Goal: Task Accomplishment & Management: Use online tool/utility

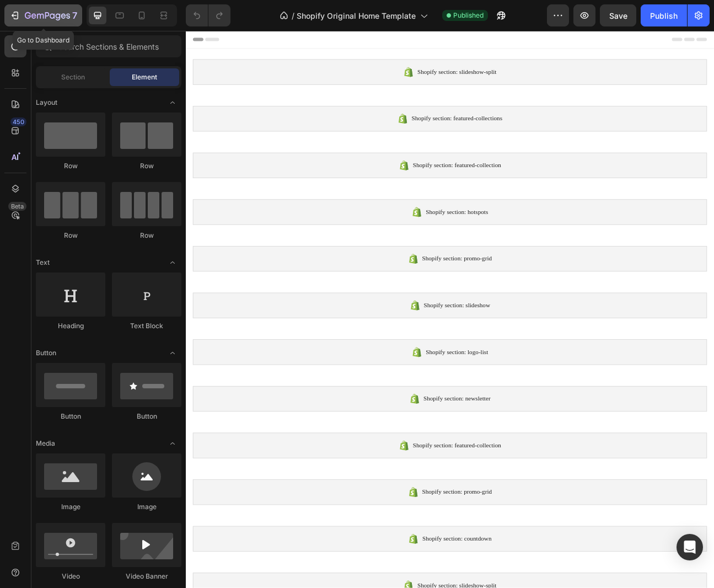
click at [21, 14] on div "7" at bounding box center [43, 15] width 68 height 13
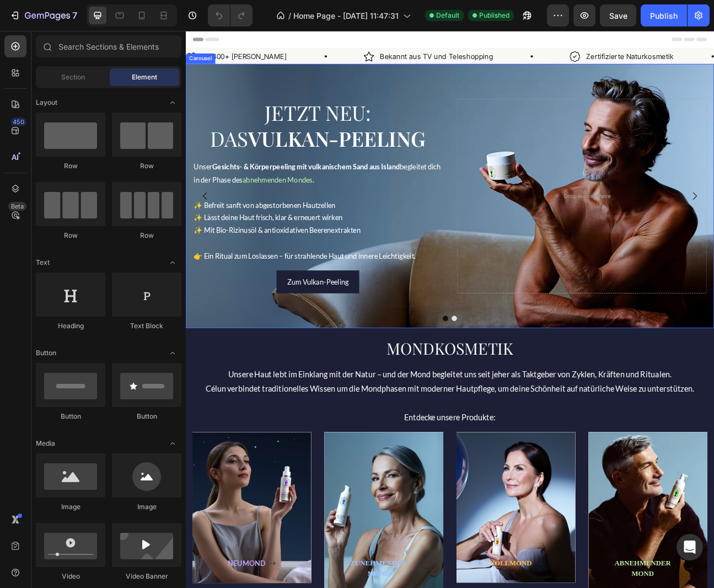
click at [511, 390] on button "Dot" at bounding box center [511, 391] width 7 height 7
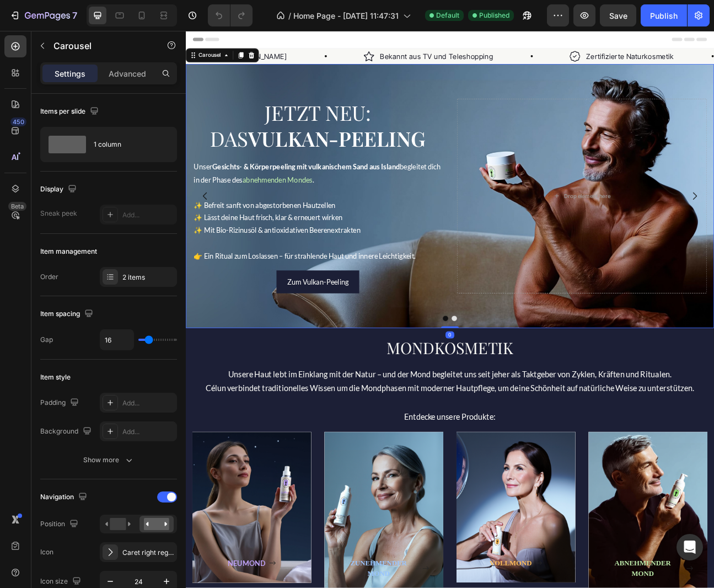
click at [511, 390] on button "Dot" at bounding box center [511, 391] width 7 height 7
click at [512, 392] on button "Dot" at bounding box center [511, 391] width 7 height 7
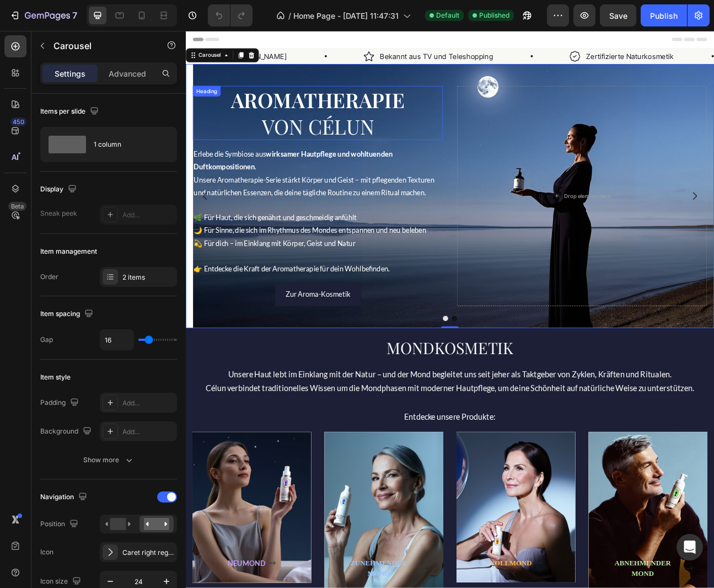
click at [209, 112] on div "Heading" at bounding box center [212, 106] width 35 height 13
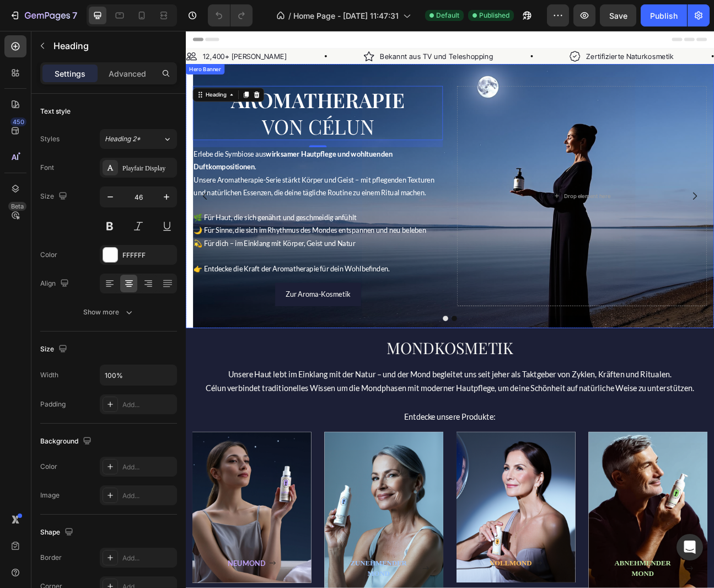
click at [241, 85] on div "AROMATHERAPIE VON CÉLUN Heading 16 Erlebe die Symbiose aus wirksamer Hautpflege…" at bounding box center [516, 237] width 661 height 331
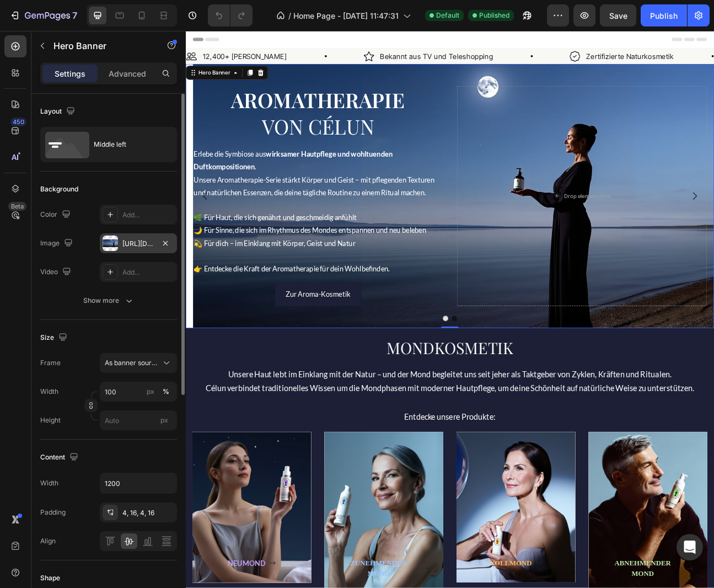
click at [133, 245] on div "https://cdn.shopify.com/s/files/1/0604/5984/3748/files/gempages_580644762759987…" at bounding box center [138, 244] width 32 height 10
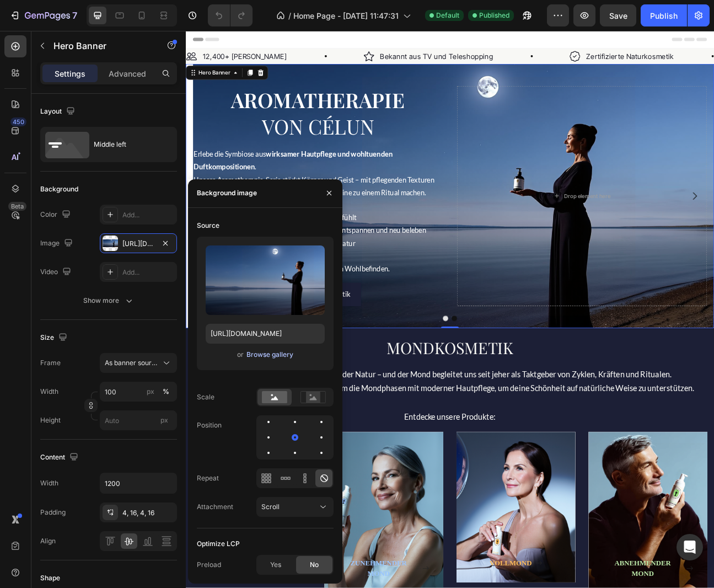
click at [257, 353] on div "Browse gallery" at bounding box center [269, 354] width 47 height 10
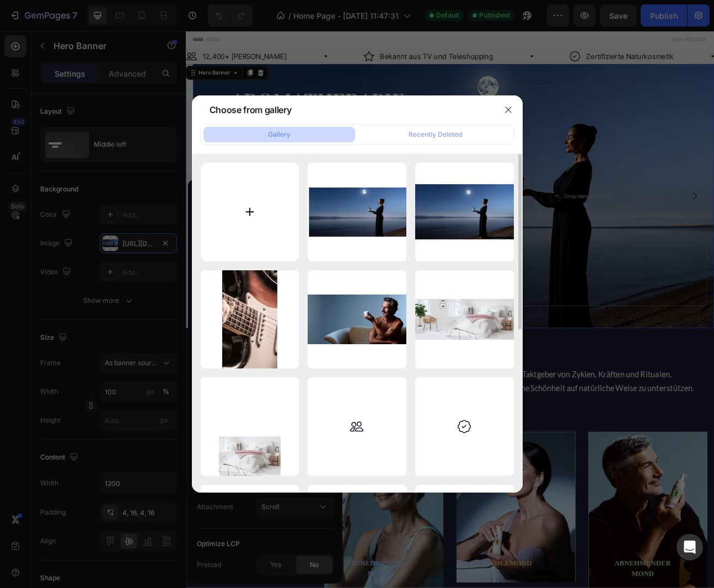
click at [251, 212] on input "file" at bounding box center [250, 212] width 99 height 99
click at [249, 214] on input "file" at bounding box center [250, 212] width 99 height 99
type input "C:\fakepath\Aromatherapie (1).png"
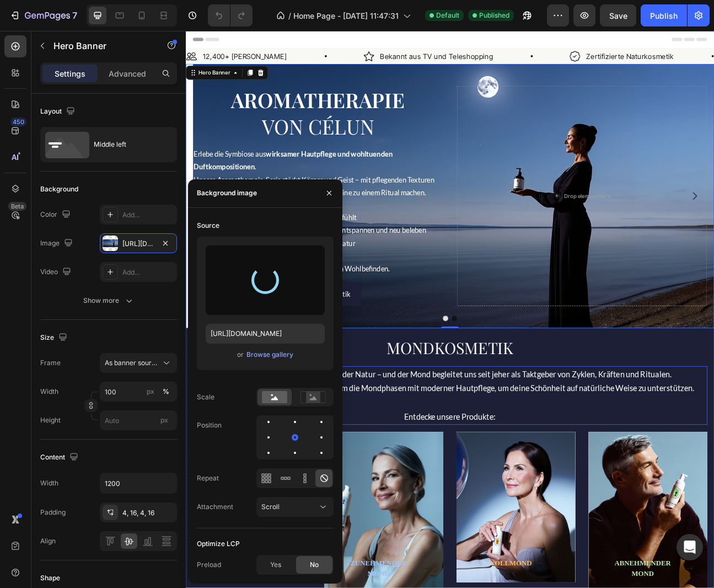
type input "https://cdn.shopify.com/s/files/1/0604/5984/3748/files/gempages_580644762759987…"
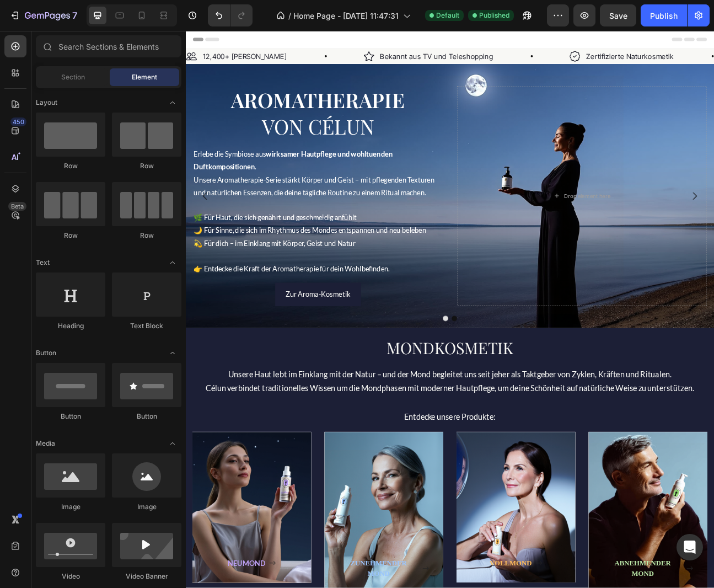
click at [627, 44] on div "Header" at bounding box center [517, 42] width 644 height 22
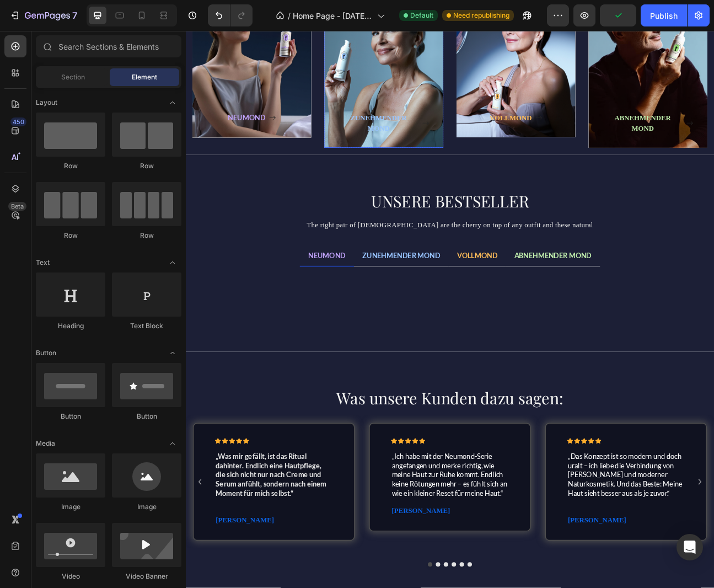
scroll to position [557, 0]
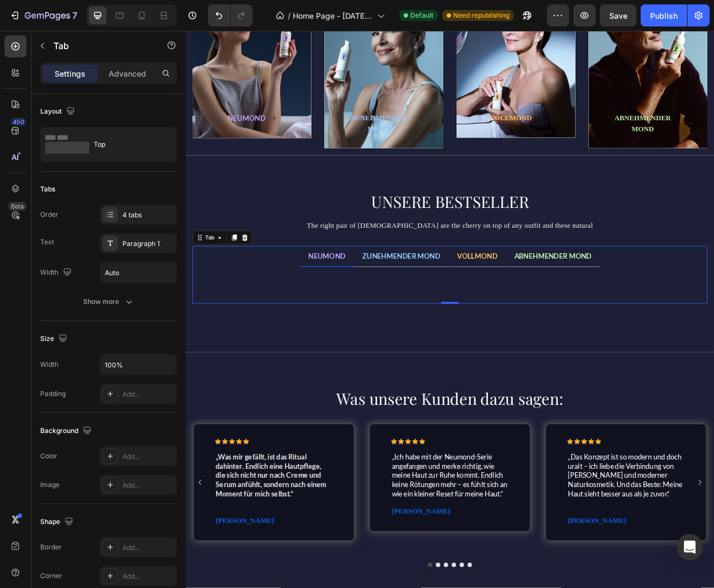
click at [359, 350] on div "Title Line View All Button" at bounding box center [516, 350] width 627 height 28
click at [47, 47] on button "button" at bounding box center [43, 46] width 18 height 18
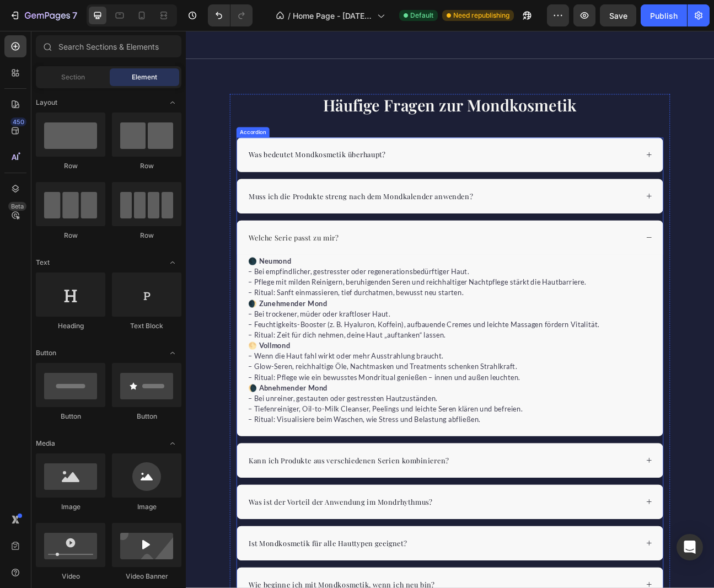
scroll to position [1235, 0]
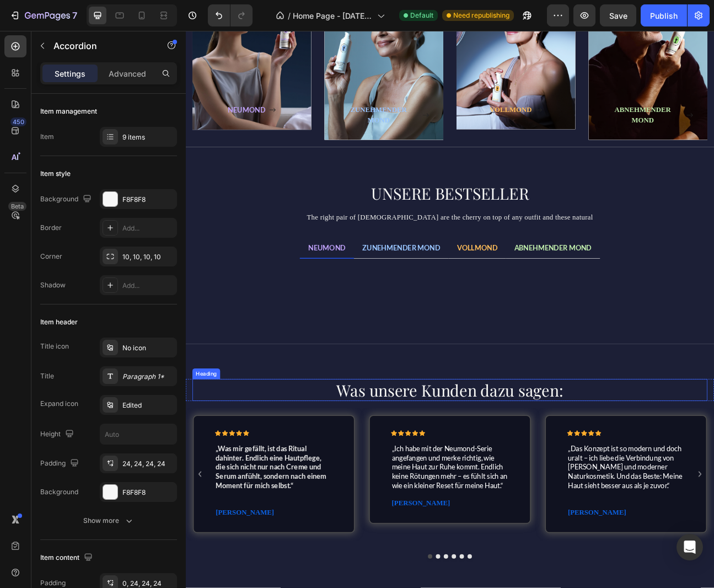
scroll to position [561, 0]
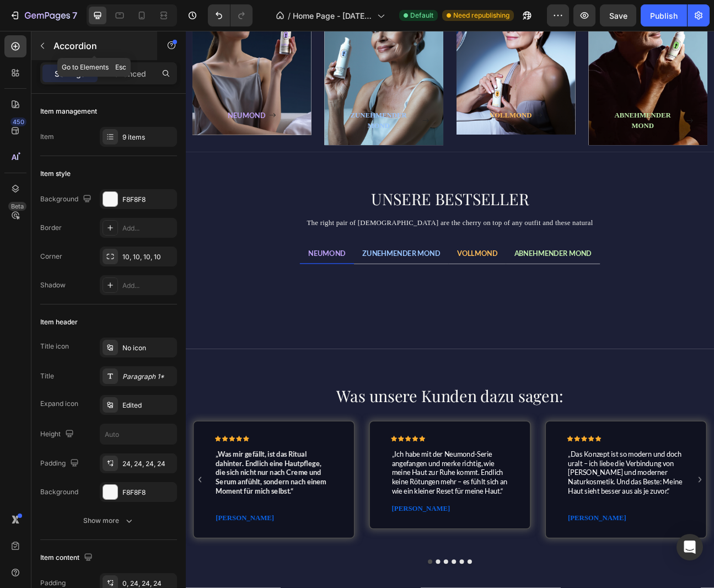
click at [44, 44] on icon "button" at bounding box center [42, 45] width 9 height 9
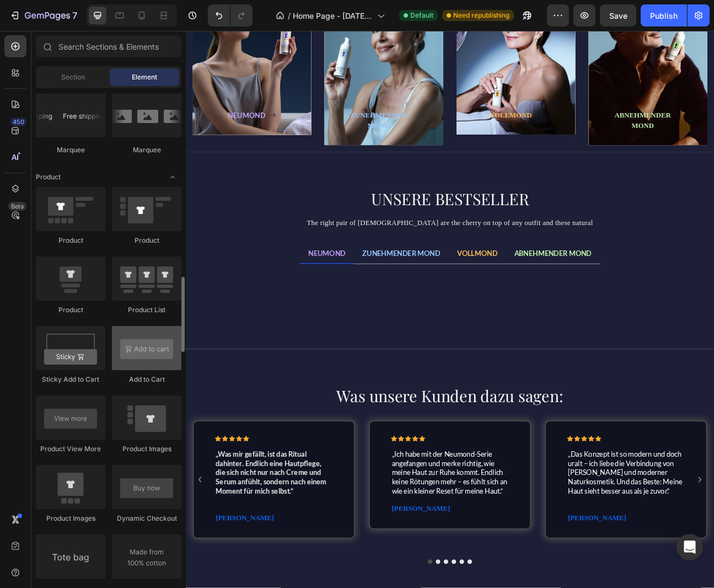
scroll to position [1312, 0]
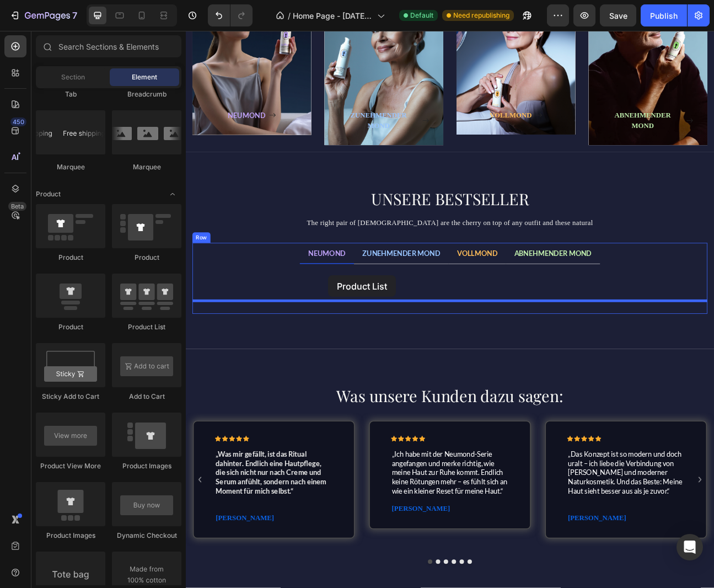
drag, startPoint x: 331, startPoint y: 322, endPoint x: 364, endPoint y: 337, distance: 36.0
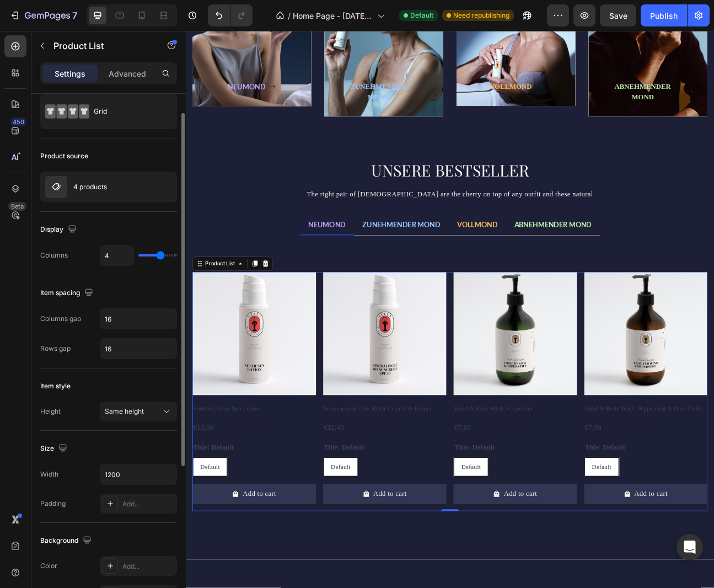
scroll to position [0, 0]
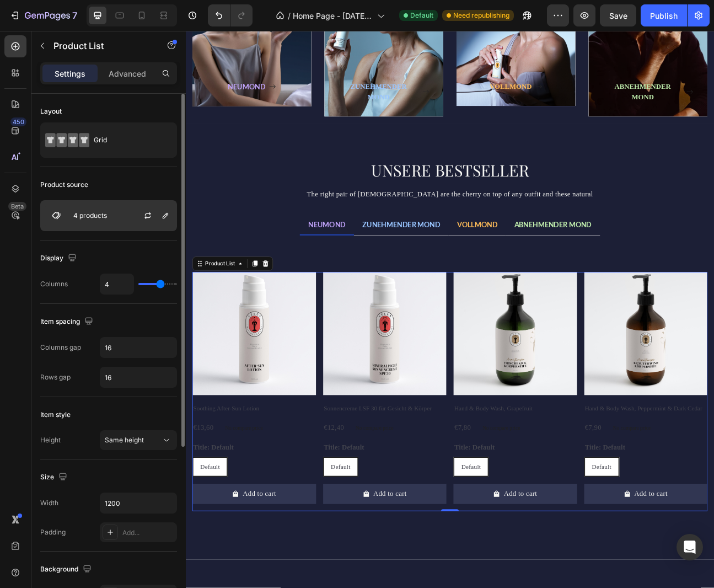
click at [120, 218] on div "4 products" at bounding box center [108, 215] width 137 height 31
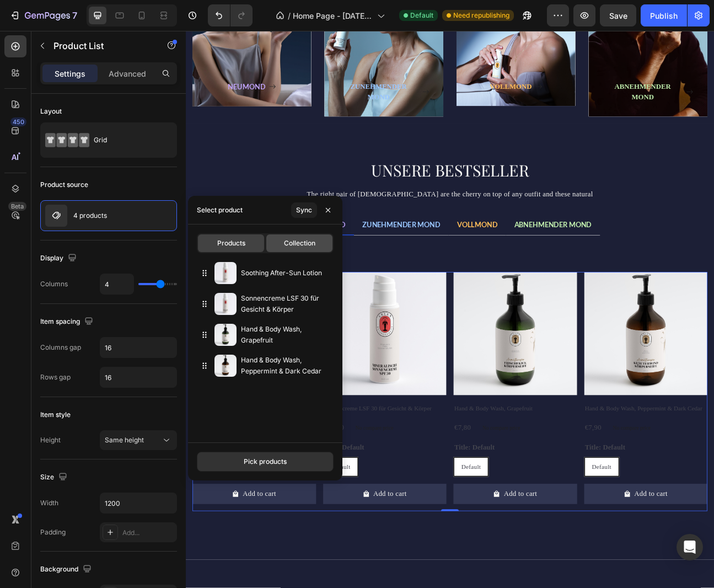
click at [292, 245] on span "Collection" at bounding box center [299, 243] width 31 height 10
type input "10"
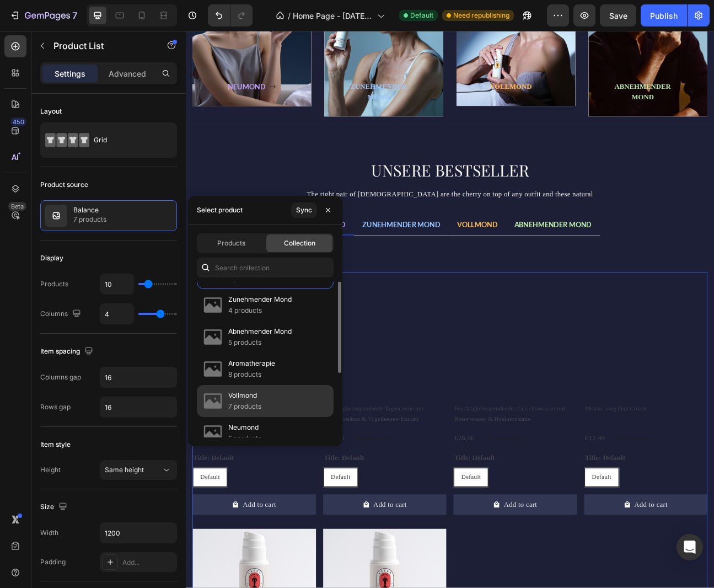
scroll to position [68, 0]
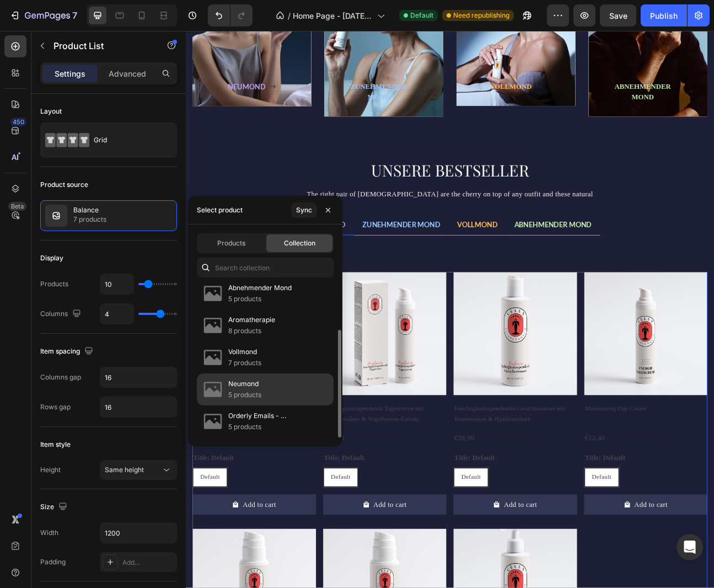
click at [253, 391] on p "5 products" at bounding box center [244, 394] width 33 height 11
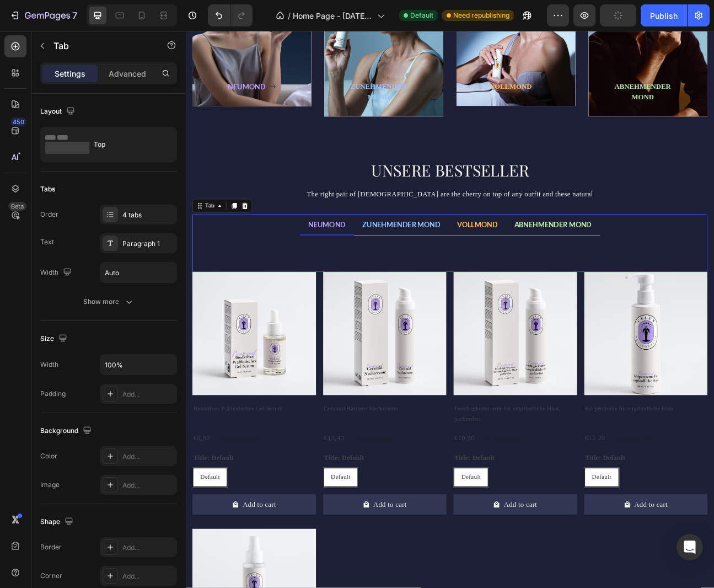
click at [713, 261] on ul "NEUMOND ZUNEHMENDER MOND VOLLMOND ABNEHMENDER MOND" at bounding box center [516, 274] width 645 height 26
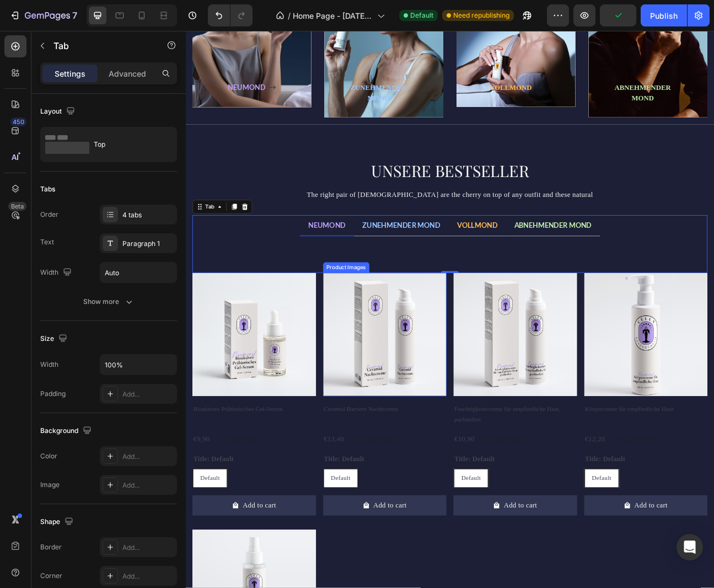
scroll to position [260, 0]
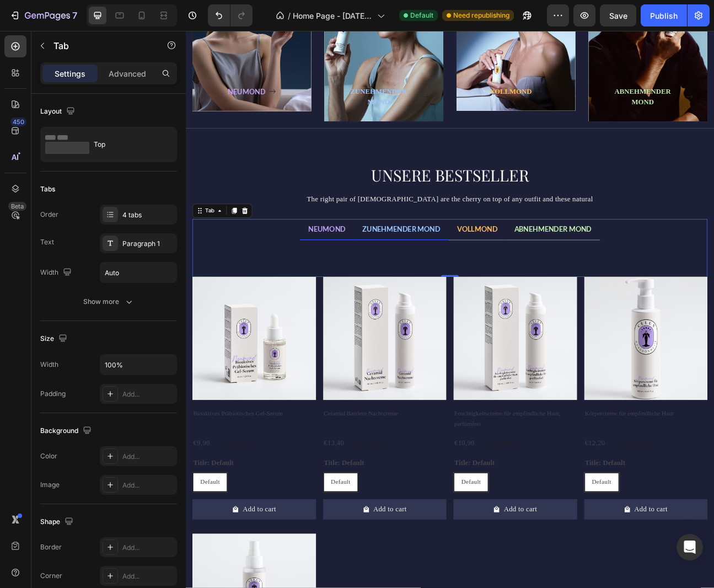
click at [456, 284] on span "ZUNEHMENDER MOND" at bounding box center [456, 279] width 98 height 10
click at [478, 284] on p "ZUNEHMENDER MOND" at bounding box center [456, 279] width 98 height 13
click at [367, 280] on span "NEUMOND" at bounding box center [362, 279] width 47 height 10
click at [449, 283] on span "ZUNEHMENDER MOND" at bounding box center [456, 279] width 98 height 10
click at [551, 287] on div "VOLLMOND" at bounding box center [551, 279] width 54 height 17
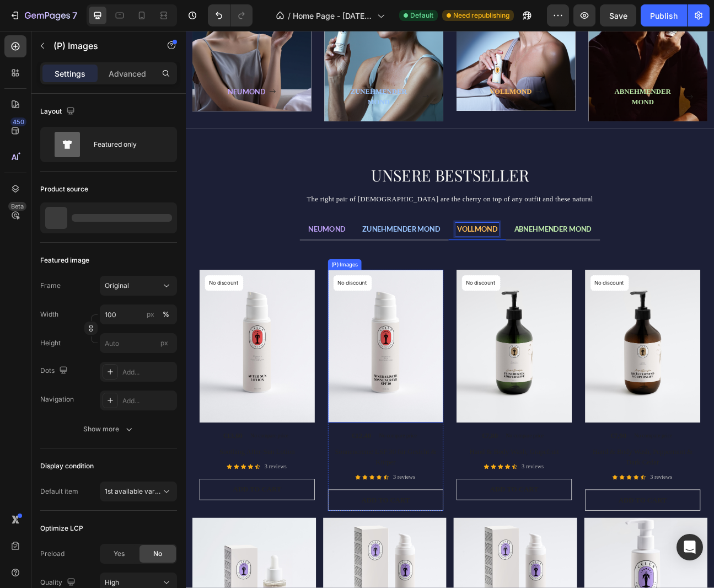
click at [347, 386] on img at bounding box center [275, 426] width 144 height 192
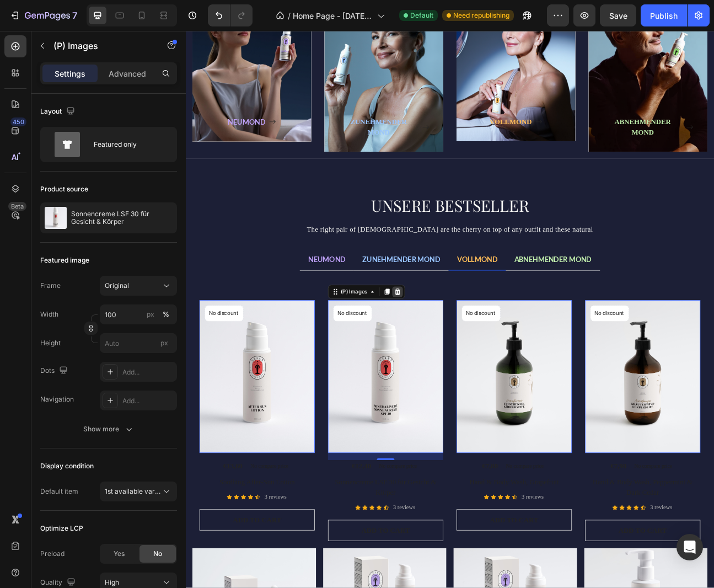
scroll to position [191, 0]
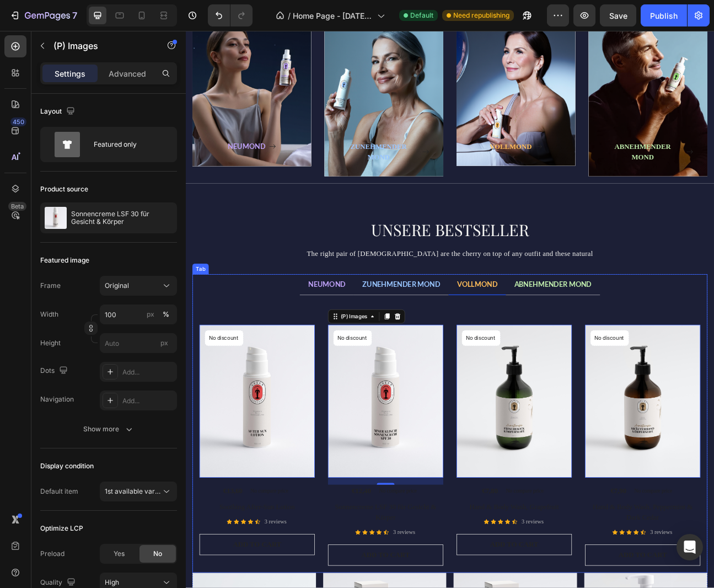
click at [713, 379] on div "Title Line No discount Not be displayed when published Product Badge (P) Images…" at bounding box center [516, 536] width 627 height 330
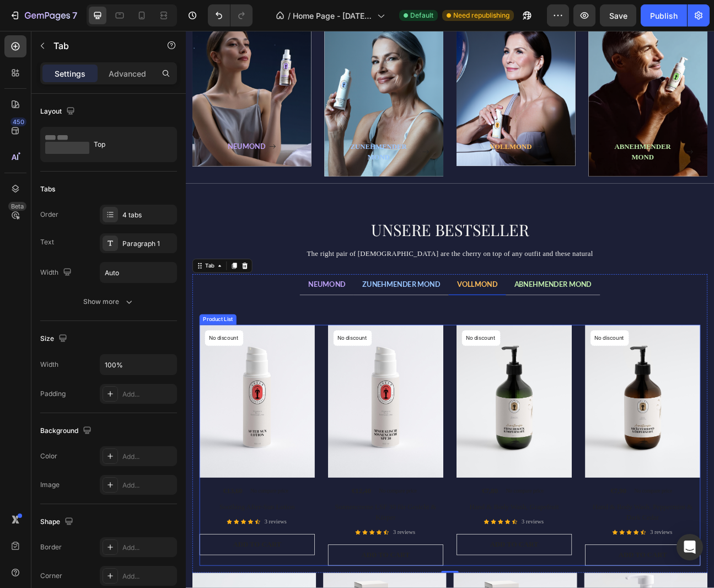
click at [682, 587] on div "No discount Not be displayed when published Product Badge (P) Images €13,60 (P)…" at bounding box center [516, 550] width 627 height 302
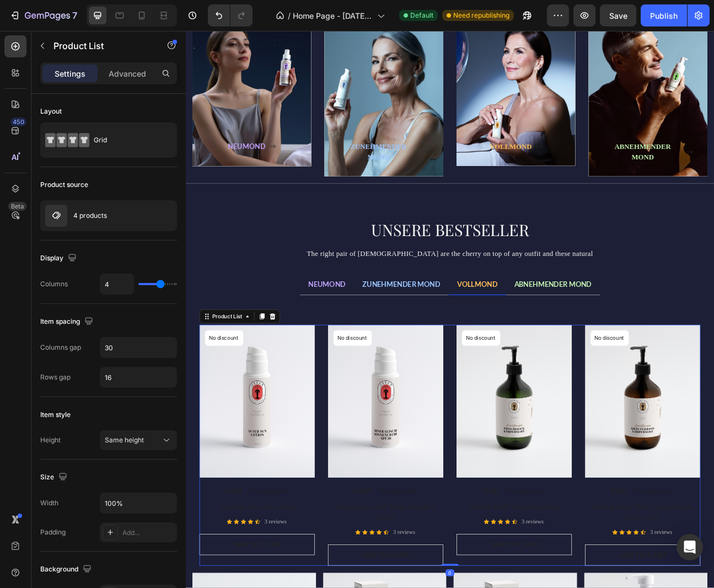
click at [677, 583] on div "No discount Not be displayed when published Product Badge (P) Images €13,60 (P)…" at bounding box center [516, 550] width 627 height 302
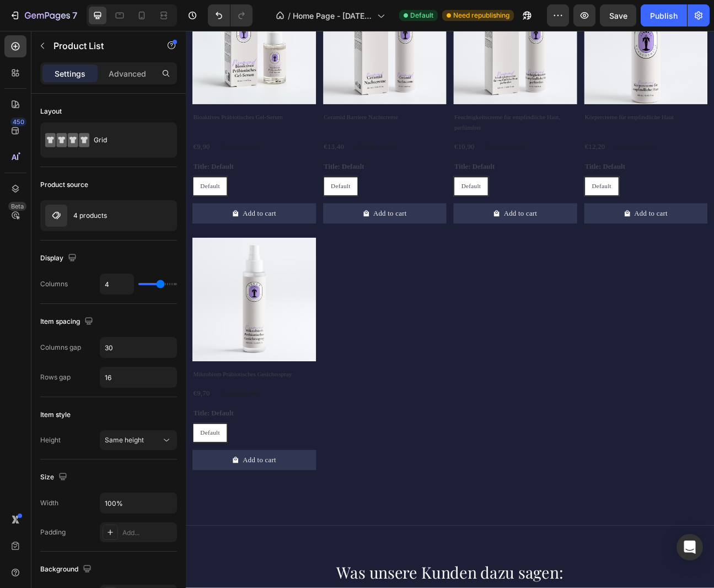
scroll to position [925, 0]
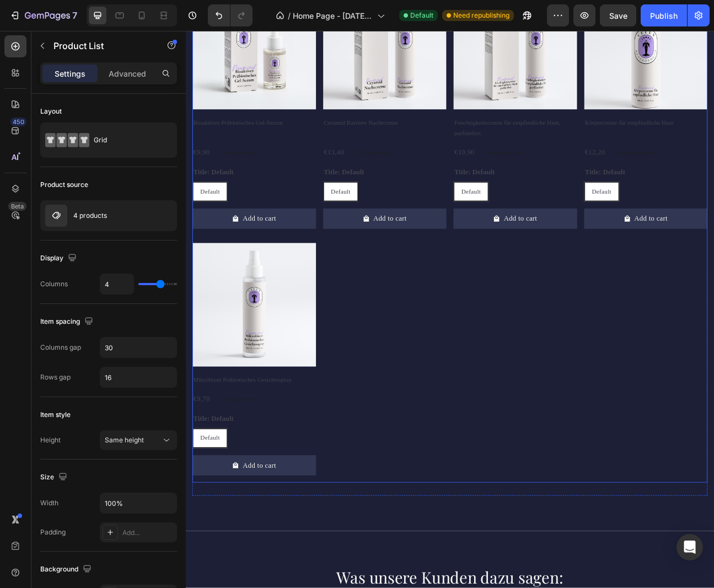
click at [429, 399] on div "Product Images Bioaktives Präbiotisches Gel-Serum Product Title €9,90 Product P…" at bounding box center [516, 285] width 645 height 621
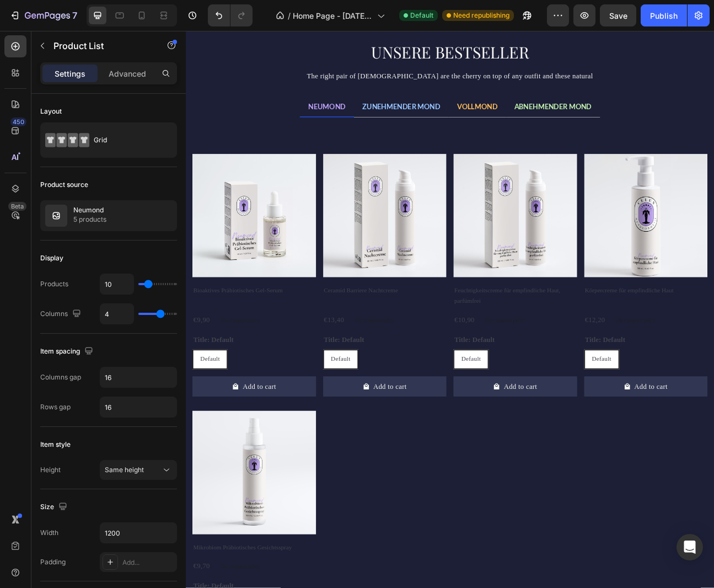
scroll to position [744, 0]
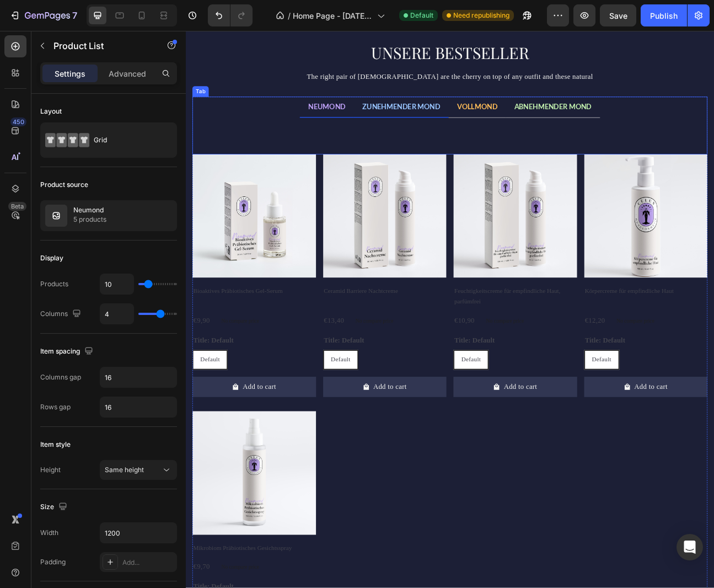
click at [476, 127] on span "ZUNEHMENDER MOND" at bounding box center [456, 126] width 98 height 10
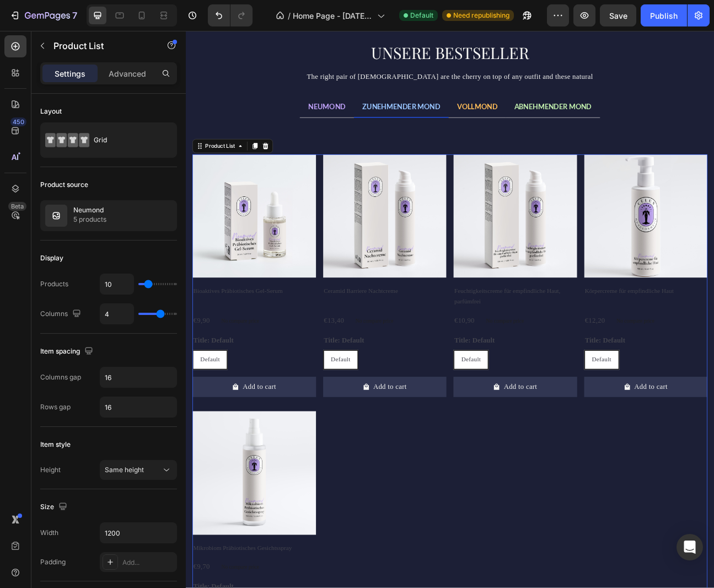
click at [515, 418] on div "Product Images Bioaktives Präbiotisches Gel-Serum Product Title €9,90 Product P…" at bounding box center [516, 496] width 645 height 621
click at [287, 178] on icon at bounding box center [285, 175] width 7 height 8
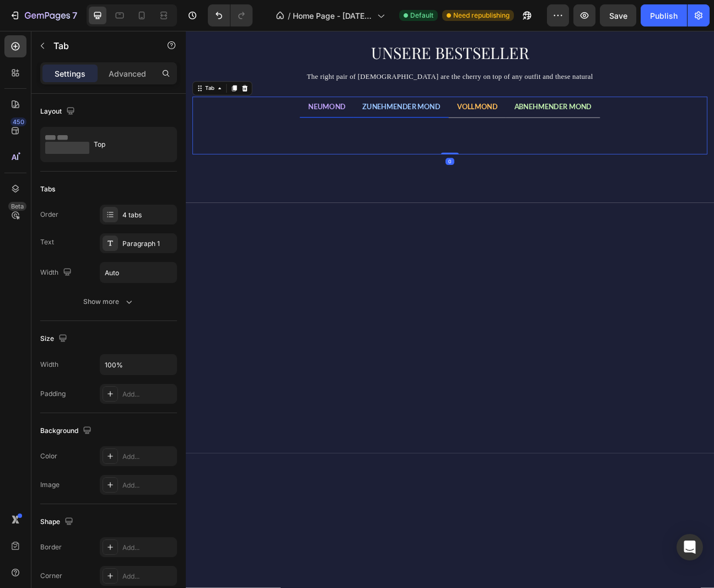
click at [359, 127] on span "NEUMOND" at bounding box center [362, 126] width 47 height 10
click at [44, 45] on icon "button" at bounding box center [42, 45] width 9 height 9
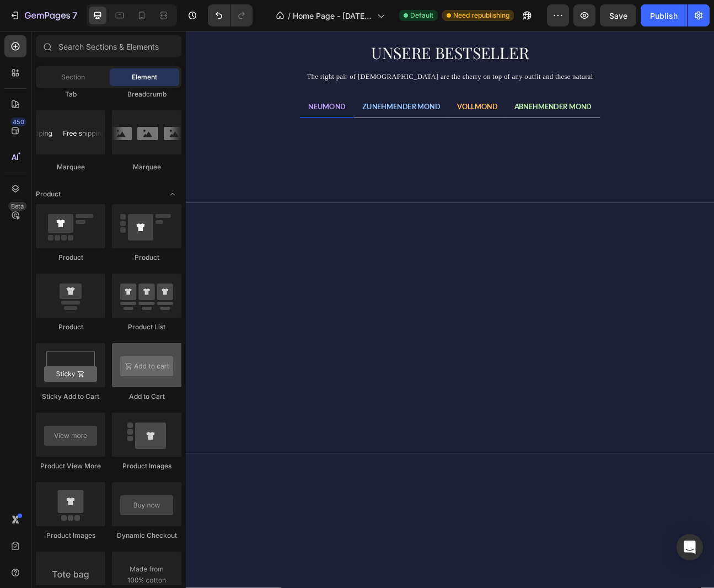
scroll to position [1295, 0]
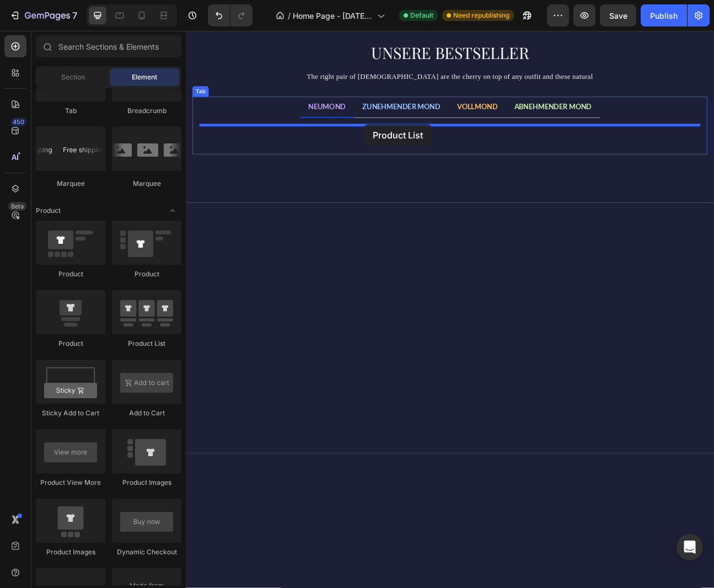
drag, startPoint x: 338, startPoint y: 351, endPoint x: 407, endPoint y: 148, distance: 214.2
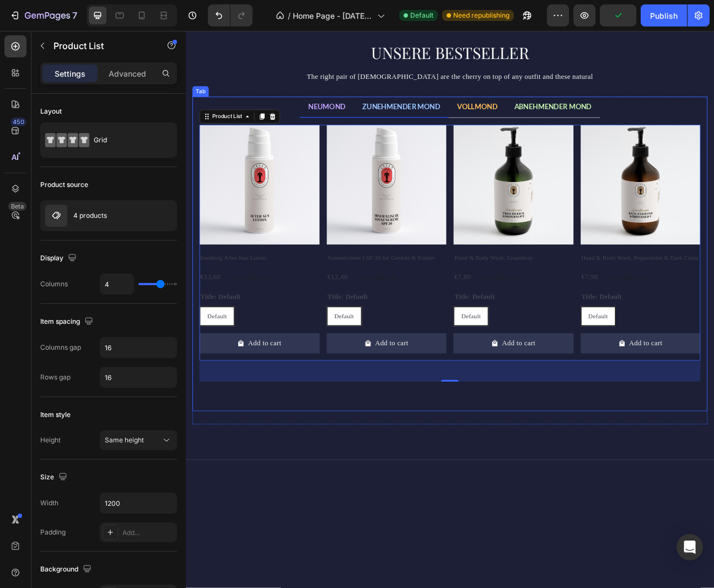
click at [465, 126] on span "ZUNEHMENDER MOND" at bounding box center [456, 126] width 98 height 10
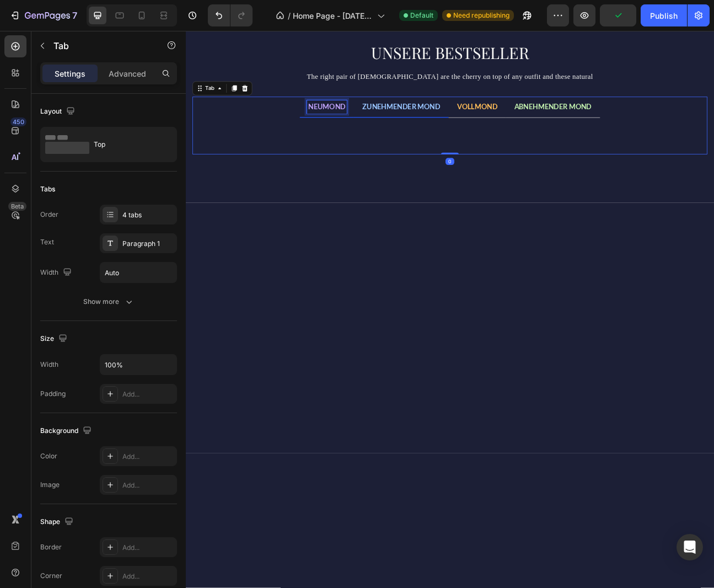
click at [357, 124] on span "NEUMOND" at bounding box center [362, 126] width 47 height 10
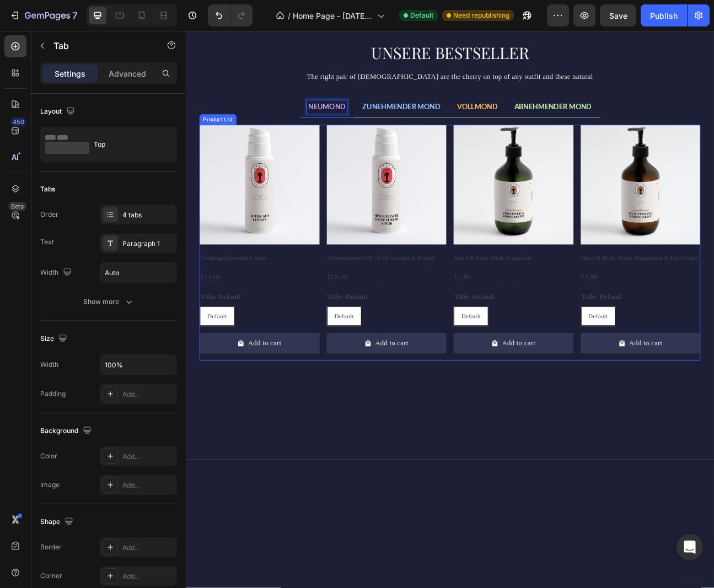
click at [356, 293] on div "Product Images Soothing After-Sun Lotion Product Title €13,60 Product Price Pro…" at bounding box center [516, 296] width 627 height 295
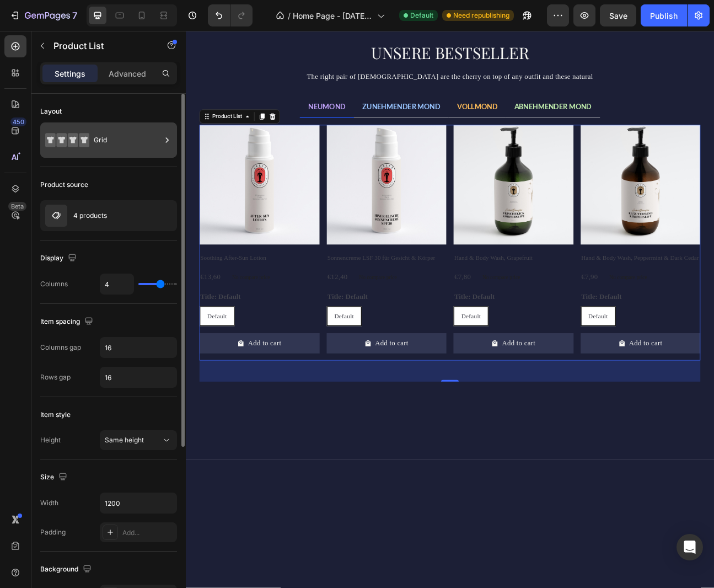
click at [121, 148] on div "Grid" at bounding box center [127, 139] width 67 height 25
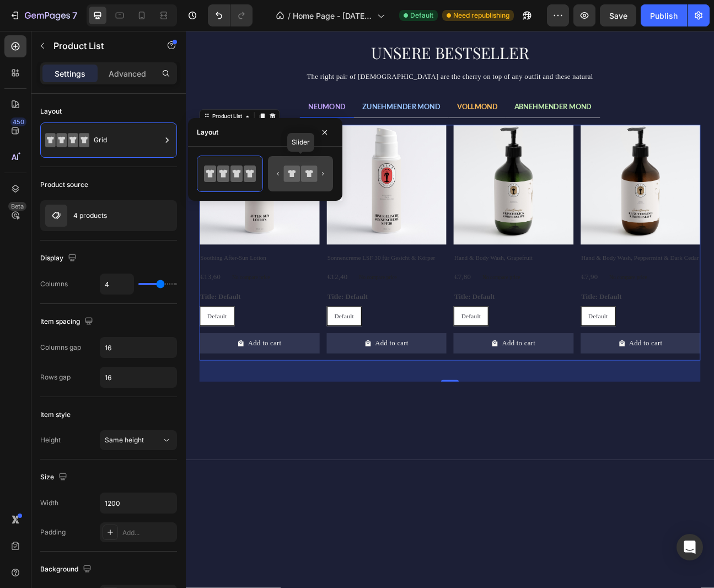
click at [304, 181] on icon at bounding box center [309, 173] width 16 height 16
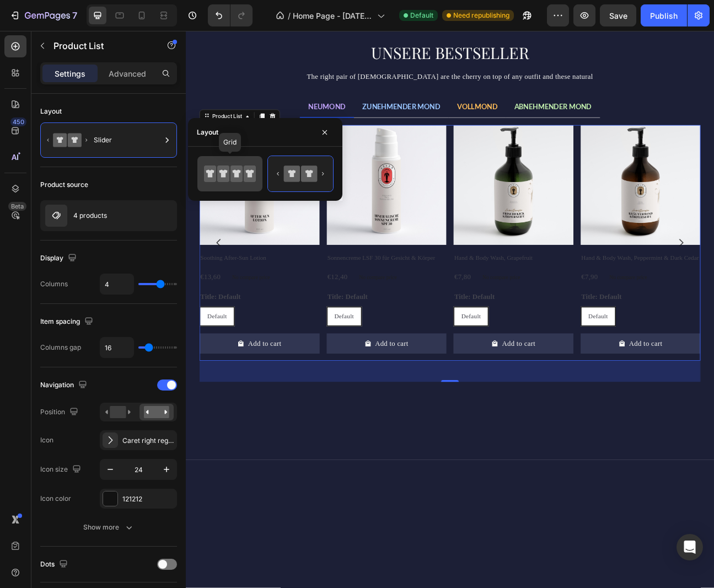
click at [228, 172] on icon at bounding box center [223, 173] width 12 height 17
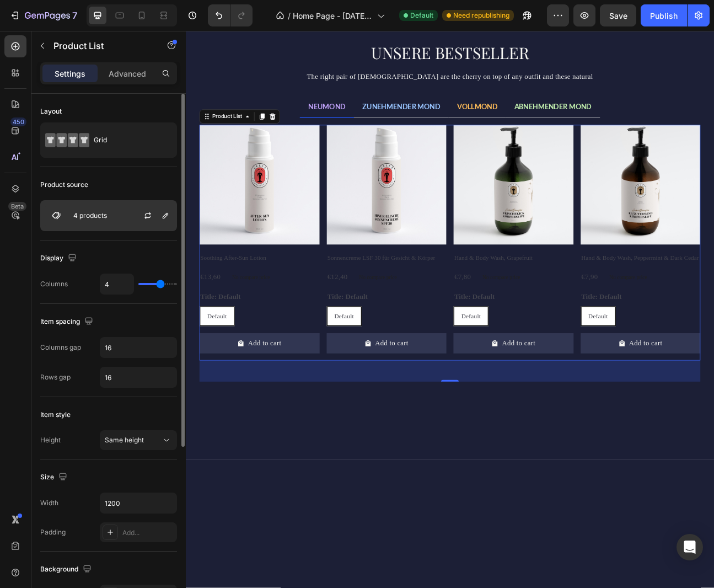
click at [120, 217] on div "4 products" at bounding box center [108, 215] width 137 height 31
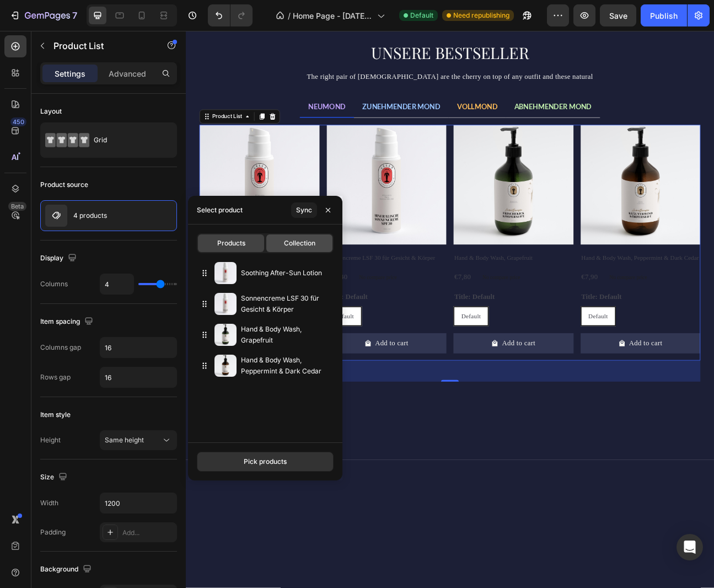
click at [291, 245] on span "Collection" at bounding box center [299, 243] width 31 height 10
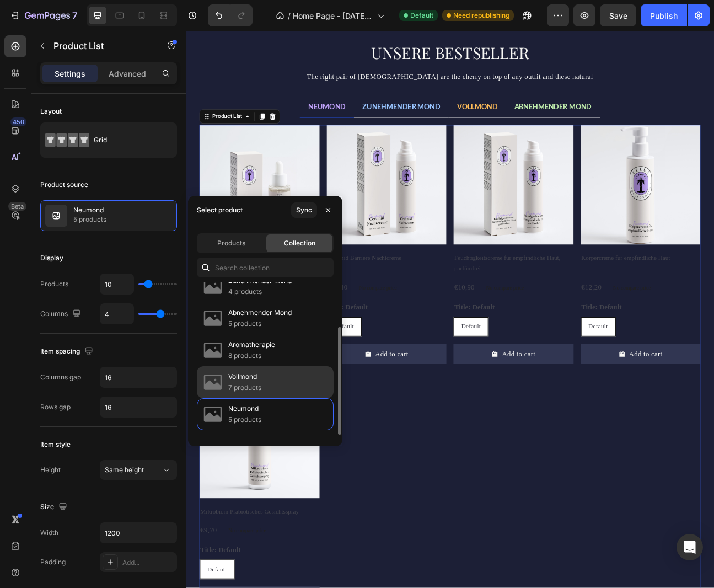
scroll to position [53, 0]
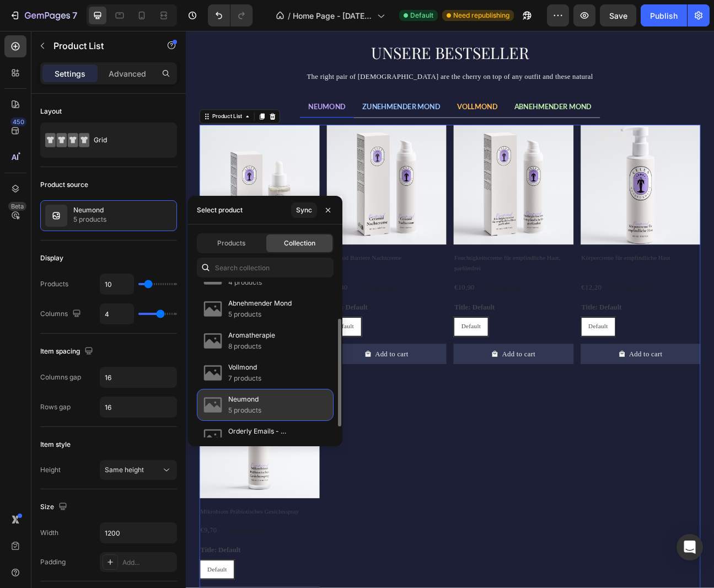
click at [282, 408] on div "Neumond 5 products" at bounding box center [265, 405] width 137 height 32
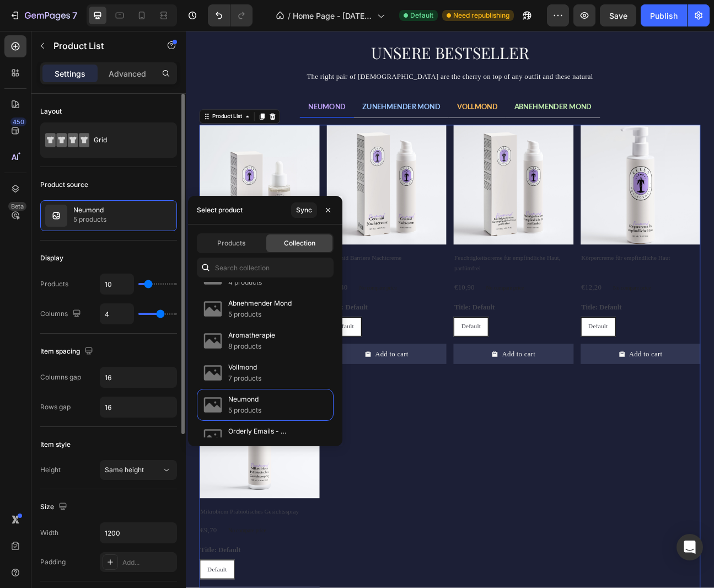
type input "4"
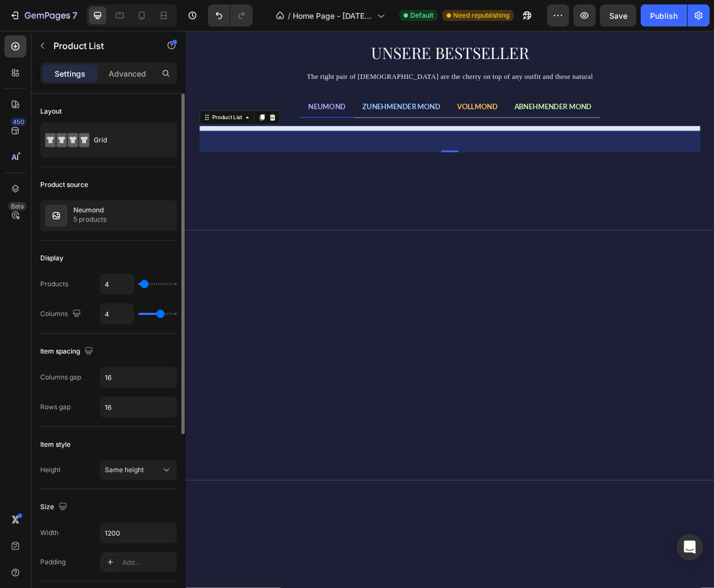
type input "3"
type input "2"
type input "1"
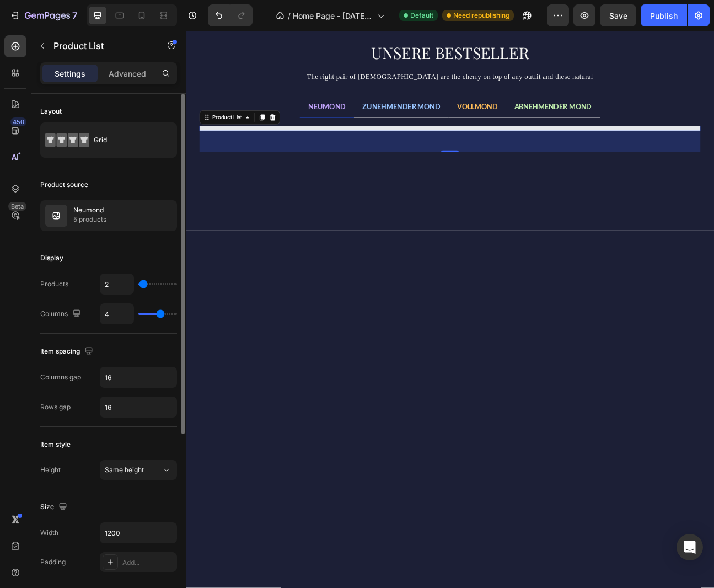
type input "1"
type input "2"
type input "3"
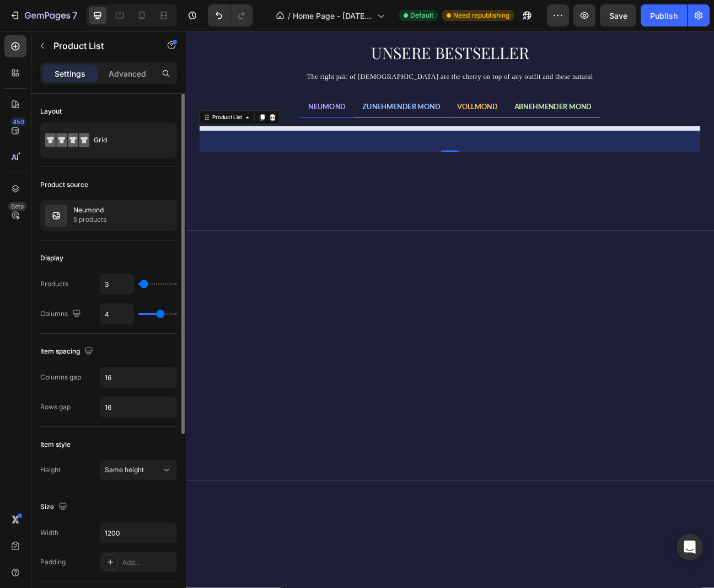
type input "4"
click at [144, 285] on input "range" at bounding box center [157, 284] width 39 height 2
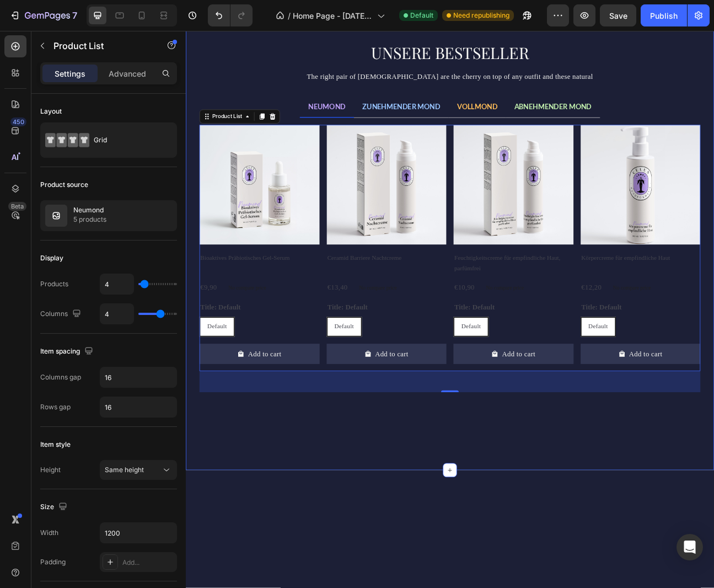
click at [308, 107] on div "UNSERE BESTSELLER Heading The right pair of sunnies are the cherry on top of an…" at bounding box center [516, 290] width 645 height 493
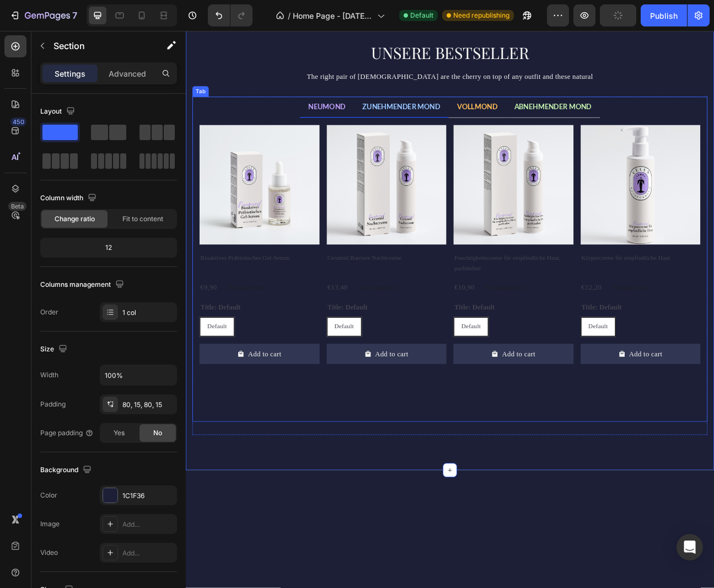
click at [464, 127] on span "ZUNEHMENDER MOND" at bounding box center [456, 126] width 98 height 10
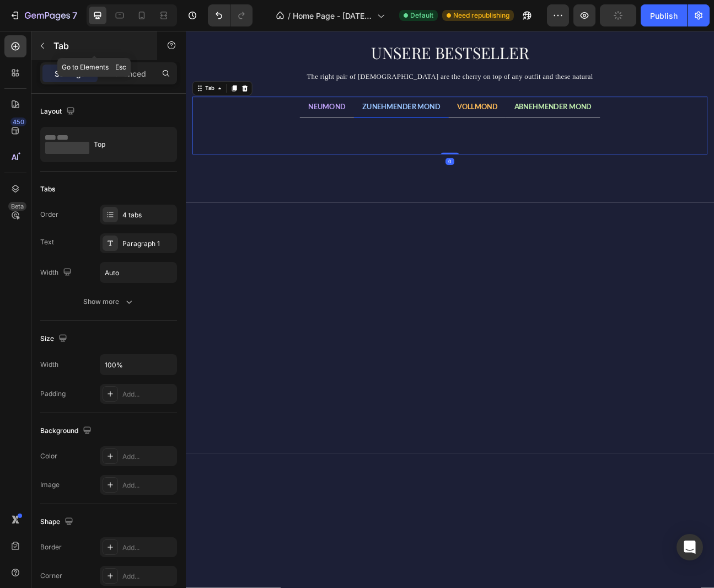
click at [42, 45] on icon "button" at bounding box center [42, 45] width 9 height 9
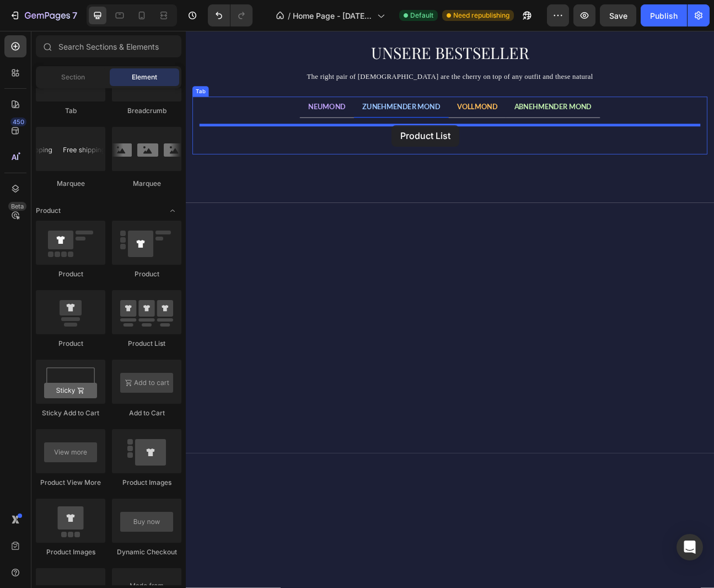
drag, startPoint x: 329, startPoint y: 331, endPoint x: 443, endPoint y: 149, distance: 214.7
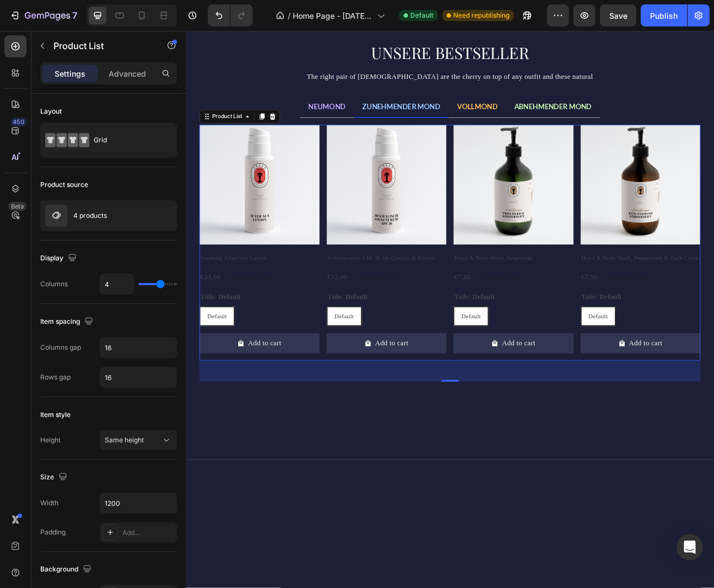
click at [358, 225] on div "Product Images Soothing After-Sun Lotion Product Title €13,60 Product Price Pro…" at bounding box center [516, 296] width 627 height 295
click at [122, 212] on div "4 products" at bounding box center [108, 215] width 137 height 31
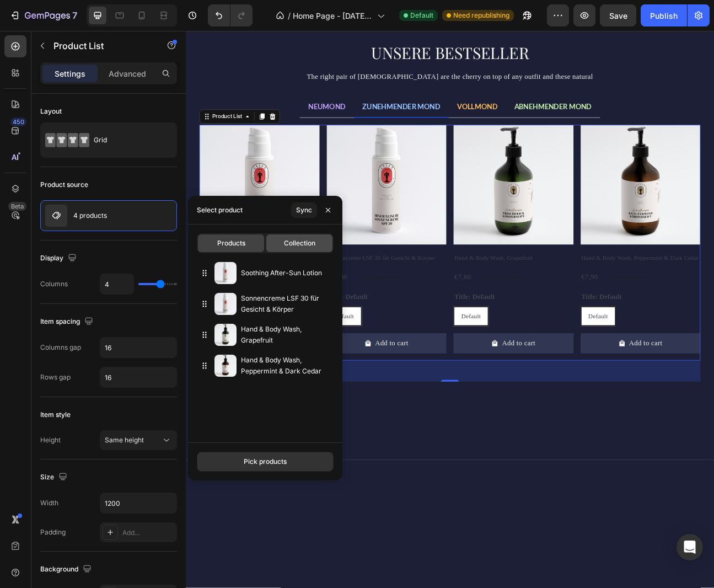
click at [287, 241] on span "Collection" at bounding box center [299, 243] width 31 height 10
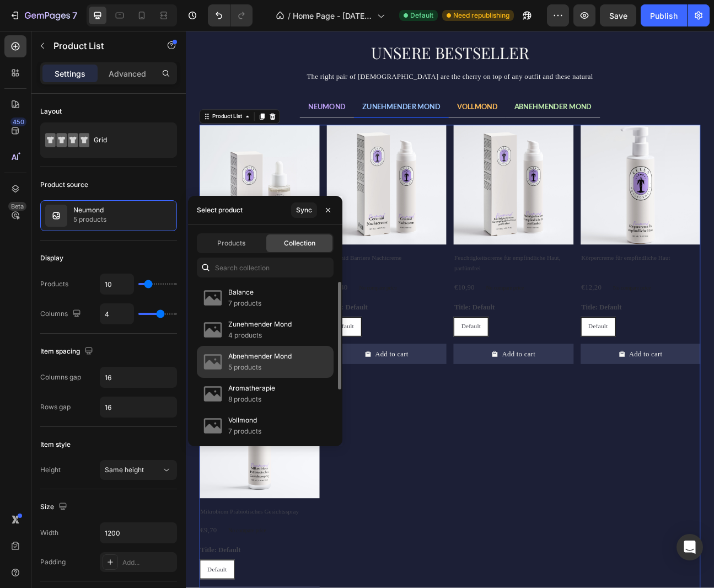
click at [260, 359] on p "Abnehmender Mond" at bounding box center [259, 356] width 63 height 11
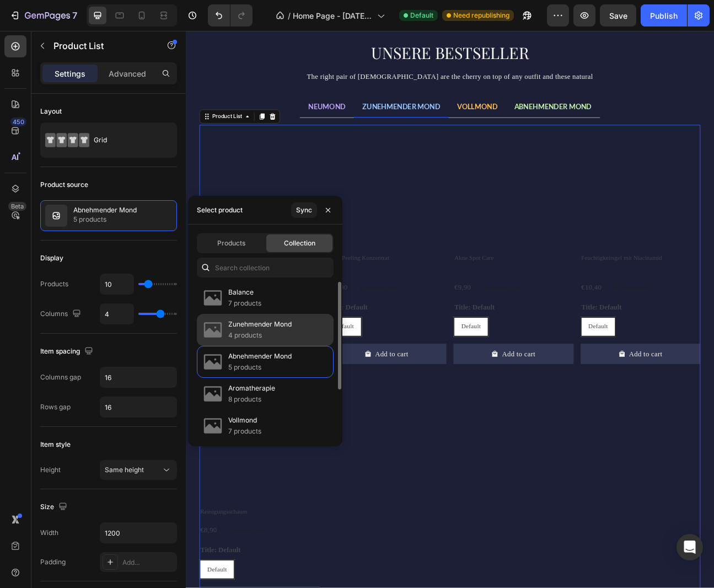
click at [262, 329] on p "Zunehmender Mond" at bounding box center [259, 324] width 63 height 11
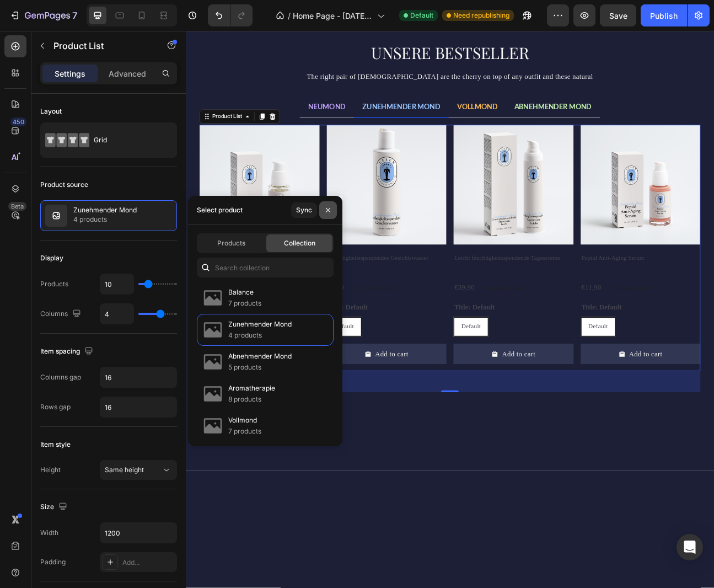
click at [327, 209] on icon "button" at bounding box center [328, 209] width 4 height 4
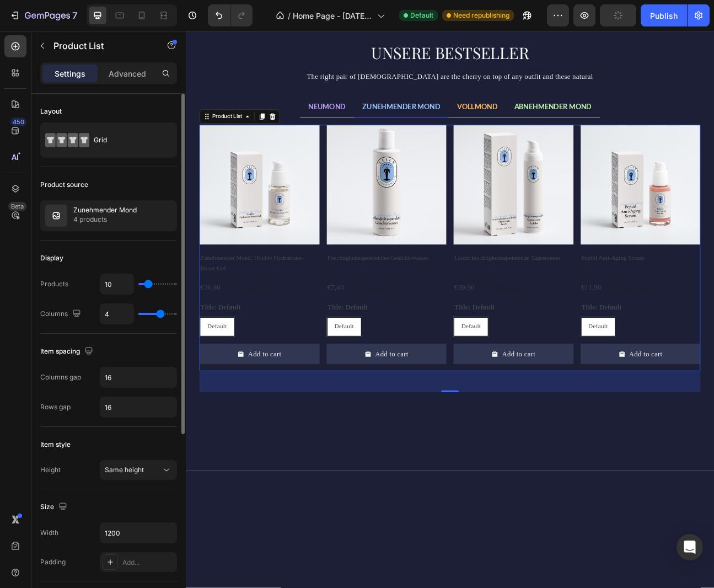
type input "4"
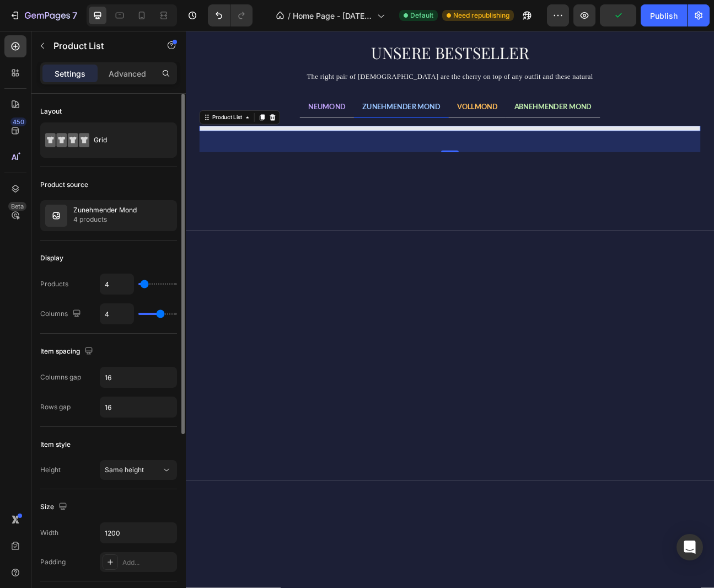
type input "4"
click at [144, 285] on input "range" at bounding box center [157, 284] width 39 height 2
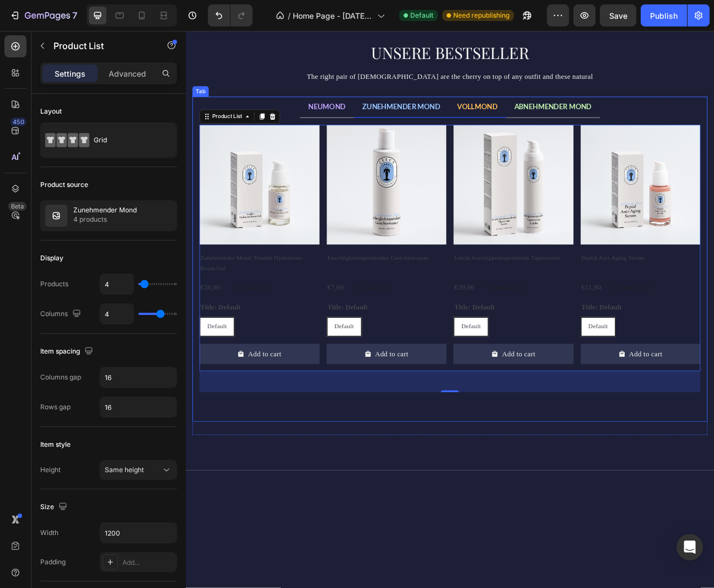
click at [552, 130] on span "VOLLMOND" at bounding box center [550, 126] width 51 height 10
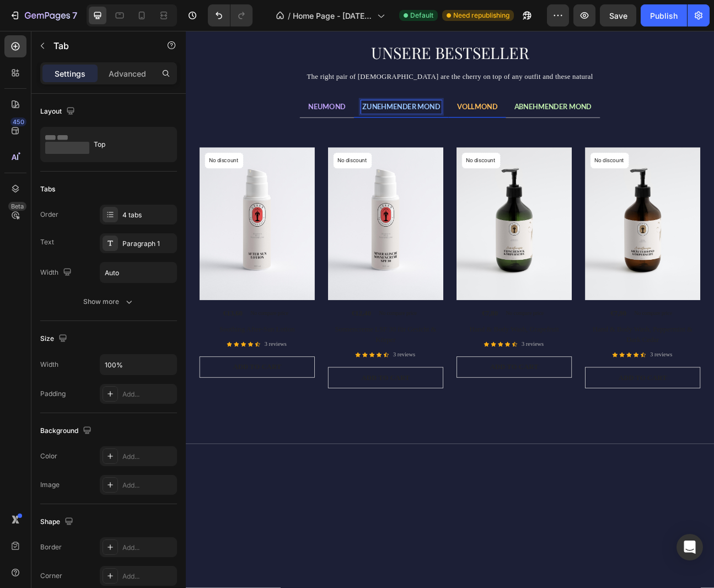
click at [444, 128] on span "ZUNEHMENDER MOND" at bounding box center [456, 126] width 98 height 10
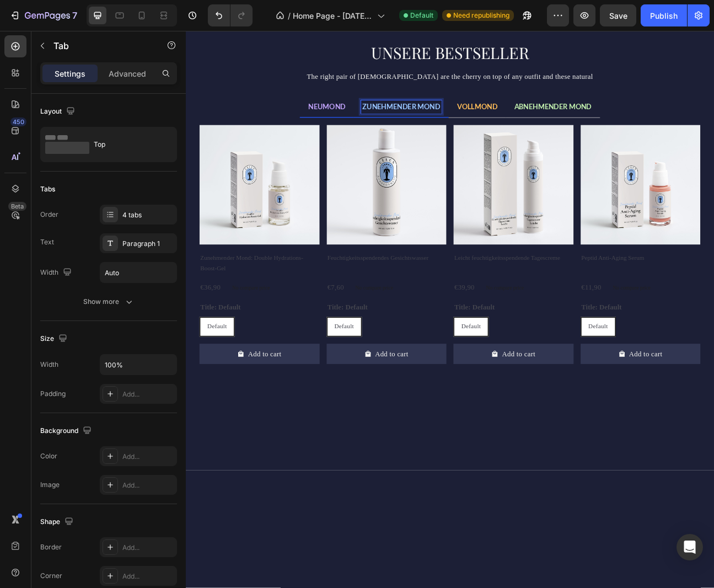
click at [367, 125] on span "NEUMOND" at bounding box center [362, 126] width 47 height 10
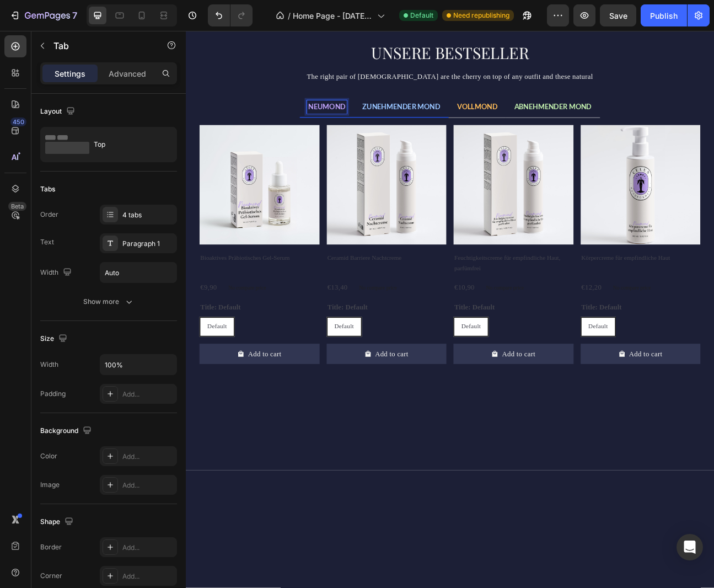
click at [434, 125] on span "ZUNEHMENDER MOND" at bounding box center [456, 126] width 98 height 10
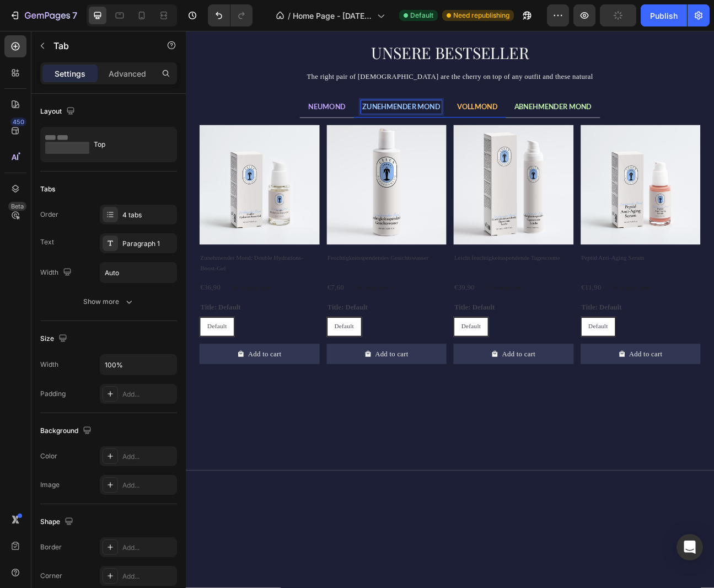
click at [548, 126] on span "VOLLMOND" at bounding box center [550, 126] width 51 height 10
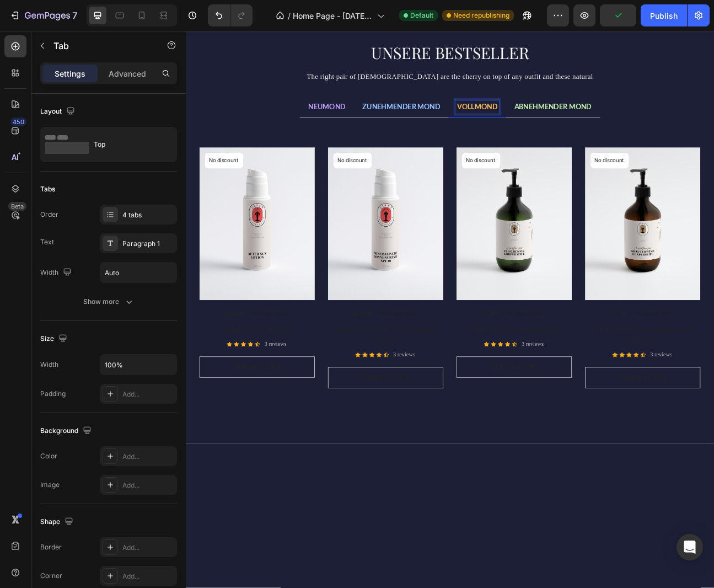
click at [518, 173] on div "Title Line No discount Not be displayed when published Product Badge (P) Images…" at bounding box center [516, 314] width 627 height 330
click at [518, 190] on div "No discount Not be displayed when published Product Badge (P) Images €13,60 (P)…" at bounding box center [516, 328] width 627 height 302
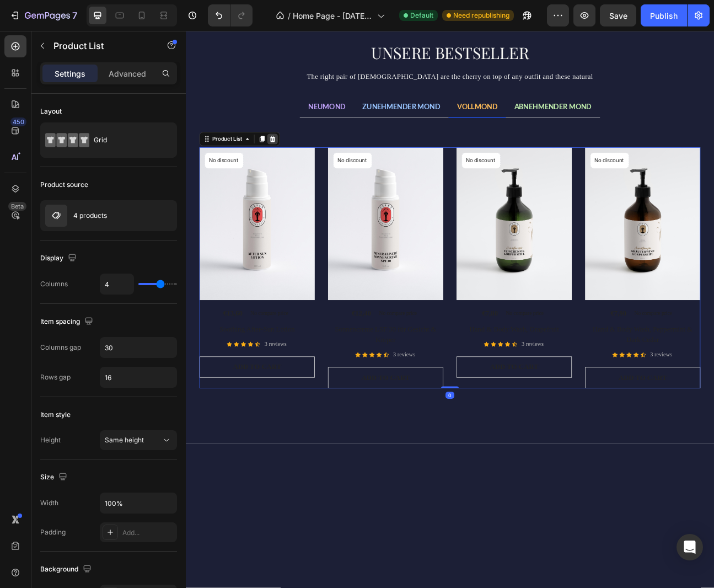
click at [292, 168] on icon at bounding box center [294, 167] width 7 height 8
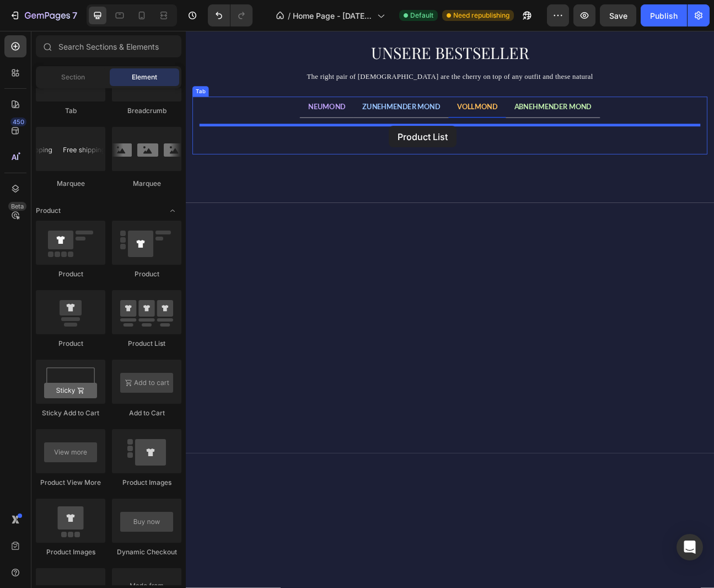
drag, startPoint x: 328, startPoint y: 336, endPoint x: 440, endPoint y: 150, distance: 217.3
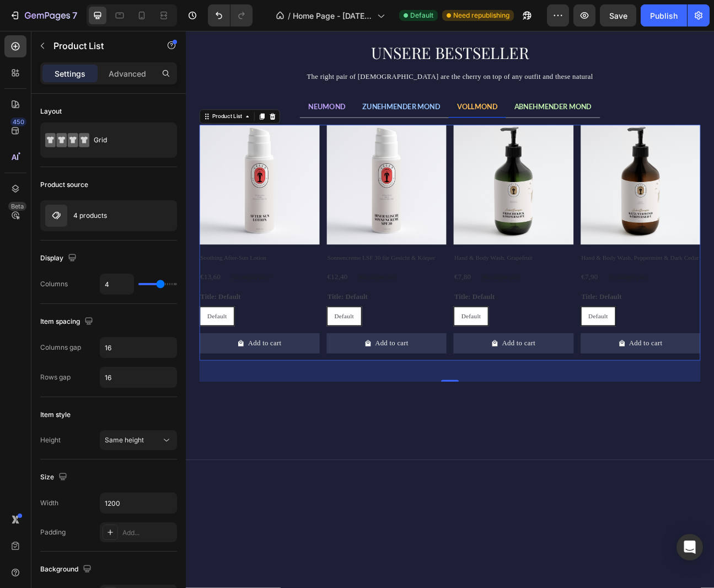
click at [356, 203] on div "Product Images Soothing After-Sun Lotion Product Title €13,60 Product Price Pro…" at bounding box center [516, 296] width 627 height 295
click at [122, 208] on div "4 products" at bounding box center [108, 215] width 137 height 31
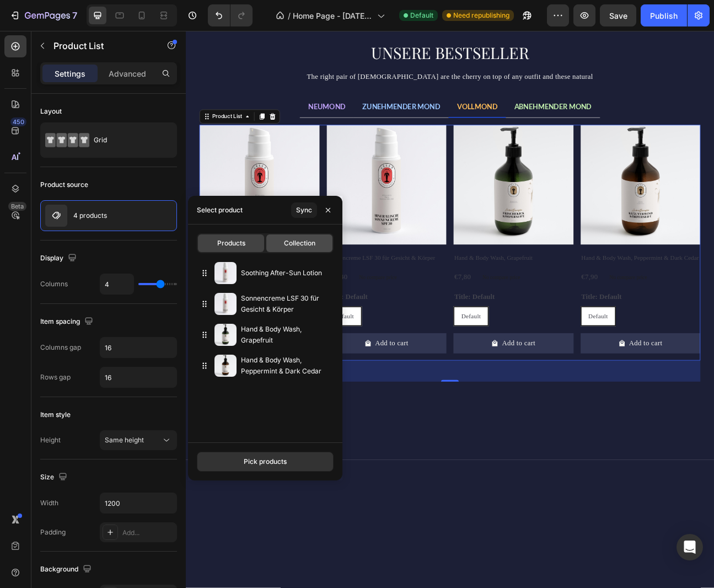
click at [302, 247] on span "Collection" at bounding box center [299, 243] width 31 height 10
type input "10"
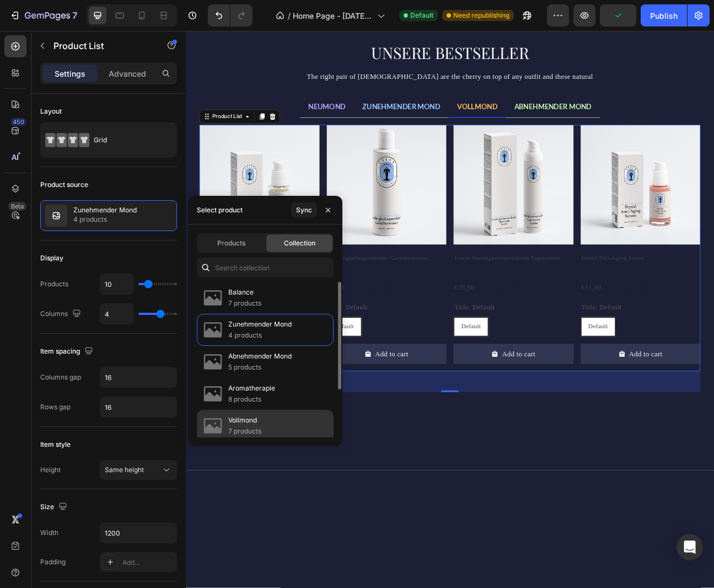
click at [252, 423] on p "Vollmond" at bounding box center [244, 420] width 33 height 11
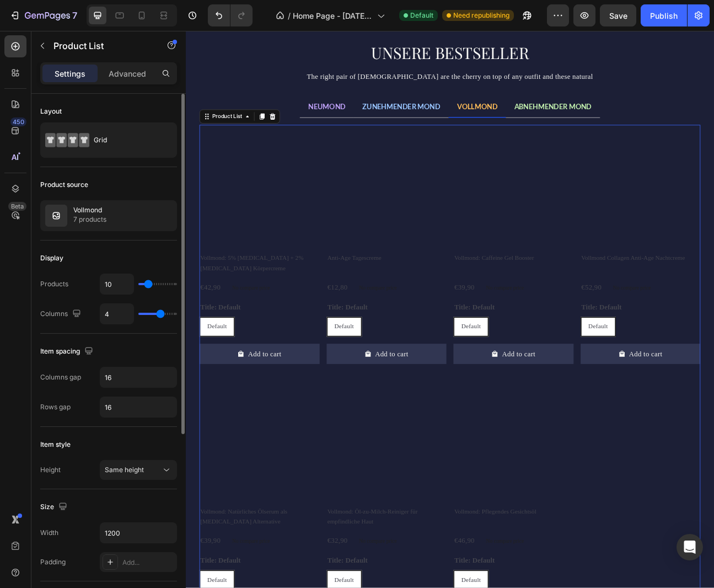
click at [154, 241] on div "Display Products 10 Columns 4" at bounding box center [108, 286] width 137 height 93
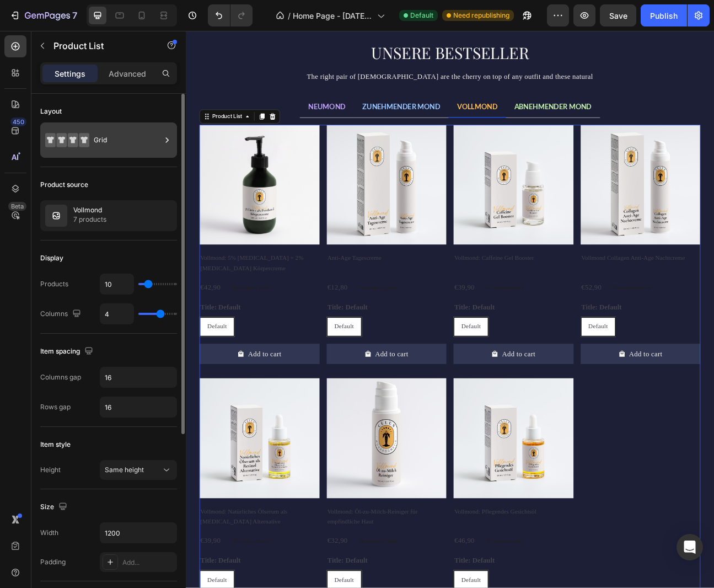
click at [117, 141] on div "Grid" at bounding box center [127, 139] width 67 height 25
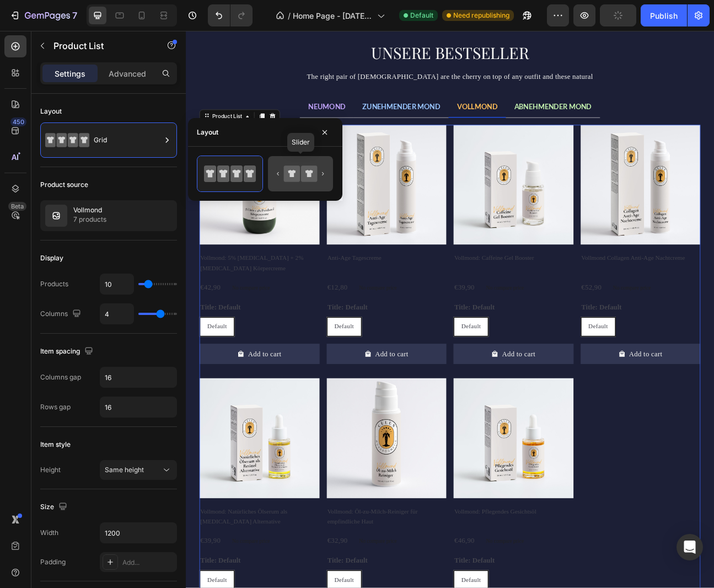
click at [296, 179] on icon at bounding box center [292, 173] width 16 height 16
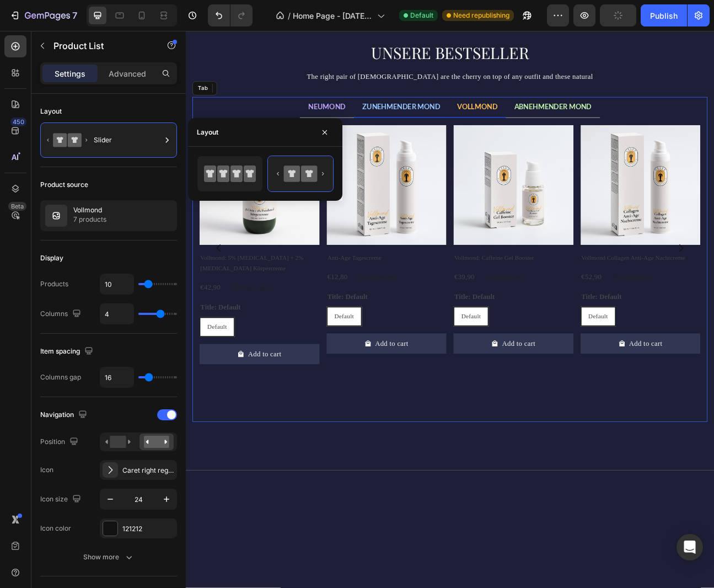
click at [474, 130] on span "ZUNEHMENDER MOND" at bounding box center [456, 126] width 98 height 10
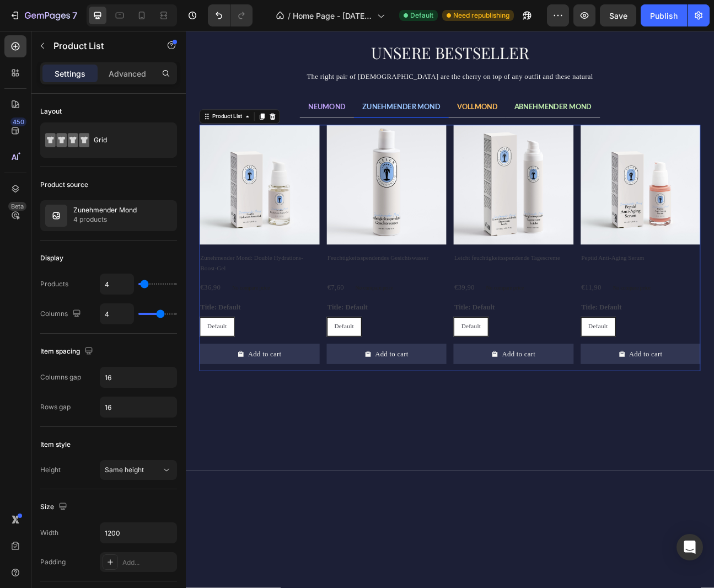
click at [358, 223] on div "Product Images Zunehmender Mond: Double Hydrations-Boost-Gel Product Title €36,…" at bounding box center [516, 303] width 627 height 309
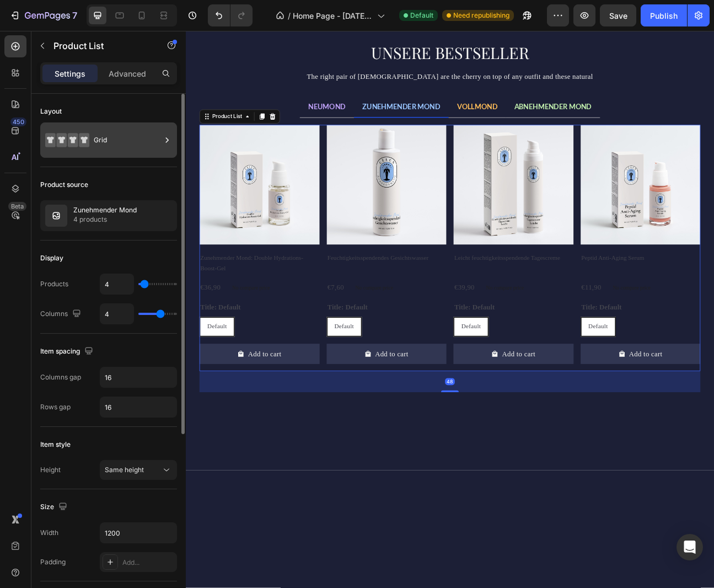
click at [128, 147] on div "Grid" at bounding box center [127, 139] width 67 height 25
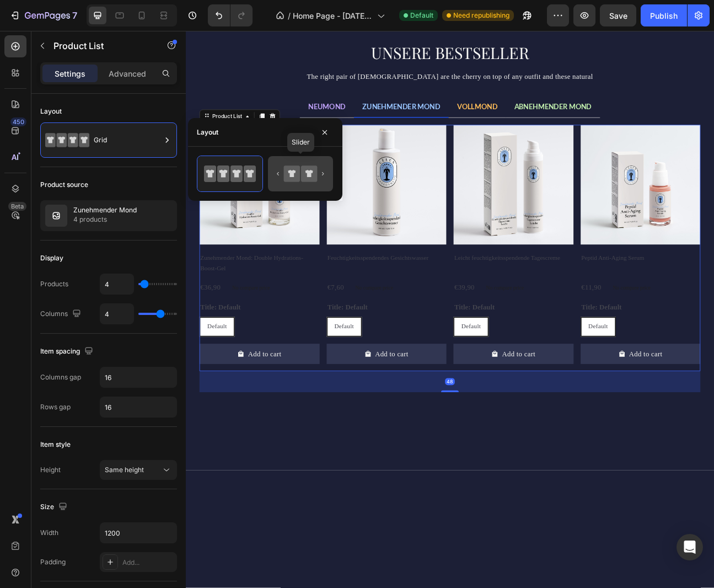
click at [301, 174] on icon at bounding box center [309, 173] width 16 height 16
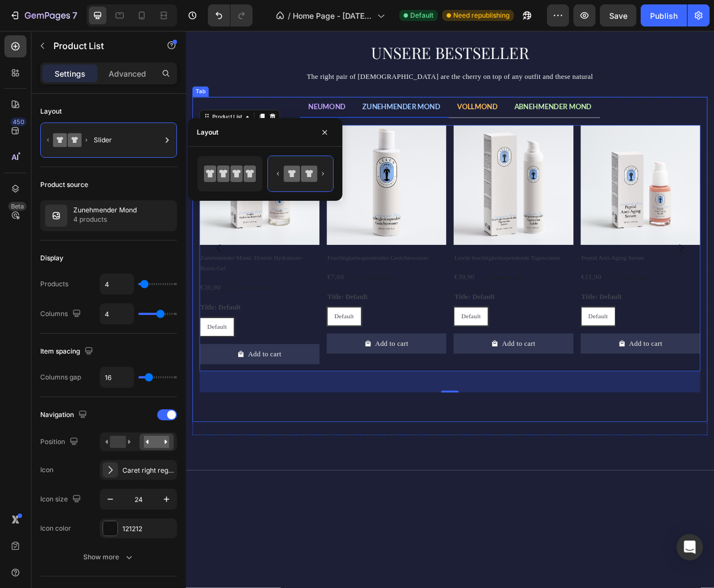
click at [367, 127] on span "NEUMOND" at bounding box center [362, 126] width 47 height 10
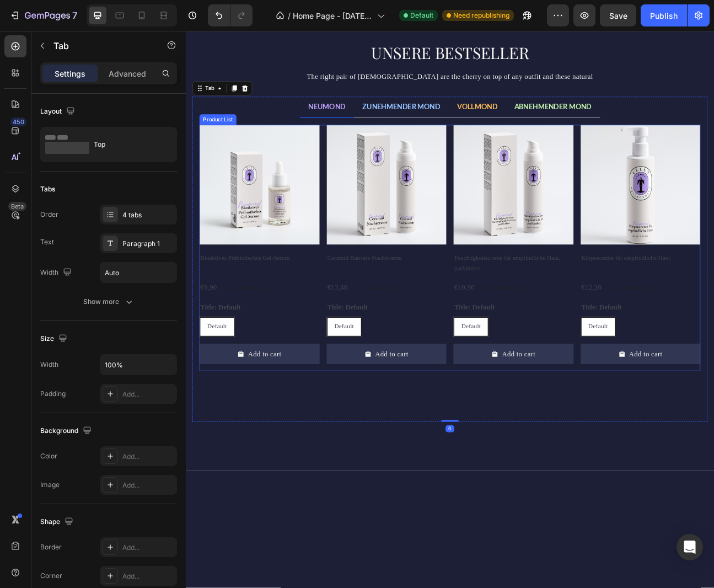
click at [356, 185] on div "Product Images Bioaktives Präbiotisches Gel-Serum Product Title €9,90 Product P…" at bounding box center [516, 303] width 627 height 309
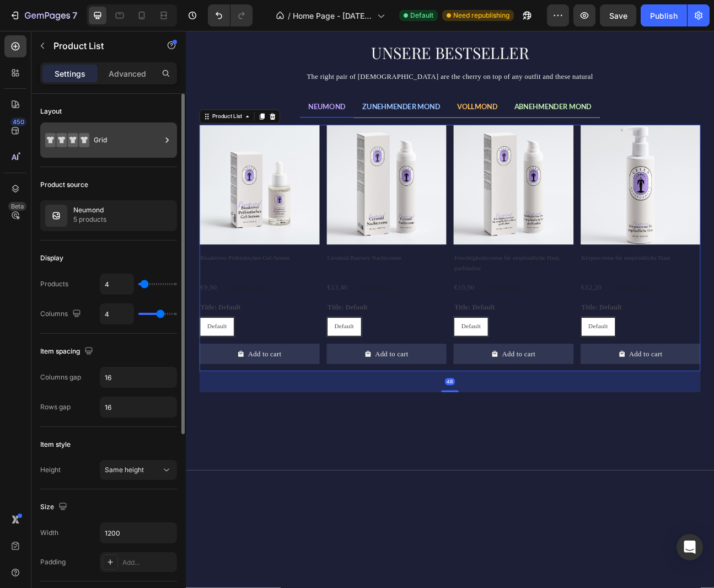
click at [129, 134] on div "Grid" at bounding box center [127, 139] width 67 height 25
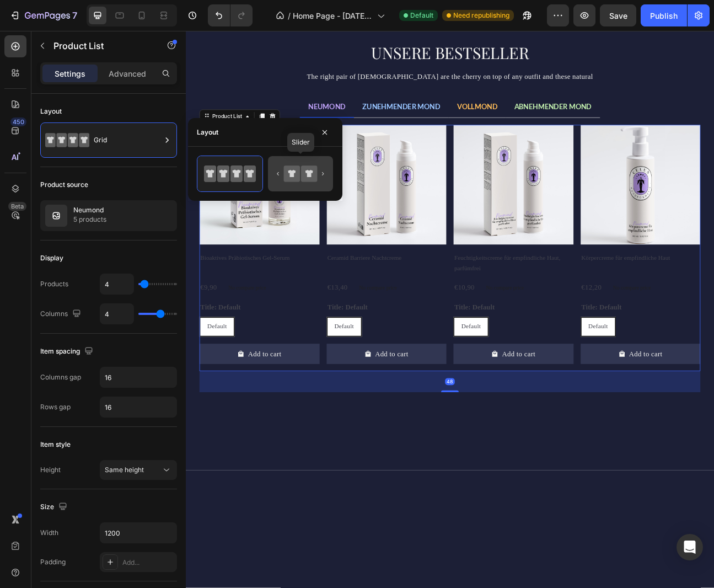
click at [300, 171] on icon at bounding box center [301, 174] width 52 height 22
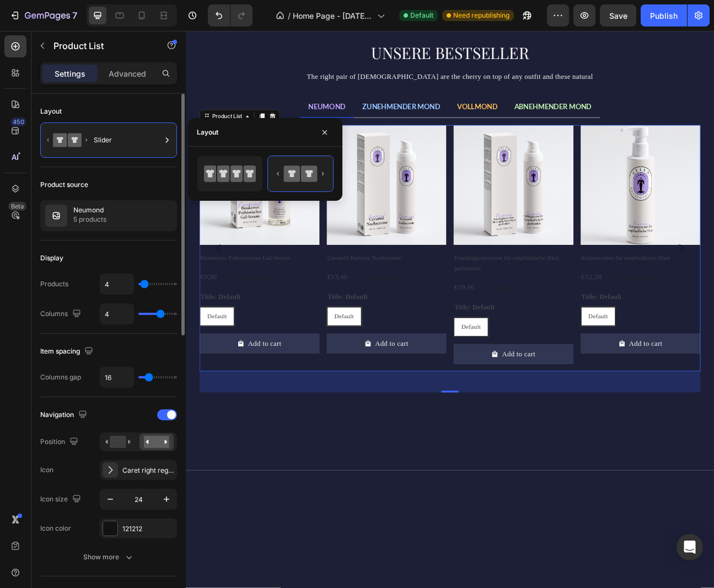
type input "6"
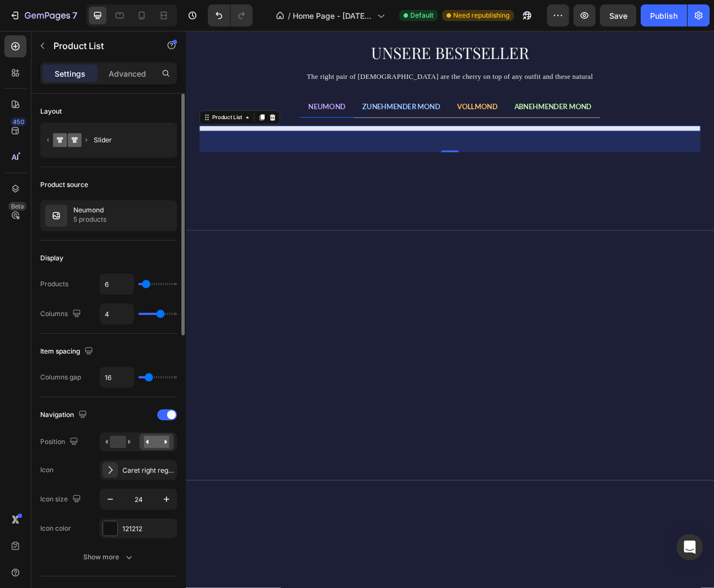
type input "17"
type input "18"
type input "17"
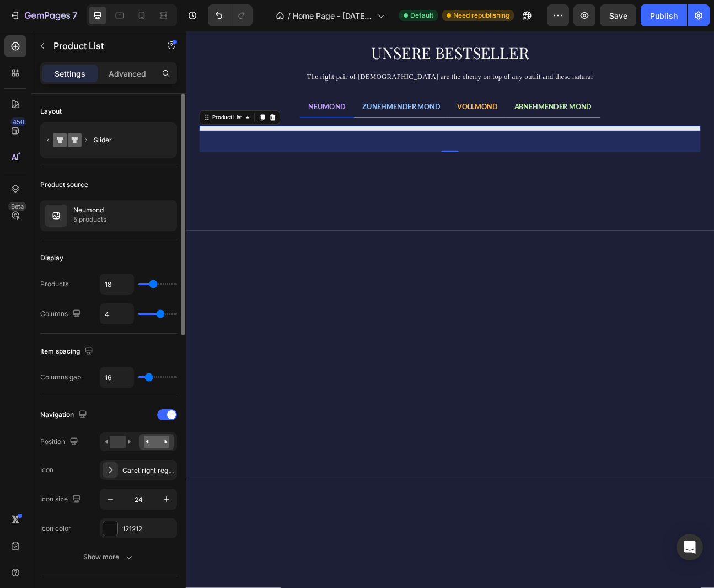
type input "17"
type input "16"
type input "15"
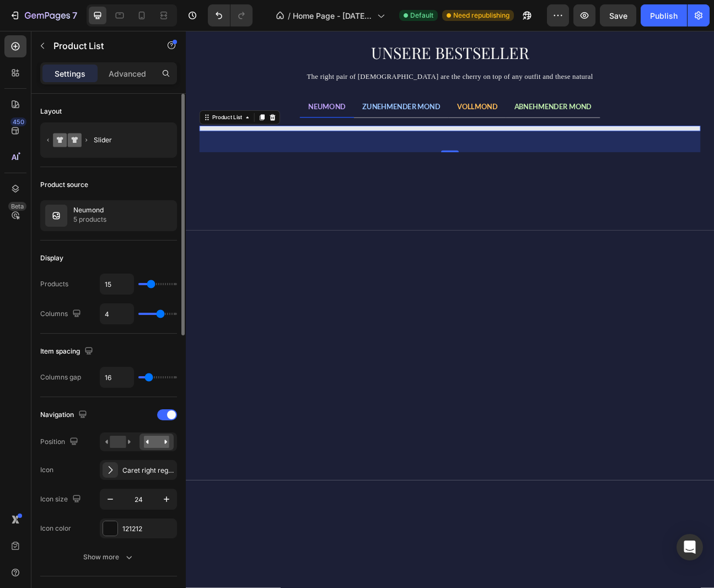
type input "14"
type input "13"
click at [149, 284] on input "range" at bounding box center [157, 284] width 39 height 2
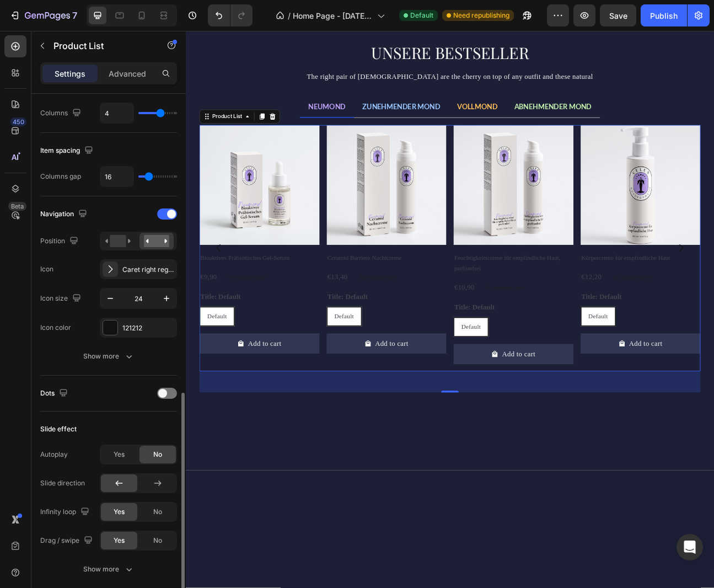
scroll to position [0, 0]
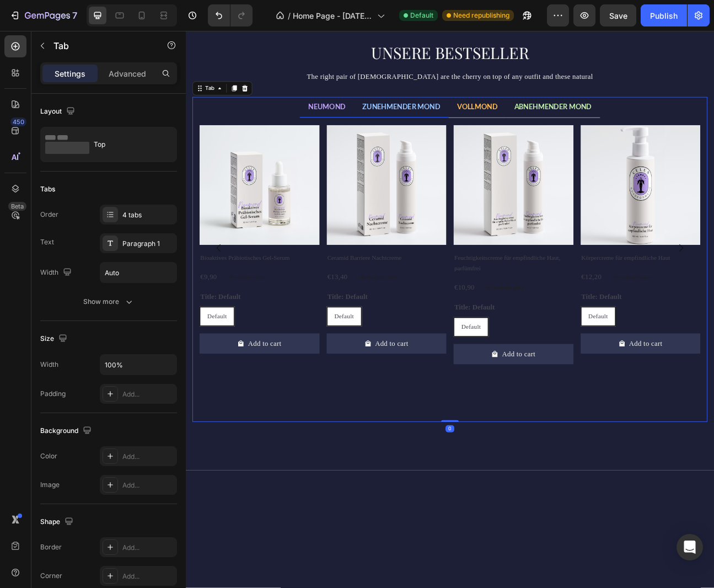
click at [450, 124] on span "ZUNEHMENDER MOND" at bounding box center [456, 126] width 98 height 10
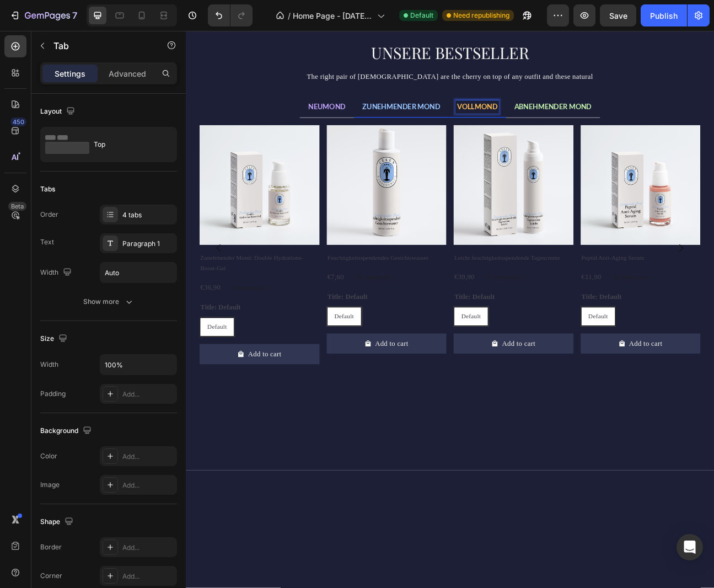
click at [556, 129] on span "VOLLMOND" at bounding box center [550, 126] width 51 height 10
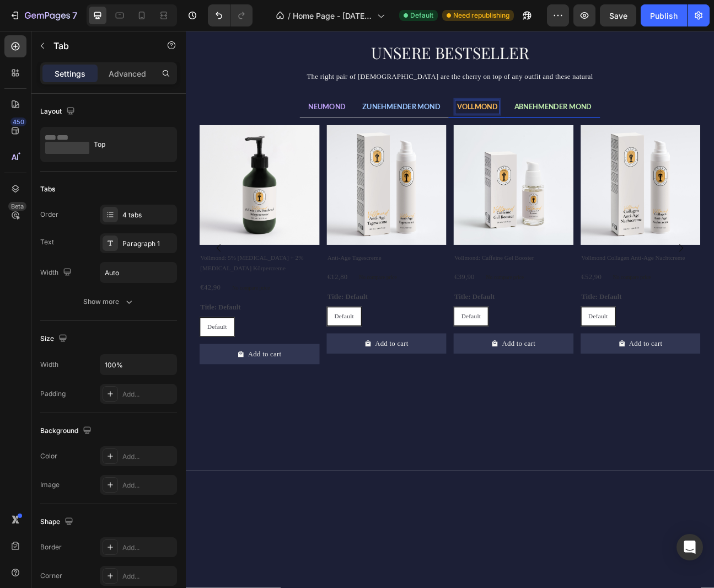
click at [642, 132] on p "ABNEHMENDER MOND" at bounding box center [645, 126] width 97 height 13
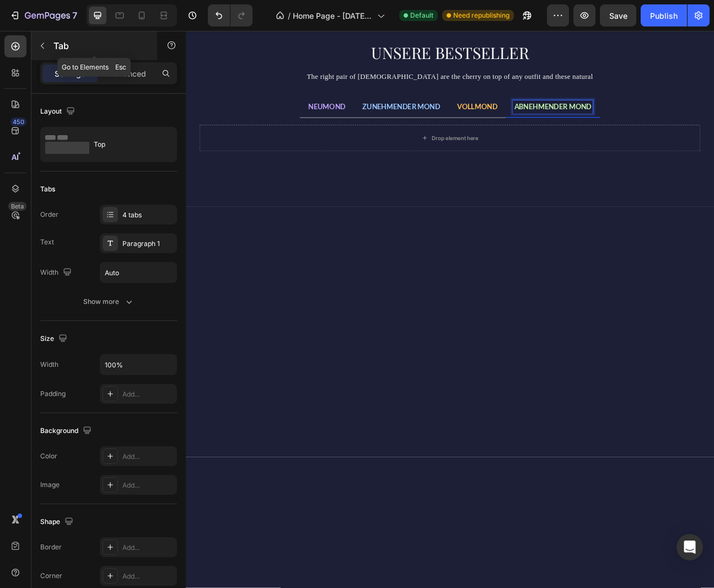
click at [42, 46] on icon "button" at bounding box center [42, 45] width 9 height 9
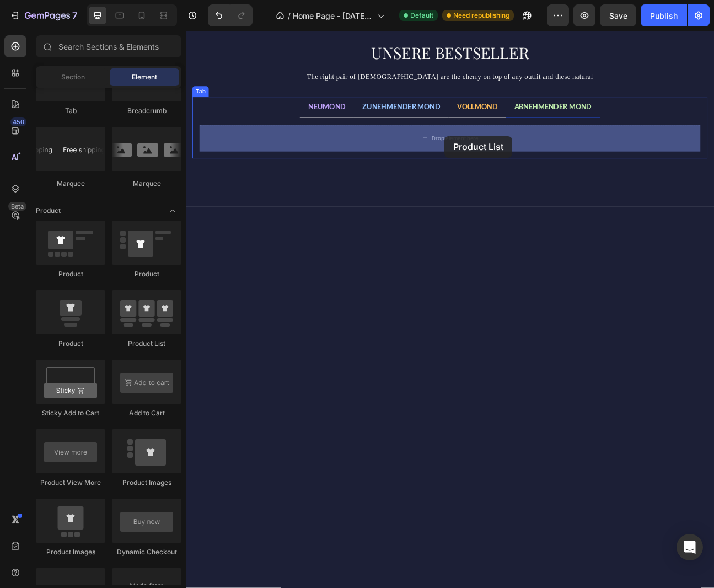
drag, startPoint x: 318, startPoint y: 332, endPoint x: 509, endPoint y: 163, distance: 255.0
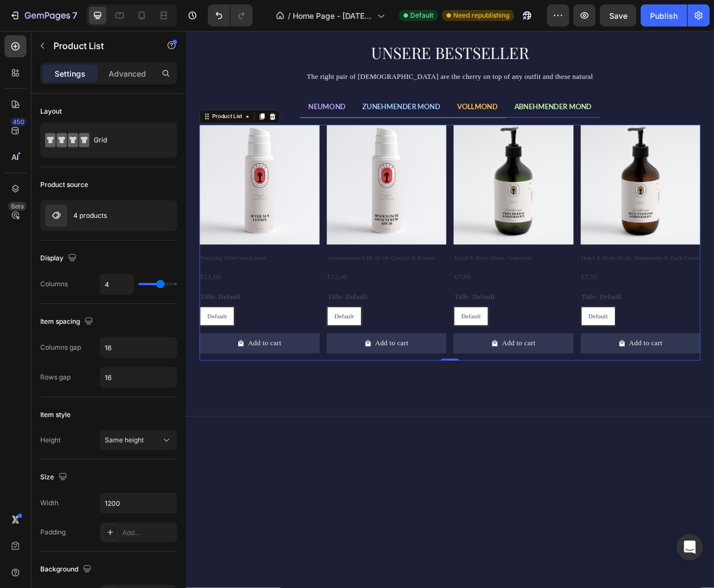
click at [518, 187] on div "Product Images Soothing After-Sun Lotion Product Title €13,60 Product Price Pro…" at bounding box center [516, 296] width 627 height 295
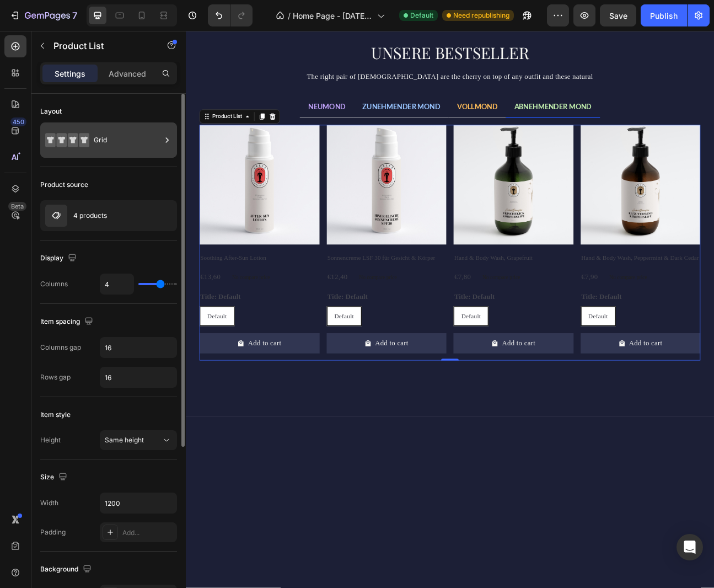
click at [119, 140] on div "Grid" at bounding box center [127, 139] width 67 height 25
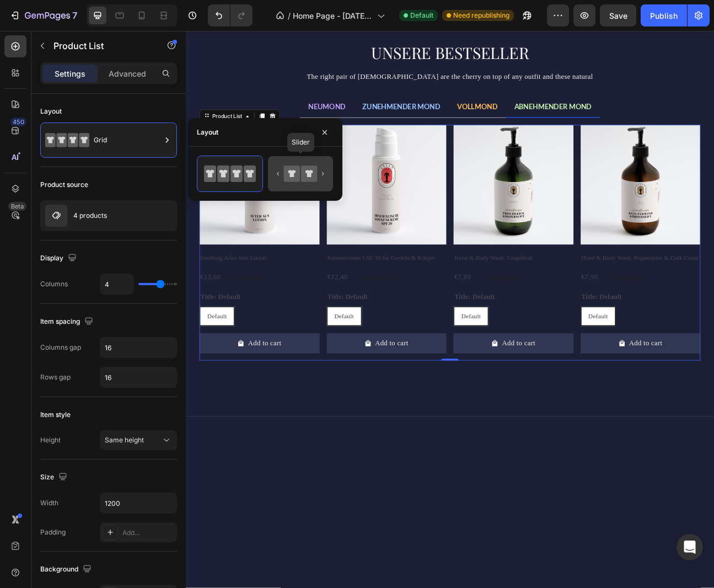
click at [309, 171] on icon at bounding box center [309, 173] width 8 height 7
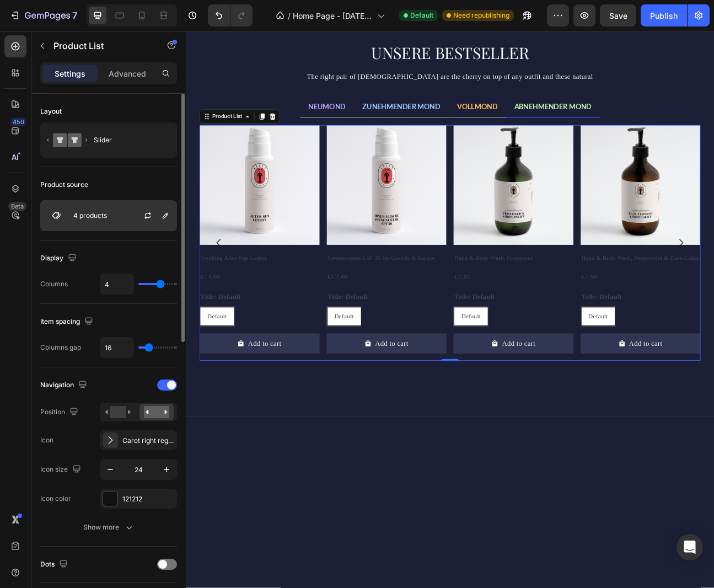
click at [125, 219] on div "4 products" at bounding box center [108, 215] width 137 height 31
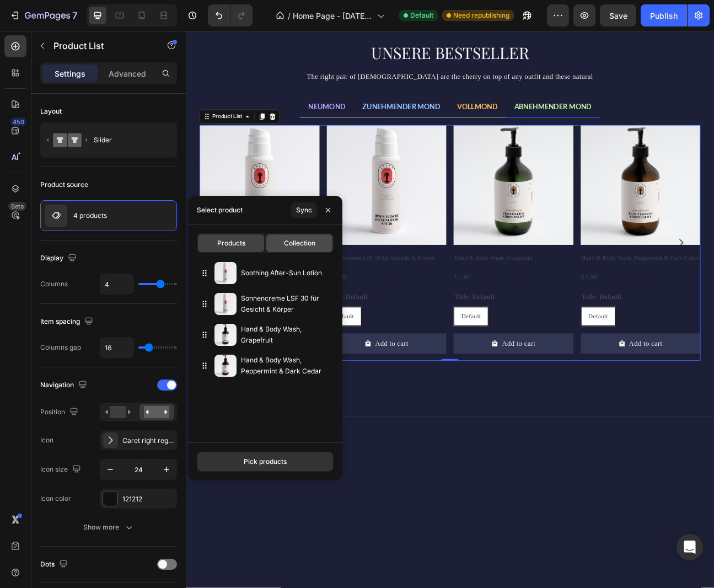
click at [313, 243] on span "Collection" at bounding box center [299, 243] width 31 height 10
type input "10"
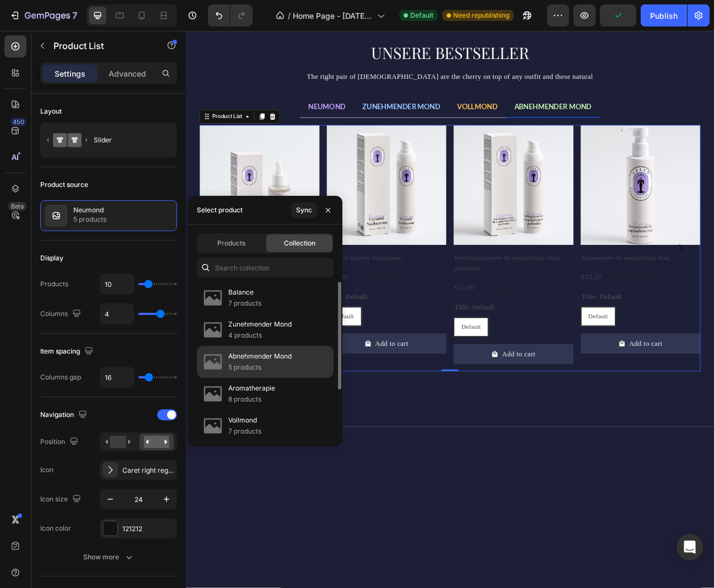
click at [293, 378] on div "Abnehmender Mond 5 products" at bounding box center [265, 394] width 137 height 32
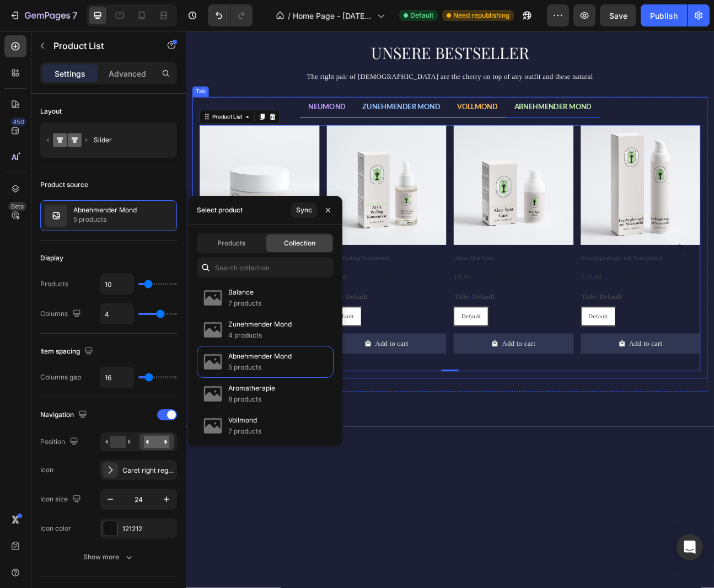
click at [713, 140] on div "Product Images Bioaktives Präbiotisches Gel-Serum Product Title €9,90 Product P…" at bounding box center [516, 303] width 645 height 326
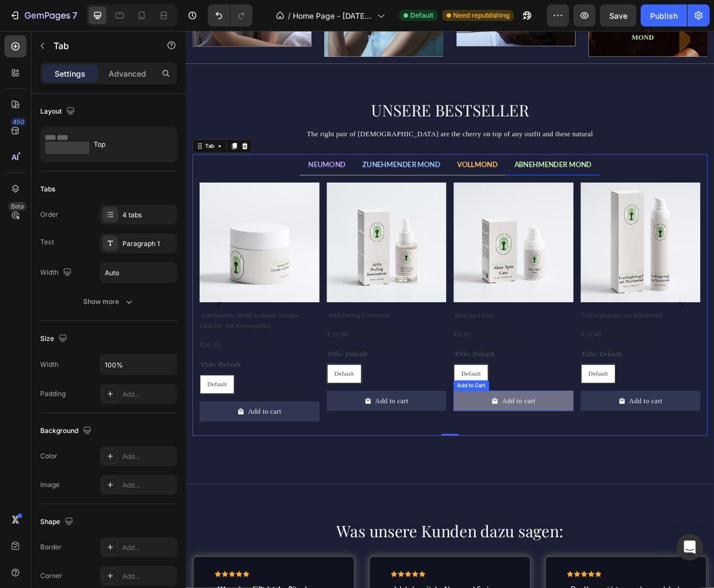
scroll to position [673, 0]
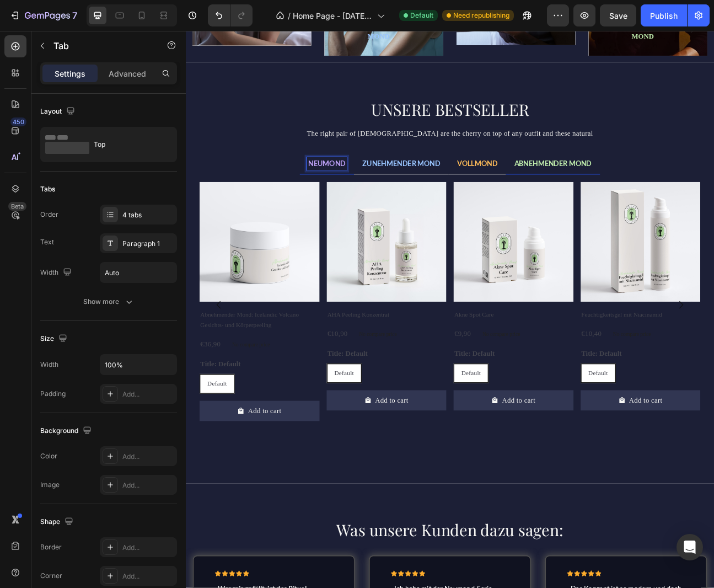
click at [359, 201] on span "NEUMOND" at bounding box center [362, 197] width 47 height 10
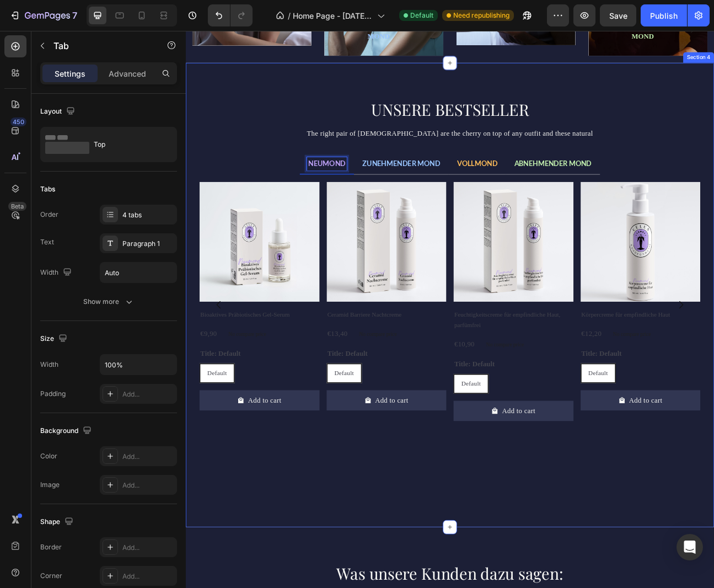
click at [295, 179] on div "UNSERE BESTSELLER Heading The right pair of sunnies are the cherry on top of an…" at bounding box center [516, 361] width 645 height 493
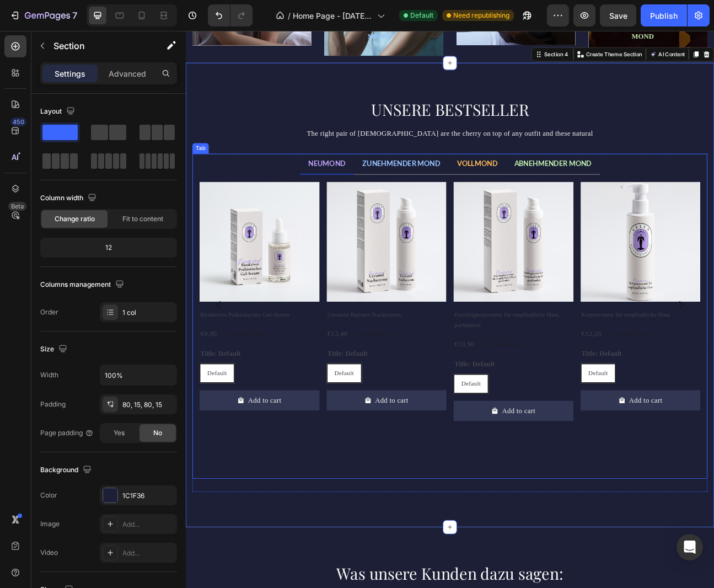
click at [359, 200] on span "NEUMOND" at bounding box center [362, 197] width 47 height 10
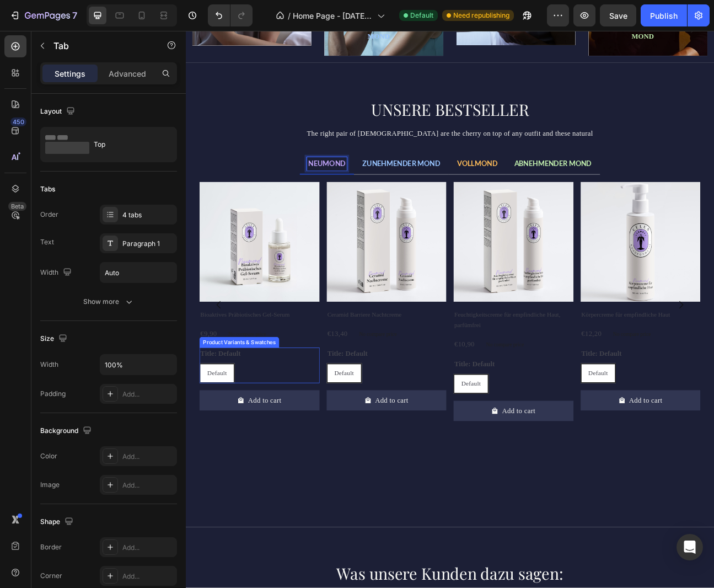
click at [278, 418] on div "Product Variants & Swatches" at bounding box center [252, 421] width 95 height 10
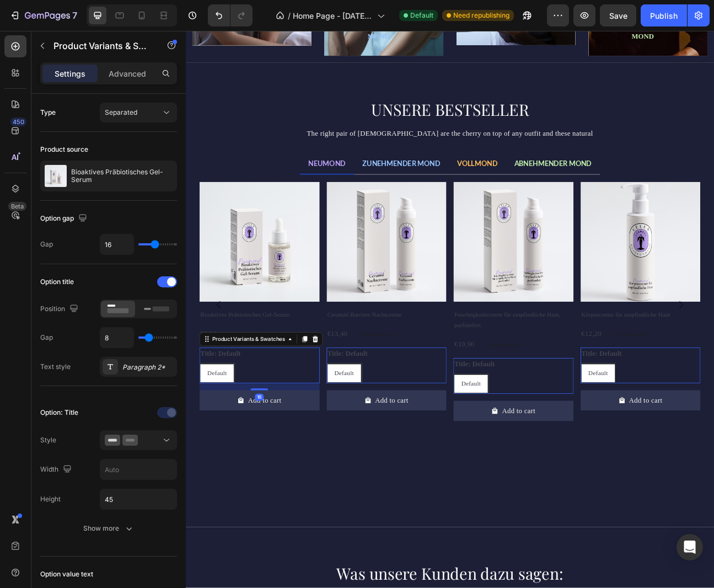
click at [297, 408] on div "Product Variants & Swatches" at bounding box center [280, 417] width 154 height 18
click at [268, 456] on div "Default Default Default" at bounding box center [278, 459] width 150 height 25
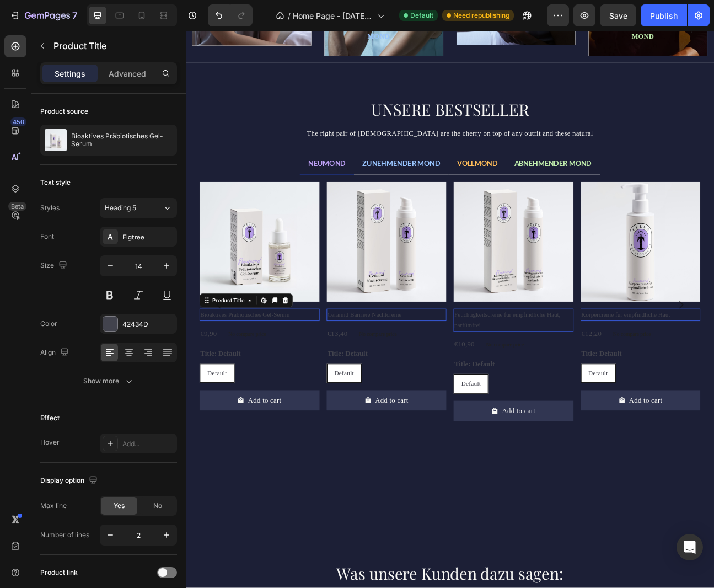
click at [318, 388] on h2 "Bioaktives Präbiotisches Gel-Serum" at bounding box center [278, 386] width 150 height 15
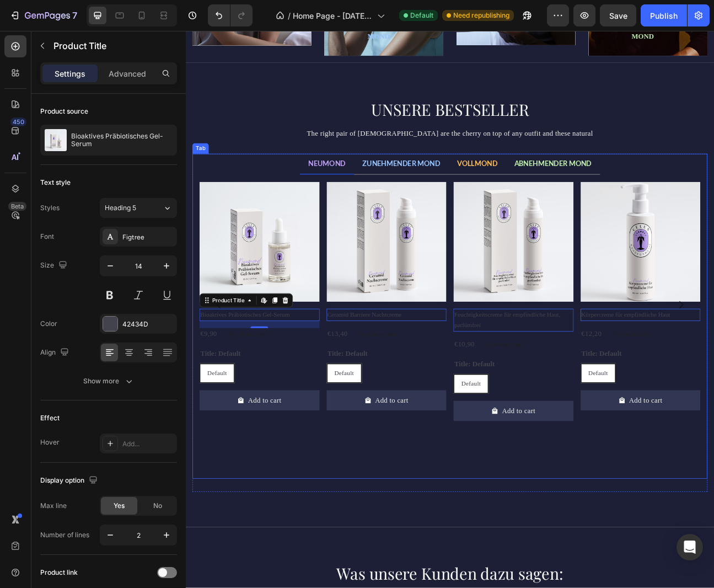
click at [201, 393] on div "Product Images Bioaktives Präbiotisches Gel-Serum Product Title Edit content in…" at bounding box center [516, 401] width 645 height 381
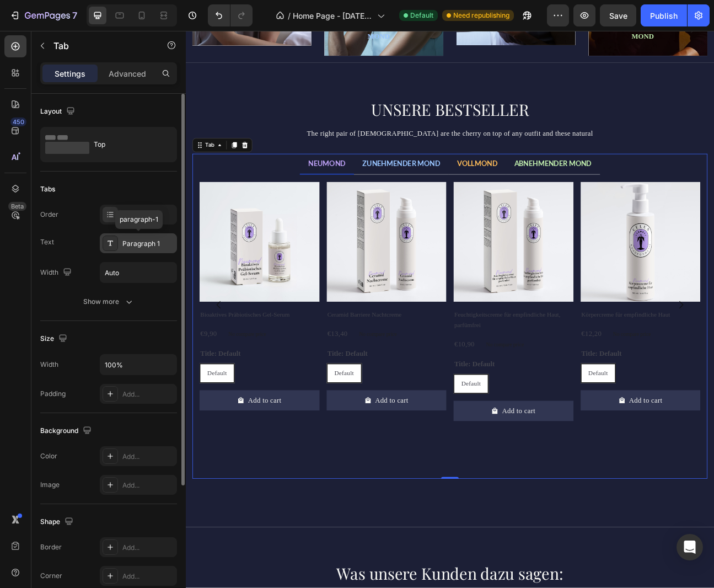
click at [137, 245] on div "Paragraph 1" at bounding box center [148, 244] width 52 height 10
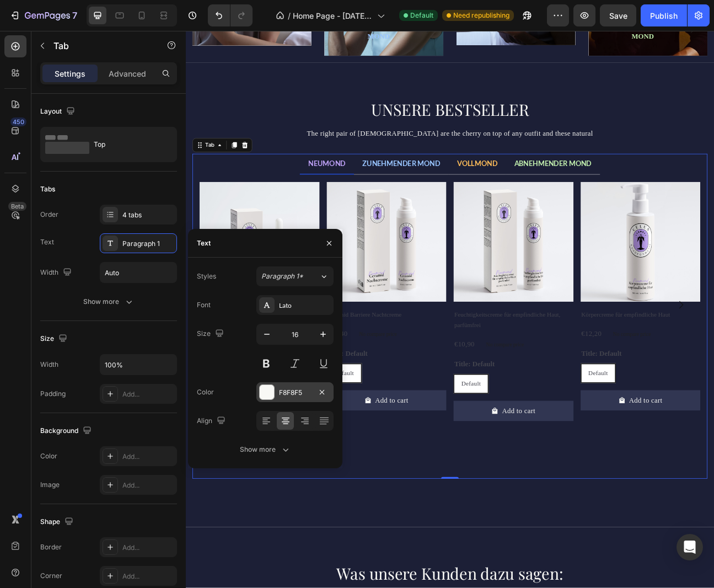
click at [266, 394] on div at bounding box center [267, 392] width 14 height 14
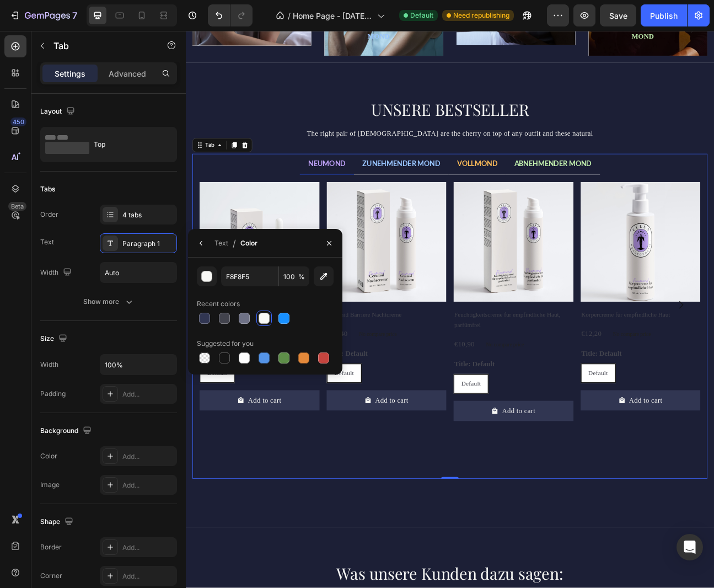
click at [266, 319] on div at bounding box center [264, 318] width 11 height 11
click at [246, 356] on div at bounding box center [244, 357] width 11 height 11
click at [206, 316] on div at bounding box center [204, 318] width 11 height 11
type input "F8F8F5"
click at [327, 244] on icon "button" at bounding box center [329, 242] width 4 height 4
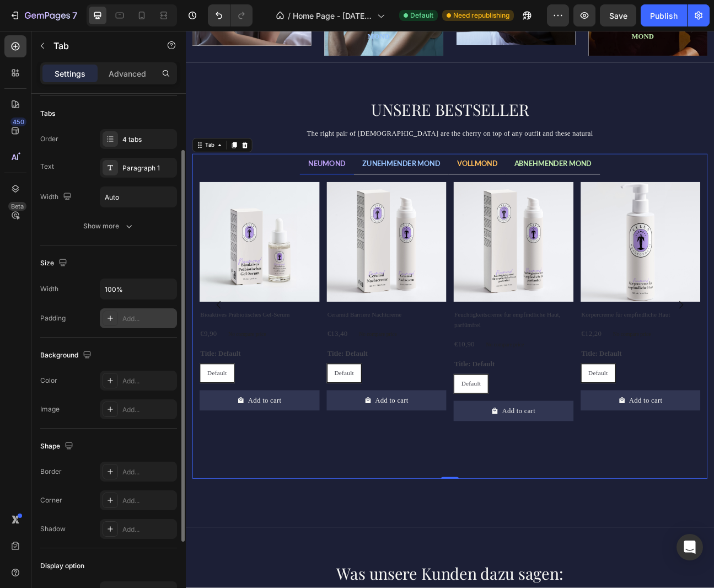
scroll to position [0, 0]
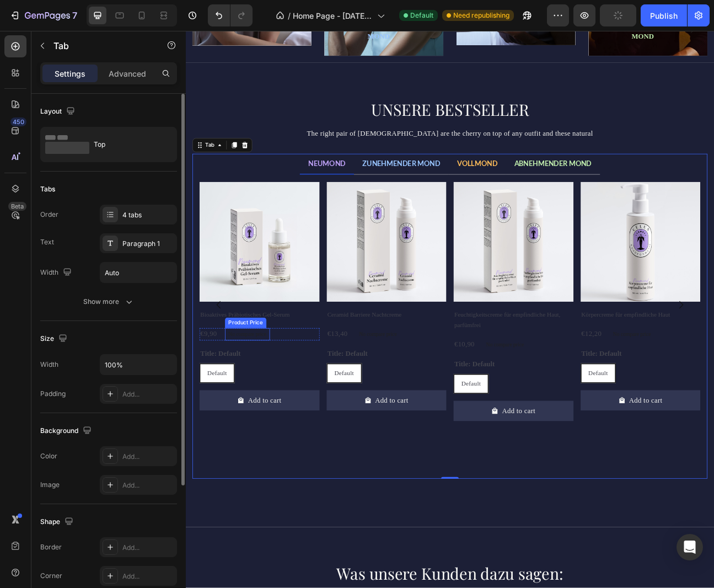
click at [262, 392] on div "Product Price" at bounding box center [260, 396] width 47 height 10
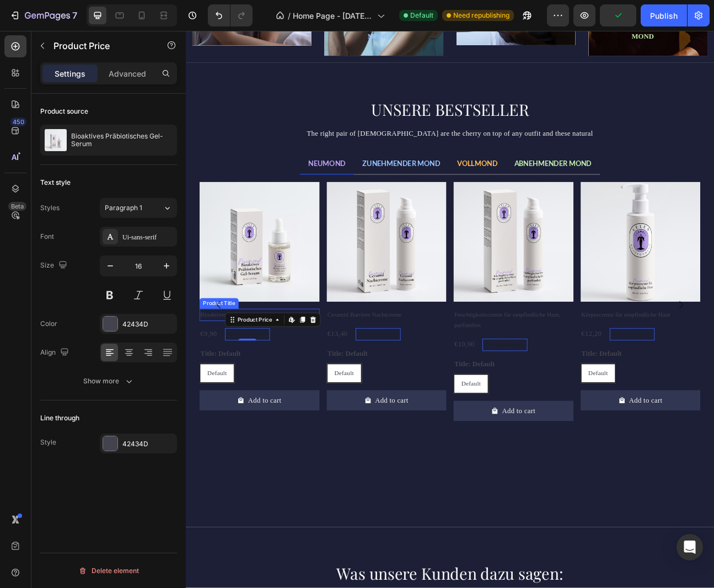
click at [223, 391] on h2 "Bioaktives Präbiotisches Gel-Serum" at bounding box center [278, 386] width 150 height 15
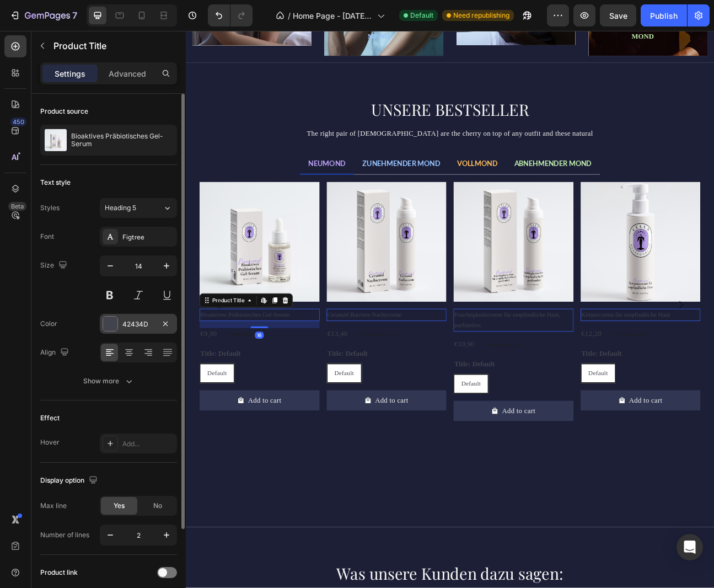
click at [112, 324] on div at bounding box center [110, 323] width 14 height 14
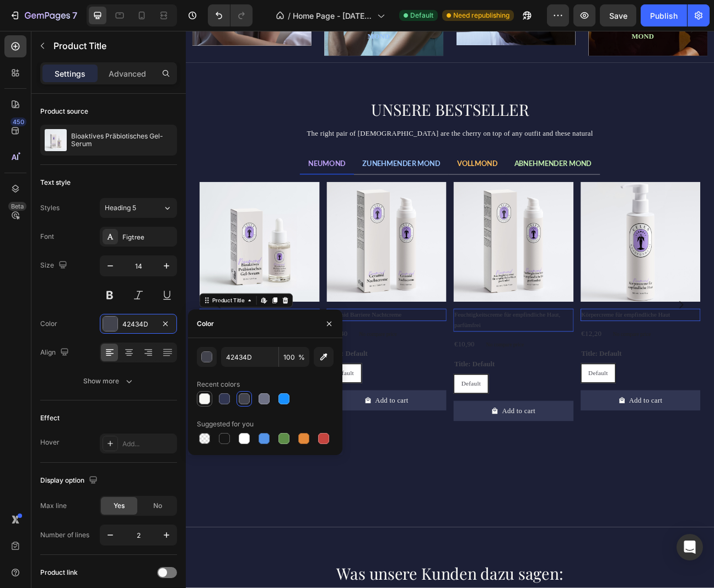
click at [202, 399] on div at bounding box center [204, 398] width 11 height 11
type input "F8F8F5"
click at [287, 408] on p "No compare price" at bounding box center [262, 410] width 47 height 7
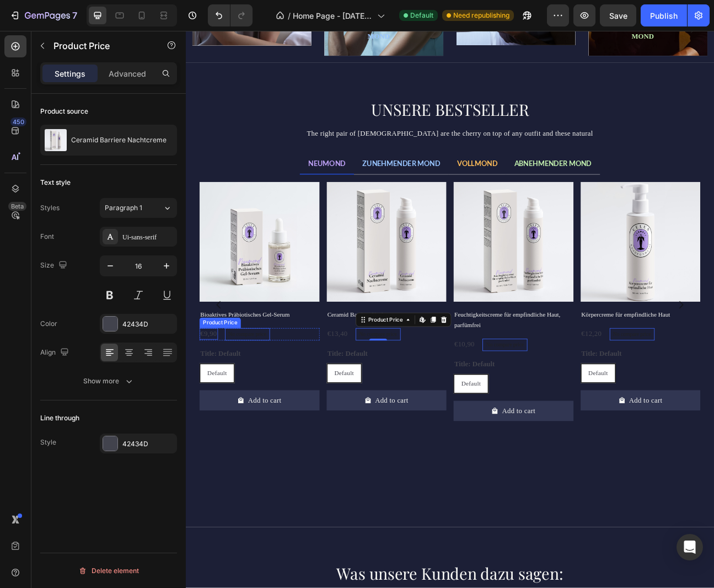
click at [216, 412] on div "€9,90" at bounding box center [214, 410] width 23 height 14
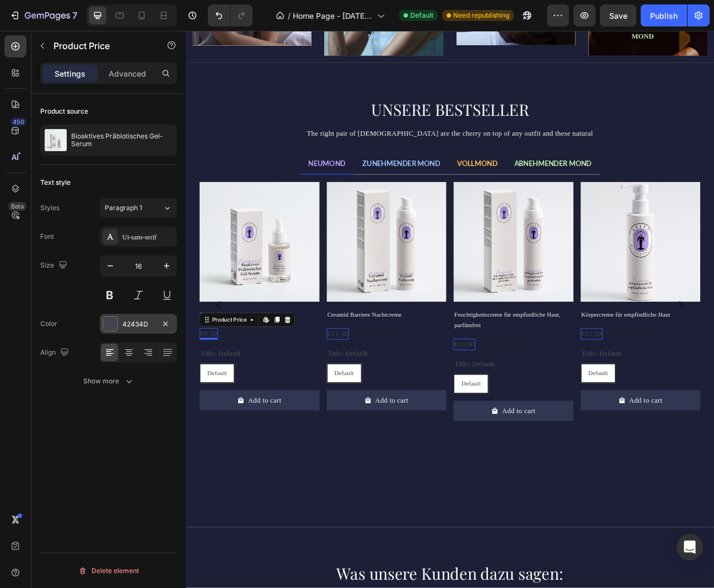
click at [126, 324] on div "42434D" at bounding box center [138, 324] width 32 height 10
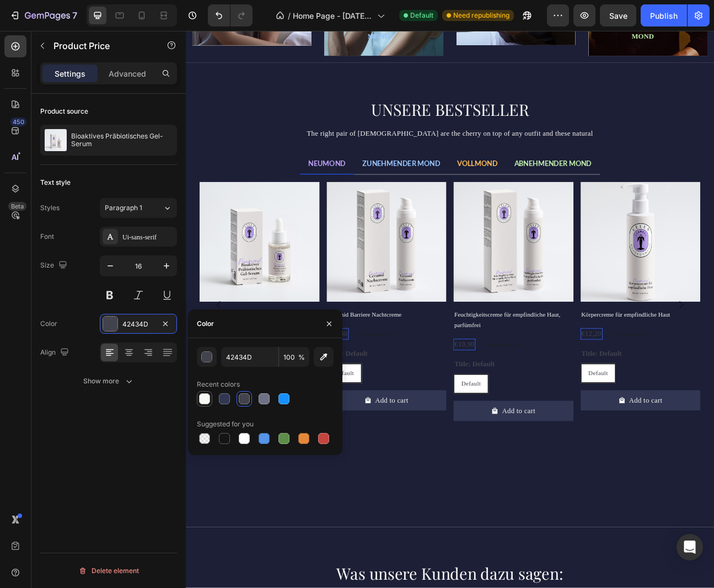
click at [206, 397] on div at bounding box center [204, 398] width 11 height 11
type input "F8F8F5"
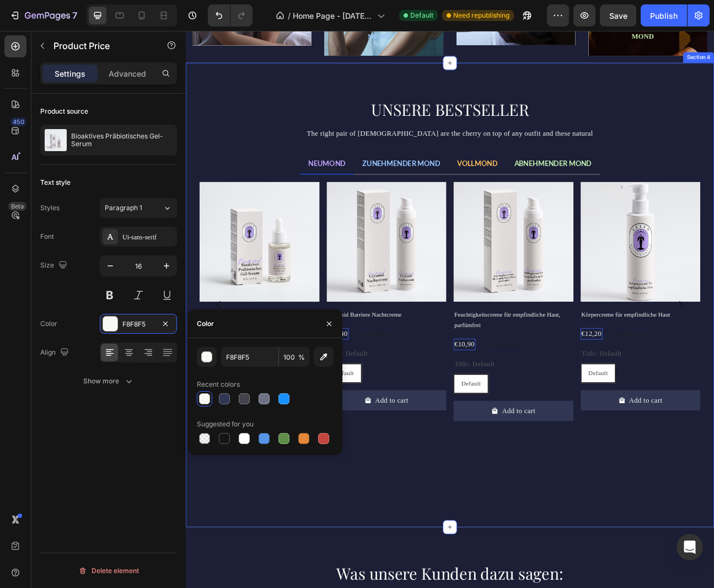
click at [191, 295] on div "UNSERE BESTSELLER Heading The right pair of sunnies are the cherry on top of an…" at bounding box center [516, 361] width 661 height 581
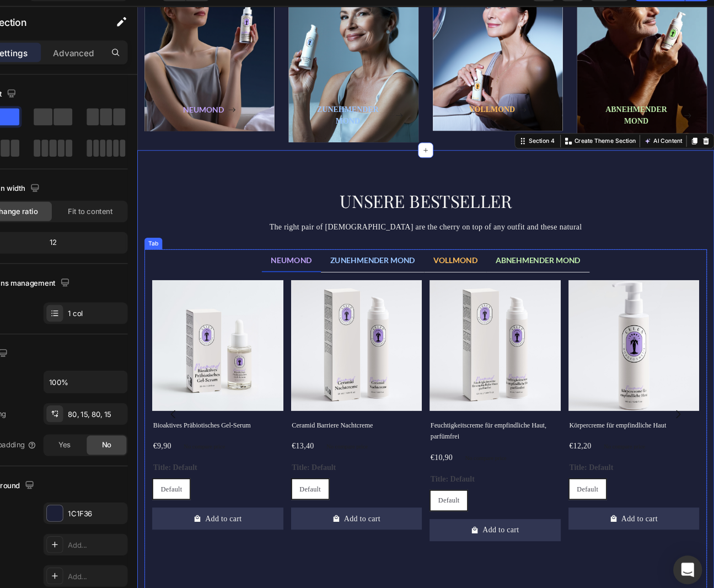
scroll to position [697, 0]
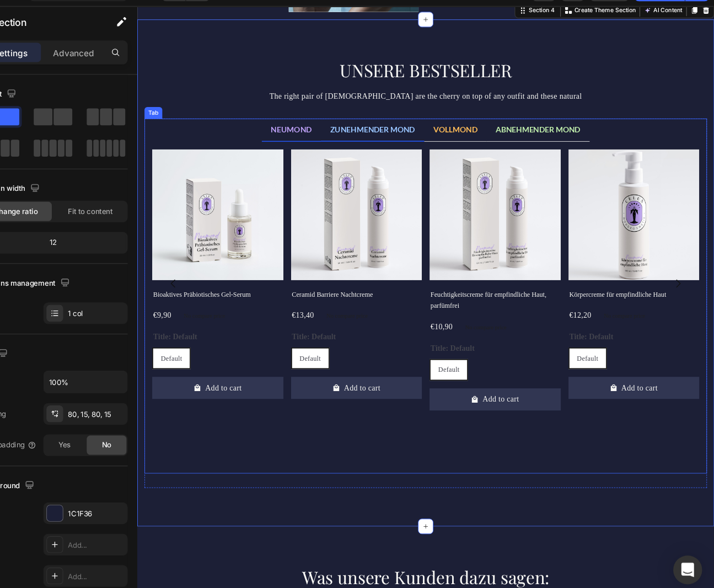
click at [417, 147] on span "ZUNEHMENDER MOND" at bounding box center [407, 147] width 98 height 10
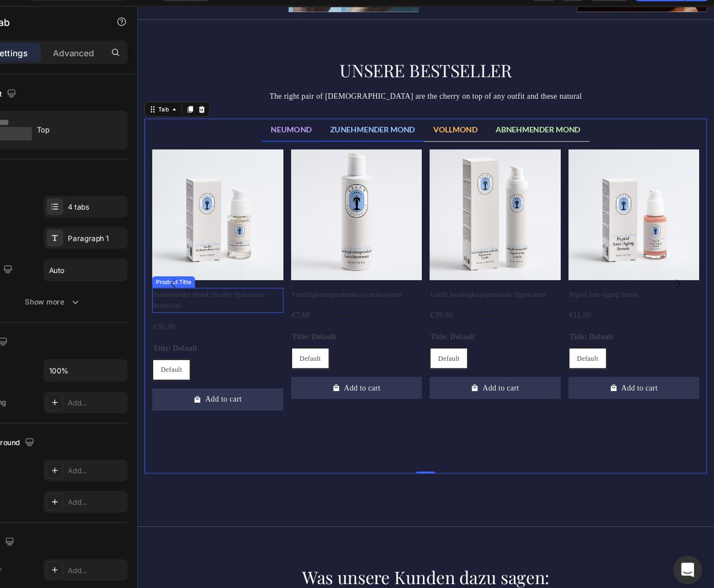
click at [217, 337] on h2 "Zunehmender Mond: Double Hydrations-Boost-Gel" at bounding box center [229, 343] width 150 height 29
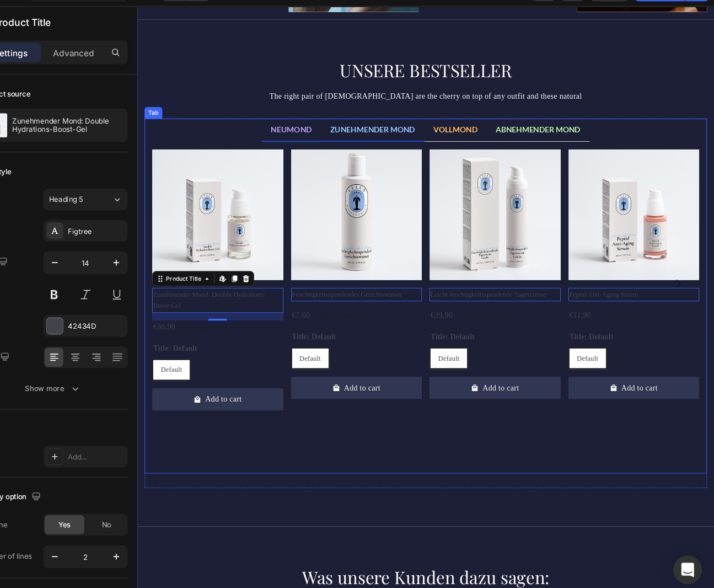
click at [315, 148] on span "NEUMOND" at bounding box center [313, 147] width 47 height 10
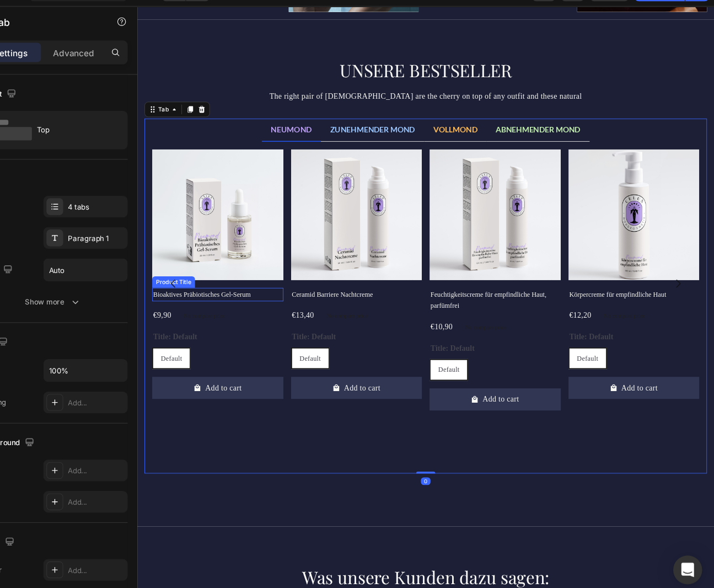
click at [220, 340] on h2 "Bioaktives Präbiotisches Gel-Serum" at bounding box center [229, 336] width 150 height 15
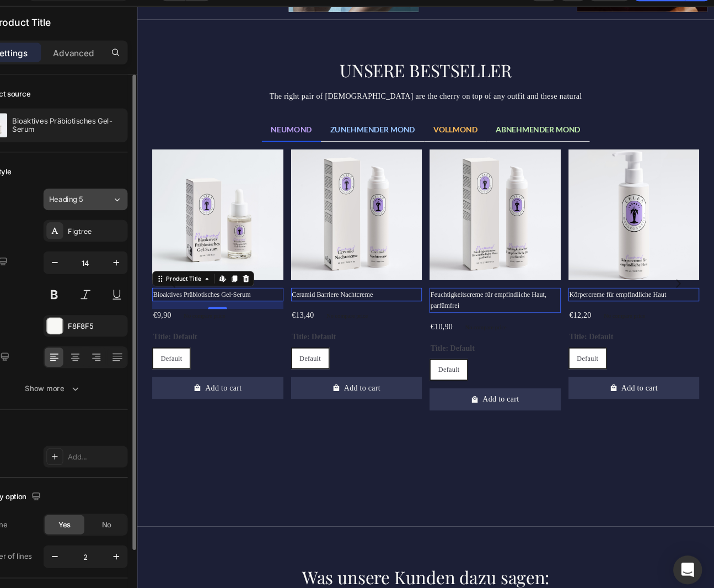
click at [165, 207] on icon at bounding box center [167, 208] width 4 height 3
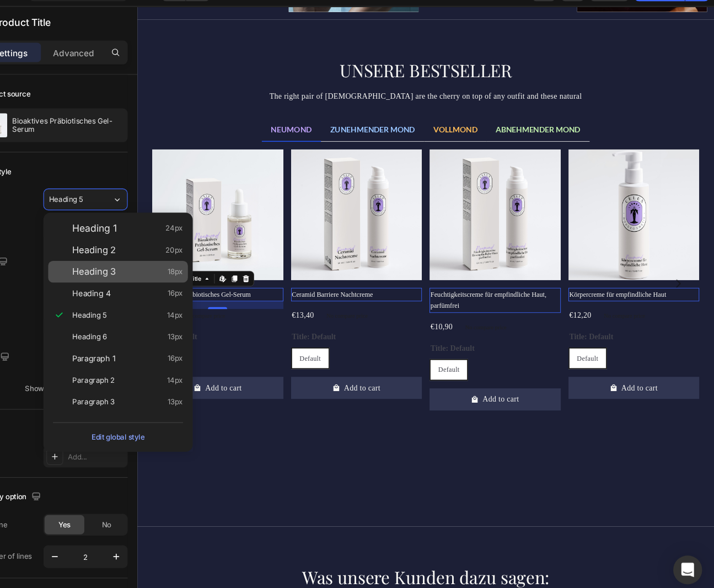
click at [157, 271] on span "Heading 3" at bounding box center [146, 273] width 40 height 11
type input "18"
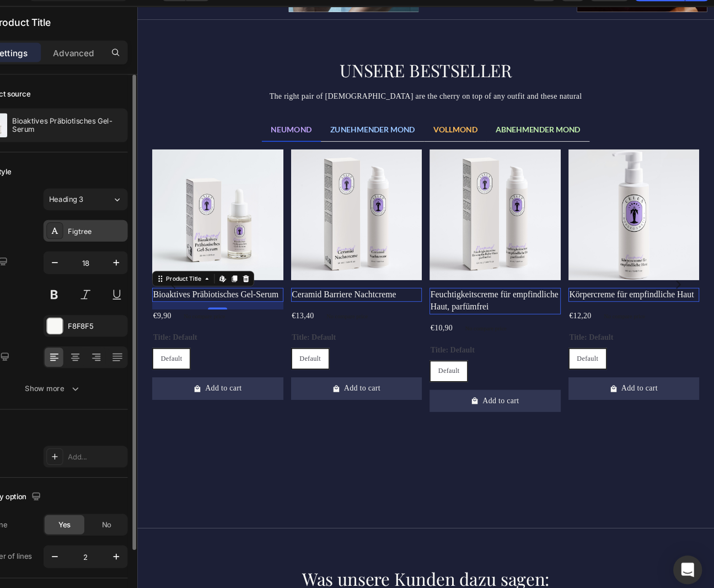
click at [136, 234] on div "Figtree" at bounding box center [148, 237] width 52 height 10
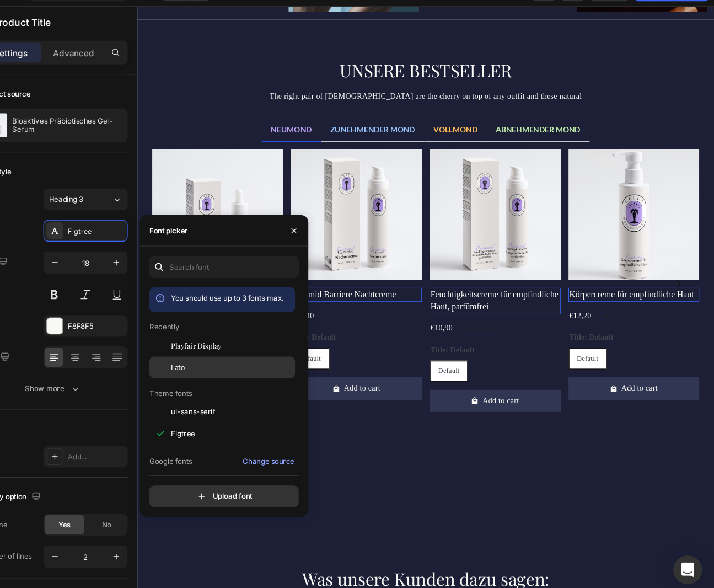
click at [231, 364] on div "Lato" at bounding box center [272, 362] width 111 height 10
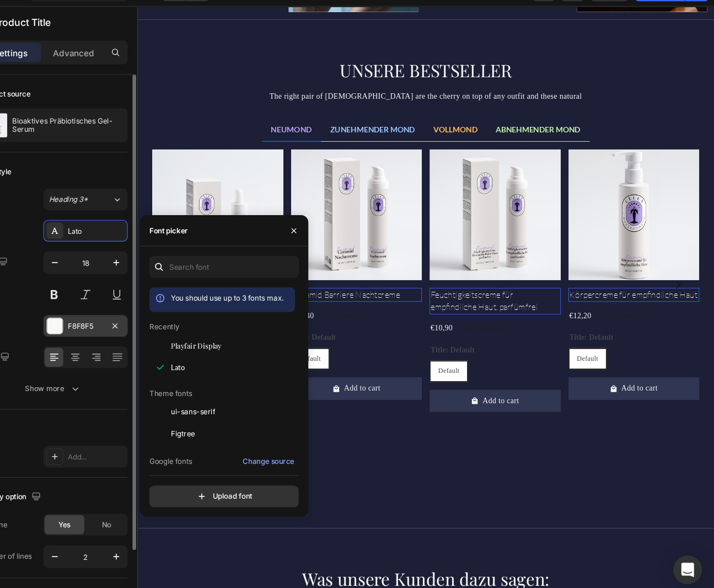
click at [110, 322] on div at bounding box center [110, 323] width 14 height 14
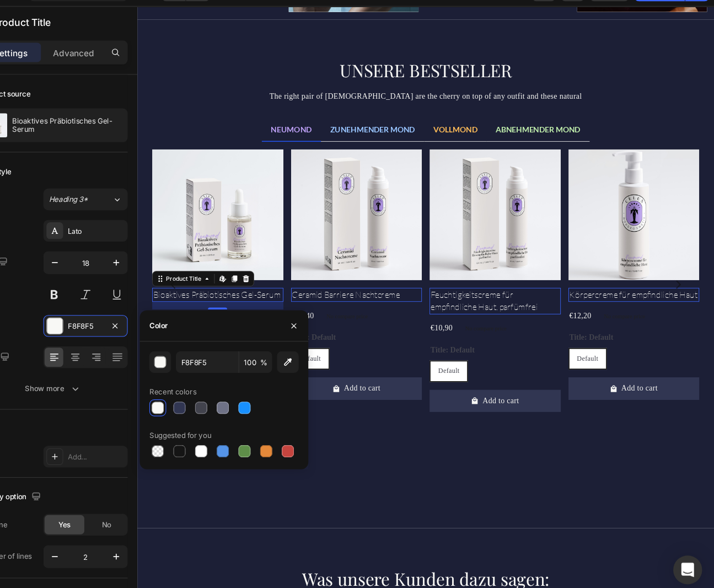
click at [203, 400] on div at bounding box center [204, 398] width 11 height 11
click at [305, 340] on h2 "Ceramid Barriere Nachtcreme" at bounding box center [229, 337] width 150 height 16
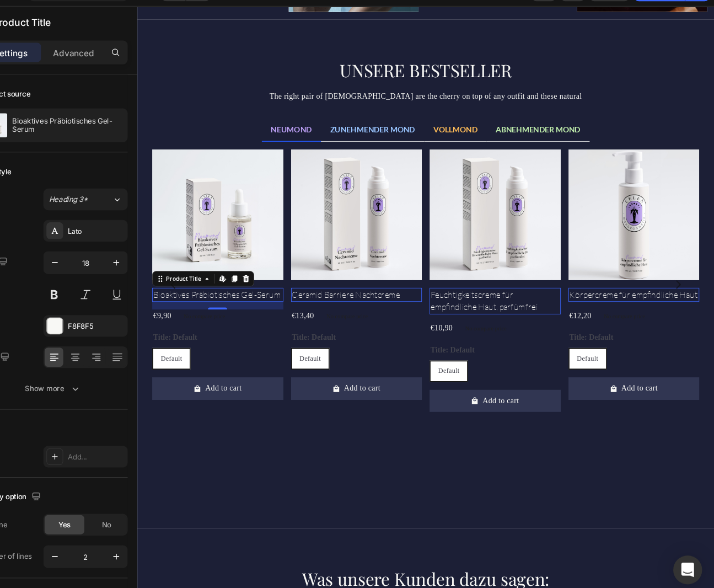
click at [198, 340] on h2 "Bioaktives Präbiotisches Gel-Serum" at bounding box center [229, 337] width 150 height 16
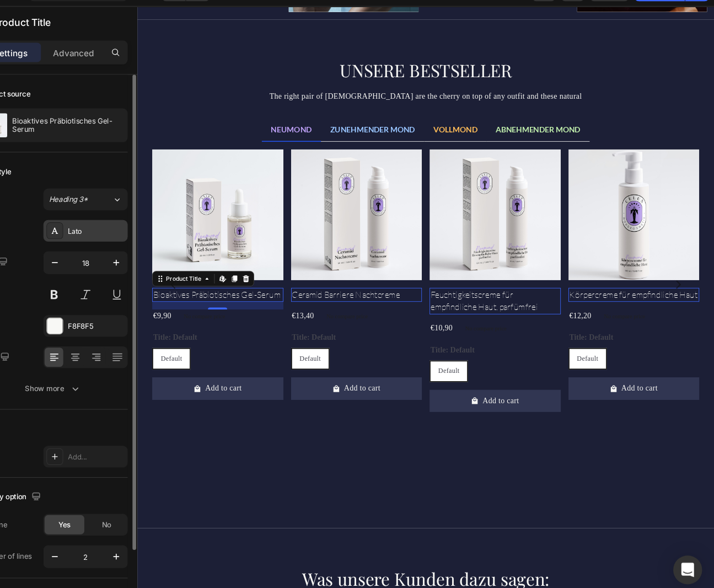
click at [138, 237] on div "Lato" at bounding box center [148, 237] width 52 height 10
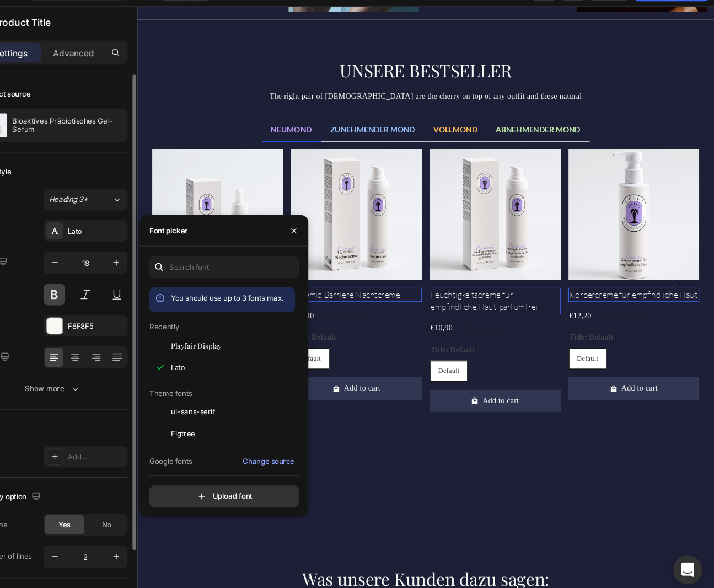
click at [115, 297] on button at bounding box center [110, 295] width 20 height 20
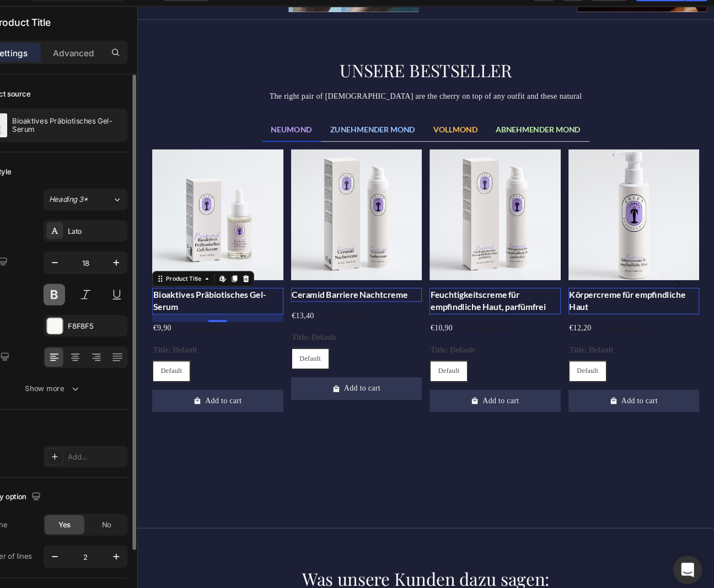
click at [110, 294] on button at bounding box center [110, 295] width 20 height 20
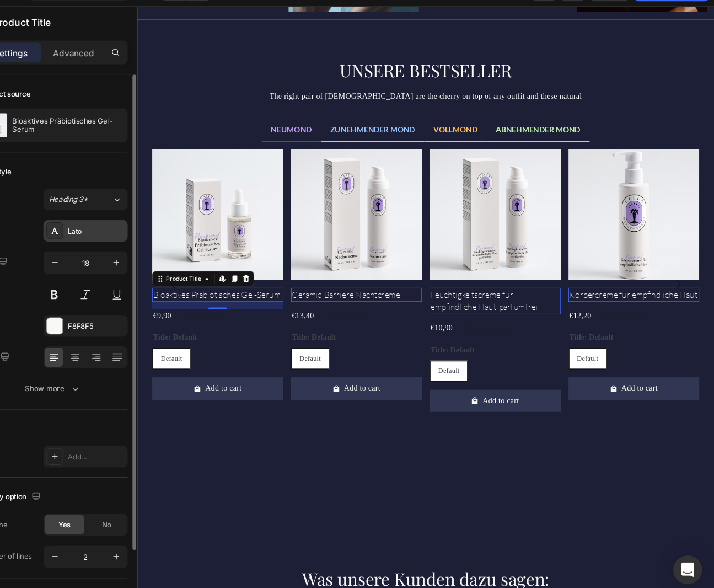
click at [139, 240] on div "Lato" at bounding box center [148, 237] width 52 height 10
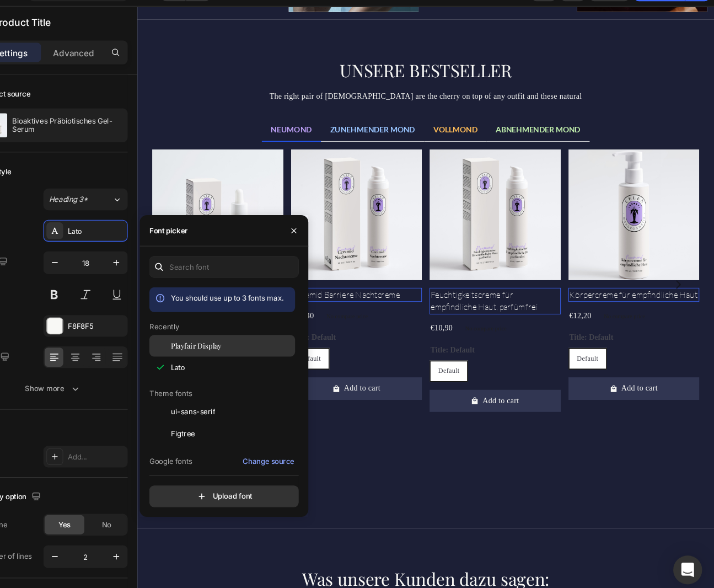
click at [240, 339] on span "Playfair Display" at bounding box center [240, 342] width 46 height 10
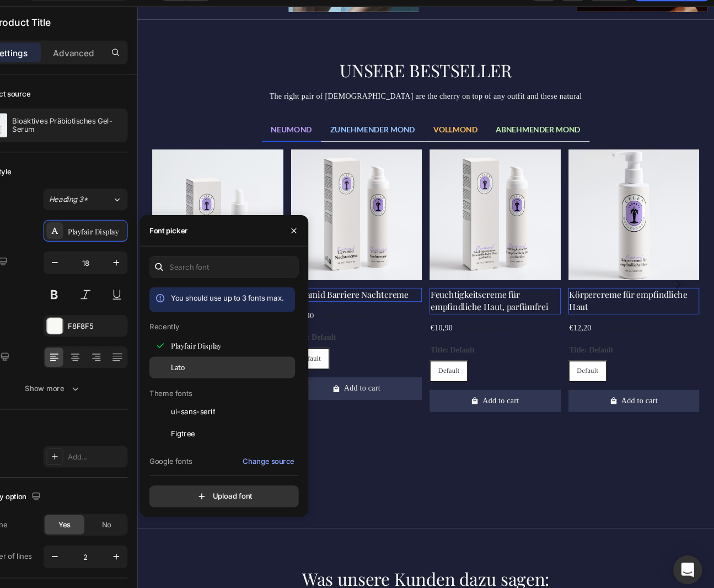
click at [221, 359] on span "Lato" at bounding box center [223, 362] width 13 height 10
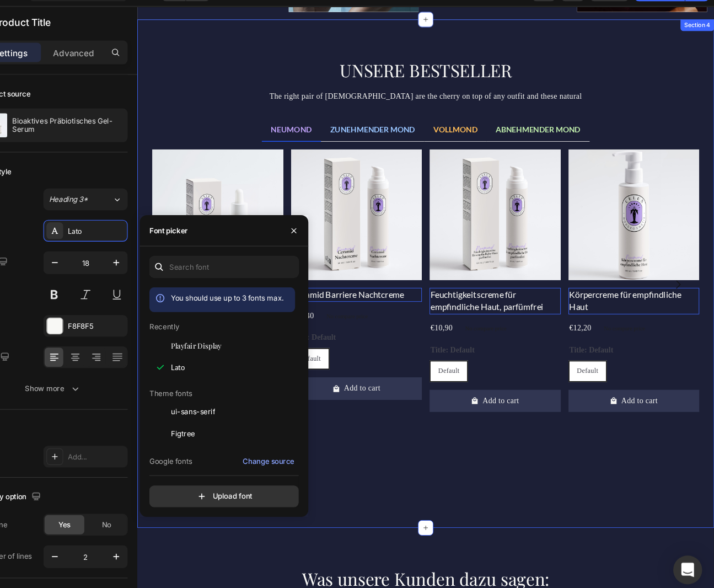
click at [141, 209] on div "UNSERE BESTSELLER Heading The right pair of sunnies are the cherry on top of an…" at bounding box center [467, 312] width 661 height 583
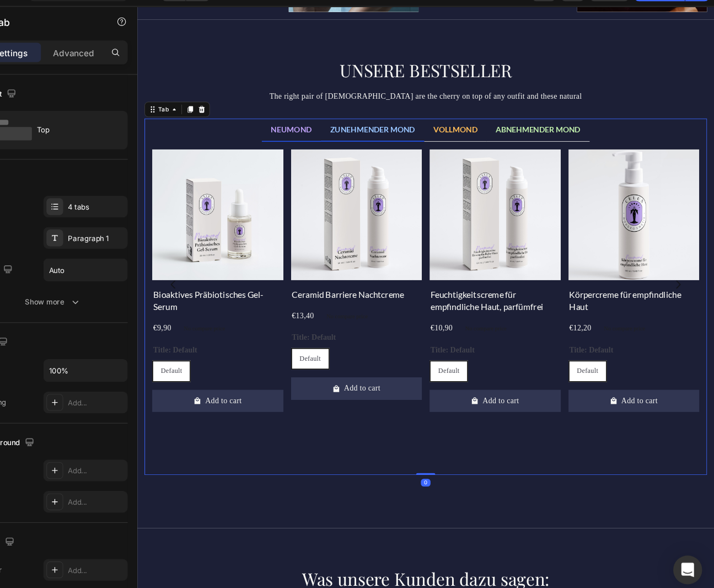
click at [405, 152] on span "ZUNEHMENDER MOND" at bounding box center [407, 147] width 98 height 10
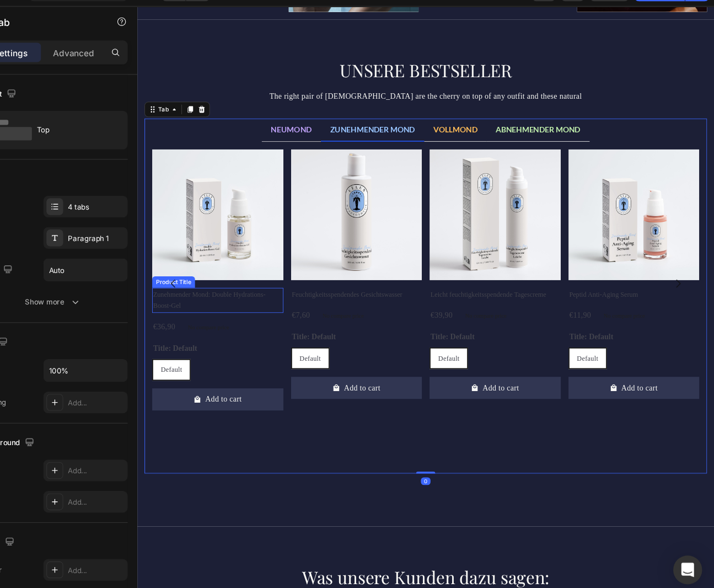
click at [211, 340] on h2 "Zunehmender Mond: Double Hydrations-Boost-Gel" at bounding box center [229, 343] width 150 height 29
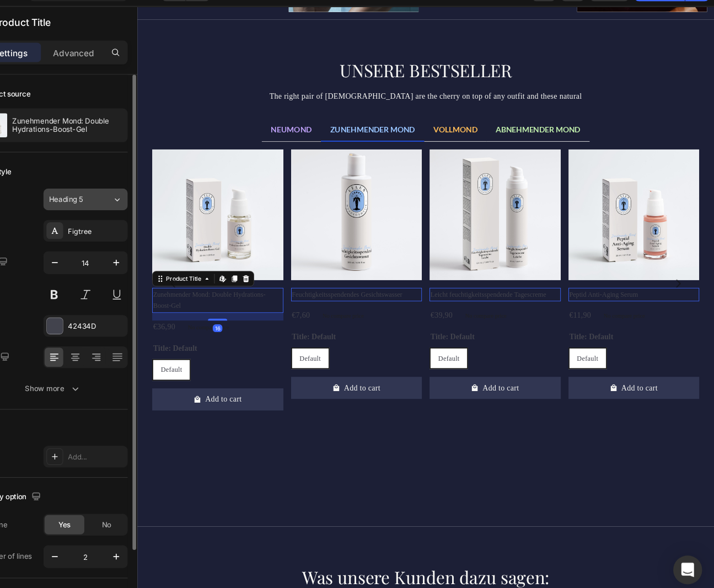
click at [164, 206] on icon at bounding box center [167, 207] width 9 height 11
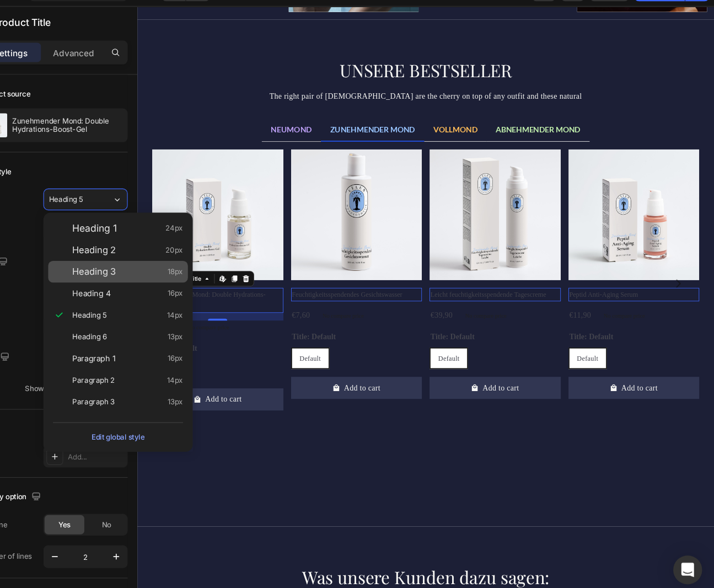
click at [155, 275] on span "Heading 3" at bounding box center [146, 273] width 40 height 11
type input "18"
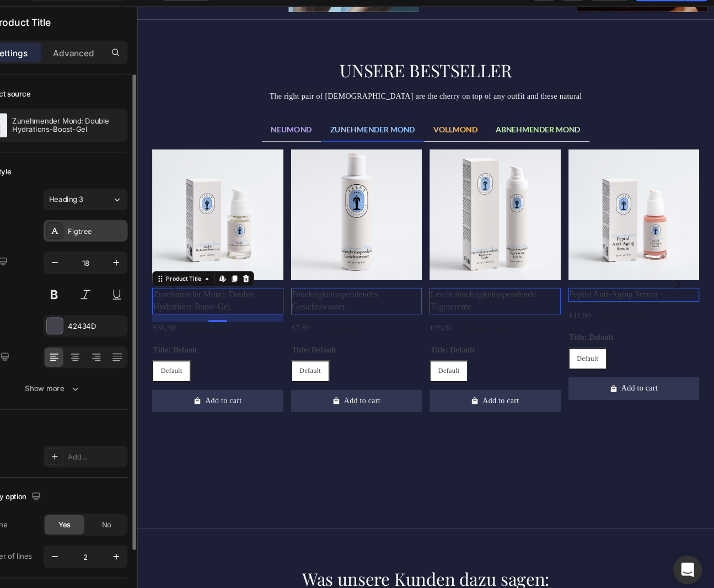
click at [133, 237] on div "Figtree" at bounding box center [148, 237] width 52 height 10
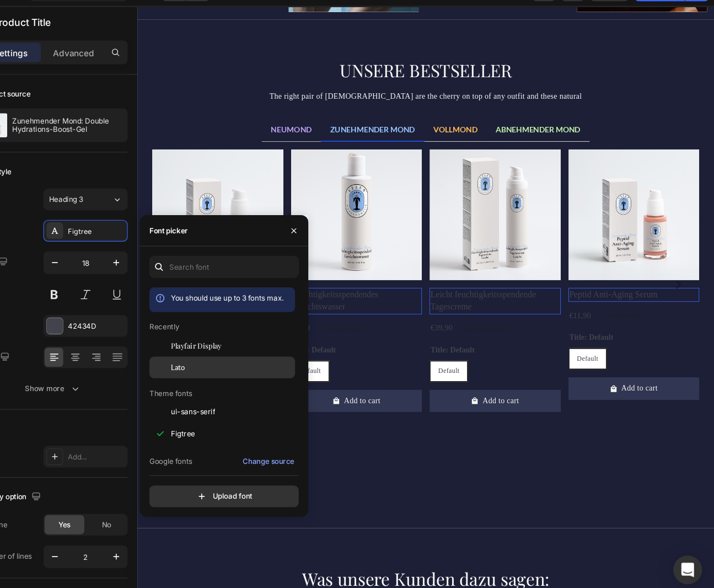
click at [242, 359] on div "Lato" at bounding box center [272, 362] width 111 height 10
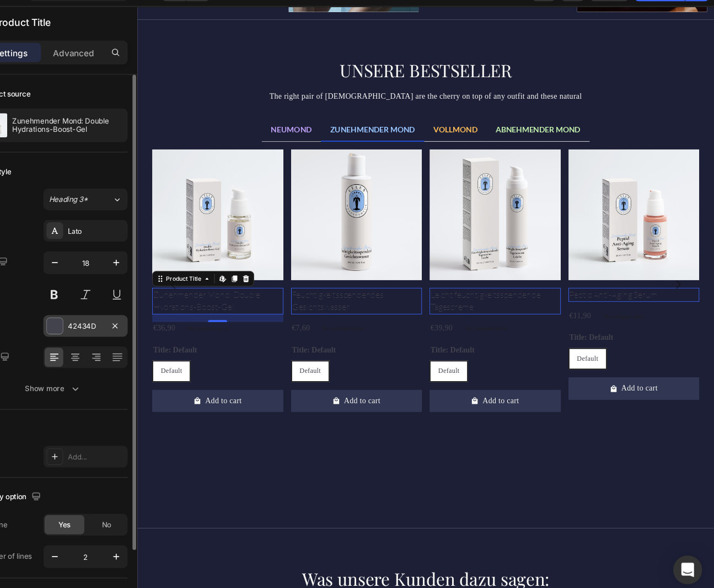
click at [112, 319] on div at bounding box center [110, 323] width 14 height 14
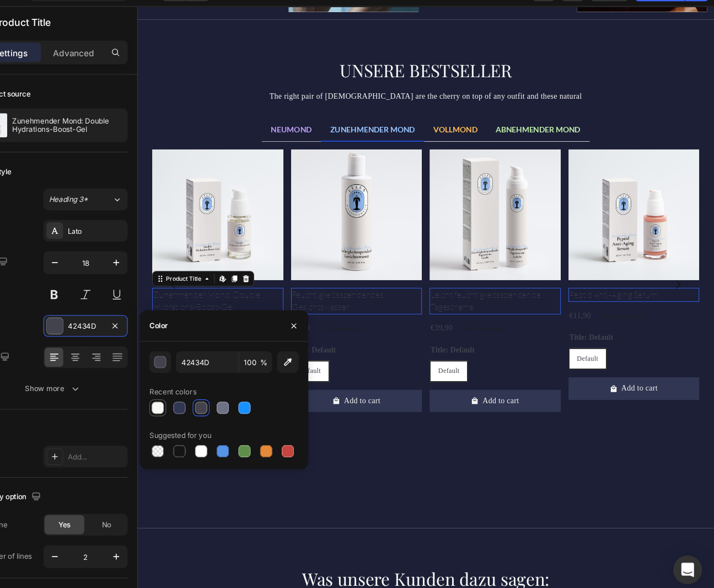
click at [208, 399] on div at bounding box center [204, 398] width 11 height 11
type input "F8F8F5"
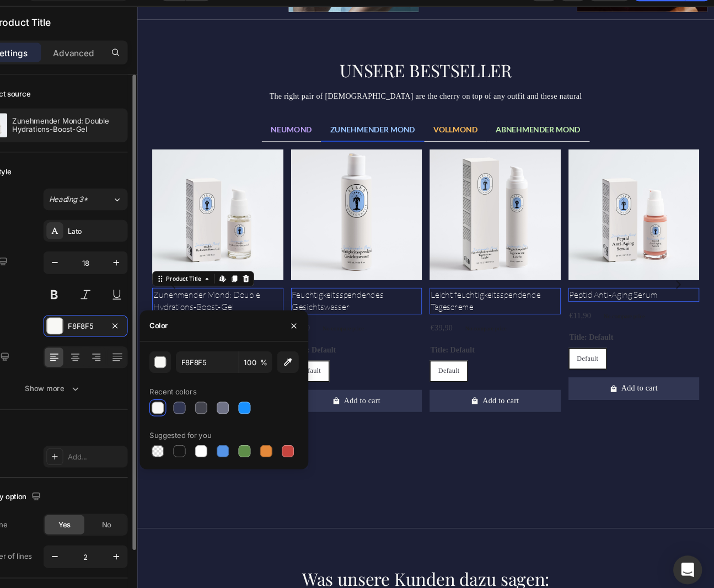
click at [131, 249] on div "Font Lato Size 18 Color F8F8F5 Align Show more" at bounding box center [108, 309] width 137 height 164
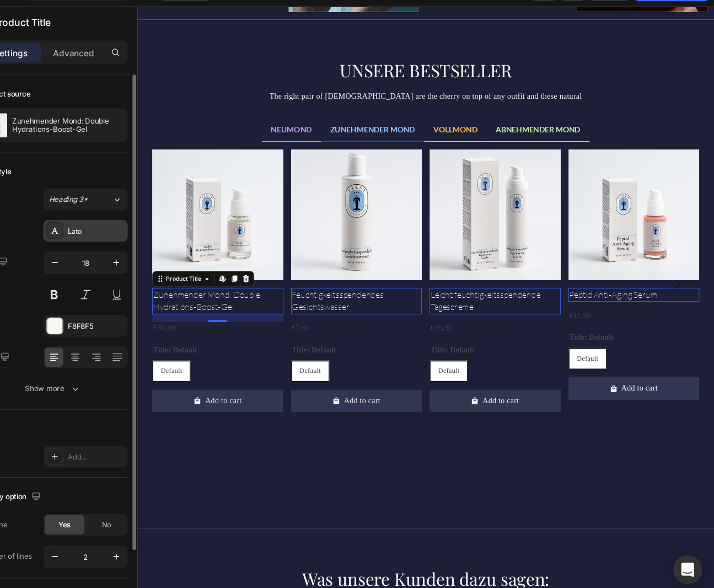
click at [130, 240] on div "Lato" at bounding box center [148, 237] width 52 height 10
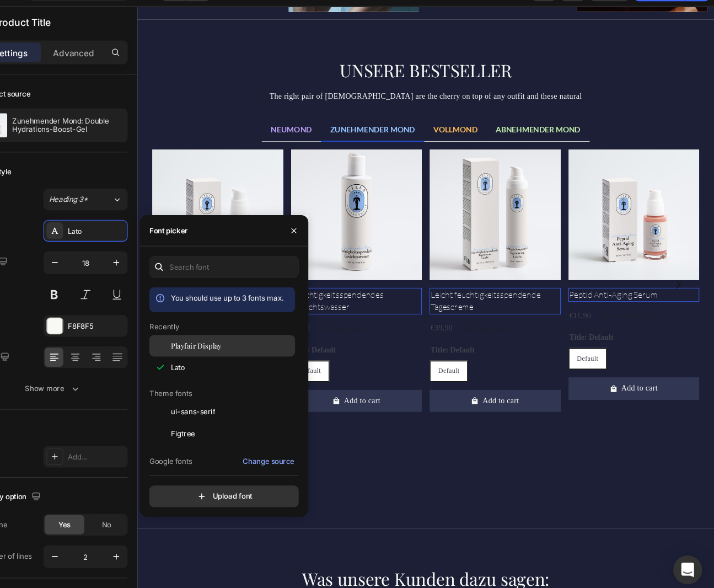
click at [240, 345] on span "Playfair Display" at bounding box center [240, 342] width 46 height 10
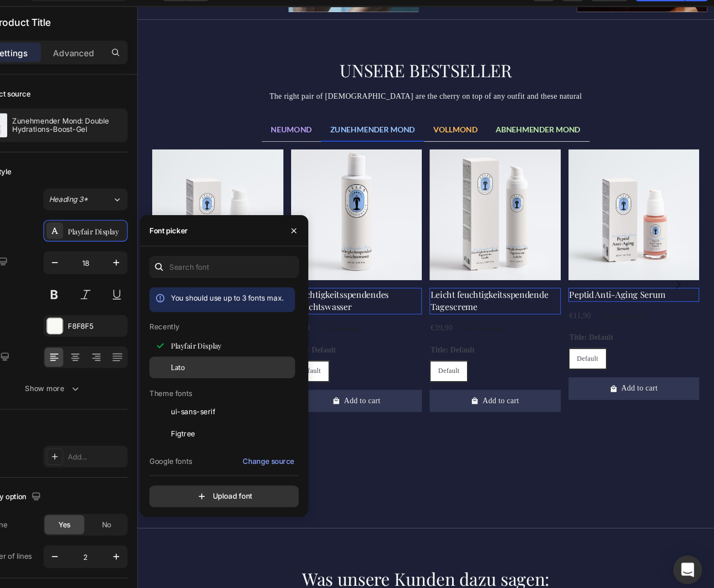
click at [236, 361] on div "Lato" at bounding box center [272, 362] width 111 height 10
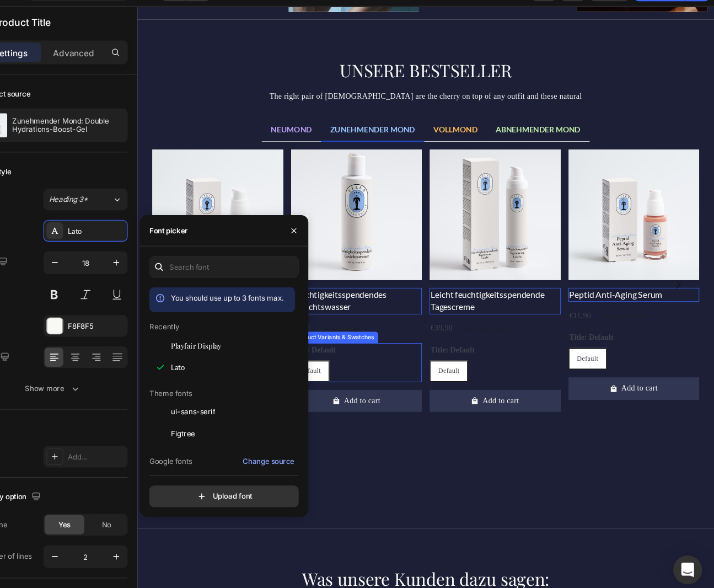
click at [305, 392] on div "Title: Default Default Default Default Product Variants & Swatches" at bounding box center [229, 414] width 150 height 45
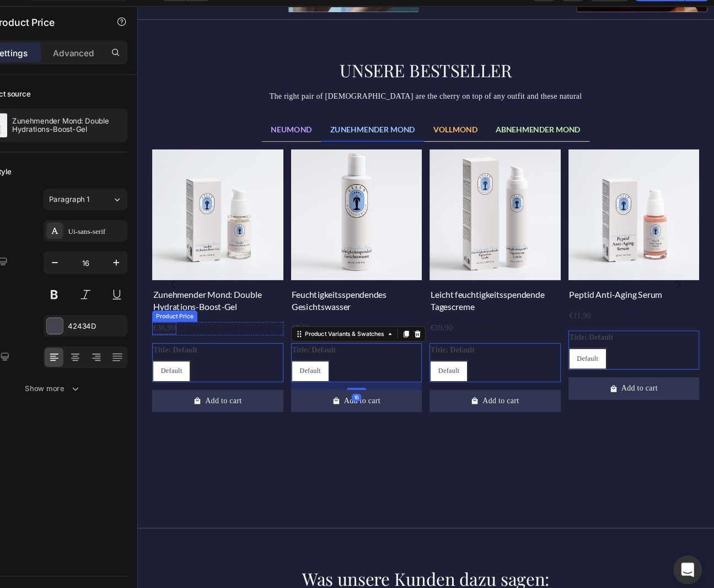
click at [160, 376] on div "€36,90" at bounding box center [168, 375] width 28 height 14
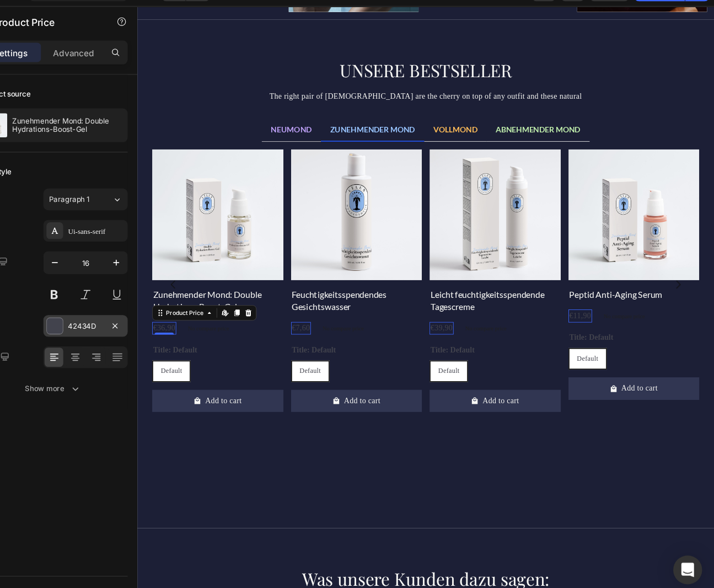
click at [128, 325] on div "42434D" at bounding box center [138, 324] width 32 height 10
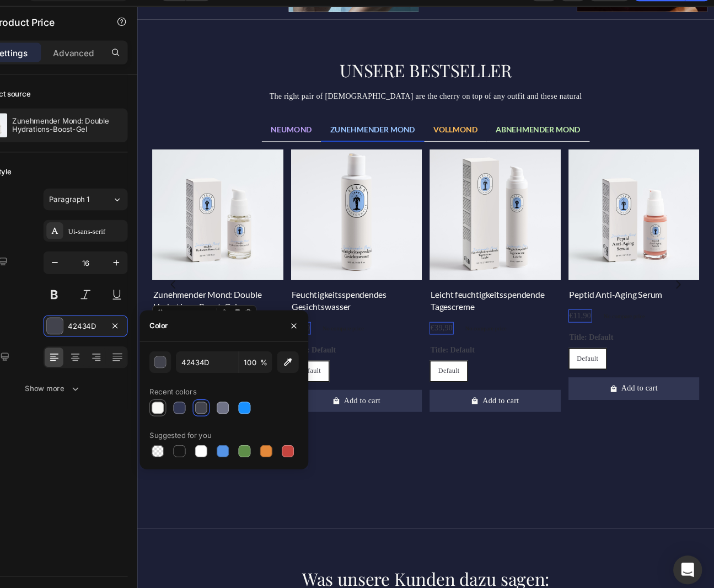
click at [203, 397] on div at bounding box center [204, 398] width 11 height 11
type input "F8F8F5"
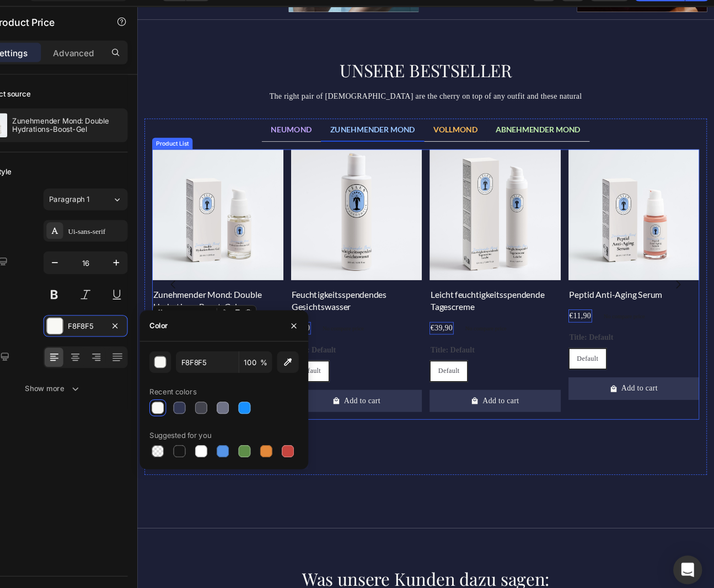
click at [466, 312] on div "Product Images Zunehmender Mond: Double Hydrations-Boost-Gel Product Title €36,…" at bounding box center [467, 325] width 627 height 310
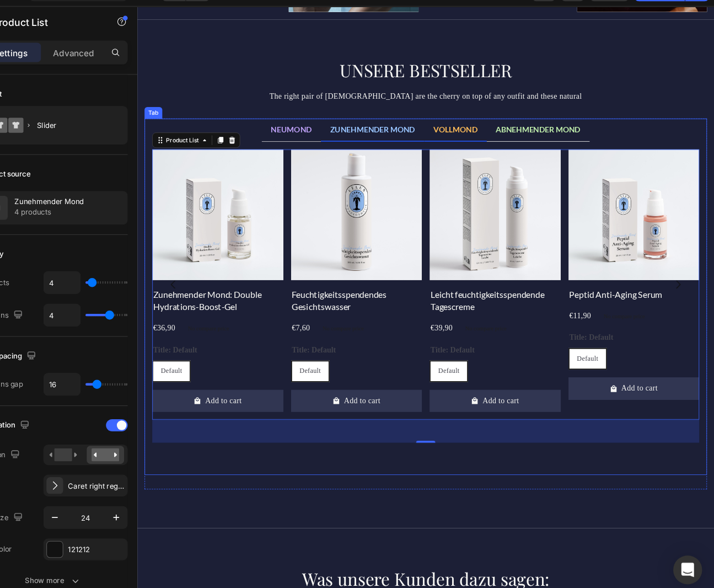
click at [512, 147] on span "VOLLMOND" at bounding box center [502, 147] width 51 height 10
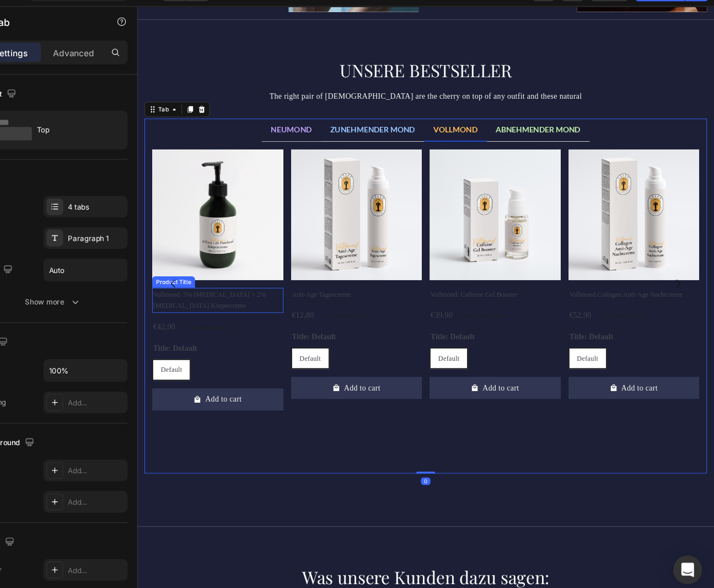
click at [215, 338] on h2 "Vollmond: 5% [MEDICAL_DATA] + 2% [MEDICAL_DATA] Körpercreme" at bounding box center [229, 343] width 150 height 29
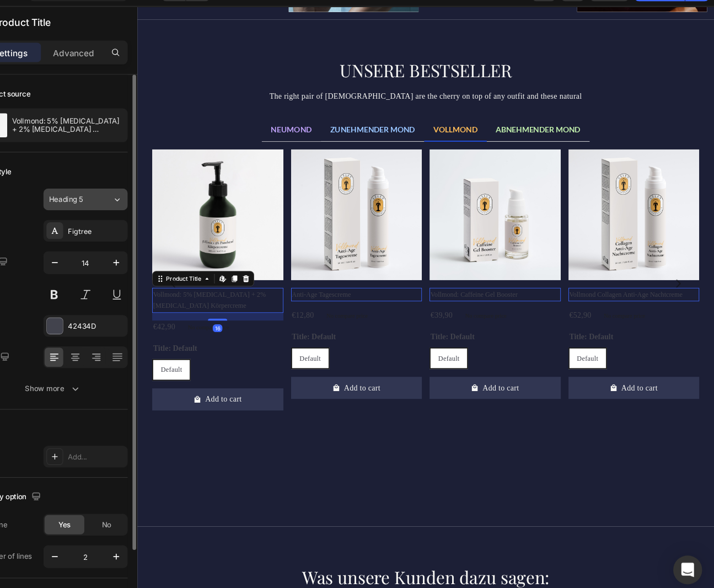
click at [135, 212] on span "Heading 5" at bounding box center [120, 208] width 31 height 10
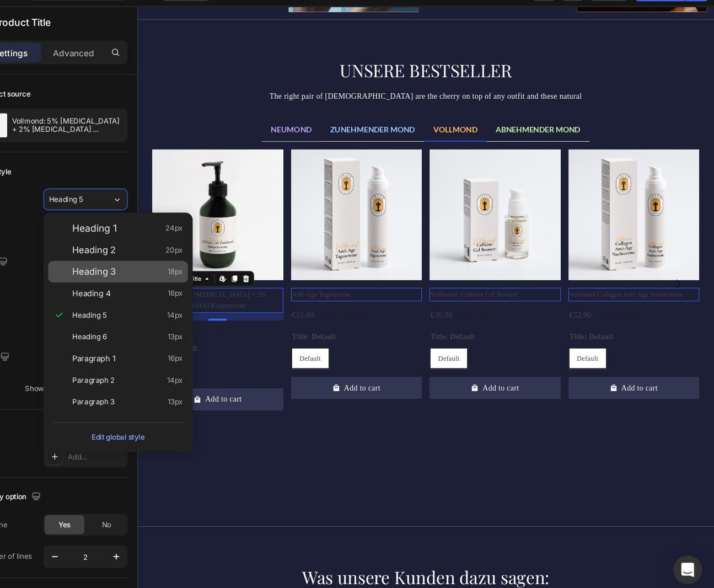
click at [142, 273] on span "Heading 3" at bounding box center [146, 273] width 40 height 11
type input "18"
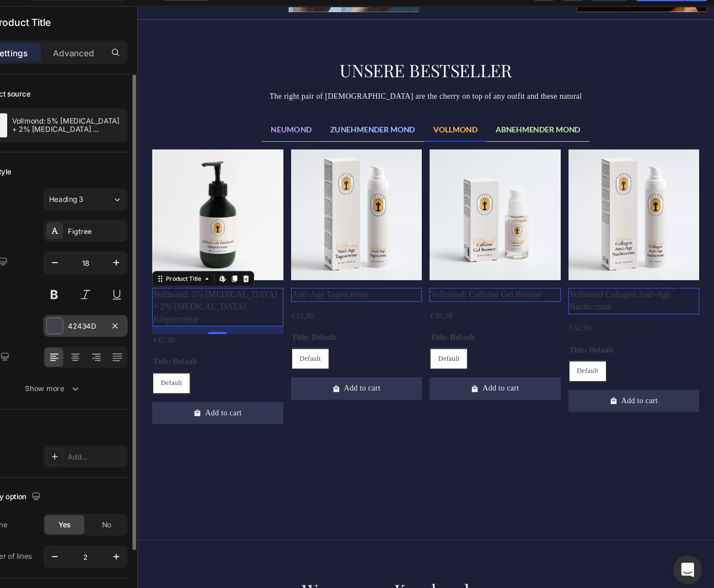
click at [105, 325] on div at bounding box center [110, 323] width 14 height 14
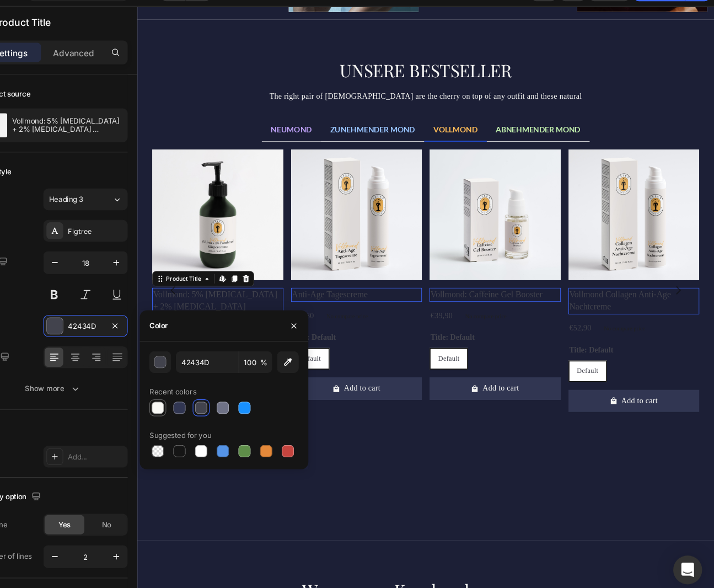
click at [204, 401] on div at bounding box center [204, 398] width 11 height 11
type input "F8F8F5"
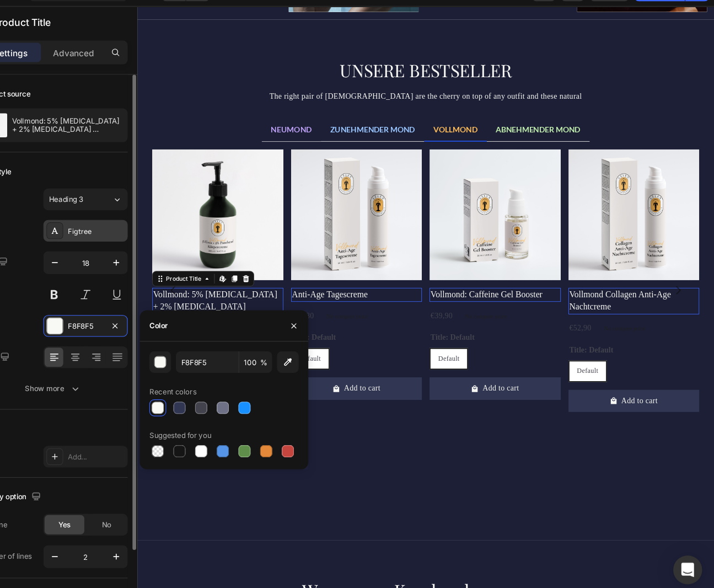
click at [143, 243] on div "Figtree" at bounding box center [138, 237] width 77 height 20
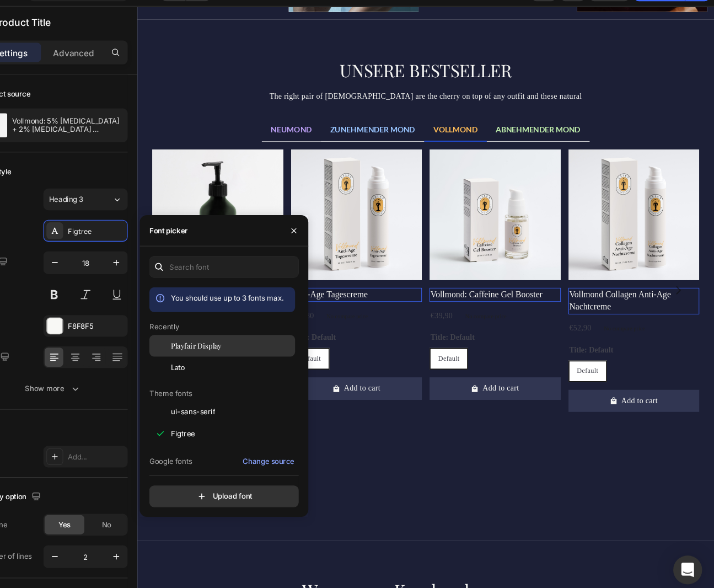
click at [237, 344] on span "Playfair Display" at bounding box center [240, 342] width 46 height 10
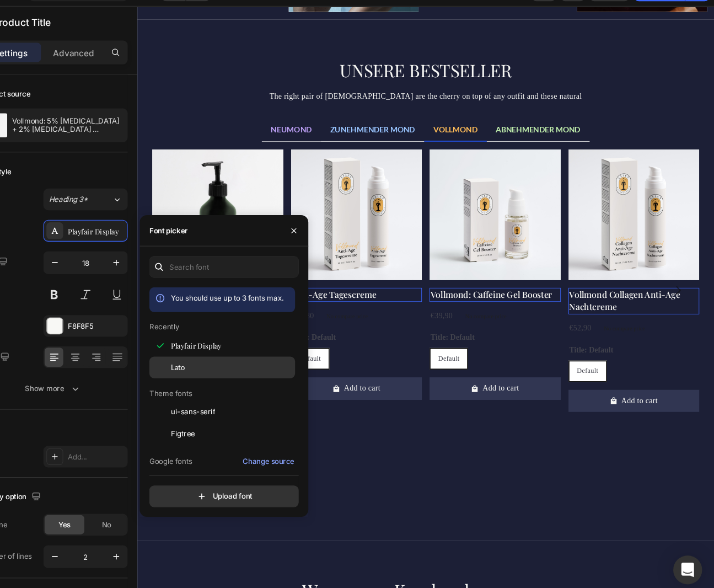
click at [236, 363] on div "Lato" at bounding box center [272, 362] width 111 height 10
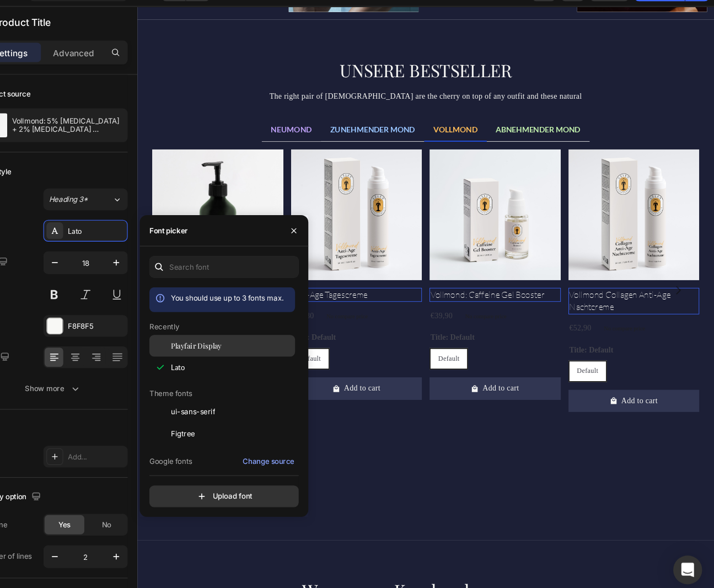
click at [238, 343] on span "Playfair Display" at bounding box center [240, 342] width 46 height 10
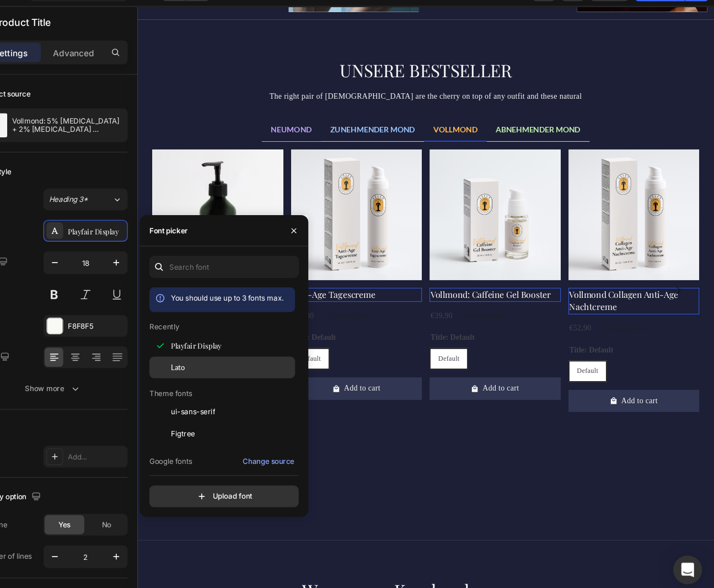
click at [234, 358] on div "Lato" at bounding box center [272, 362] width 111 height 10
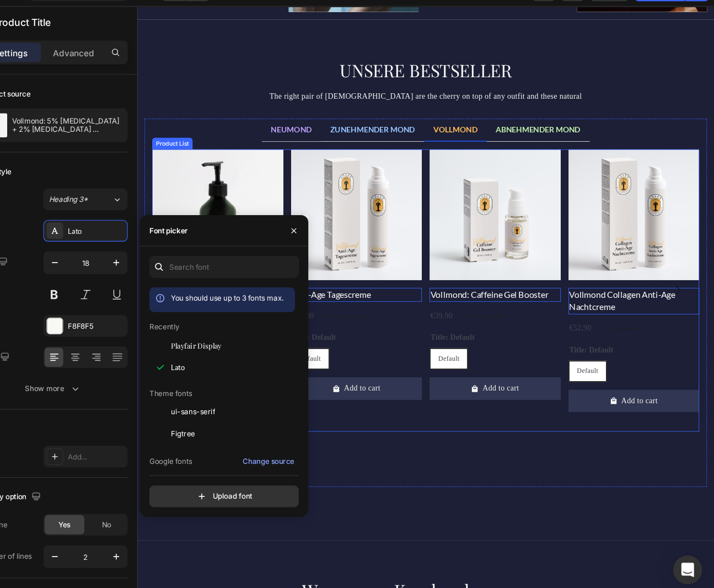
click at [467, 331] on div "Product Images Vollmond: 5% Urea + 2% Panthenol Körpercreme Product Title Edit …" at bounding box center [467, 332] width 627 height 324
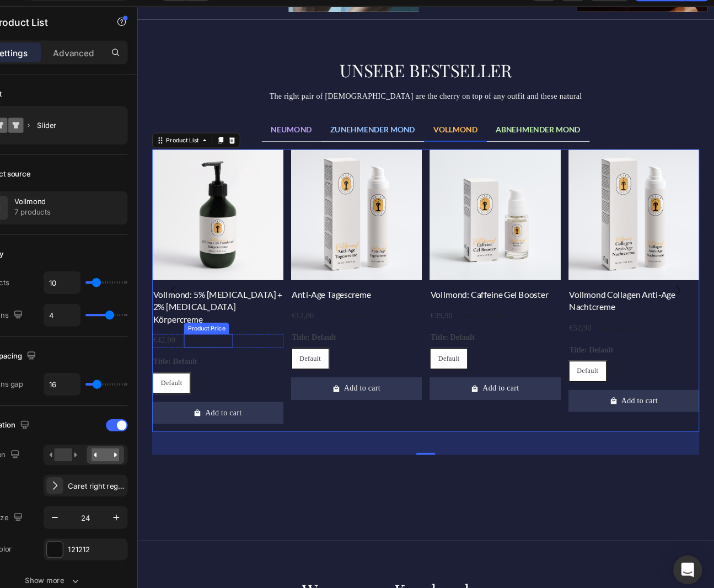
click at [201, 386] on p "No compare price" at bounding box center [218, 389] width 47 height 7
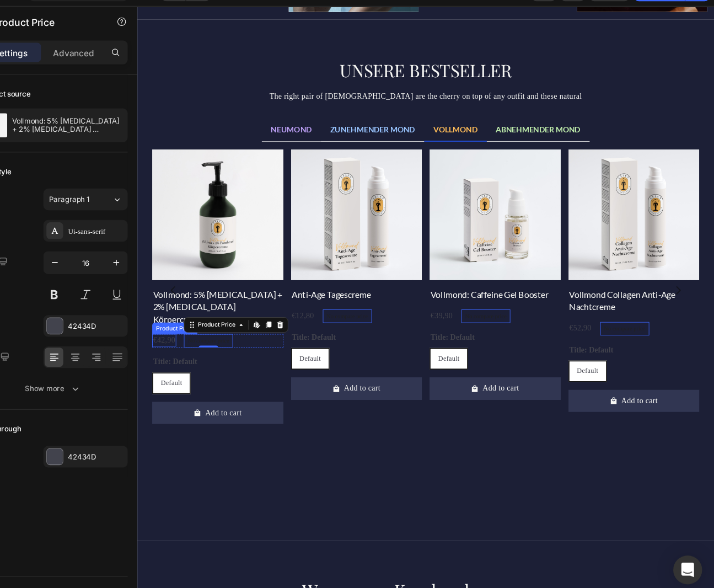
click at [175, 382] on div "€42,90" at bounding box center [168, 389] width 28 height 14
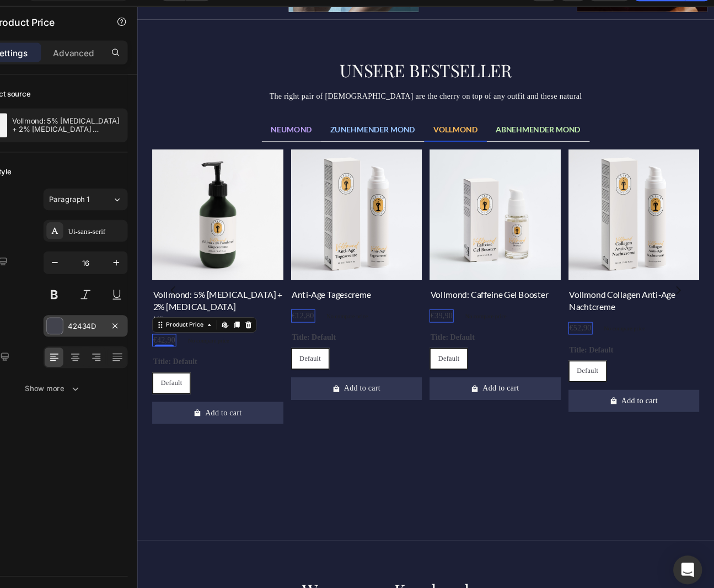
click at [136, 326] on div "42434D" at bounding box center [138, 324] width 32 height 10
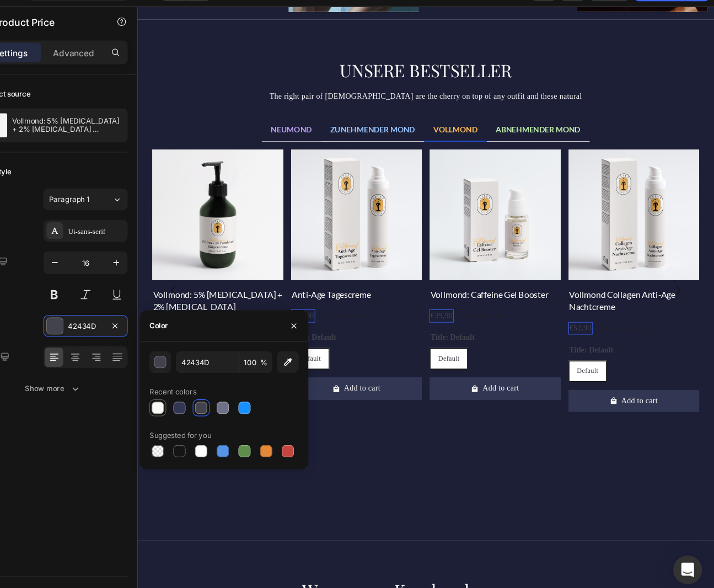
click at [201, 399] on div at bounding box center [204, 398] width 11 height 11
type input "F8F8F5"
click at [469, 202] on div "Product Images Vollmond: 5% Urea + 2% Panthenol Körpercreme Product Title €42,9…" at bounding box center [467, 332] width 627 height 324
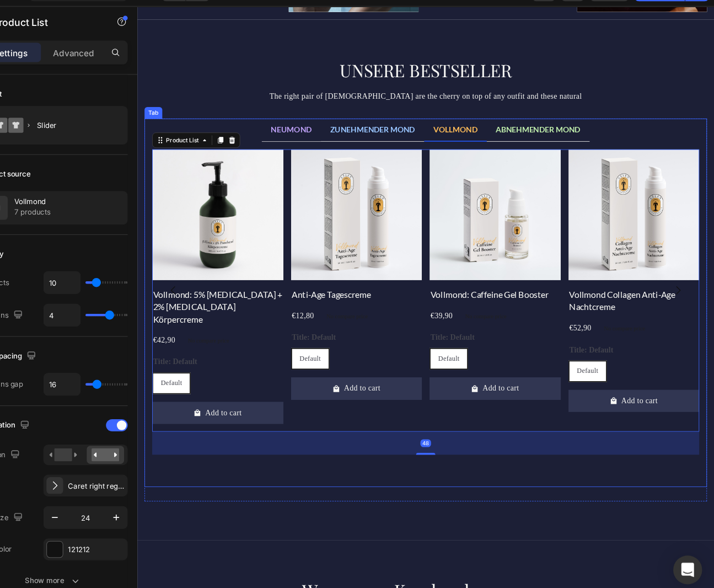
click at [691, 145] on ul "NEUMOND ZUNEHMENDER MOND VOLLMOND ABNEHMENDER MOND" at bounding box center [468, 148] width 645 height 26
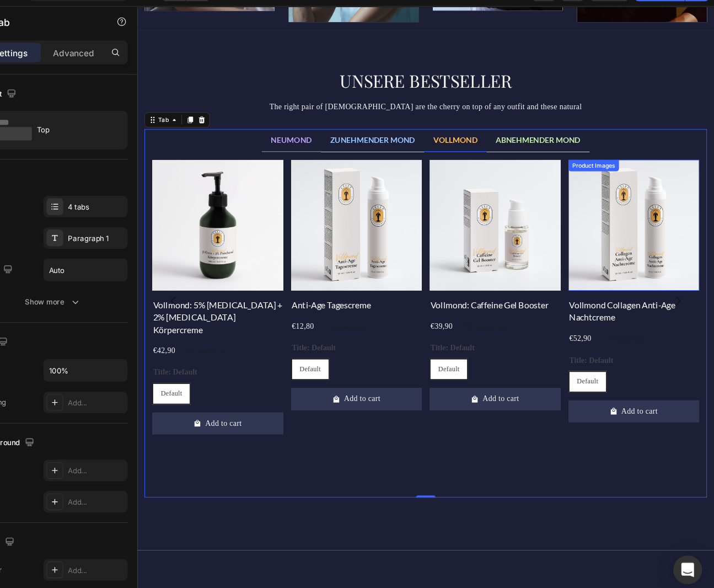
scroll to position [686, 0]
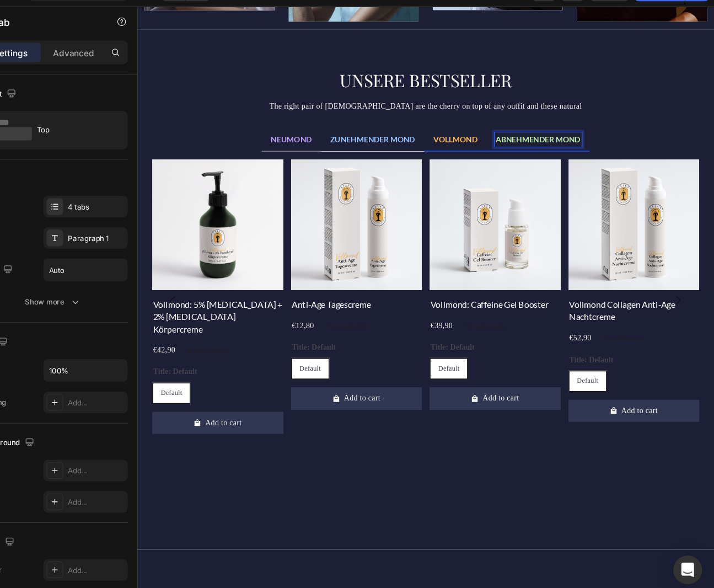
click at [591, 163] on span "ABNEHMENDER MOND" at bounding box center [596, 158] width 97 height 10
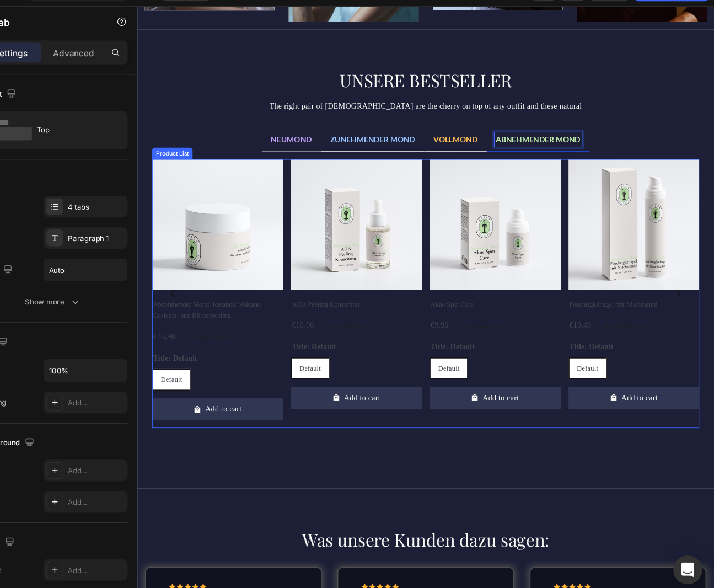
click at [177, 351] on h2 "Abnehmender Mond: Icelandic Volcano Gesichts- und Körperpeeling" at bounding box center [229, 354] width 150 height 29
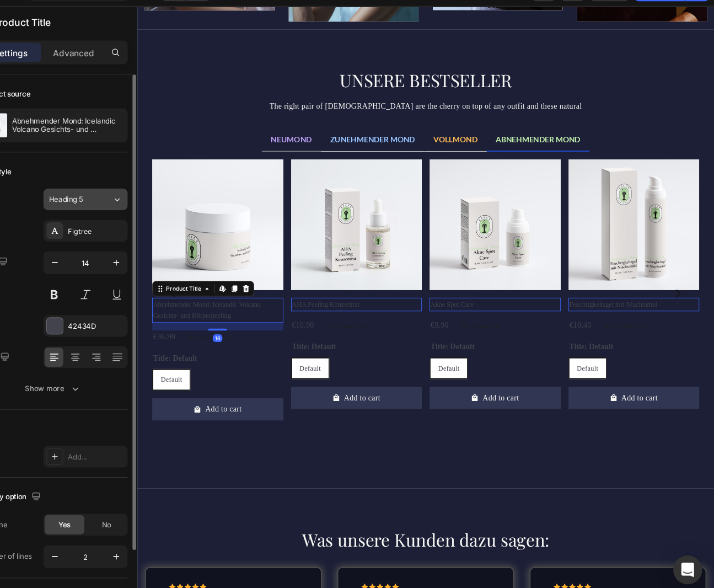
click at [139, 214] on button "Heading 5" at bounding box center [138, 208] width 77 height 20
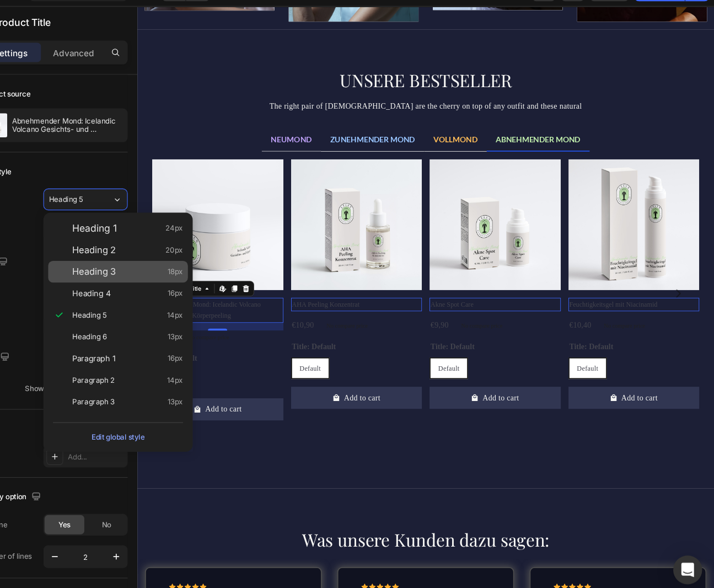
click at [152, 276] on span "Heading 3" at bounding box center [146, 273] width 40 height 11
type input "18"
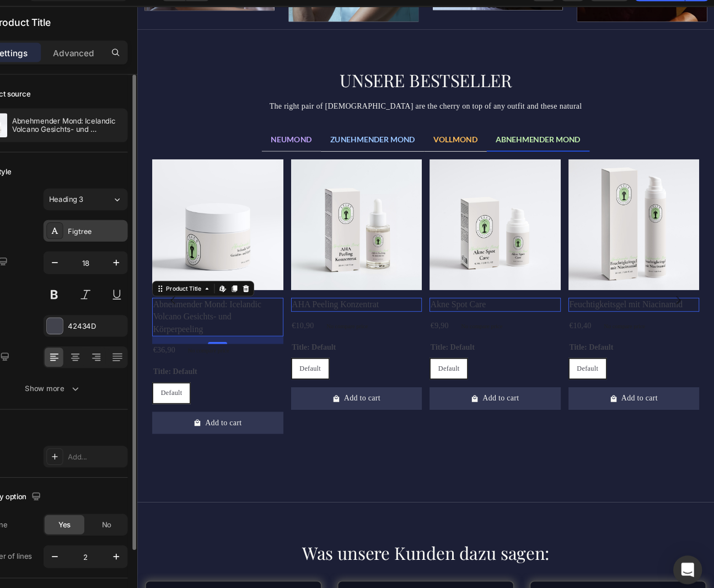
click at [132, 239] on div "Figtree" at bounding box center [148, 237] width 52 height 10
click at [107, 325] on div at bounding box center [110, 323] width 14 height 14
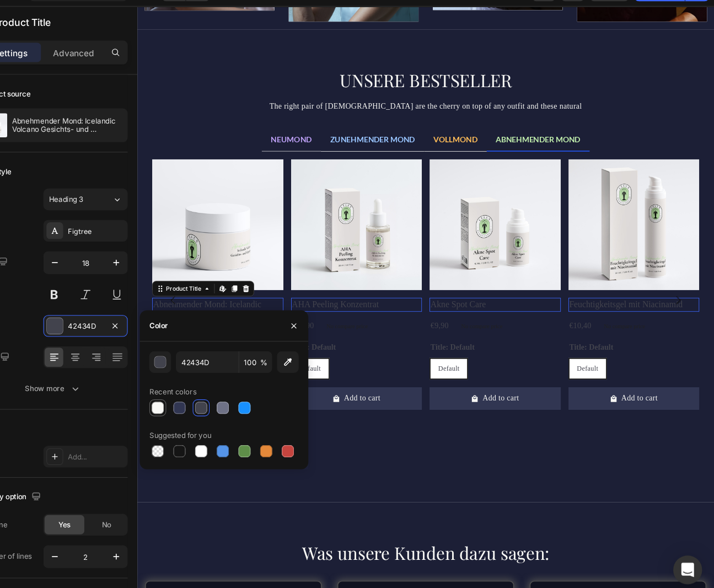
click at [202, 395] on div at bounding box center [204, 398] width 11 height 11
type input "F8F8F5"
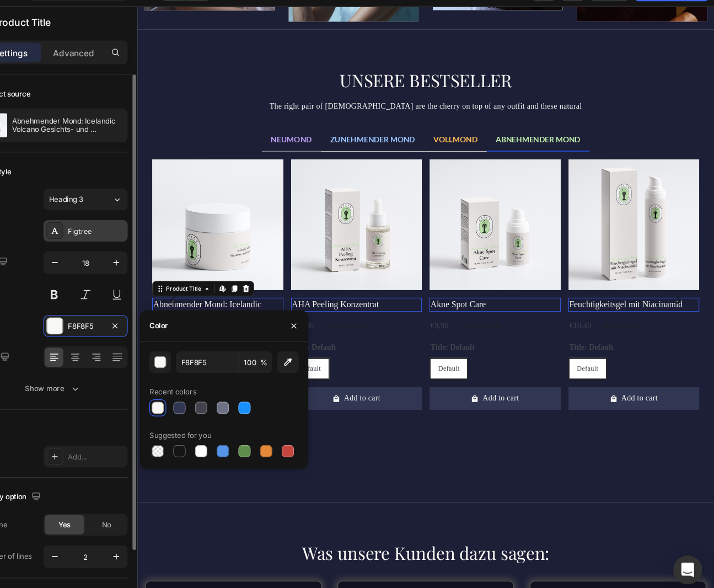
click at [136, 235] on div "Figtree" at bounding box center [148, 237] width 52 height 10
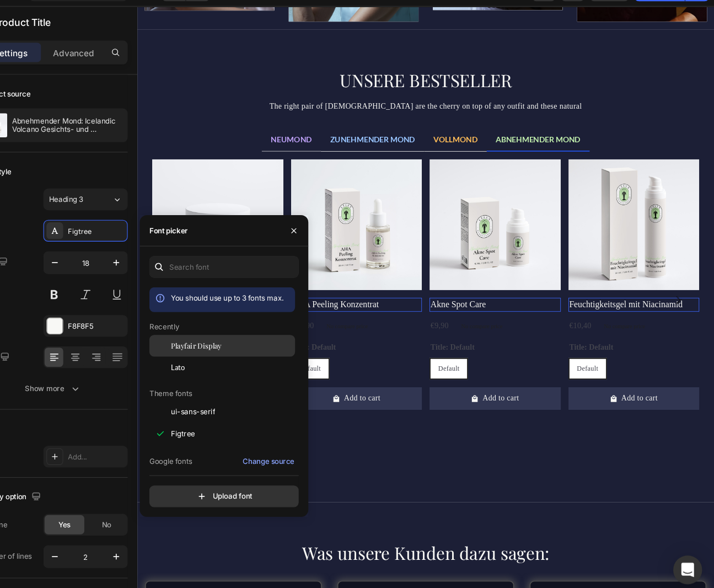
click at [272, 342] on div "Playfair Display" at bounding box center [272, 342] width 111 height 10
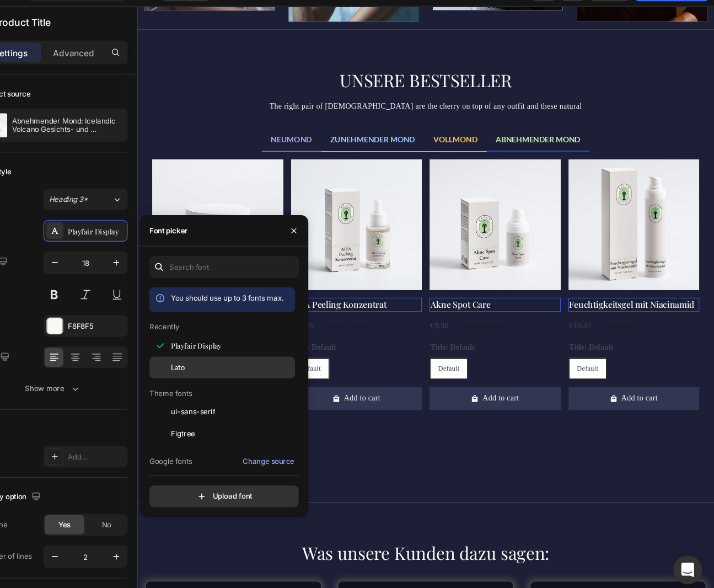
click at [240, 359] on div "Lato" at bounding box center [272, 362] width 111 height 10
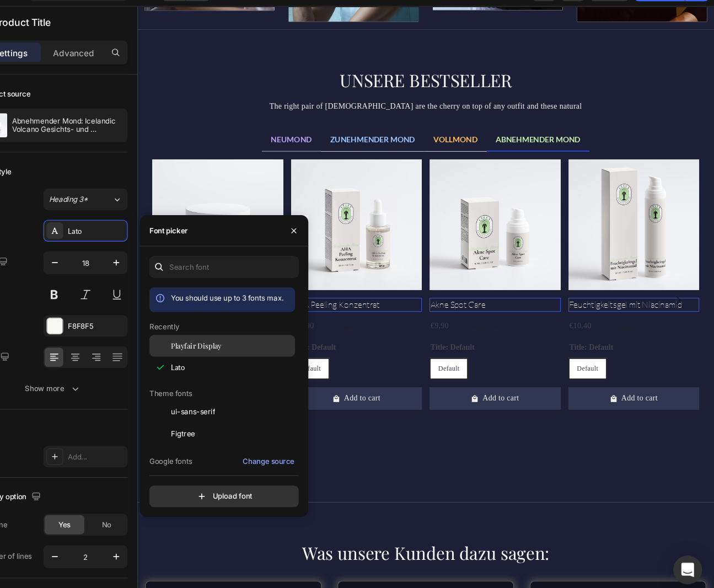
click at [241, 340] on span "Playfair Display" at bounding box center [240, 342] width 46 height 10
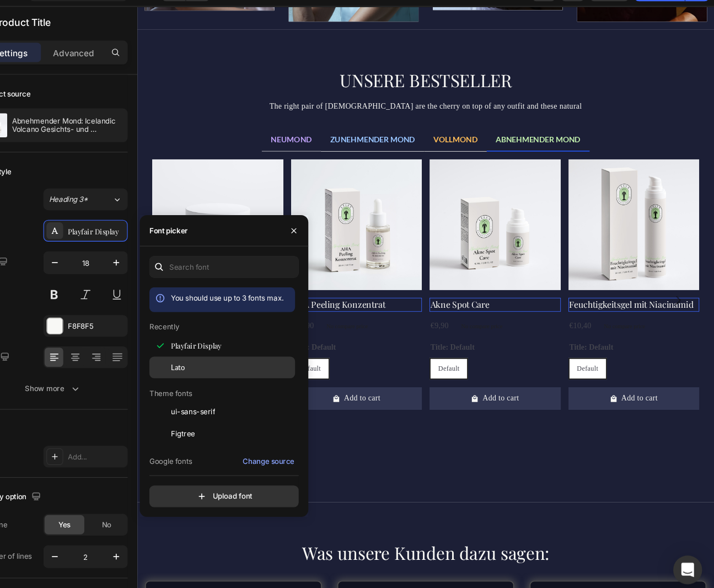
click at [237, 361] on div "Lato" at bounding box center [272, 362] width 111 height 10
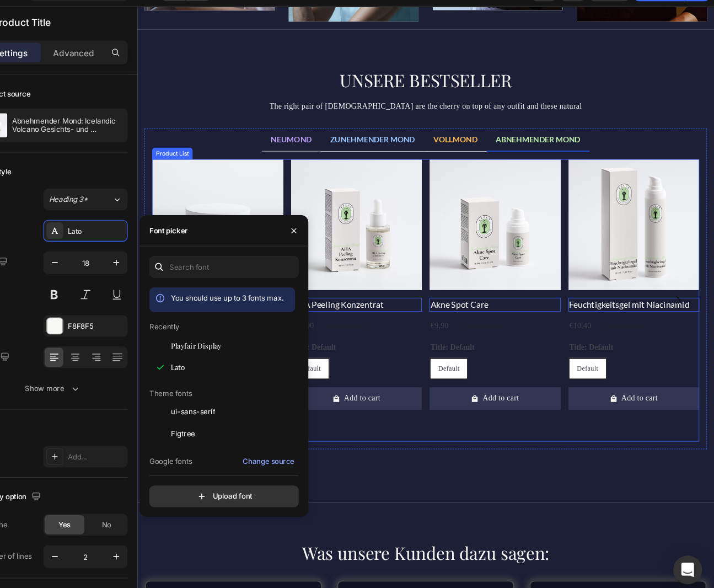
click at [465, 368] on div "Product Images Abnehmender Mond: Icelandic Volcano Gesichts- und Körperpeeling …" at bounding box center [467, 343] width 627 height 324
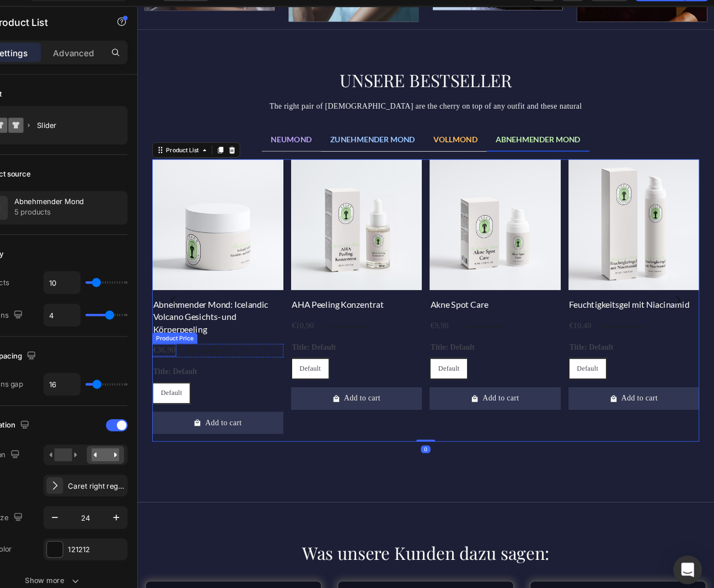
click at [164, 401] on div "€36,90" at bounding box center [168, 400] width 28 height 14
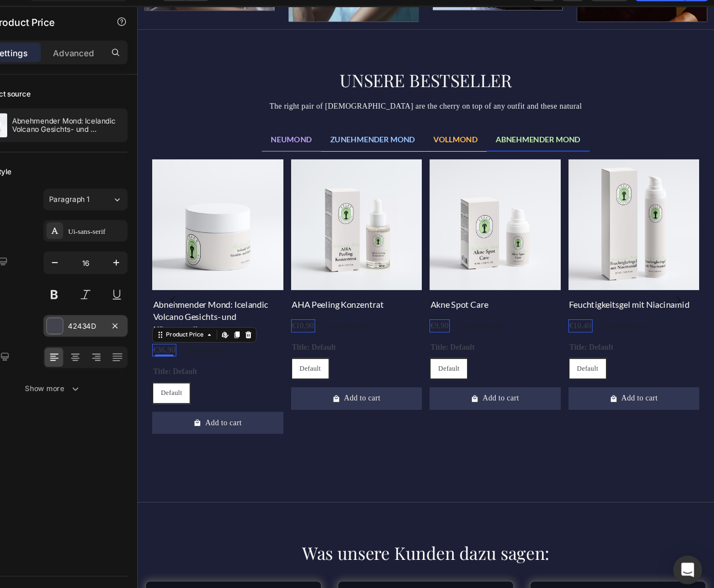
click at [137, 324] on div "42434D" at bounding box center [138, 324] width 32 height 10
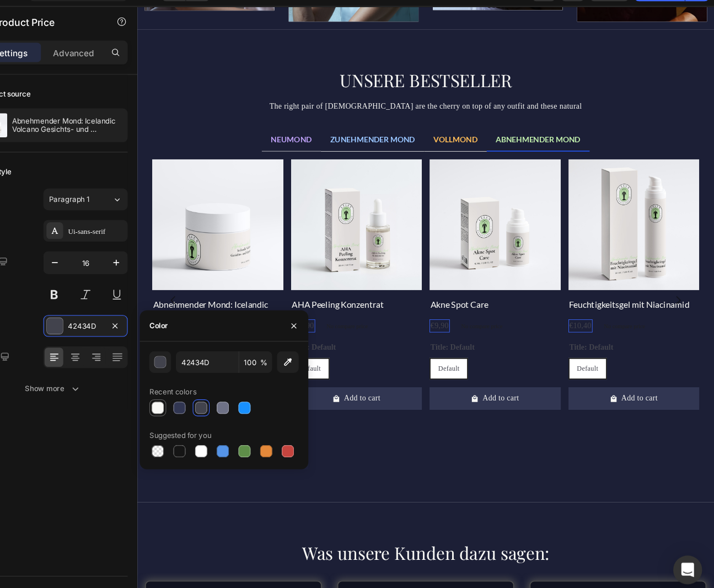
click at [206, 401] on div at bounding box center [204, 398] width 11 height 11
type input "F8F8F5"
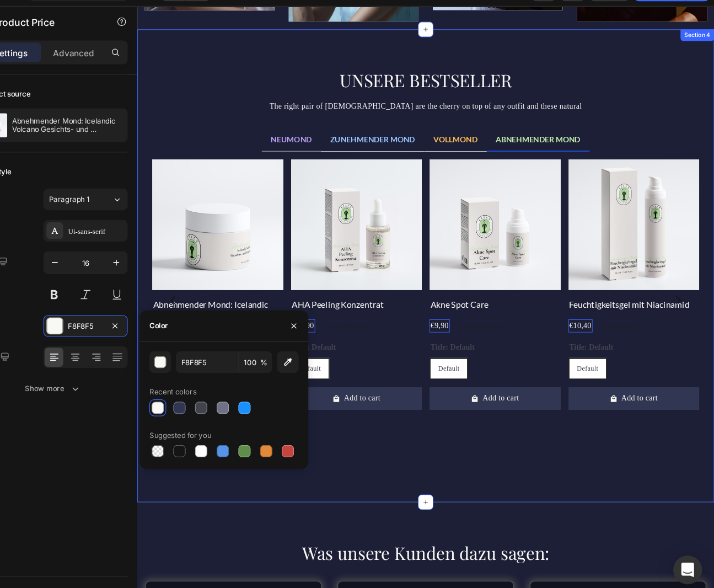
click at [450, 548] on div "UNSERE BESTSELLER Heading The right pair of sunnies are the cherry on top of an…" at bounding box center [467, 304] width 661 height 542
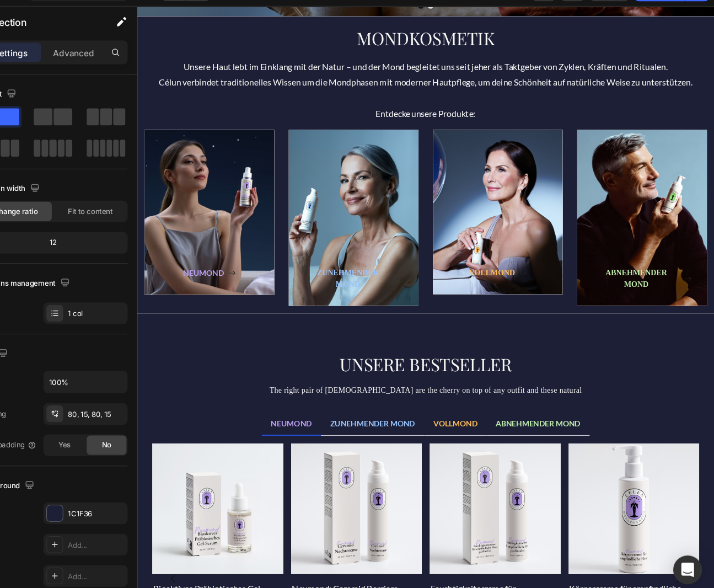
scroll to position [377, 0]
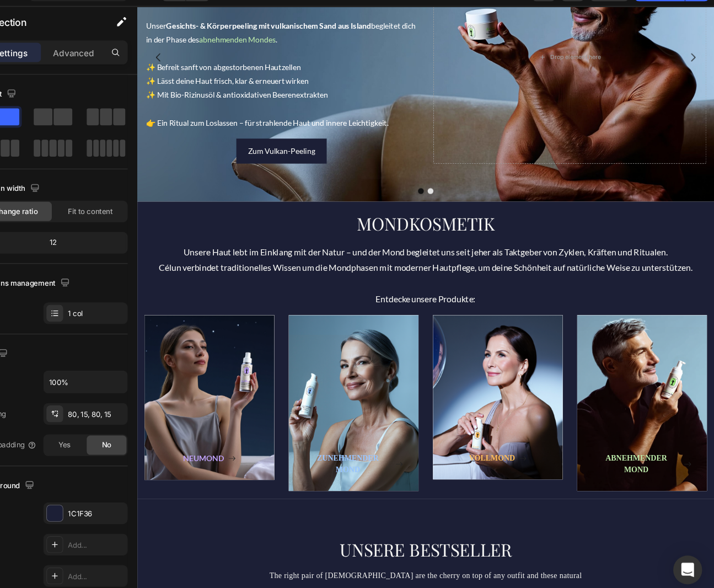
scroll to position [162, 0]
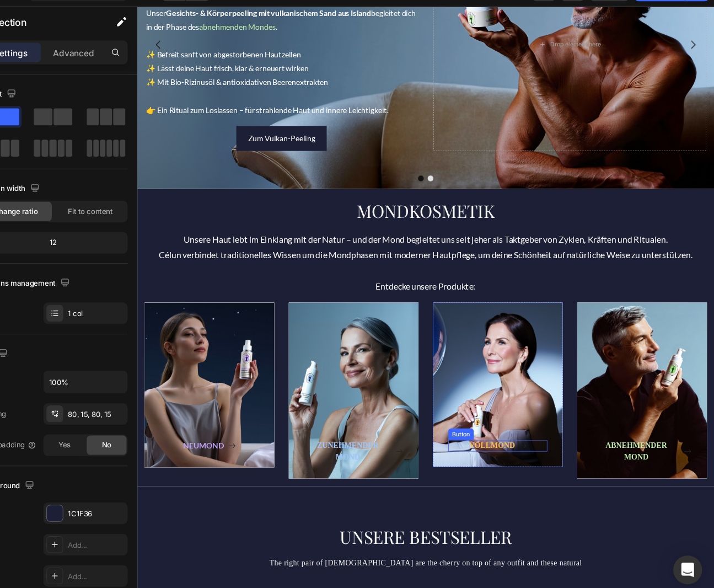
click at [585, 505] on div "VOLLMOND Button" at bounding box center [551, 509] width 114 height 13
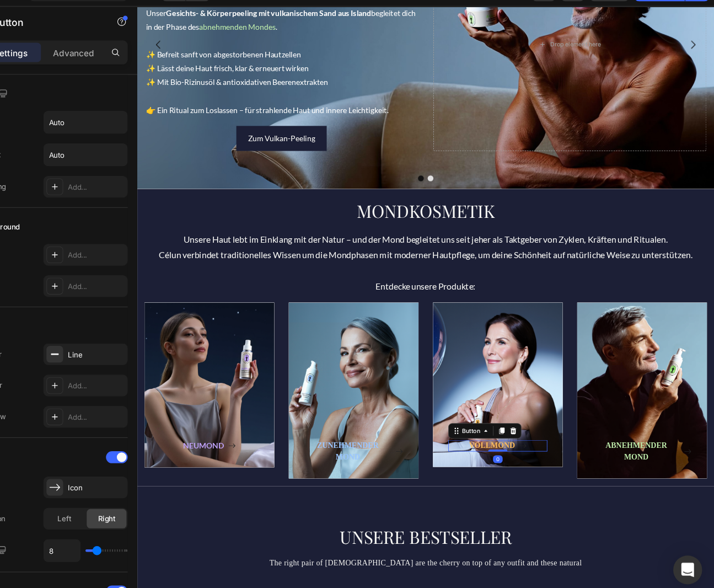
click at [575, 507] on icon at bounding box center [579, 509] width 9 height 9
click at [564, 507] on strong "VOLLMOND" at bounding box center [544, 509] width 53 height 9
click at [569, 508] on strong "VOLLMOND" at bounding box center [544, 509] width 53 height 9
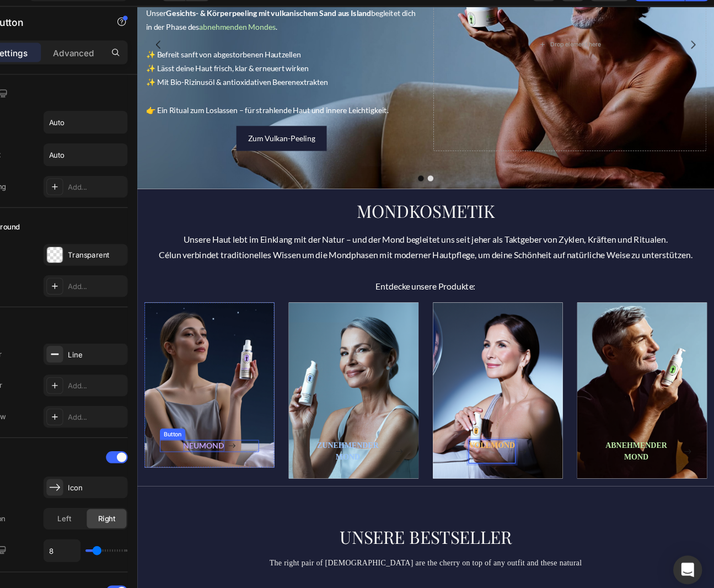
click at [232, 510] on strong "NEUMOND" at bounding box center [213, 509] width 47 height 10
click at [236, 510] on strong "NEUMOND" at bounding box center [213, 509] width 47 height 10
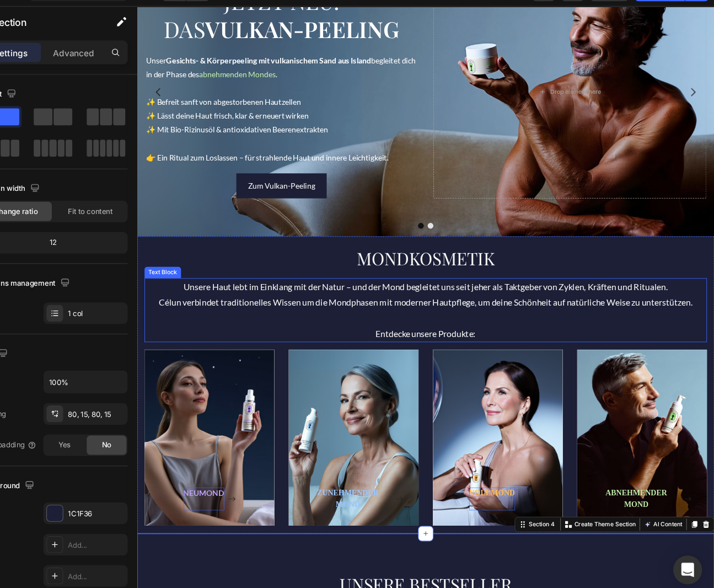
scroll to position [0, 0]
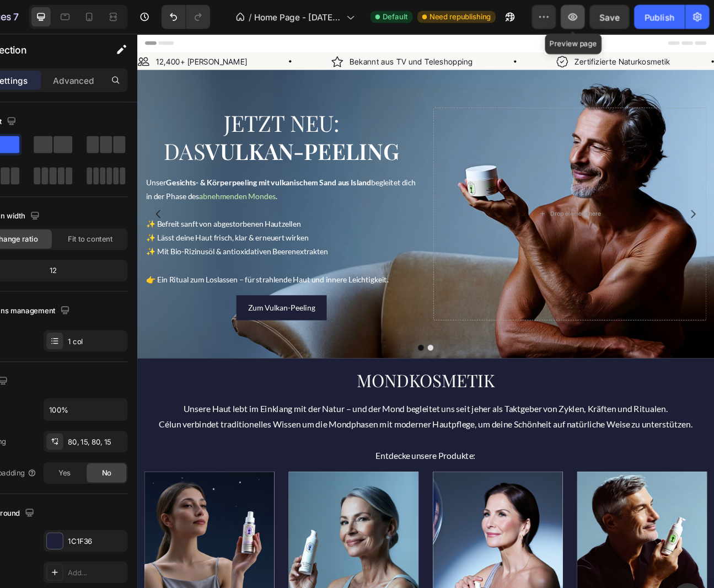
click at [583, 14] on icon "button" at bounding box center [584, 15] width 11 height 11
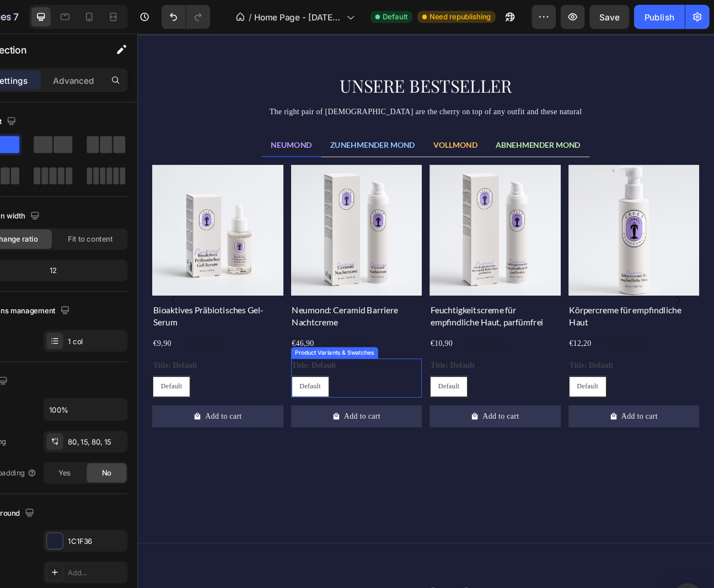
scroll to position [711, 0]
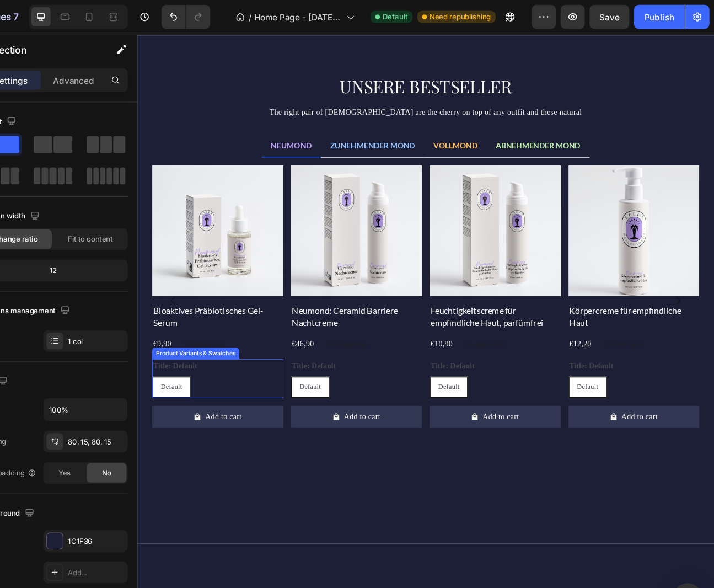
click at [211, 416] on div "Title: Default Default Default Default" at bounding box center [229, 429] width 150 height 45
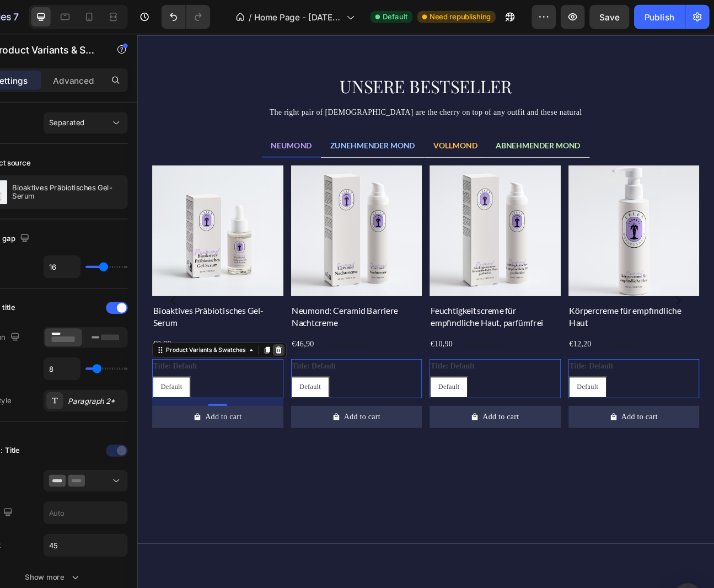
click at [299, 396] on icon at bounding box center [299, 396] width 7 height 8
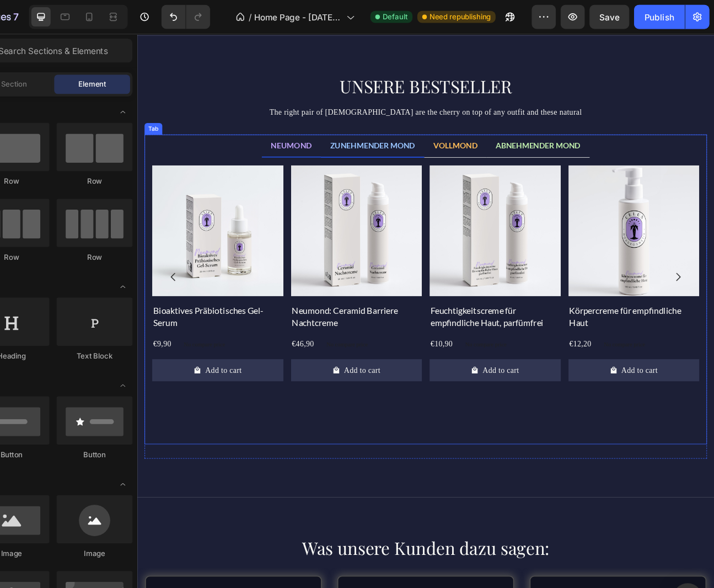
click at [392, 162] on span "ZUNEHMENDER MOND" at bounding box center [407, 162] width 98 height 10
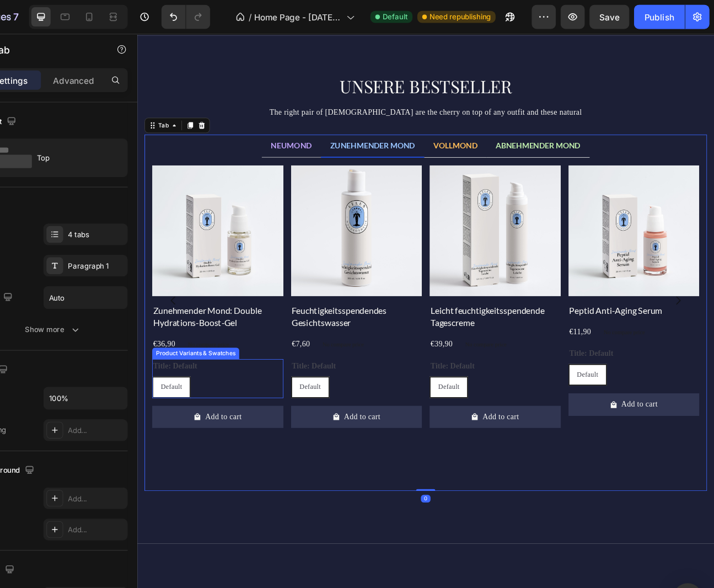
click at [267, 423] on div "Title: Default Default Default Default" at bounding box center [229, 429] width 150 height 45
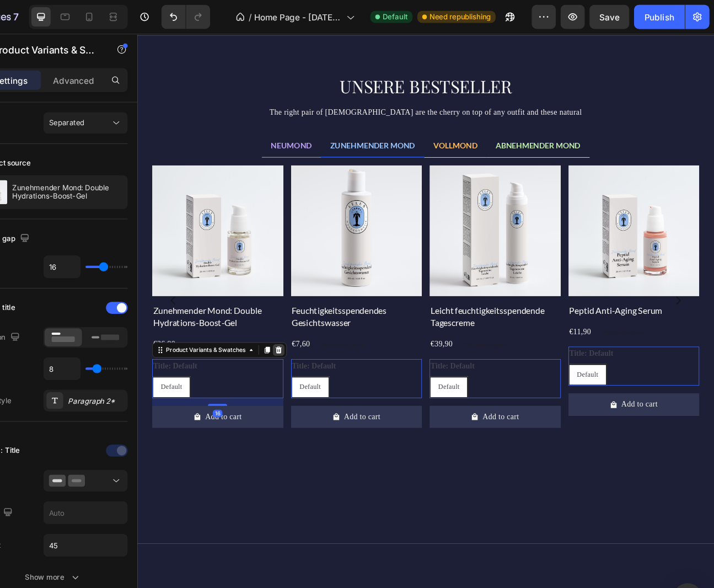
click at [299, 398] on icon at bounding box center [299, 396] width 7 height 8
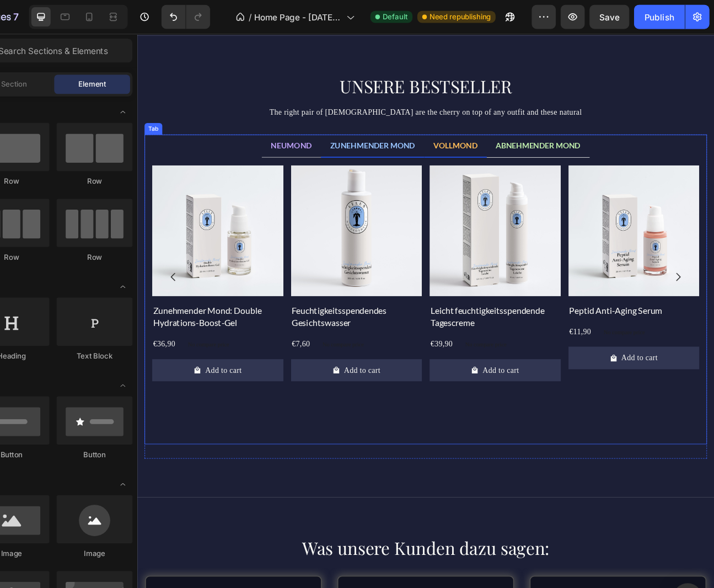
click at [510, 162] on span "VOLLMOND" at bounding box center [502, 162] width 51 height 10
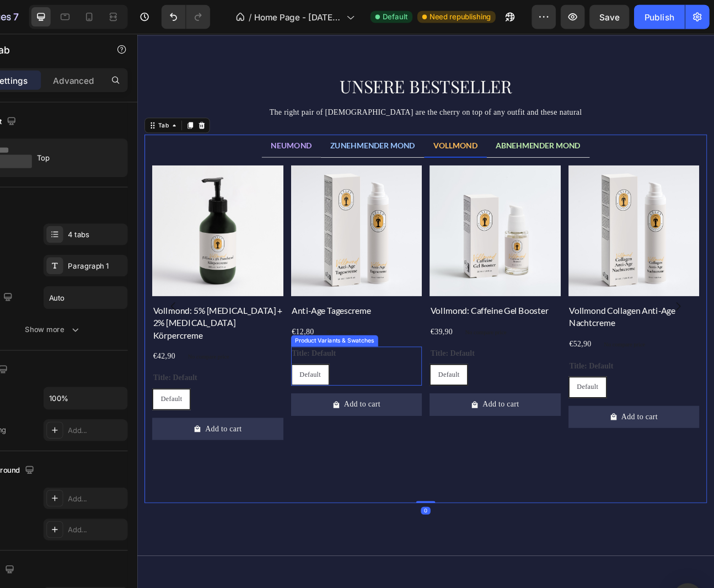
click at [305, 440] on div "Default Default Default" at bounding box center [229, 452] width 150 height 25
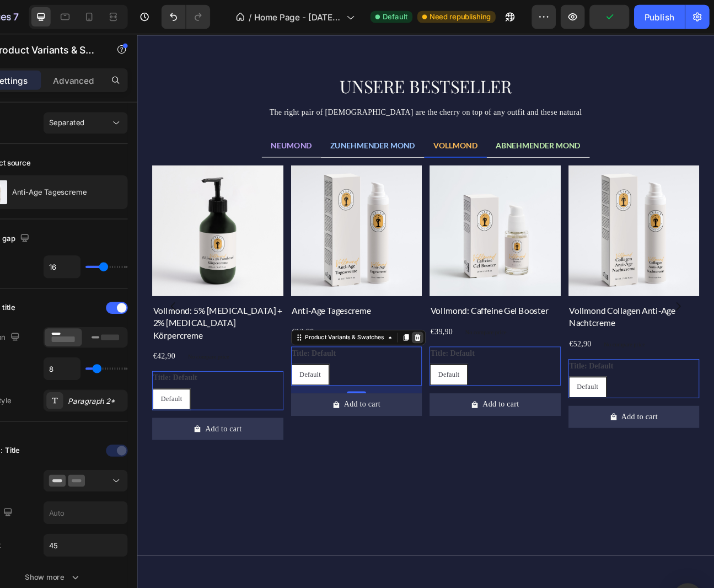
click at [137, 34] on icon at bounding box center [137, 34] width 0 height 0
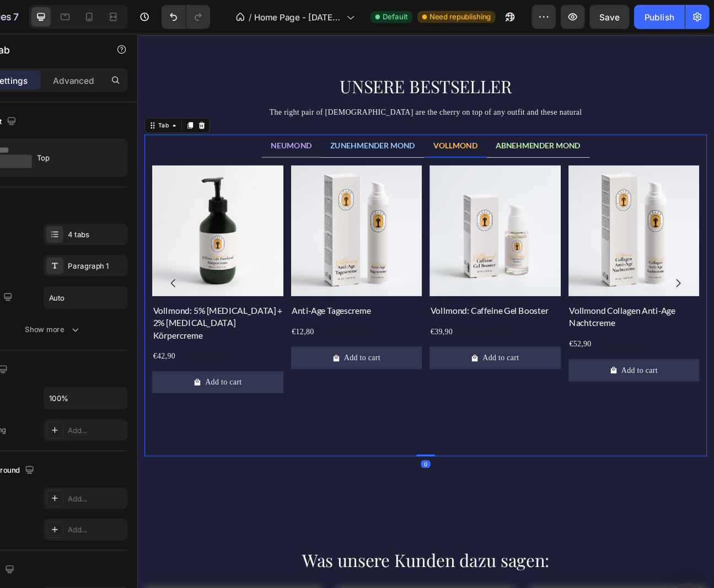
click at [510, 161] on span "VOLLMOND" at bounding box center [502, 162] width 51 height 10
click at [574, 162] on span "ABNEHMENDER MOND" at bounding box center [596, 162] width 97 height 10
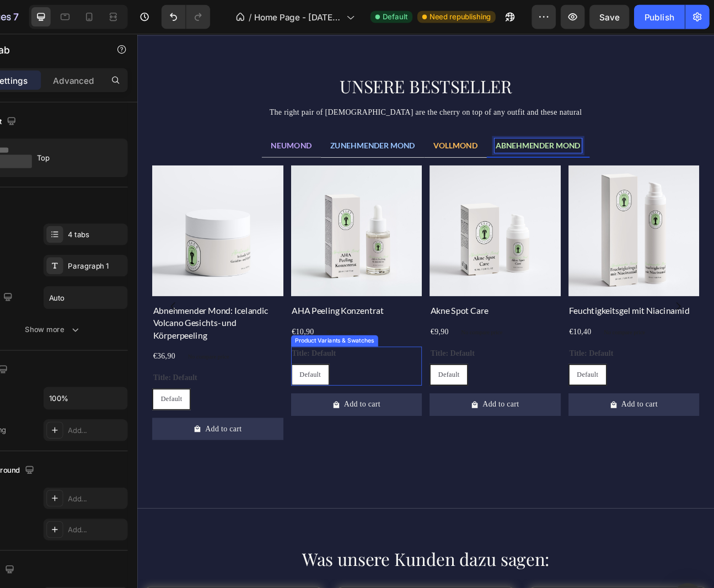
click at [305, 440] on div "Default Default Default" at bounding box center [229, 452] width 150 height 25
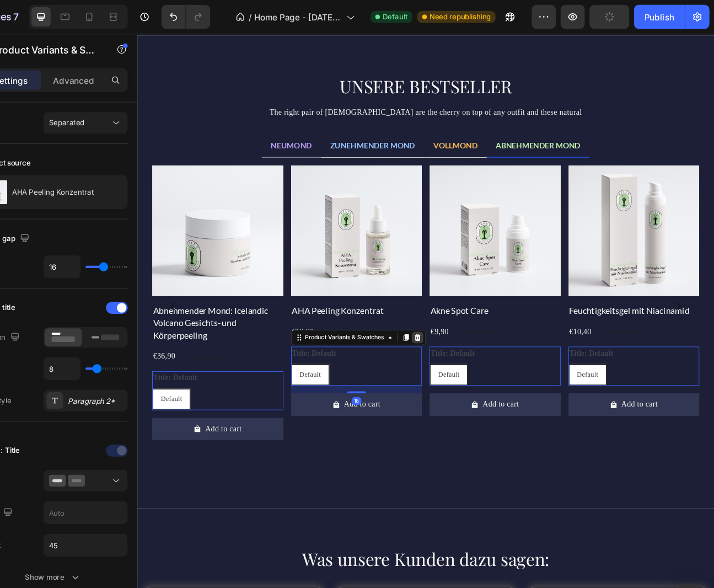
click at [137, 34] on icon at bounding box center [137, 34] width 0 height 0
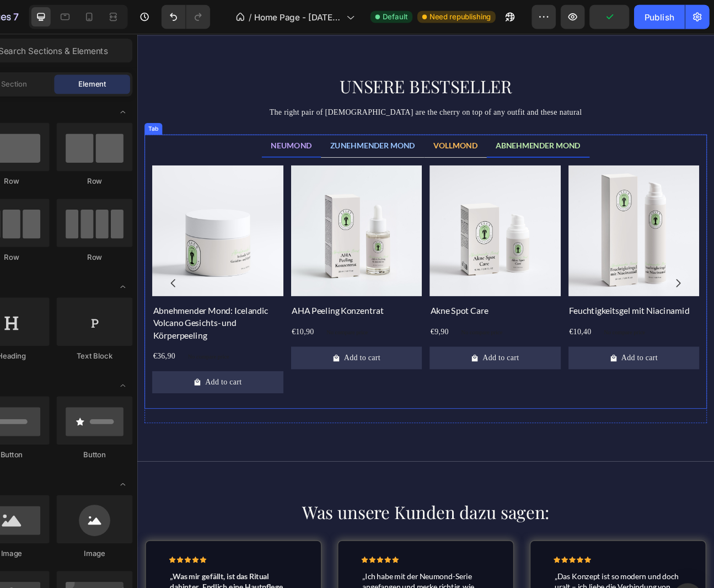
click at [316, 163] on span "NEUMOND" at bounding box center [313, 162] width 47 height 10
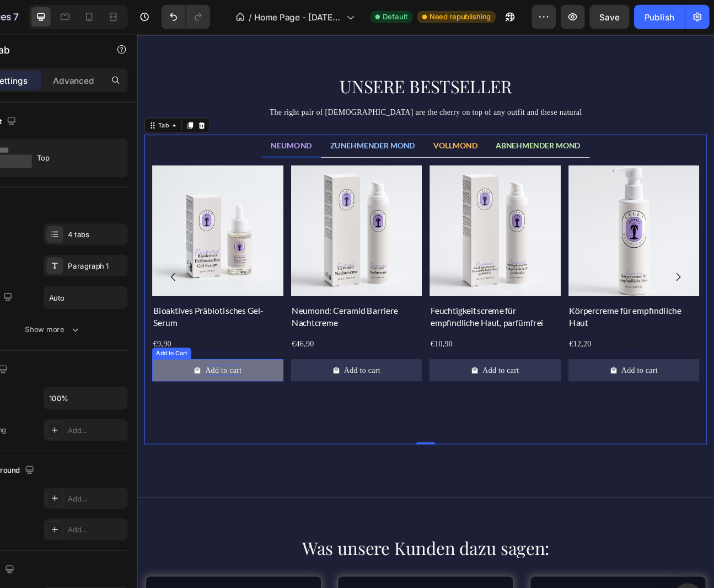
click at [235, 419] on div "Add to cart" at bounding box center [236, 419] width 42 height 12
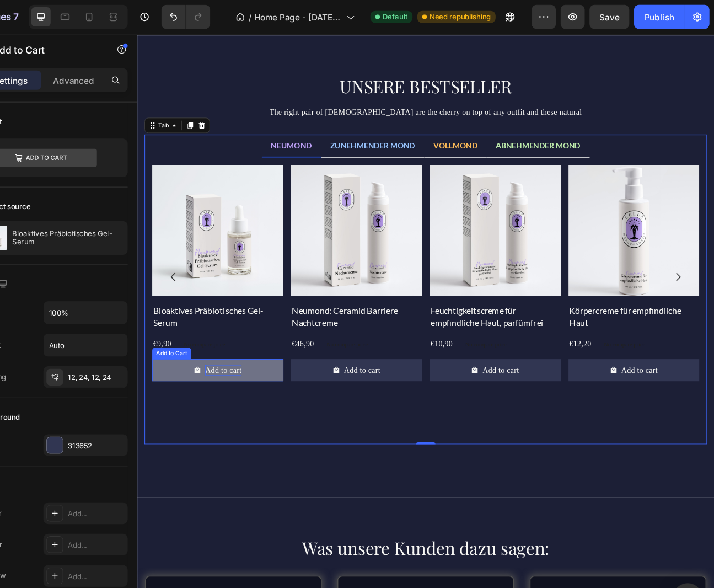
click at [235, 419] on div "Add to cart" at bounding box center [236, 419] width 42 height 12
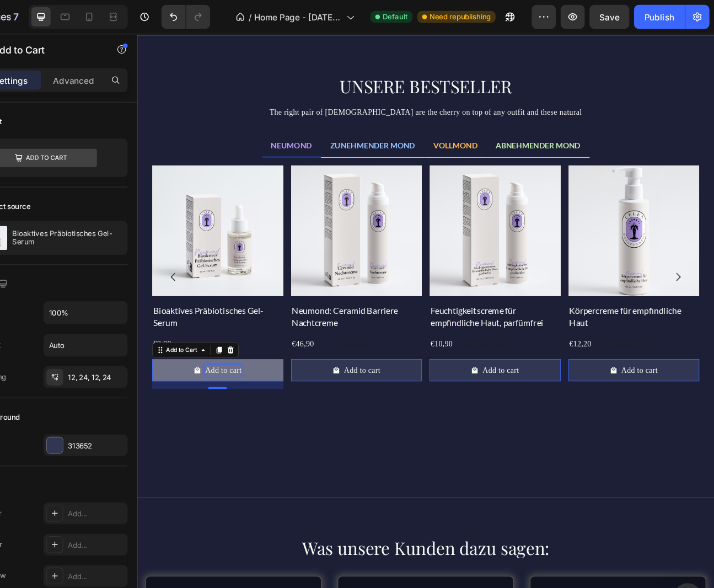
click at [235, 419] on p "Add to cart" at bounding box center [236, 419] width 42 height 12
click at [154, 407] on button "zum" at bounding box center [229, 419] width 150 height 25
click at [154, 407] on button "Zum" at bounding box center [229, 419] width 150 height 25
click at [154, 407] on button "Zum Warenkorb" at bounding box center [229, 419] width 150 height 25
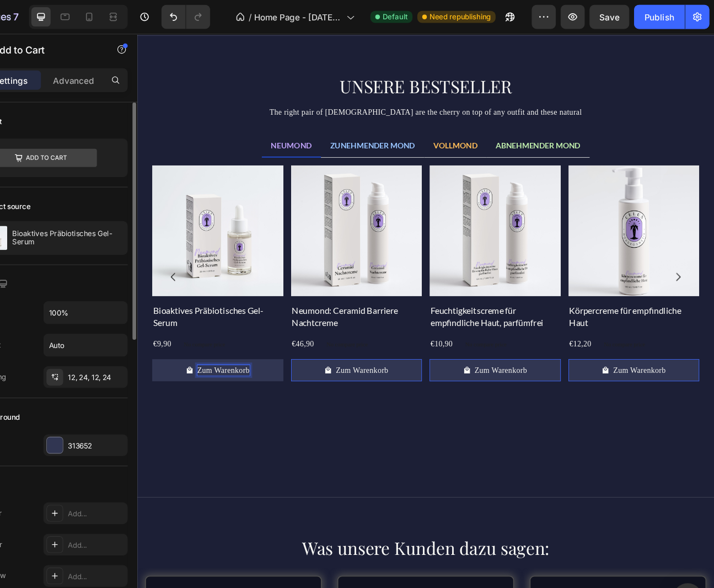
click at [85, 324] on div "Height Auto" at bounding box center [108, 315] width 137 height 21
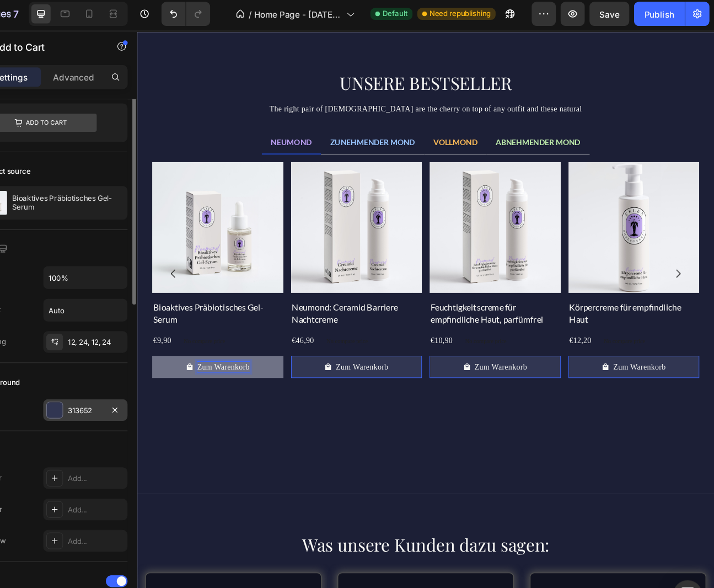
scroll to position [0, 0]
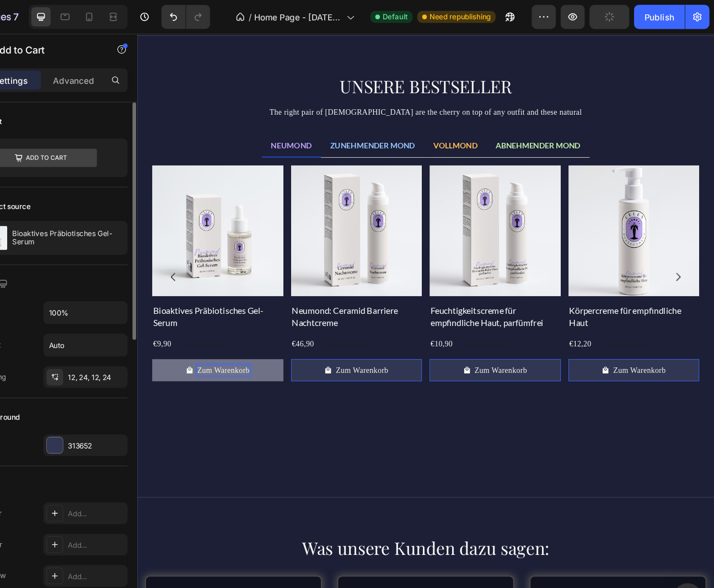
click at [97, 259] on div "Size" at bounding box center [108, 260] width 137 height 18
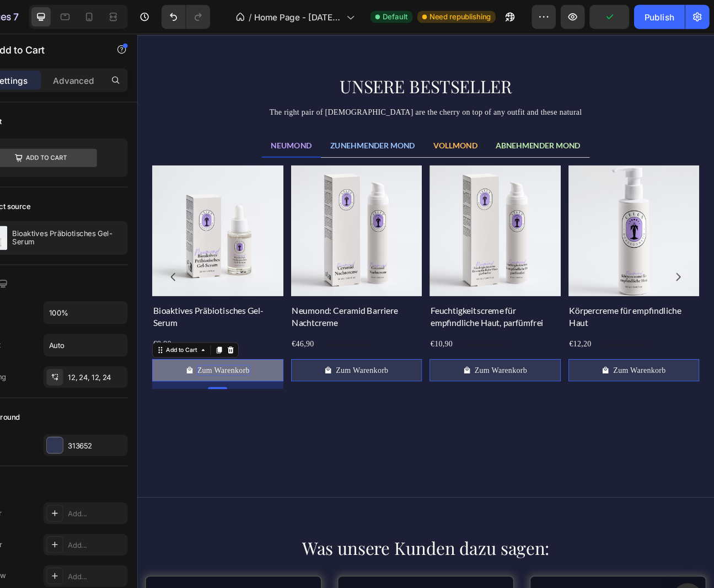
click at [289, 410] on button "Zum Warenkorb" at bounding box center [229, 419] width 150 height 25
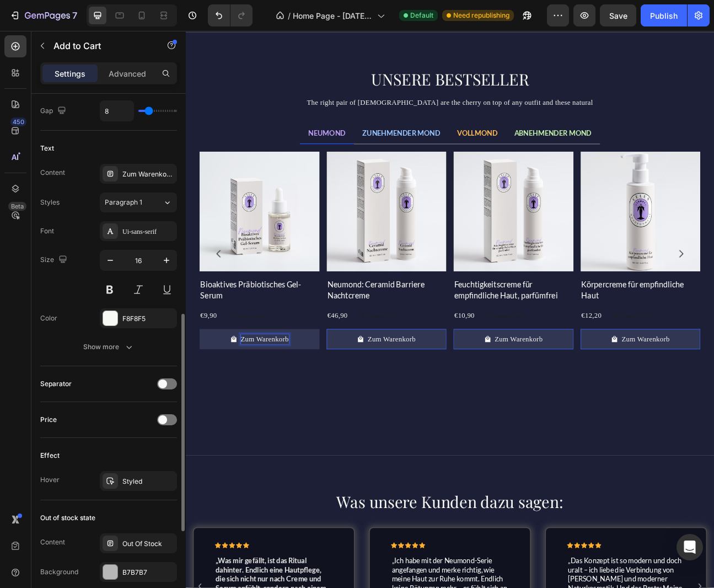
scroll to position [546, 0]
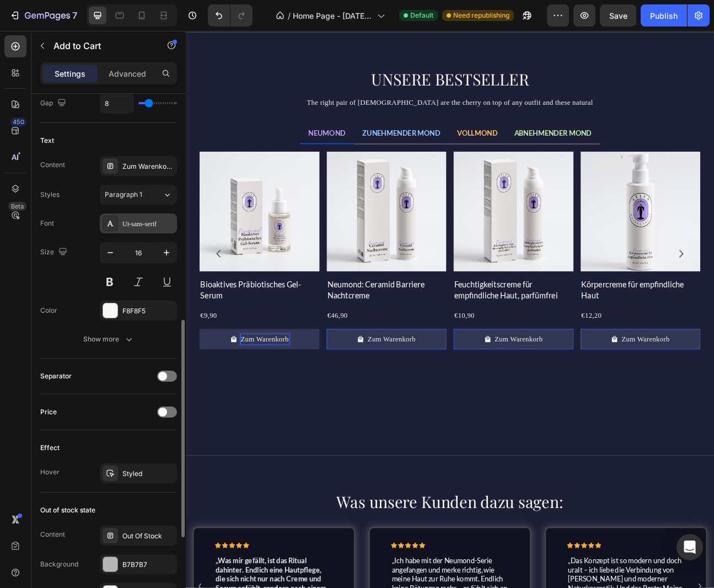
click at [134, 221] on div "Ui-sans-serif" at bounding box center [148, 224] width 52 height 10
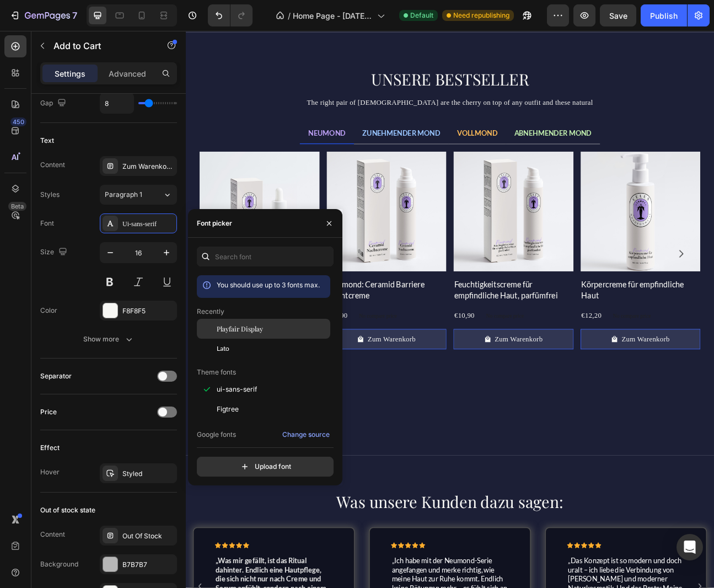
click at [268, 331] on div "Playfair Display" at bounding box center [272, 329] width 111 height 10
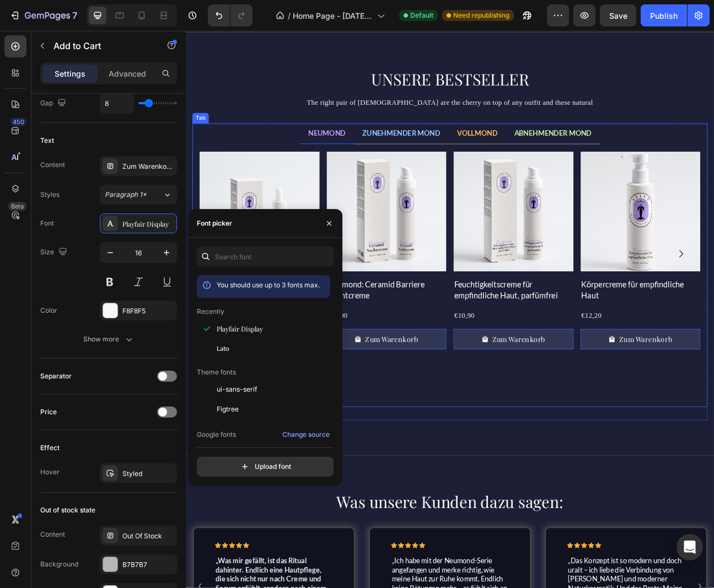
click at [493, 472] on div "Product Images Bioaktives Präbiotisches Gel-Serum Product Title €9,90 Product P…" at bounding box center [516, 337] width 627 height 311
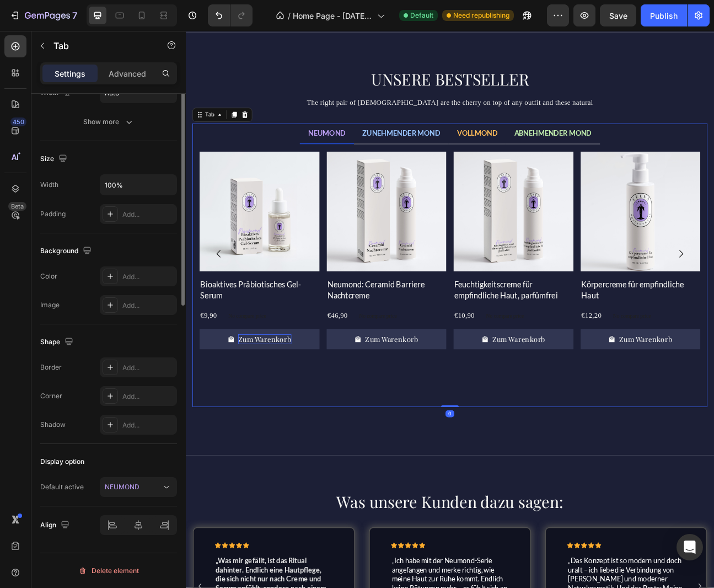
scroll to position [0, 0]
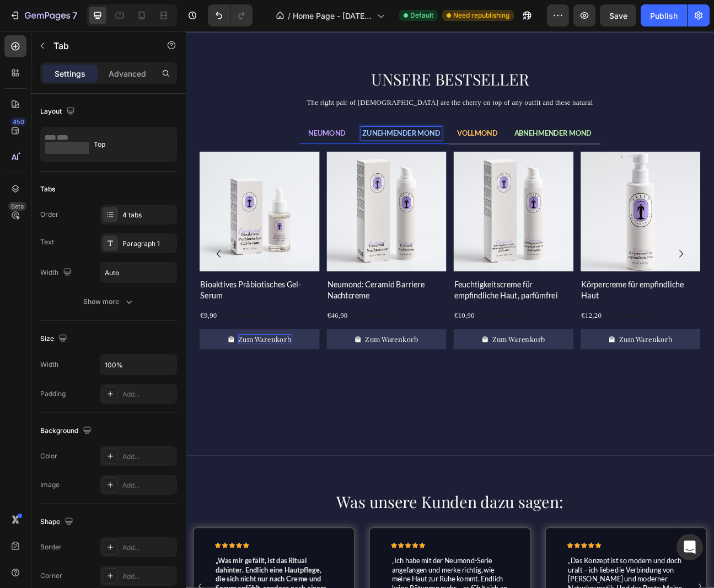
click at [446, 161] on span "ZUNEHMENDER MOND" at bounding box center [456, 159] width 98 height 10
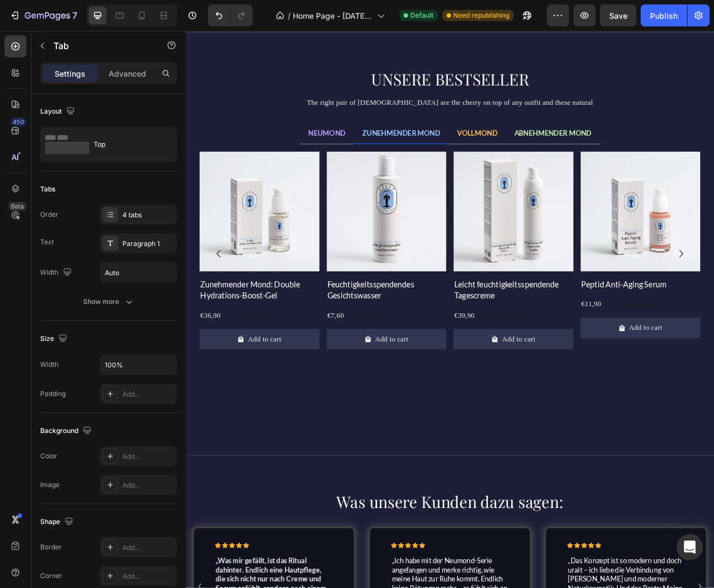
click at [457, 492] on div "Product Images Bioaktives Präbiotisches Gel-Serum Product Title €9,90 Product P…" at bounding box center [516, 337] width 645 height 329
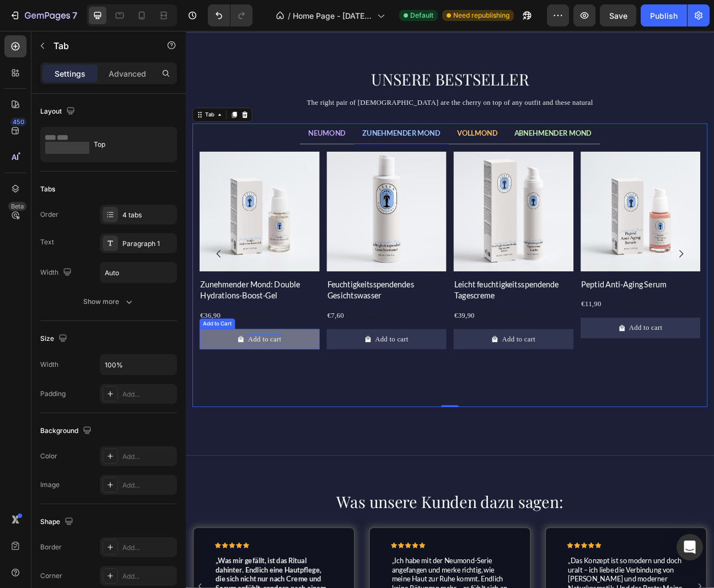
click at [270, 418] on div "Add to cart" at bounding box center [284, 417] width 42 height 12
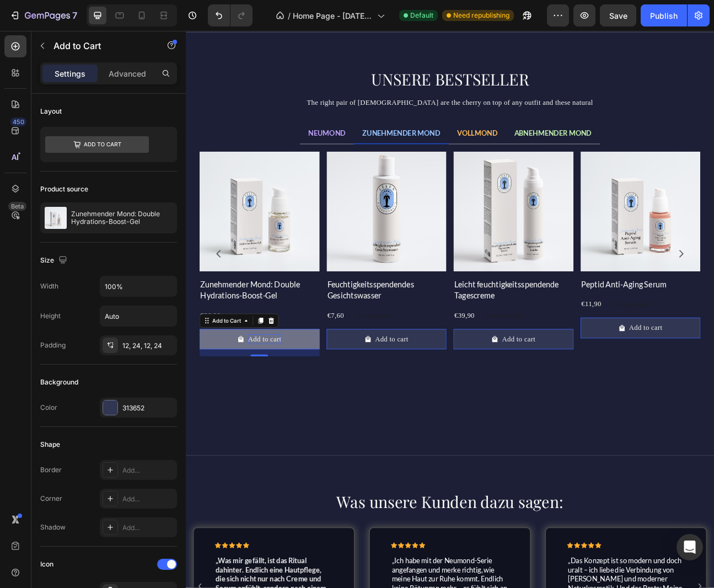
click at [287, 415] on div "Add to cart" at bounding box center [284, 417] width 42 height 12
click at [287, 415] on p "Add to cart" at bounding box center [284, 417] width 42 height 12
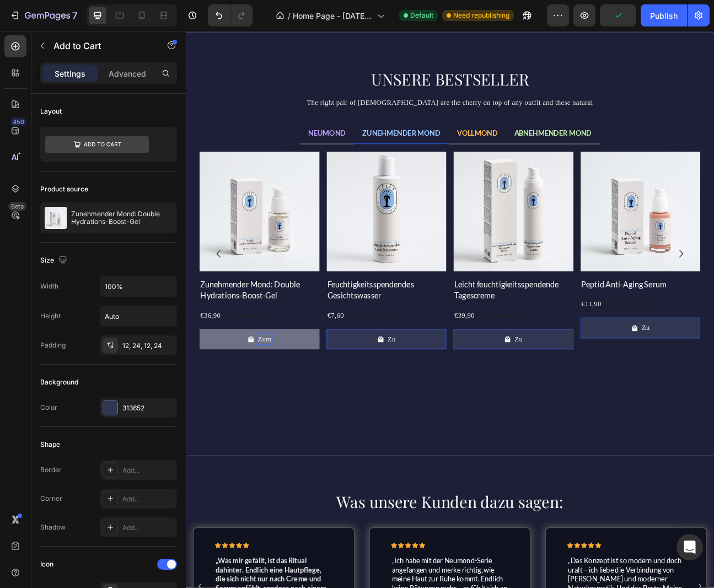
click at [203, 404] on button "Zum" at bounding box center [278, 416] width 150 height 25
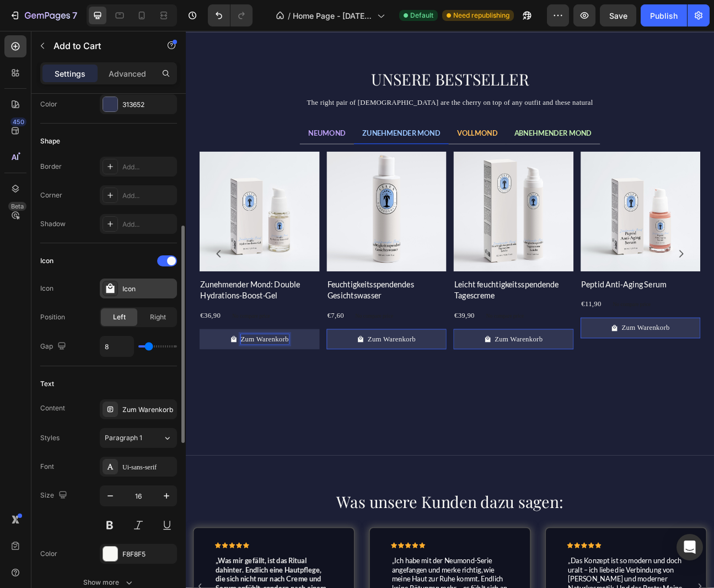
scroll to position [308, 0]
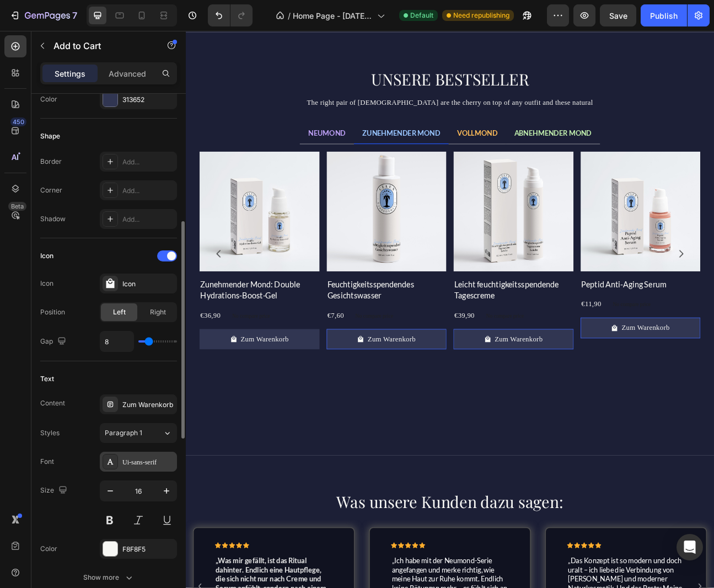
click at [131, 465] on div "Ui-sans-serif" at bounding box center [148, 462] width 52 height 10
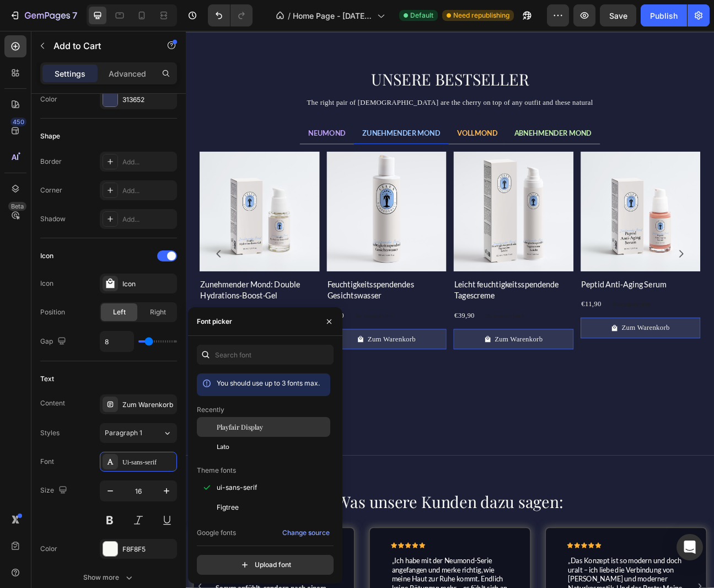
click at [243, 426] on span "Playfair Display" at bounding box center [240, 427] width 46 height 10
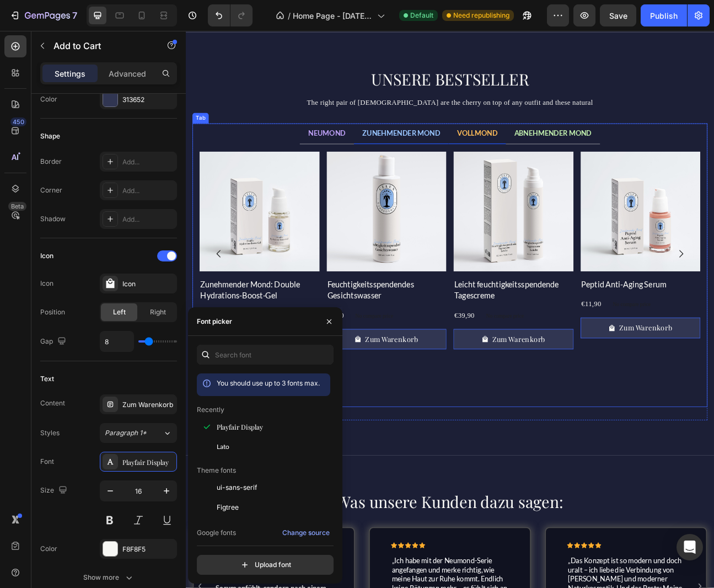
click at [550, 160] on span "VOLLMOND" at bounding box center [550, 159] width 51 height 10
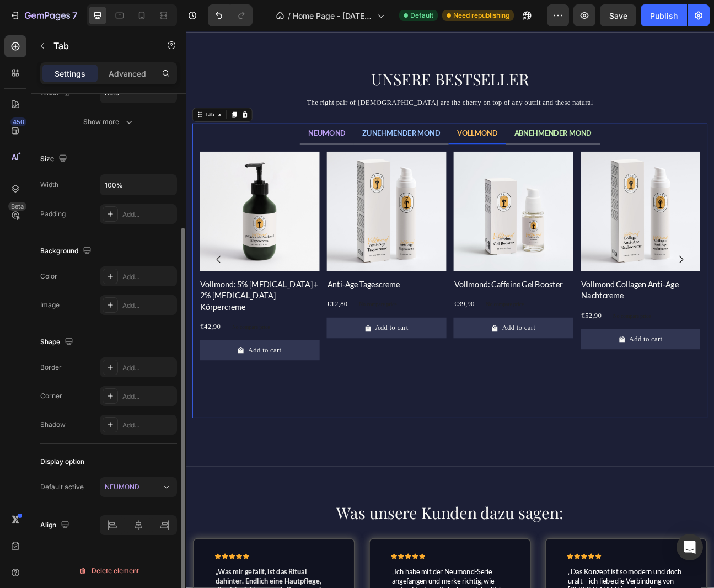
scroll to position [0, 0]
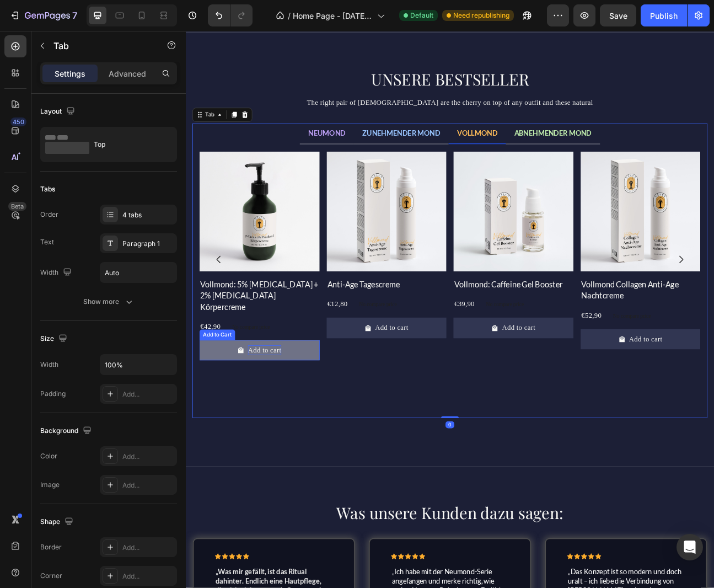
click at [280, 424] on div "Add to cart" at bounding box center [284, 430] width 42 height 12
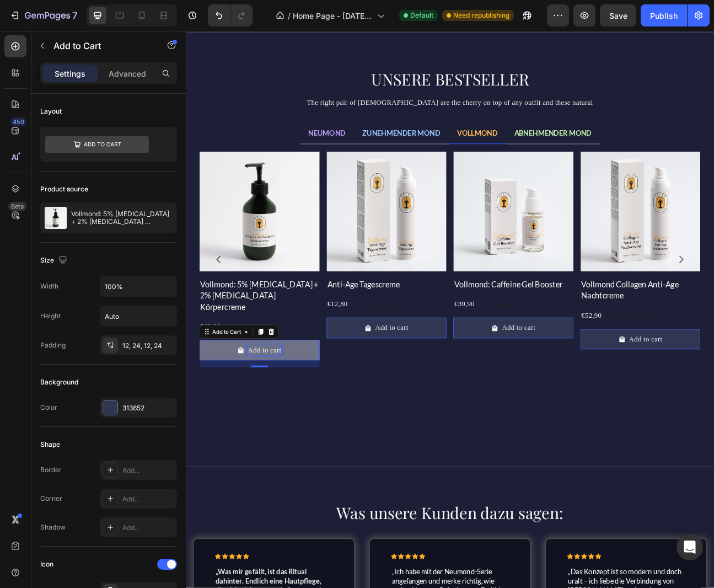
click at [280, 424] on p "Add to cart" at bounding box center [284, 430] width 42 height 12
click at [203, 418] on button "Zum" at bounding box center [278, 430] width 150 height 25
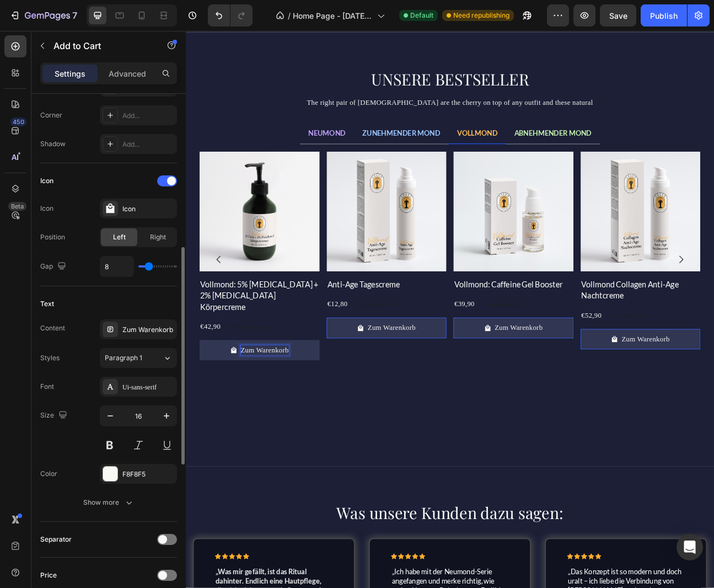
scroll to position [408, 0]
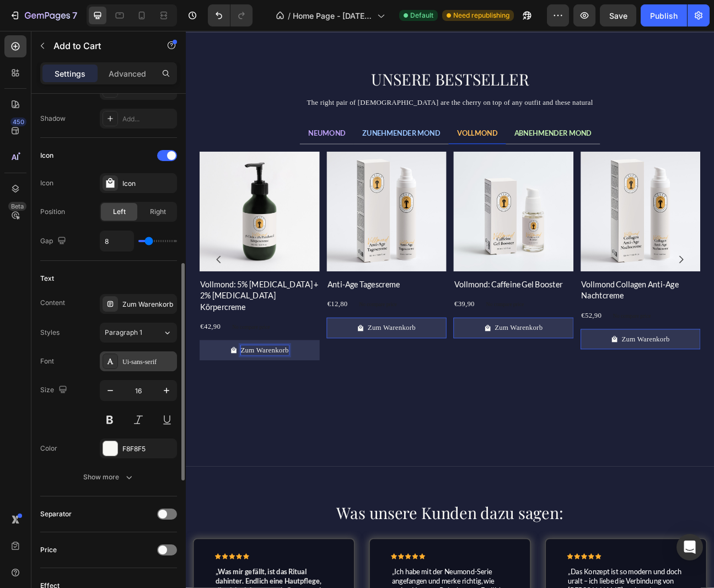
click at [136, 361] on div "Ui-sans-serif" at bounding box center [148, 362] width 52 height 10
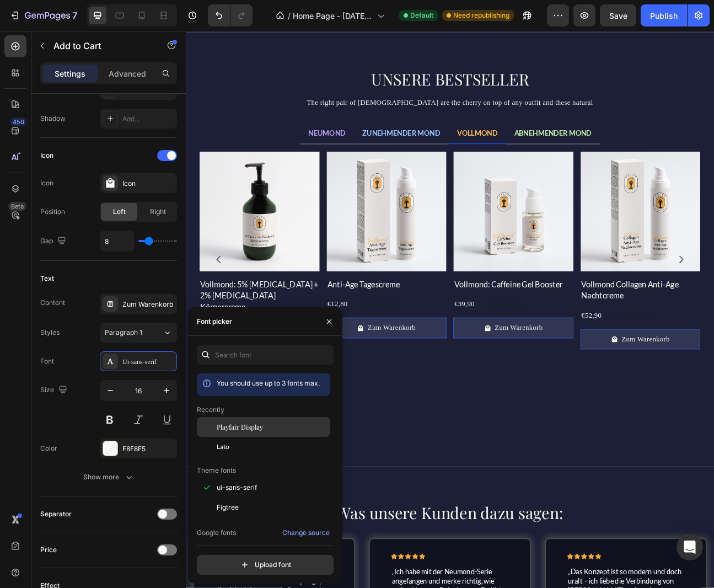
click at [251, 427] on span "Playfair Display" at bounding box center [240, 427] width 46 height 10
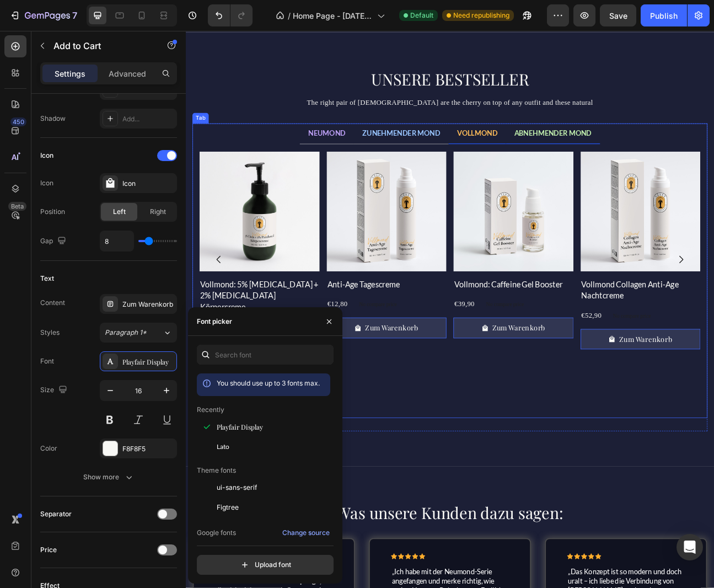
click at [642, 157] on span "ABNEHMENDER MOND" at bounding box center [645, 159] width 97 height 10
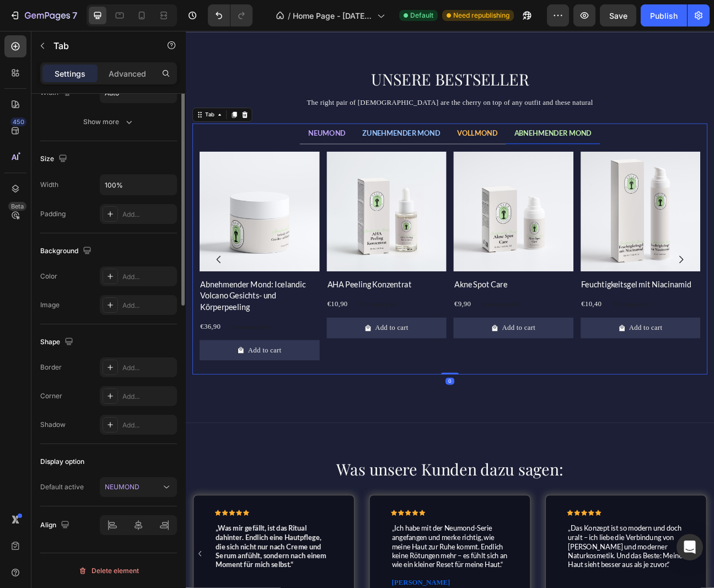
scroll to position [0, 0]
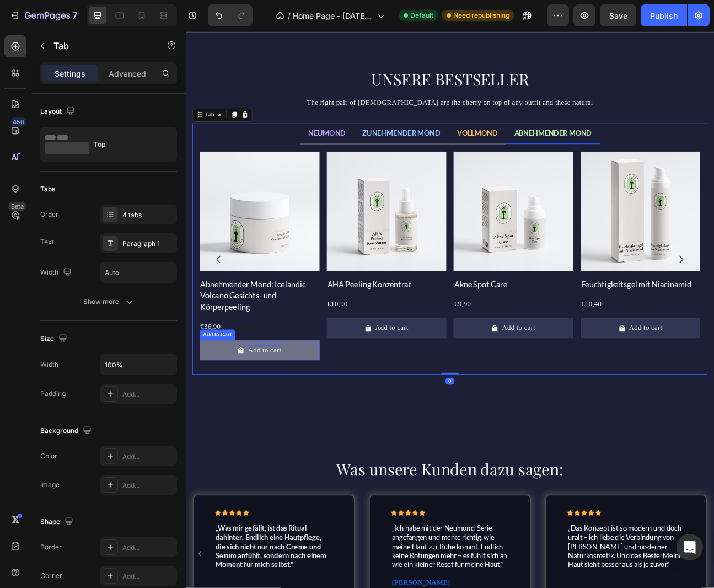
click at [288, 433] on div "Add to cart" at bounding box center [284, 430] width 42 height 12
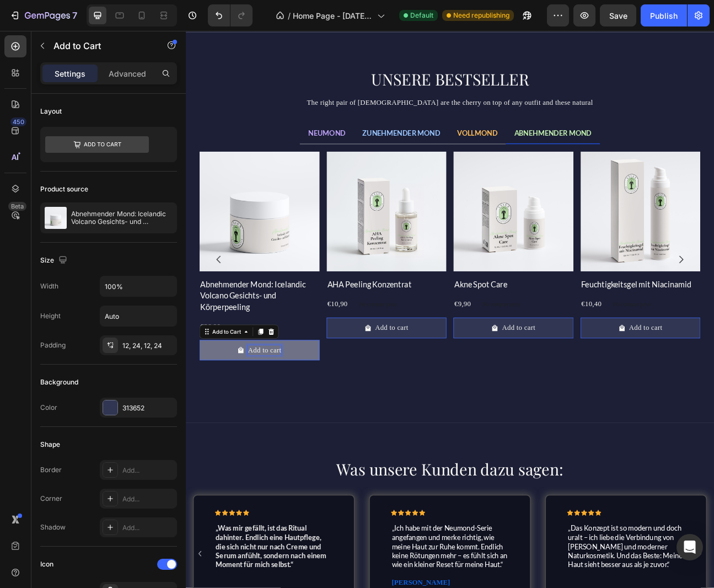
click at [288, 433] on div "Add to cart" at bounding box center [284, 430] width 42 height 12
click at [288, 433] on p "Add to cart" at bounding box center [284, 430] width 42 height 12
click at [203, 418] on button "Zum" at bounding box center [278, 430] width 150 height 25
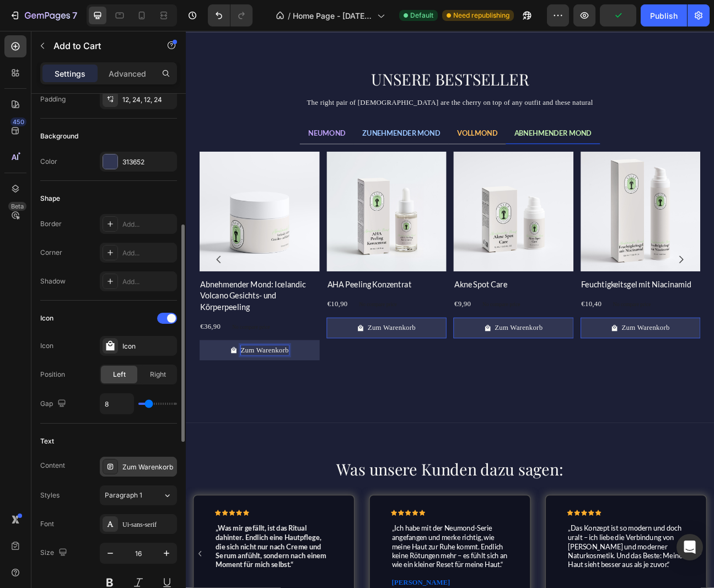
scroll to position [341, 0]
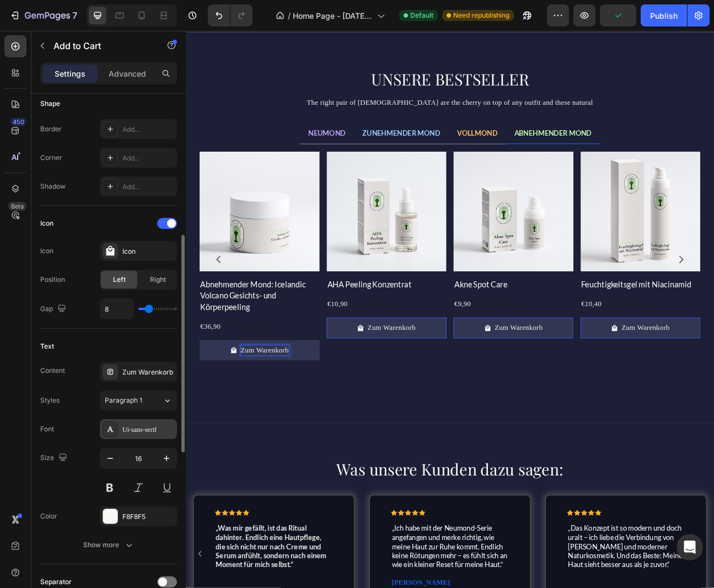
click at [140, 431] on div "Ui-sans-serif" at bounding box center [148, 429] width 52 height 10
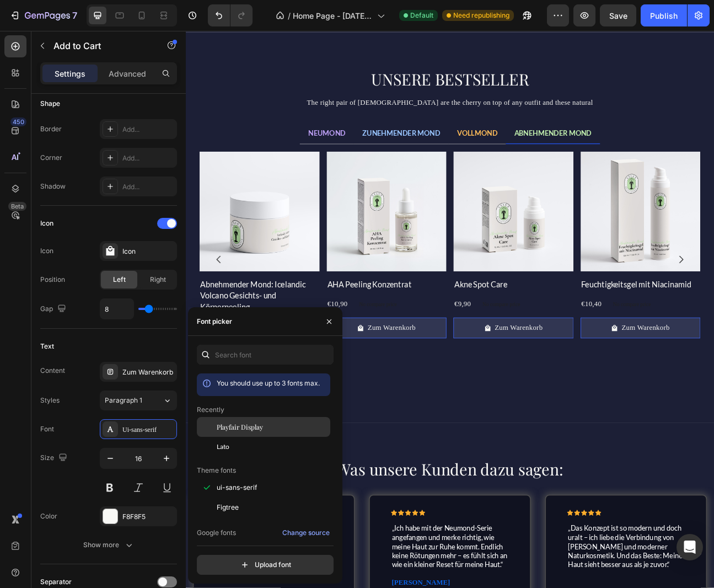
click at [263, 431] on div "Playfair Display" at bounding box center [272, 427] width 111 height 10
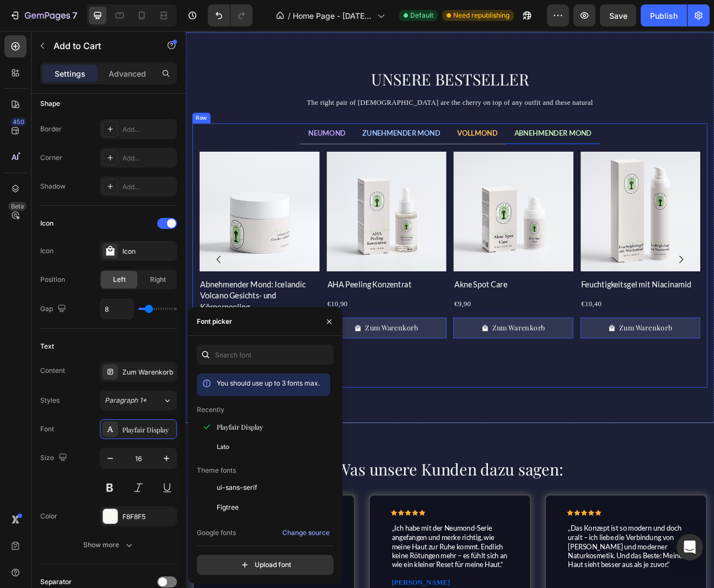
click at [509, 473] on div "NEUMOND ZUNEHMENDER MOND VOLLMOND ABNEHMENDER MOND Product Images Bioaktives Pr…" at bounding box center [516, 312] width 645 height 331
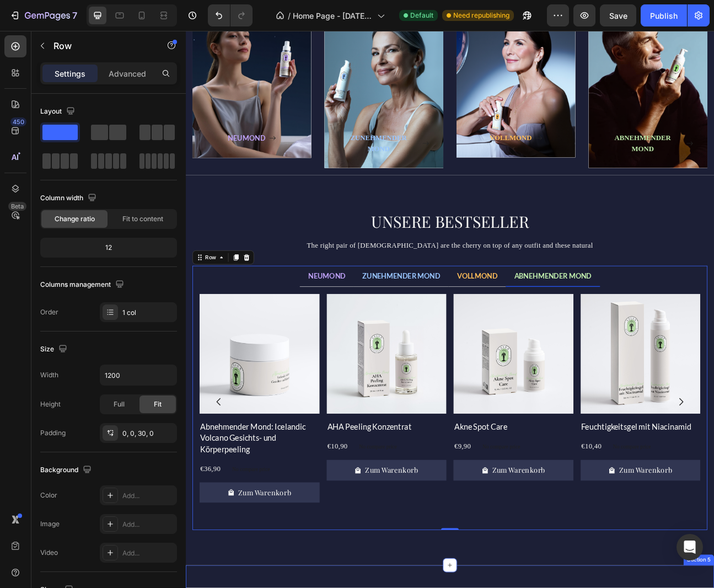
scroll to position [529, 0]
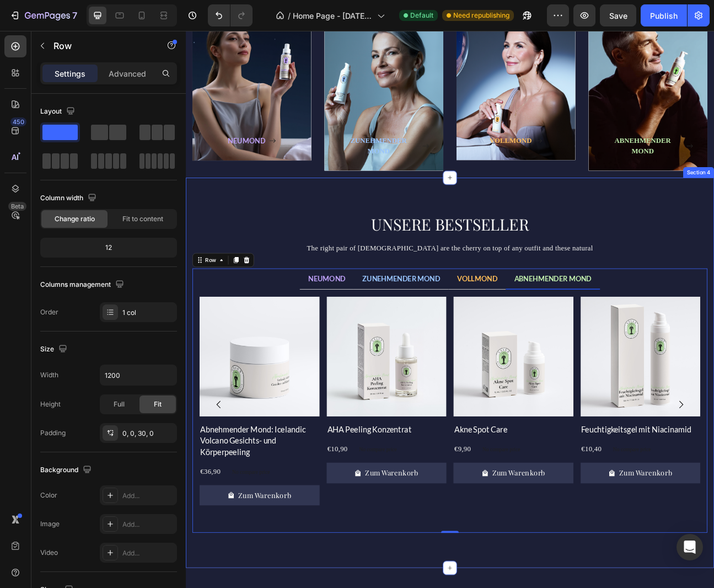
click at [685, 246] on div "UNSERE BESTSELLER Heading The right pair of sunnies are the cherry on top of an…" at bounding box center [516, 459] width 661 height 488
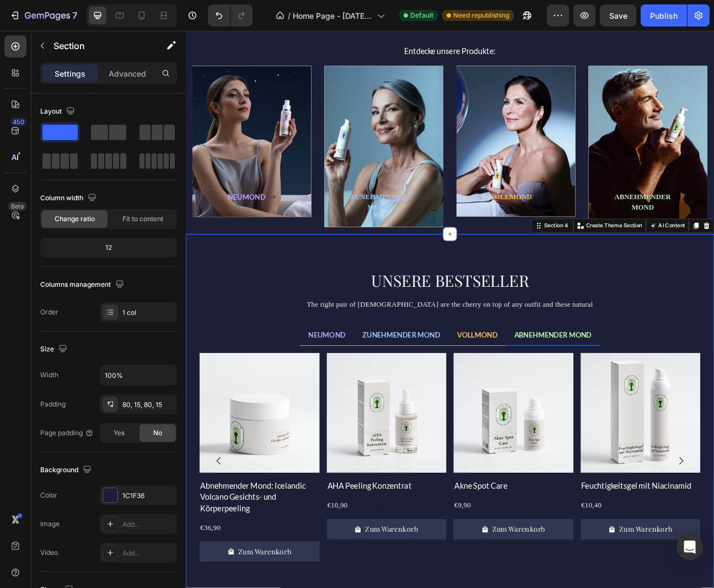
scroll to position [461, 0]
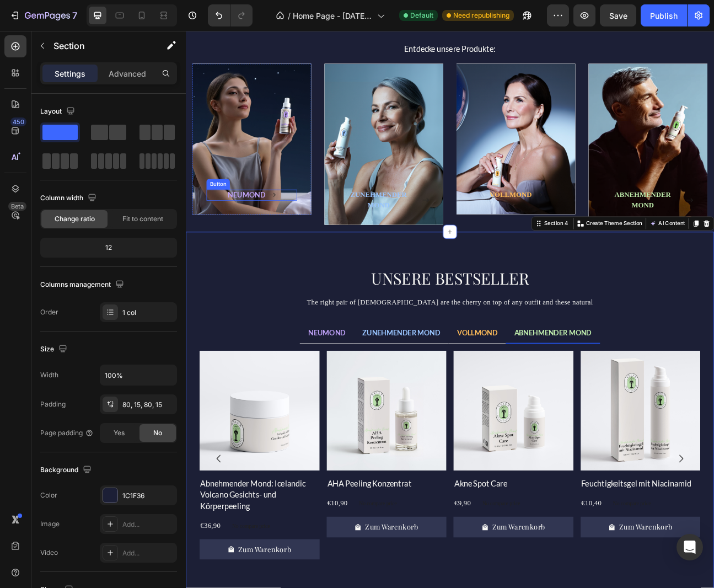
click at [286, 236] on div "NEUMOND" at bounding box center [269, 236] width 60 height 13
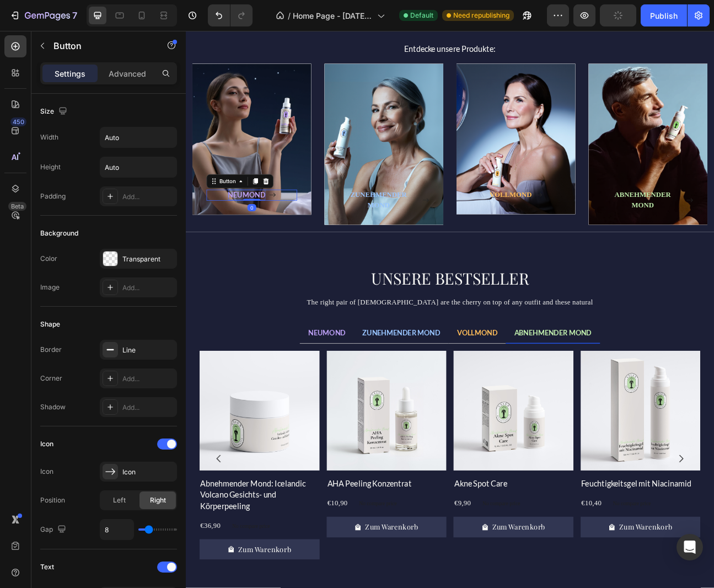
click at [280, 235] on strong "NEUMOND" at bounding box center [262, 236] width 47 height 10
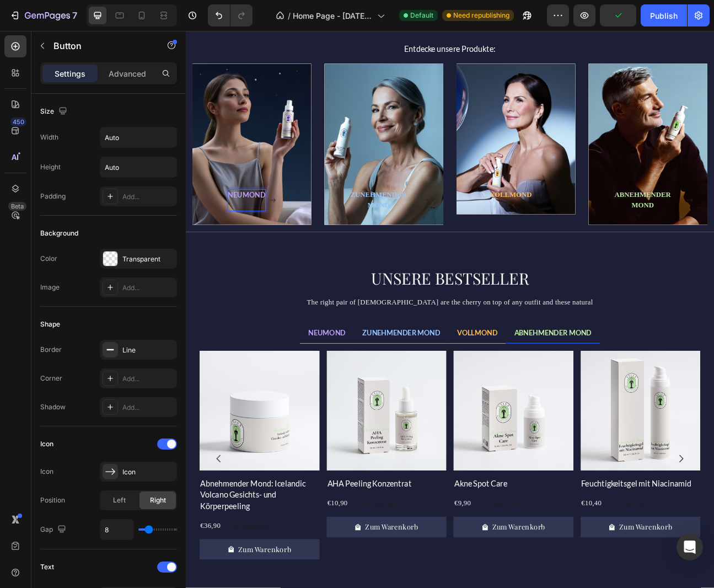
click at [284, 236] on strong "NEUMOND" at bounding box center [262, 236] width 47 height 10
click at [628, 233] on icon at bounding box center [627, 236] width 9 height 9
click at [618, 233] on strong "VOLLMOND" at bounding box center [592, 236] width 53 height 9
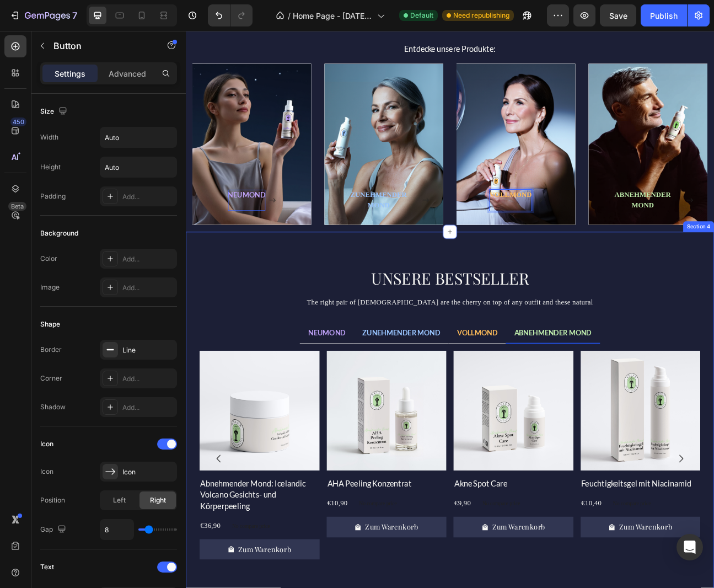
click at [713, 327] on h2 "UNSERE BESTSELLER" at bounding box center [516, 341] width 645 height 28
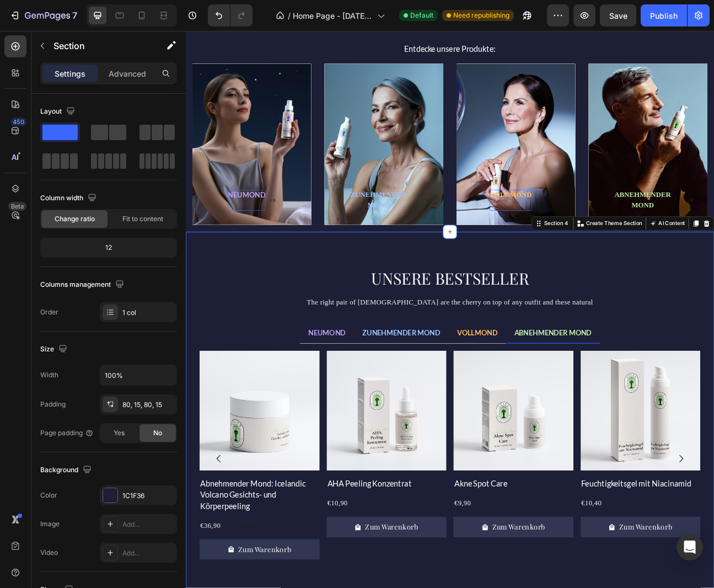
click at [668, 303] on div "UNSERE BESTSELLER Heading The right pair of sunnies are the cherry on top of an…" at bounding box center [516, 527] width 661 height 488
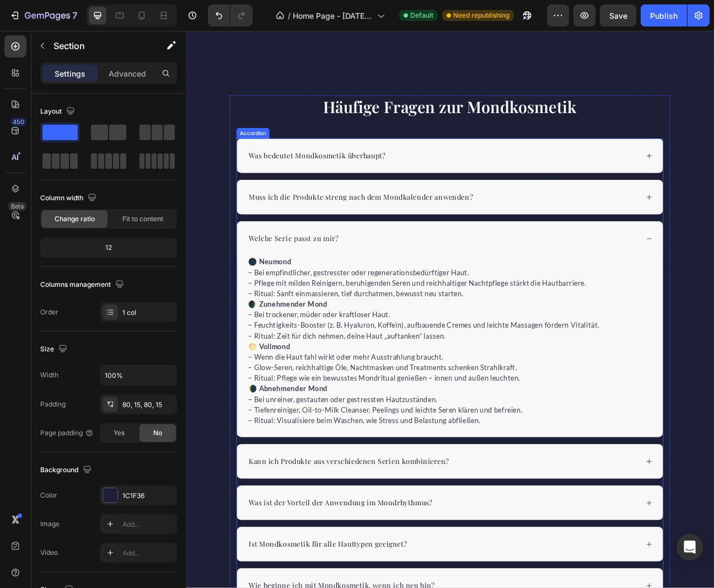
scroll to position [1476, 0]
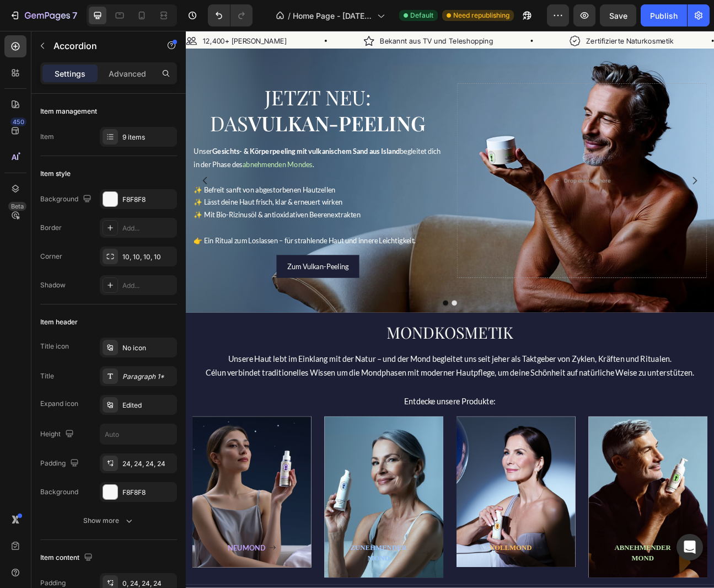
scroll to position [2, 0]
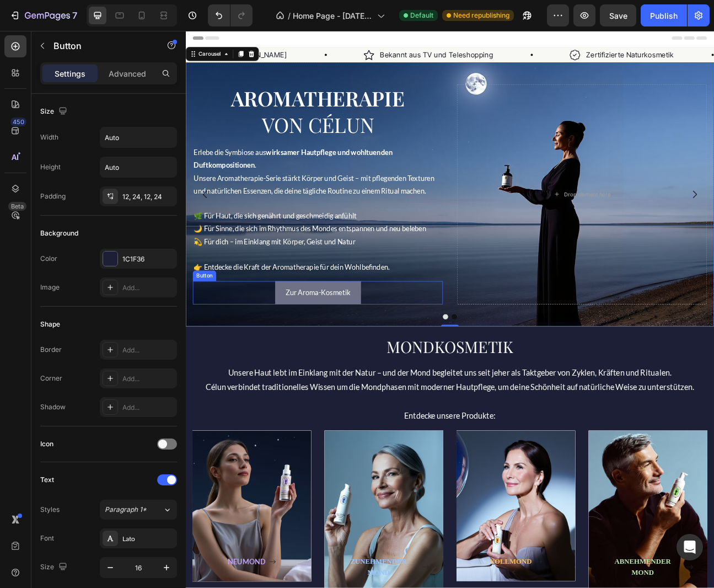
click at [364, 368] on button "Zur Aroma-Kosmetik" at bounding box center [351, 359] width 107 height 29
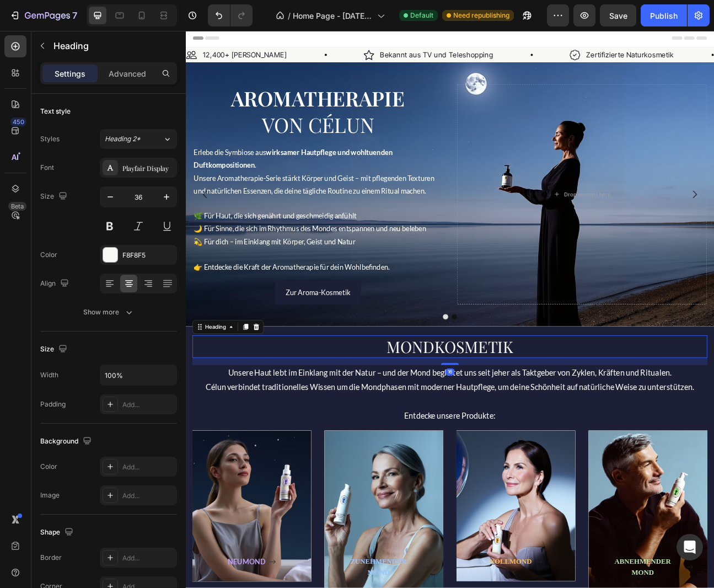
click at [397, 422] on h2 "MONDKOSMETIK" at bounding box center [516, 426] width 645 height 28
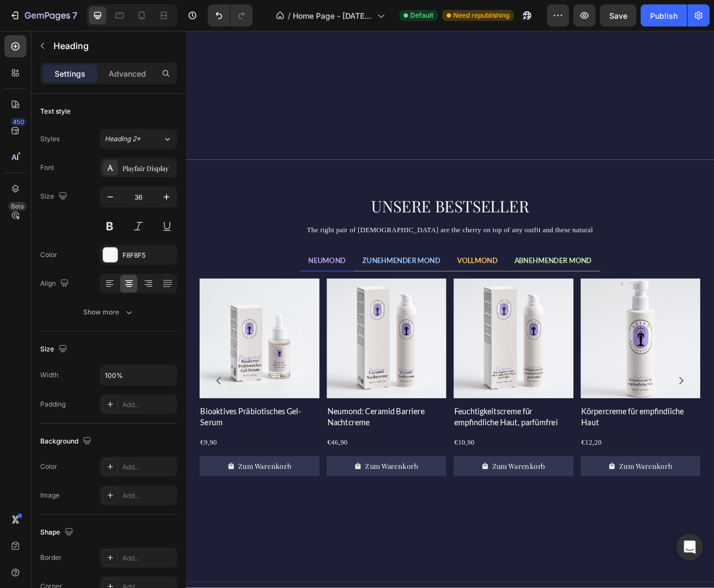
scroll to position [838, 0]
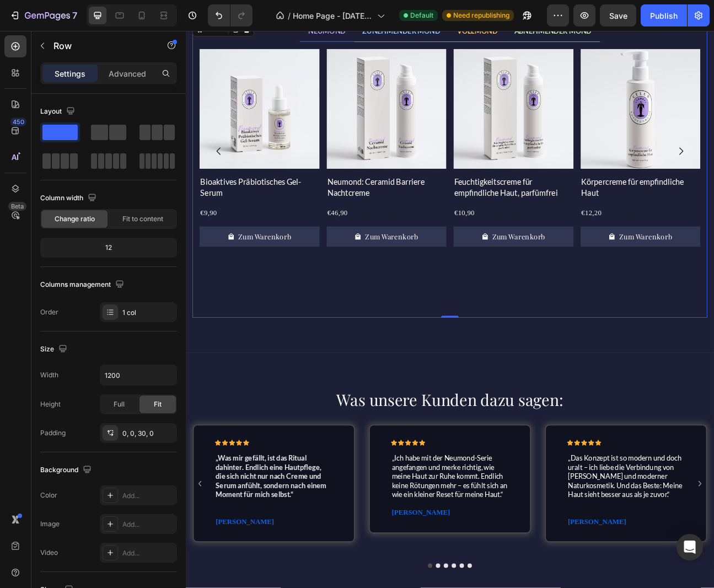
click at [530, 379] on div "NEUMOND ZUNEHMENDER MOND VOLLMOND ABNEHMENDER MOND Product Images Bioaktives Pr…" at bounding box center [516, 205] width 645 height 372
click at [127, 75] on p "Advanced" at bounding box center [127, 74] width 37 height 12
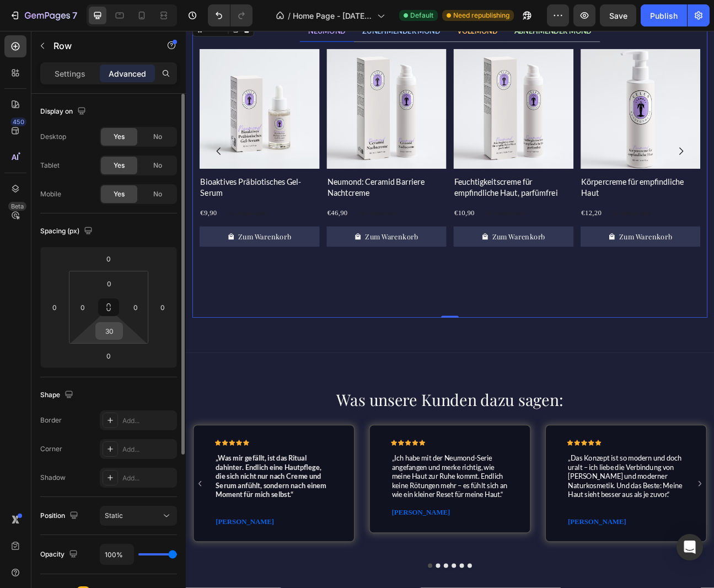
click at [110, 333] on input "30" at bounding box center [109, 330] width 22 height 17
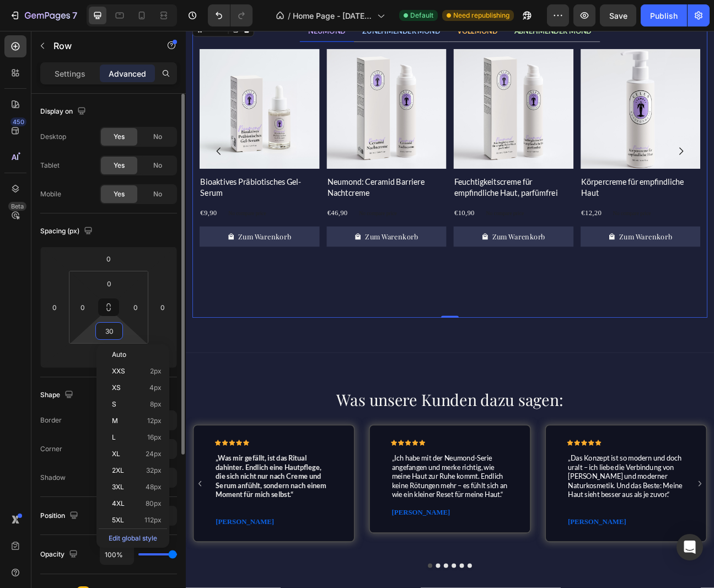
type input "0"
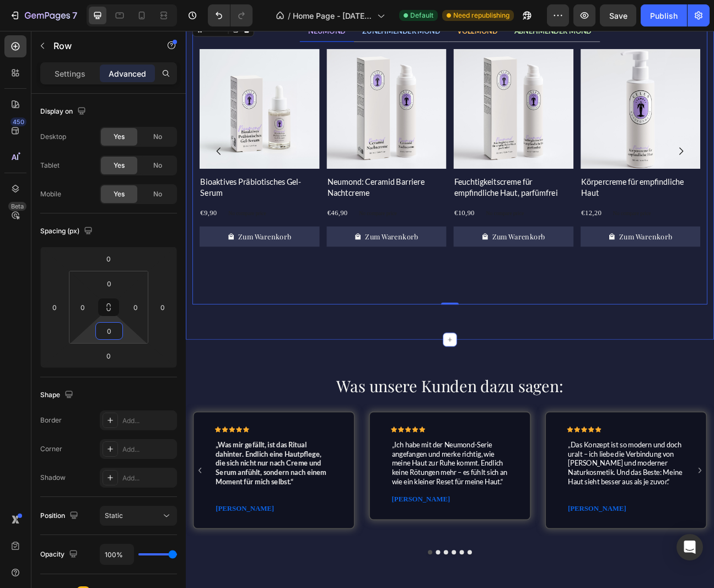
click at [337, 401] on div "UNSERE BESTSELLER Heading The right pair of sunnies are the cherry on top of an…" at bounding box center [516, 161] width 661 height 513
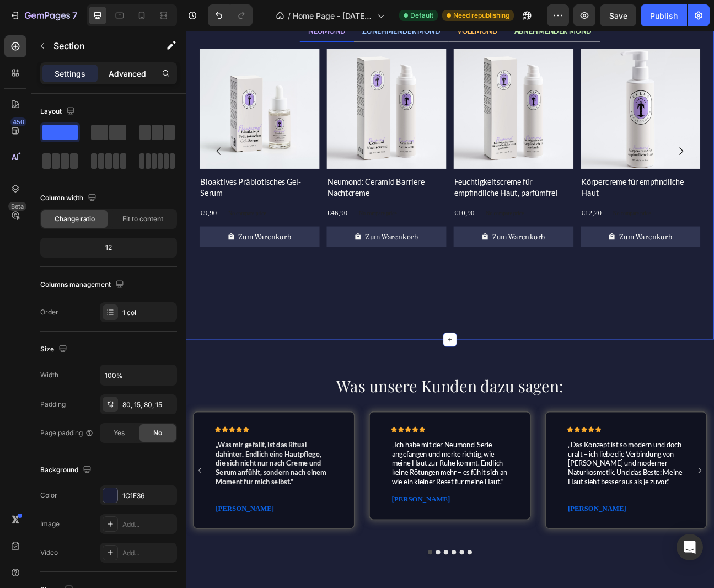
click at [132, 70] on p "Advanced" at bounding box center [127, 74] width 37 height 12
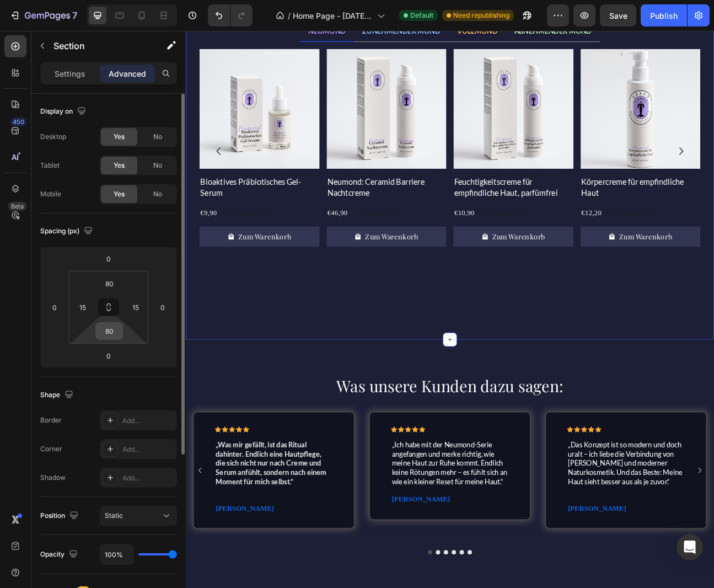
click at [111, 333] on input "80" at bounding box center [109, 330] width 22 height 17
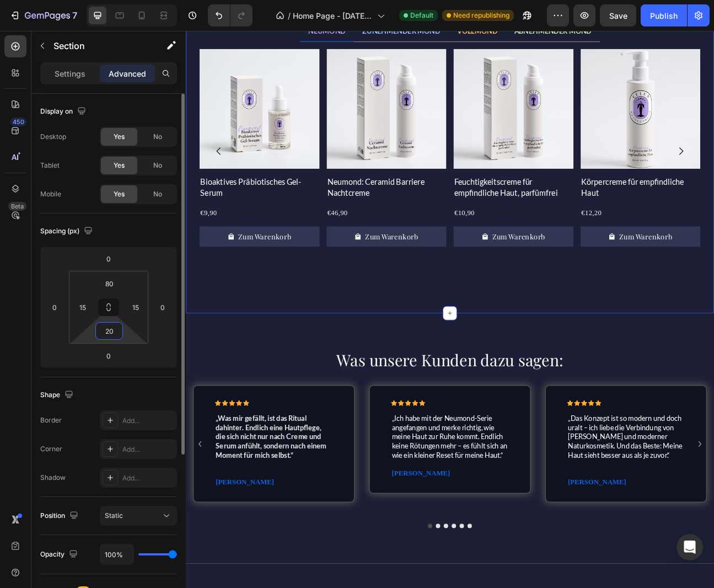
type input "2"
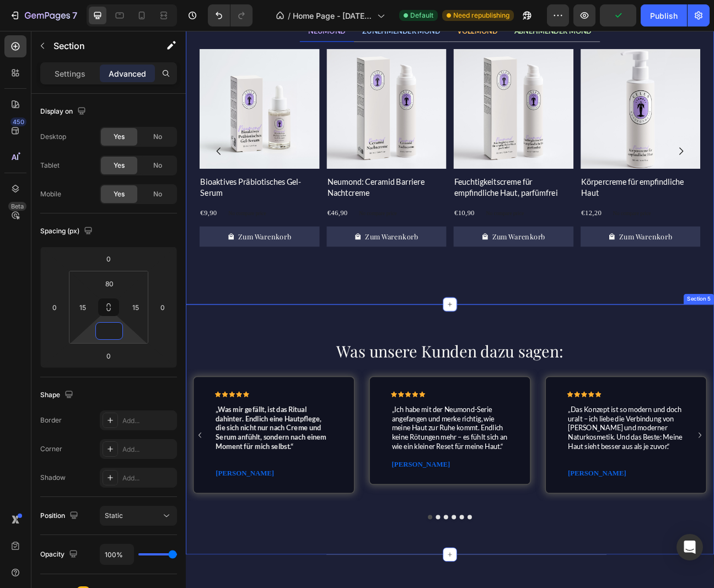
click at [441, 395] on div "Was unsere Kunden dazu sagen: Heading Row Icon Icon Icon Icon Icon Icon List „W…" at bounding box center [516, 530] width 661 height 313
click at [465, 395] on div "Was unsere Kunden dazu sagen: Heading Row Icon Icon Icon Icon Icon Icon List „W…" at bounding box center [516, 530] width 661 height 313
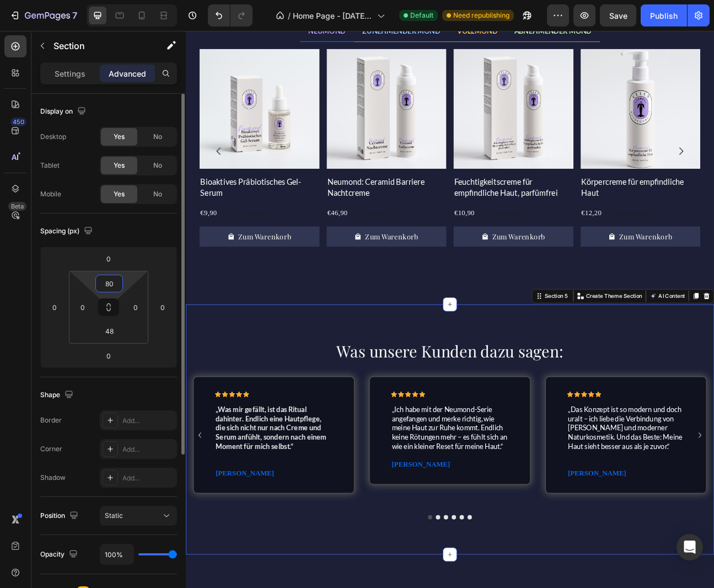
click at [108, 282] on input "80" at bounding box center [109, 283] width 22 height 17
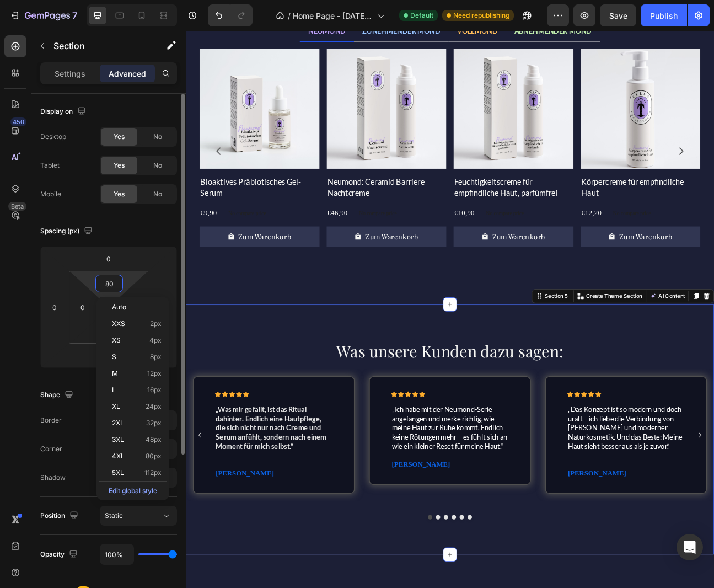
type input "0"
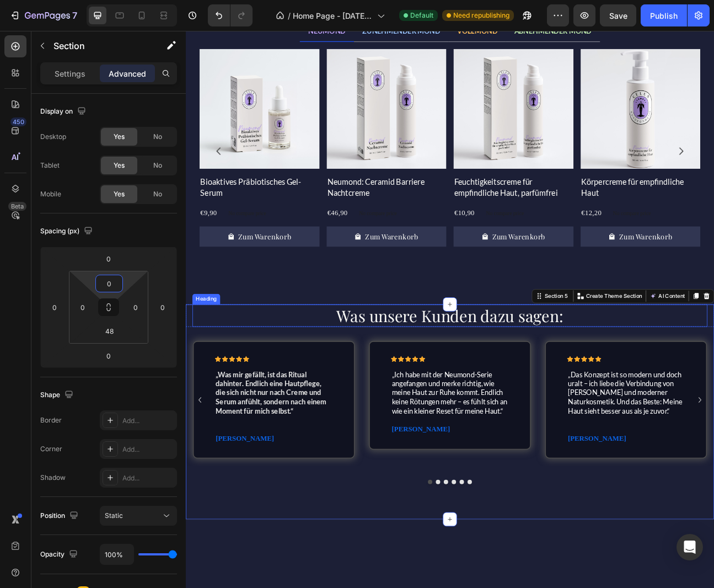
click at [260, 356] on div "Product Images Bioaktives Präbiotisches Gel-Serum Product Title €9,90 Product P…" at bounding box center [516, 209] width 627 height 311
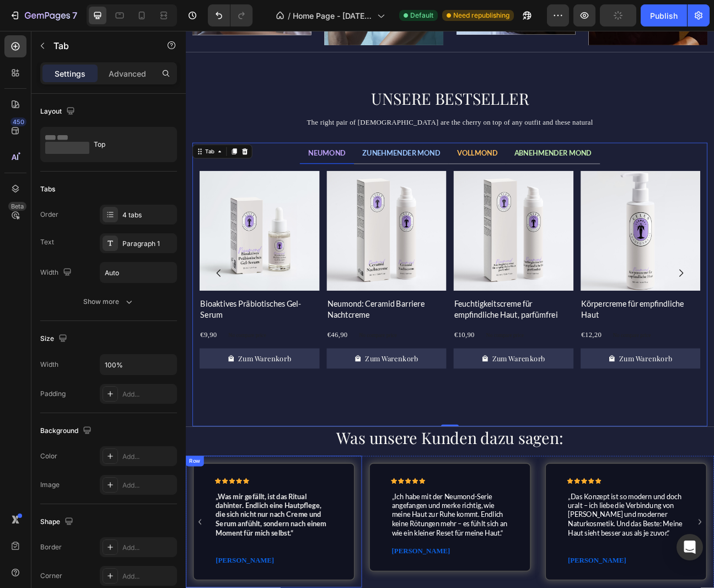
scroll to position [687, 0]
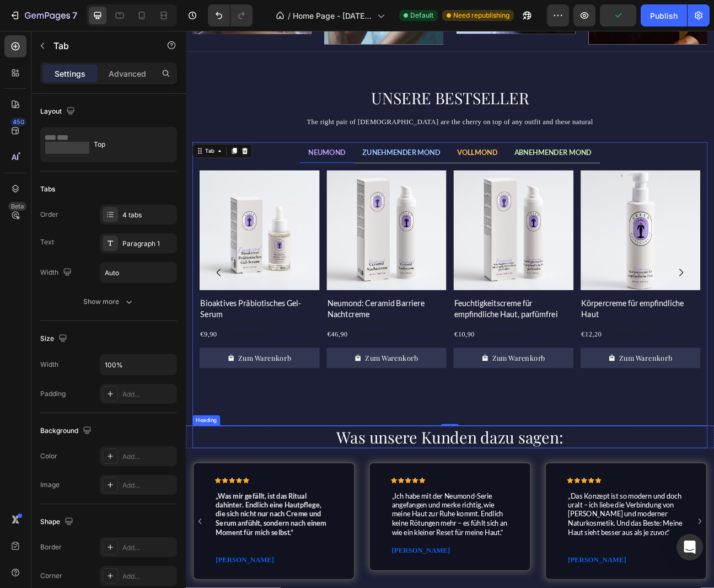
click at [329, 546] on h2 "Was unsere Kunden dazu sagen:" at bounding box center [516, 539] width 645 height 28
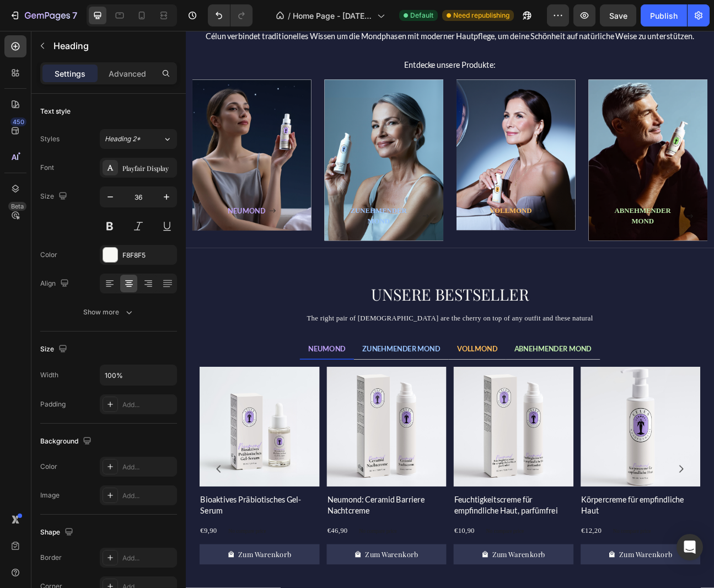
scroll to position [405, 0]
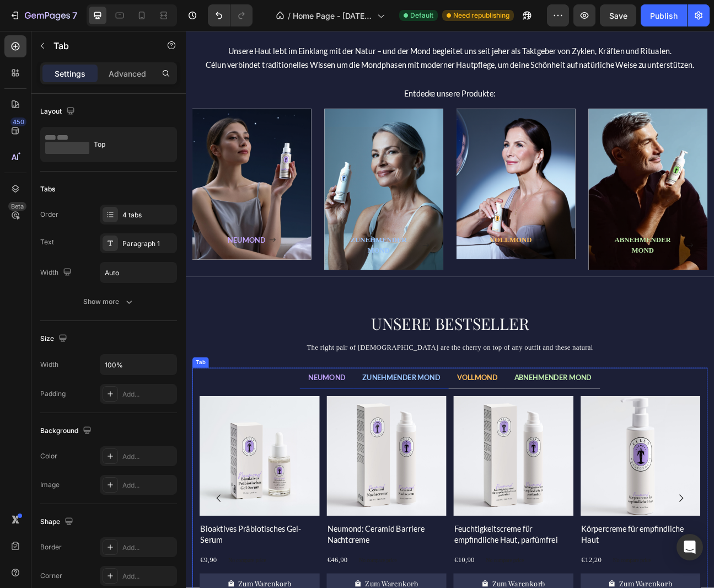
click at [437, 465] on span "ZUNEHMENDER MOND" at bounding box center [456, 465] width 98 height 10
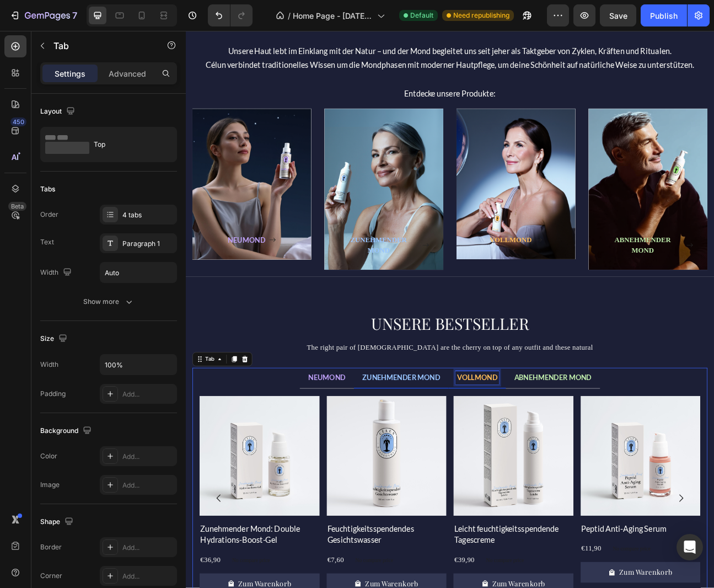
click at [537, 468] on span "VOLLMOND" at bounding box center [550, 465] width 51 height 10
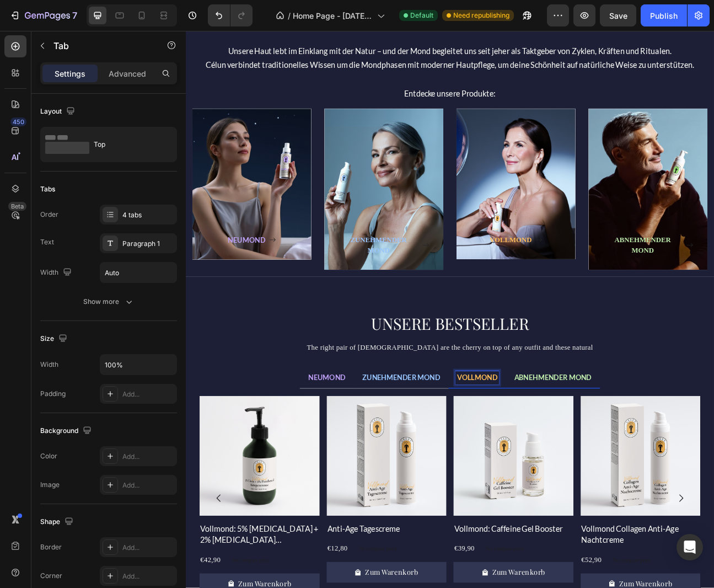
click at [650, 467] on span "ABNEHMENDER MOND" at bounding box center [645, 465] width 97 height 10
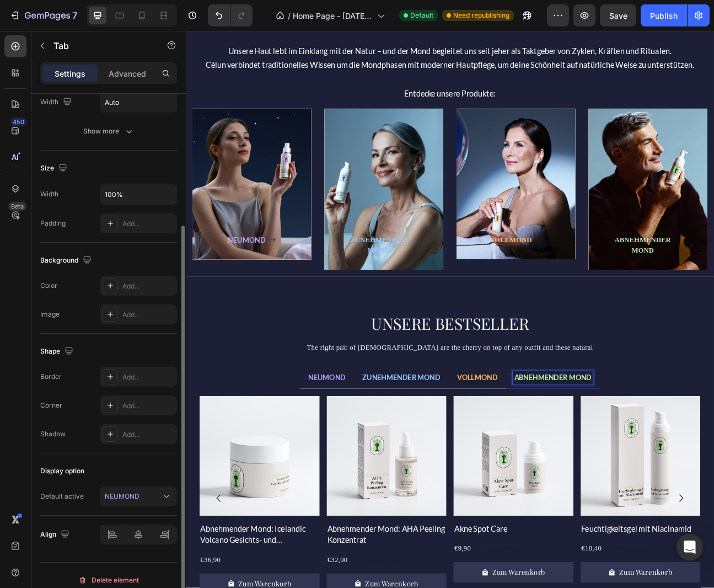
scroll to position [175, 0]
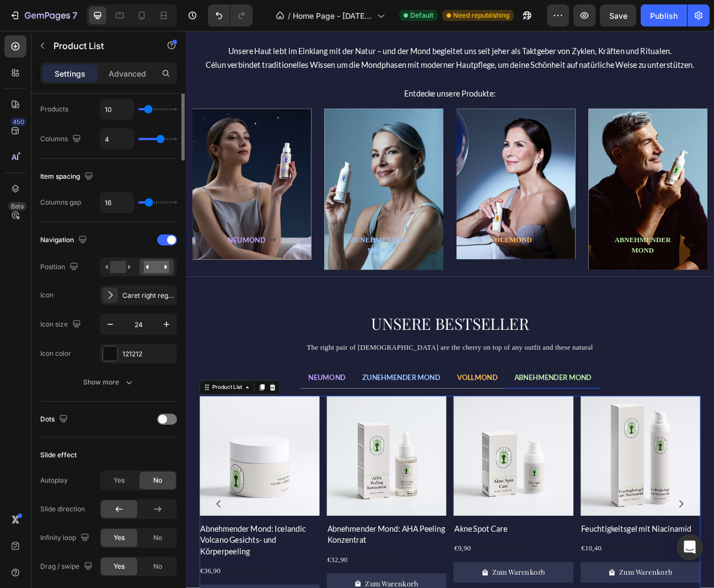
scroll to position [0, 0]
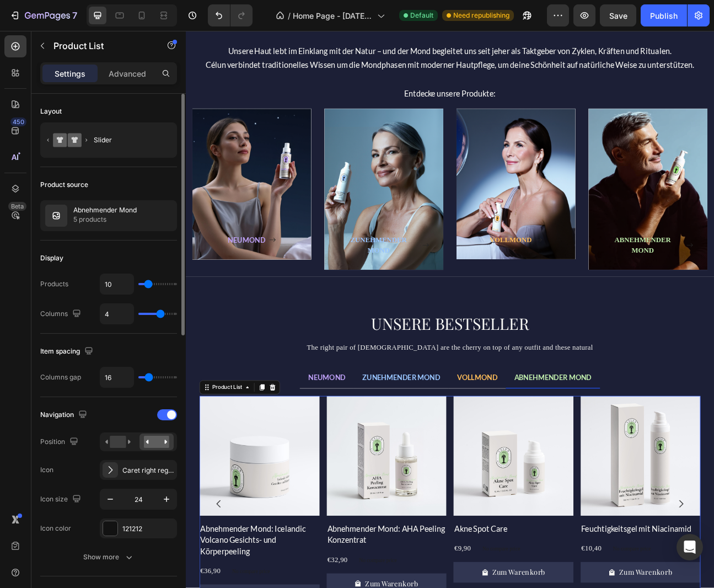
type input "6"
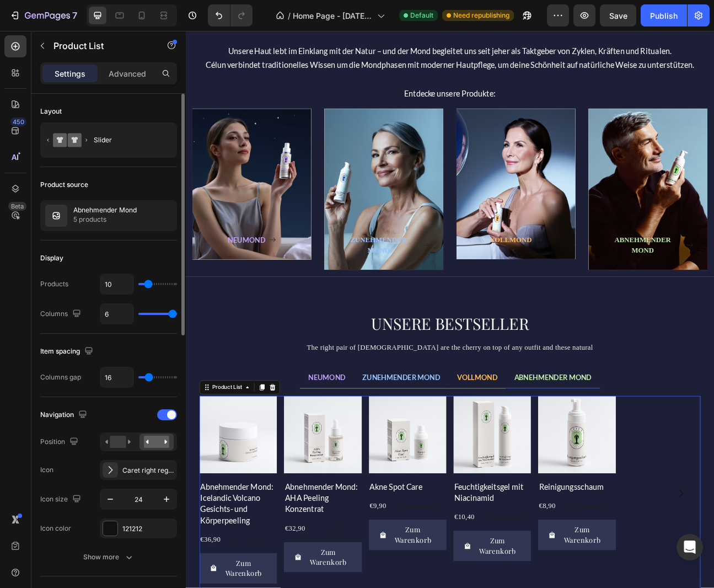
type input "5"
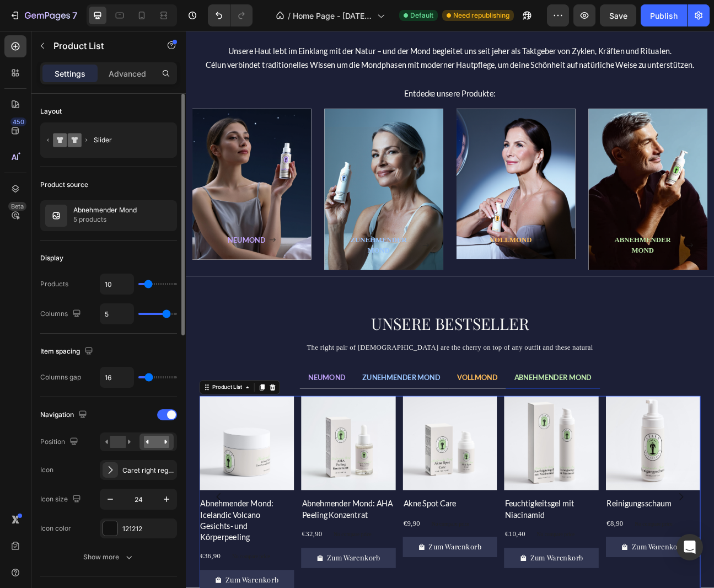
type input "4"
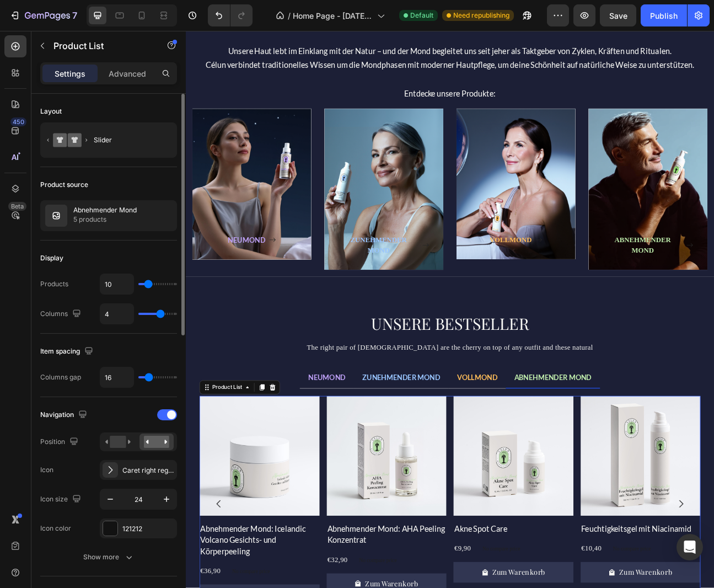
type input "3"
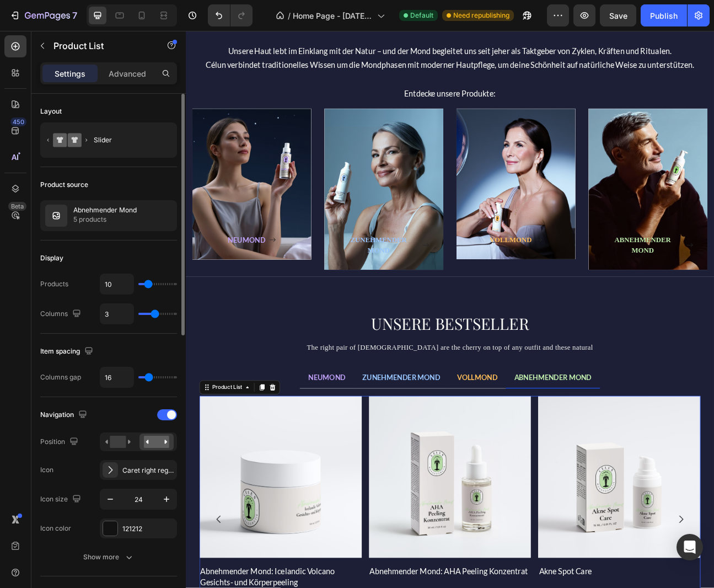
type input "3"
click at [157, 313] on input "range" at bounding box center [157, 314] width 39 height 2
type input "4"
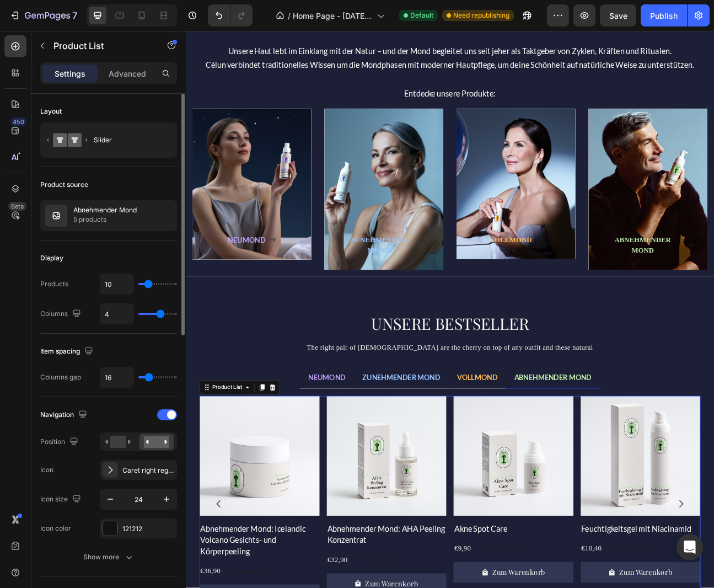
type input "4"
click at [159, 313] on input "range" at bounding box center [157, 314] width 39 height 2
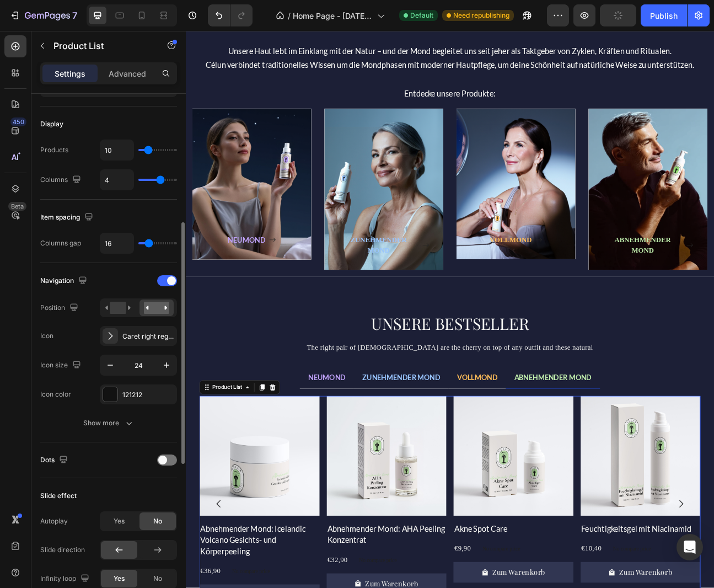
scroll to position [131, 0]
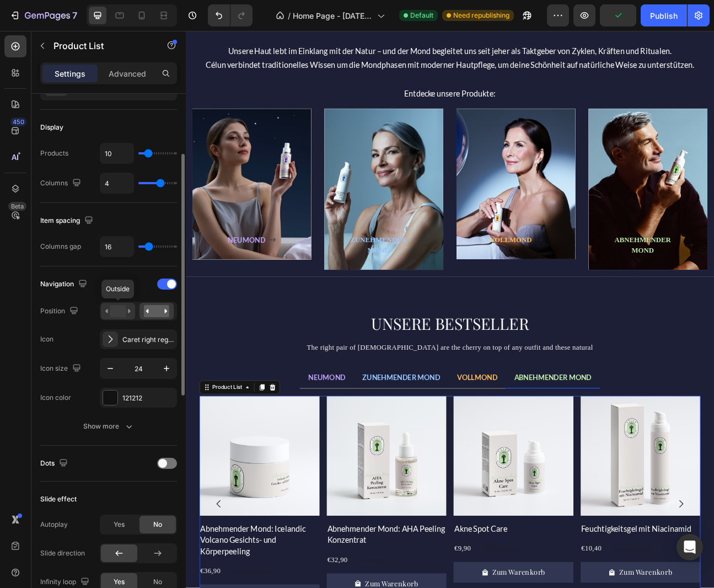
click at [117, 314] on rect at bounding box center [118, 311] width 16 height 12
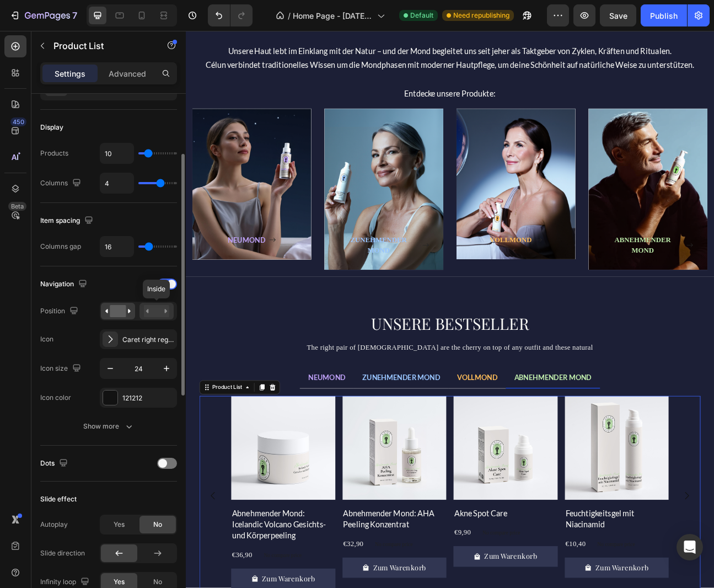
click at [160, 311] on rect at bounding box center [156, 311] width 25 height 12
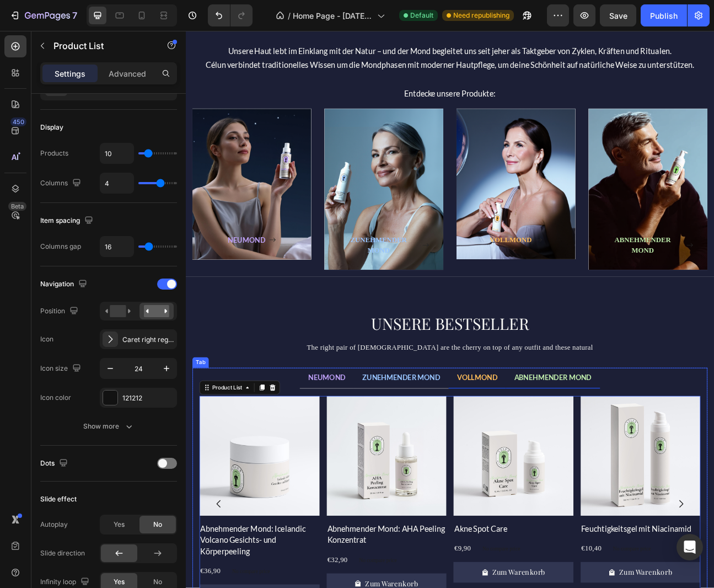
click at [548, 464] on span "VOLLMOND" at bounding box center [550, 465] width 51 height 10
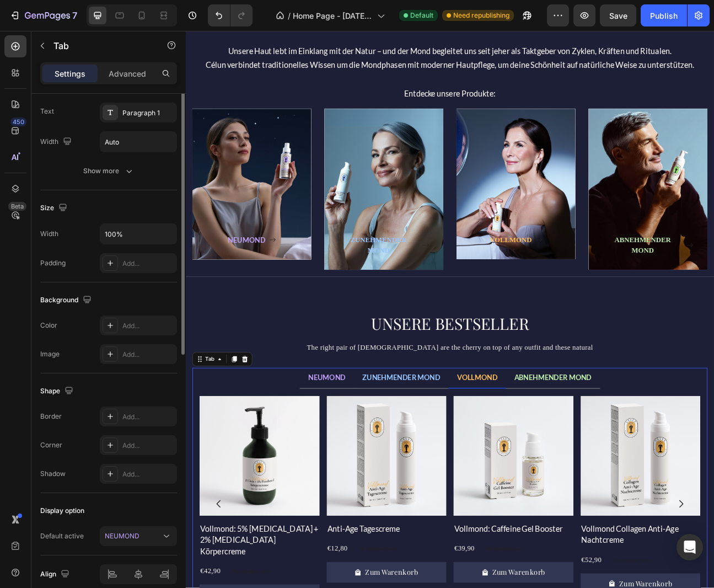
scroll to position [0, 0]
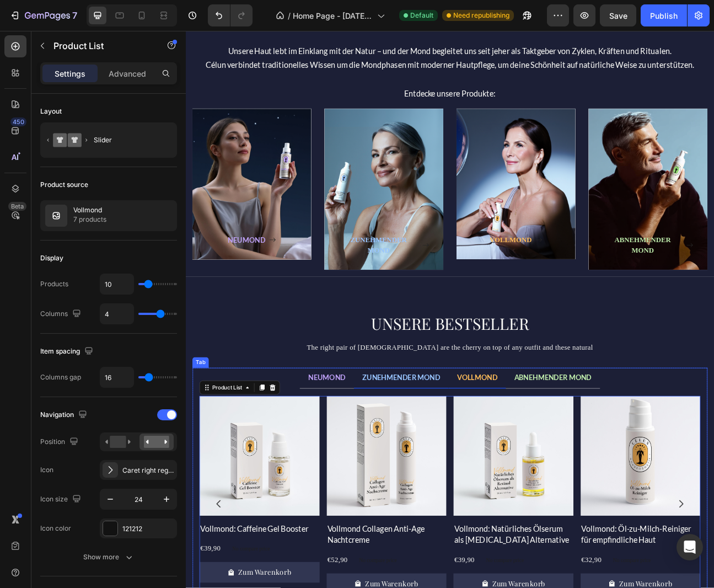
click at [454, 466] on span "ZUNEHMENDER MOND" at bounding box center [456, 465] width 98 height 10
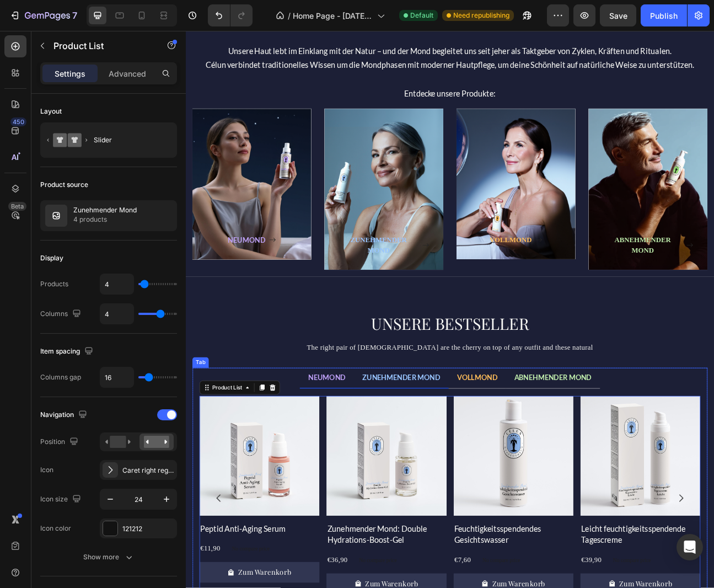
click at [356, 464] on span "NEUMOND" at bounding box center [362, 465] width 47 height 10
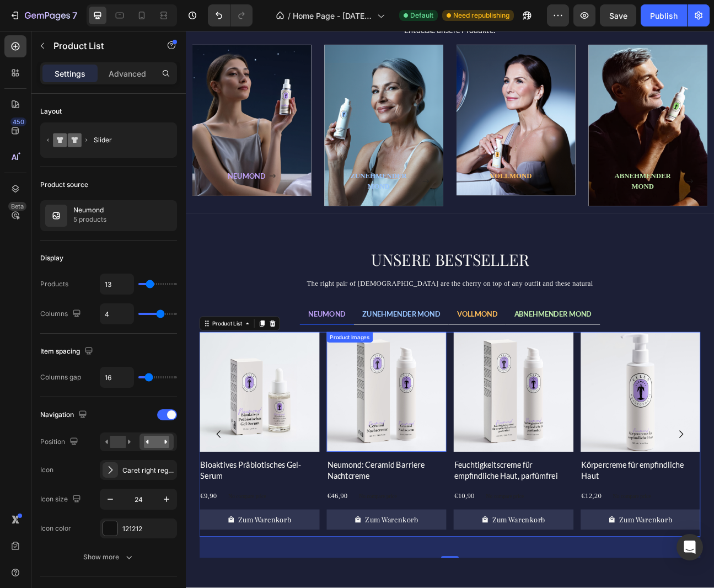
scroll to position [489, 0]
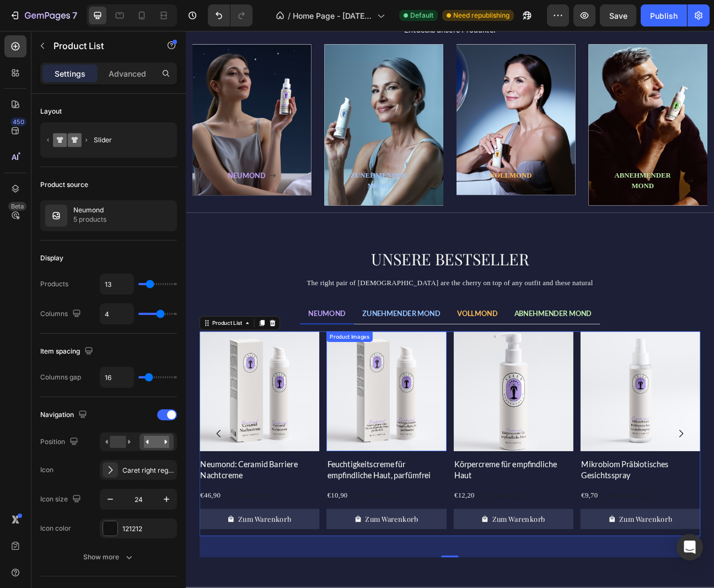
scroll to position [487, 0]
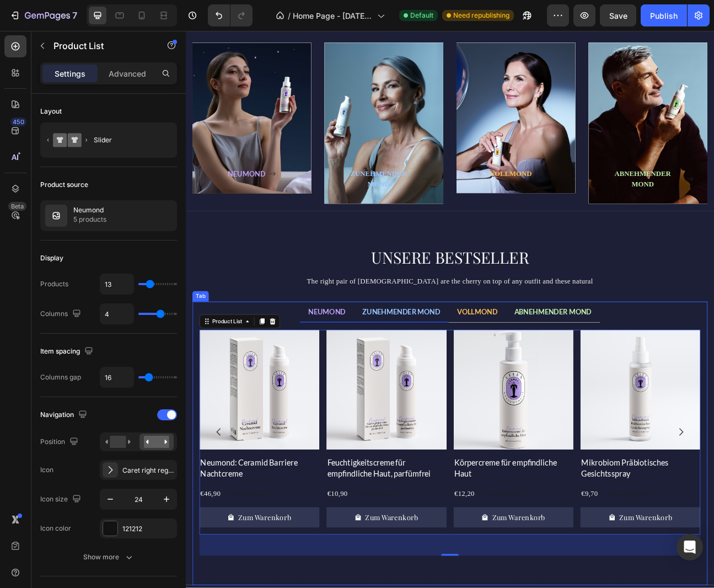
click at [454, 383] on span "ZUNEHMENDER MOND" at bounding box center [456, 382] width 98 height 10
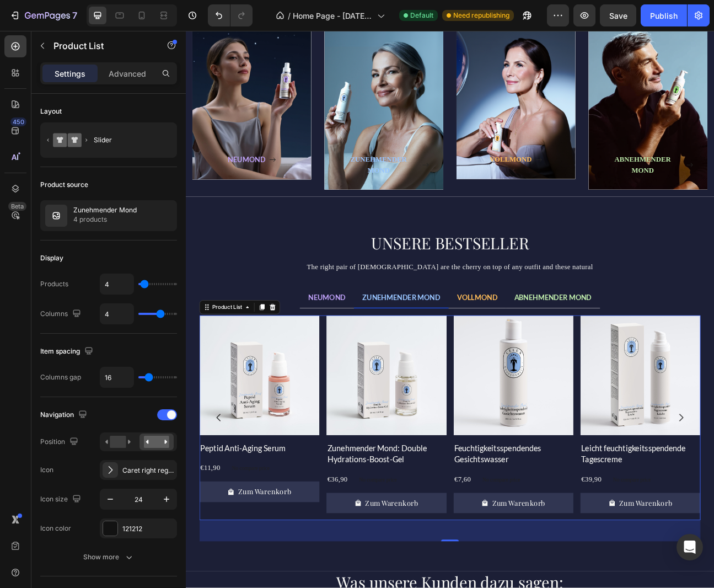
scroll to position [504, 0]
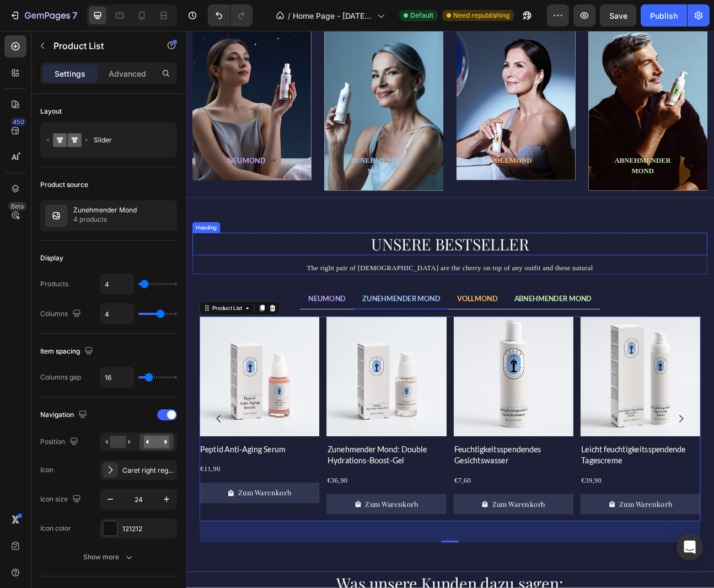
click at [342, 296] on h2 "UNSERE BESTSELLER" at bounding box center [516, 298] width 645 height 28
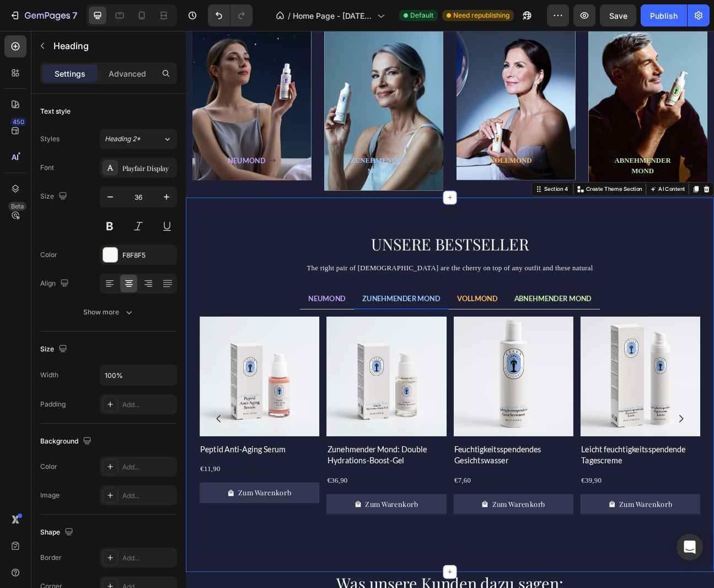
click at [353, 267] on div "UNSERE BESTSELLER Heading The right pair of sunnies are the cherry on top of an…" at bounding box center [516, 474] width 661 height 469
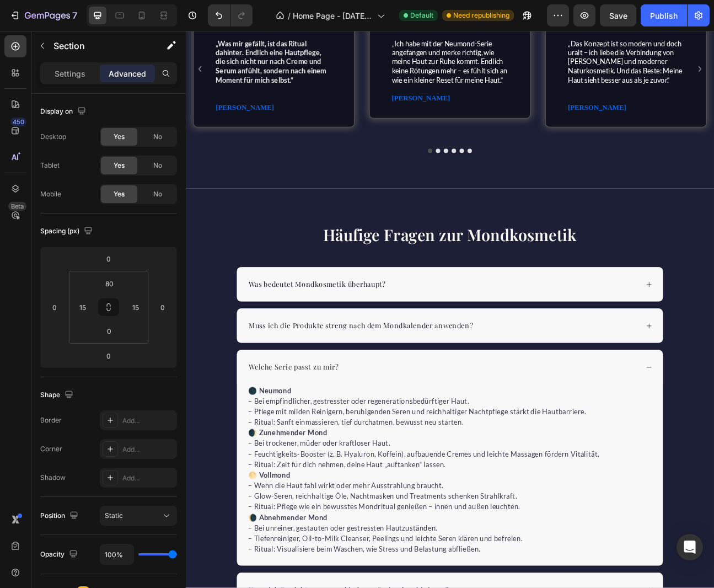
scroll to position [1262, 0]
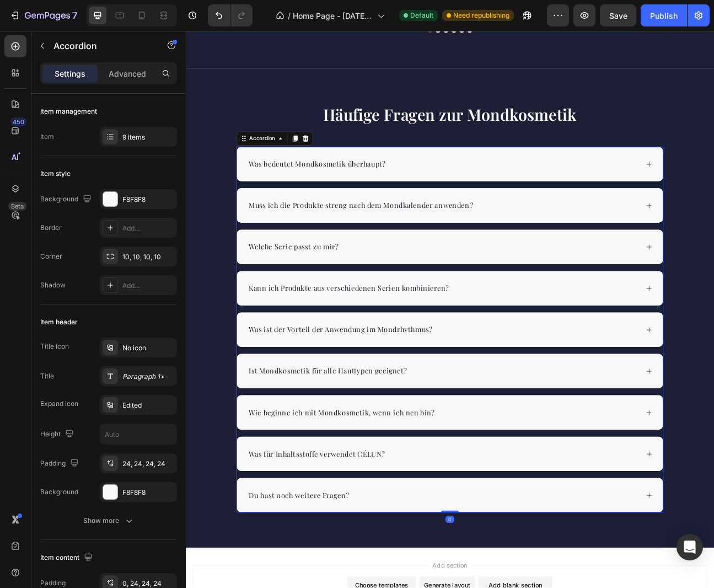
scroll to position [1404, 0]
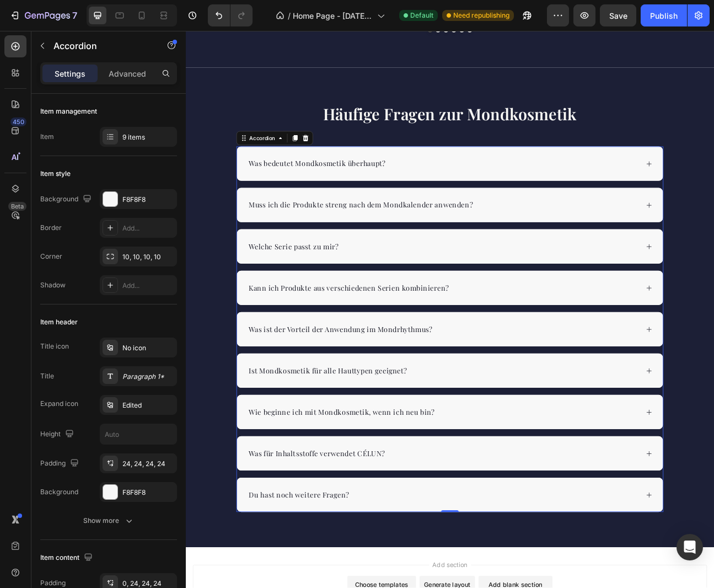
click at [490, 559] on div "Was für Inhaltsstoffe verwendet CÉLUN?" at bounding box center [508, 560] width 490 height 17
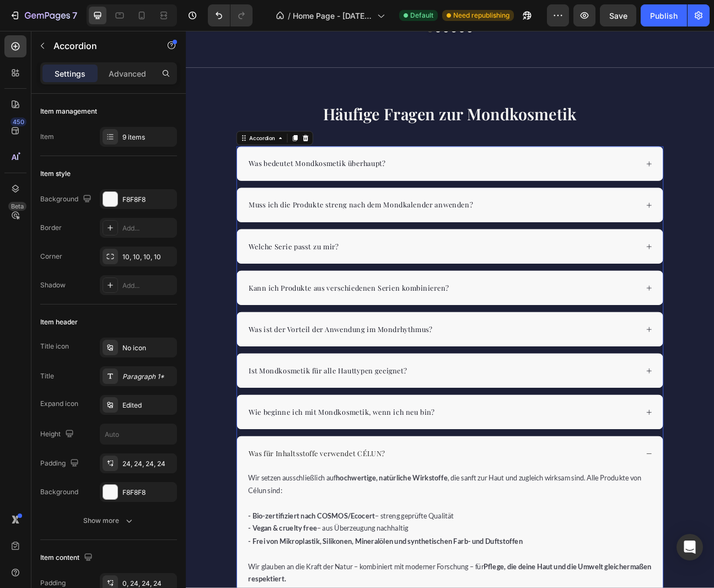
click at [417, 555] on p "Was für Inhaltsstoffe verwendet CÉLUN?" at bounding box center [350, 559] width 170 height 13
click at [410, 558] on p "Was für Inhaltsstoffe verwendet CÉLUN?" at bounding box center [350, 559] width 170 height 13
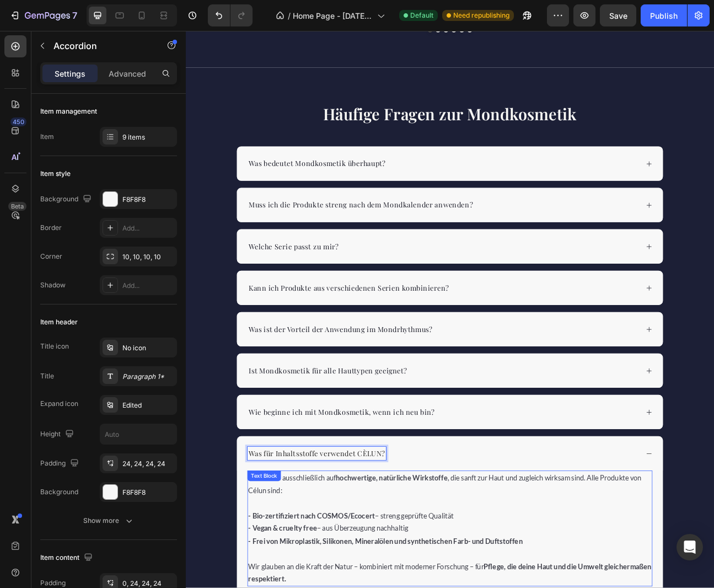
click at [439, 587] on p "Wir setzen ausschließlich auf hochwertige, natürliche Wirkstoffe , die sanft zu…" at bounding box center [516, 599] width 505 height 32
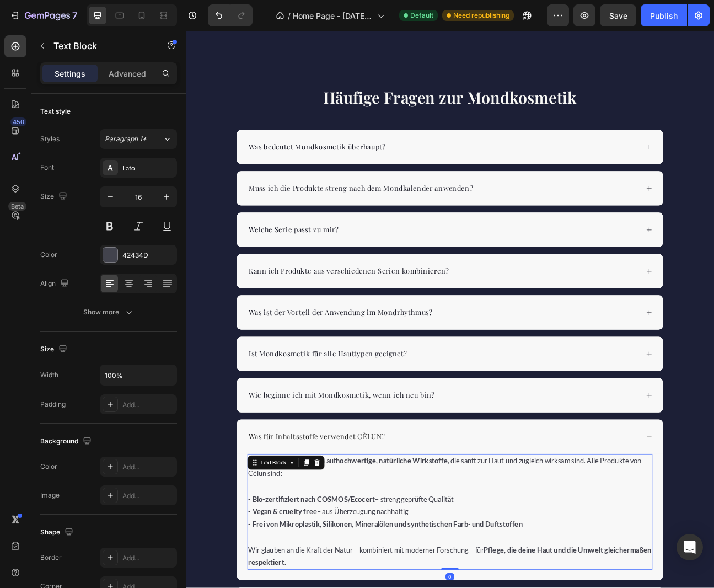
scroll to position [1424, 0]
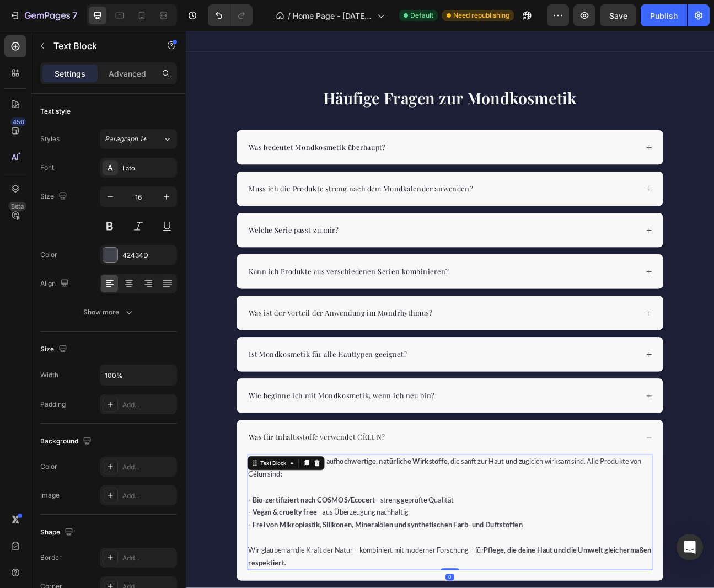
click at [274, 584] on p "Wir setzen ausschließlich auf hochwertige, natürliche Wirkstoffe , die sanft zu…" at bounding box center [516, 578] width 505 height 32
click at [457, 587] on p "Wir setzen ausschließlich auf hochwertige, natürliche Wirkstoffe , die sanft zu…" at bounding box center [516, 578] width 505 height 32
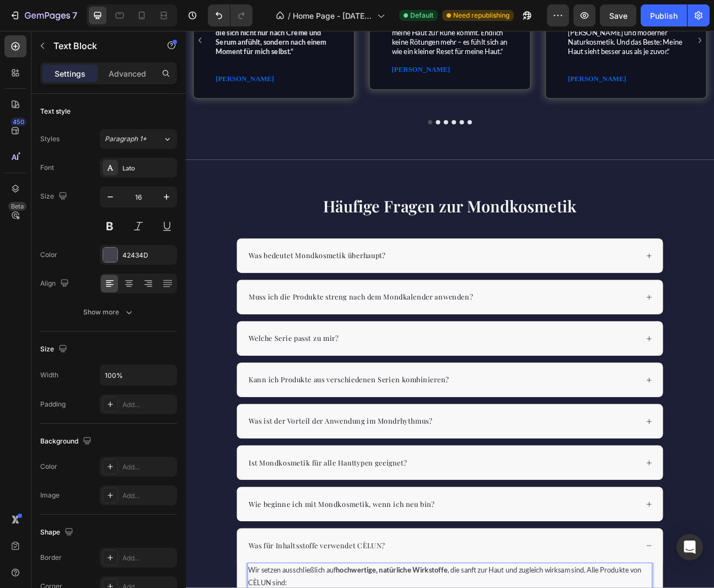
scroll to position [1276, 0]
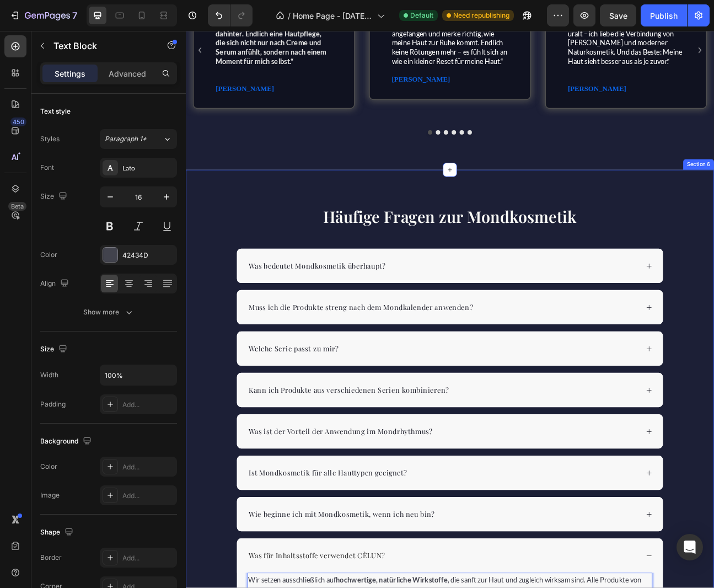
click at [229, 313] on div "Häufige Fragen zur Mondkosmetik Heading Was bedeutet Mondkosmetik überhaupt? Mu…" at bounding box center [516, 584] width 661 height 670
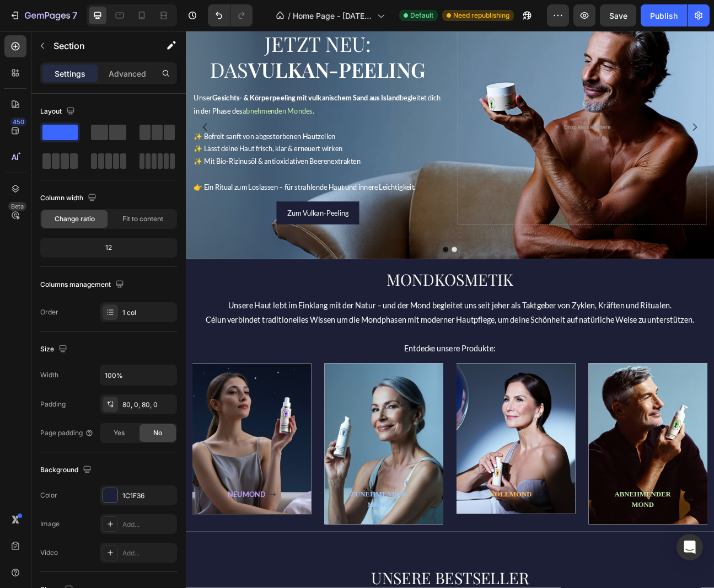
scroll to position [0, 0]
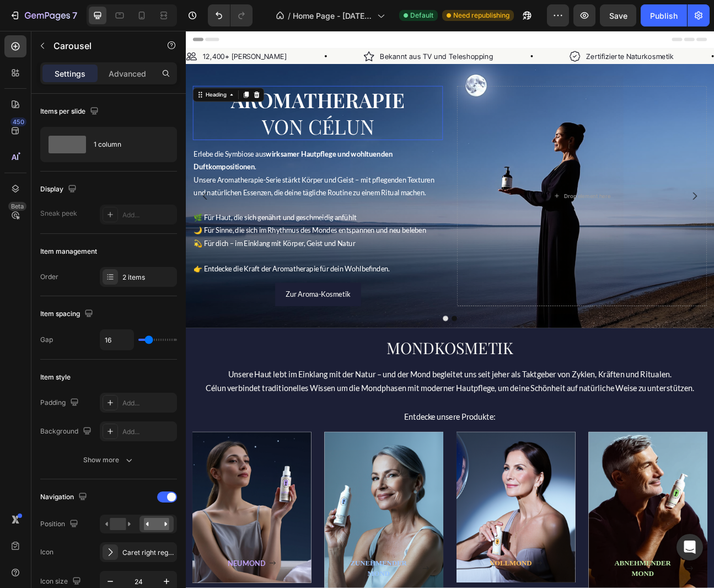
click at [365, 152] on h2 "AROMATHERAPIE VON CÉLUN" at bounding box center [351, 134] width 313 height 68
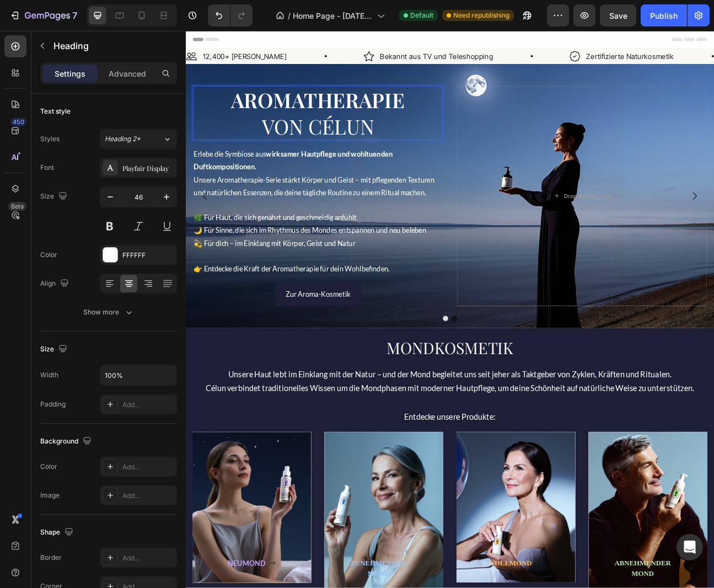
click at [370, 152] on h2 "AROMATHERAPIE VON CÉLUN" at bounding box center [351, 134] width 313 height 68
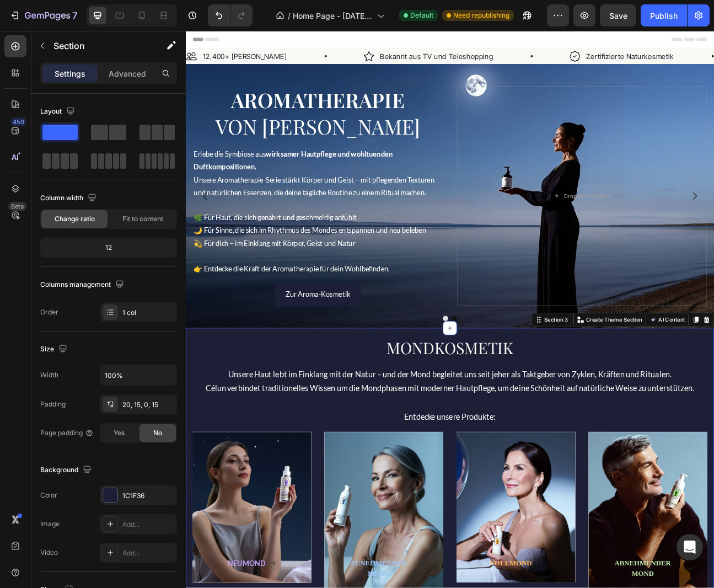
click at [319, 411] on div "MONDKOSMETIK Heading Unsere Haut lebt im Einklang mit der Natur – und der Mond …" at bounding box center [516, 573] width 661 height 341
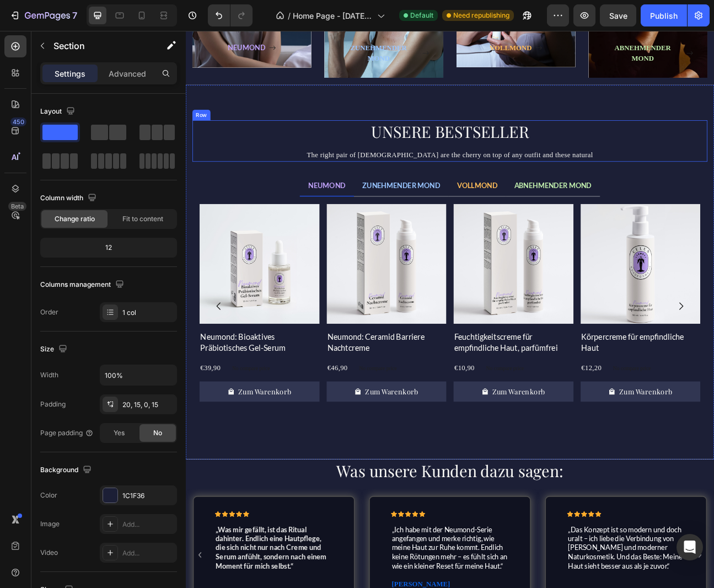
scroll to position [647, 0]
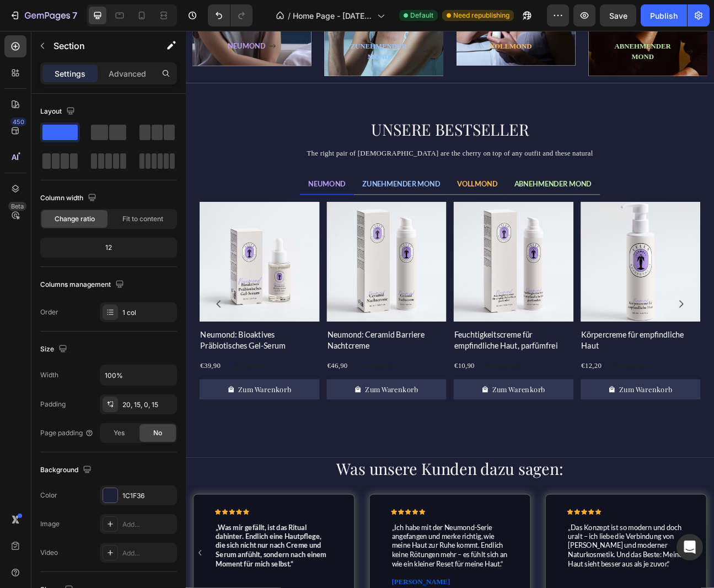
click at [539, 186] on p "The right pair of sunnies are the cherry on top of any outfit and these natural" at bounding box center [516, 185] width 643 height 12
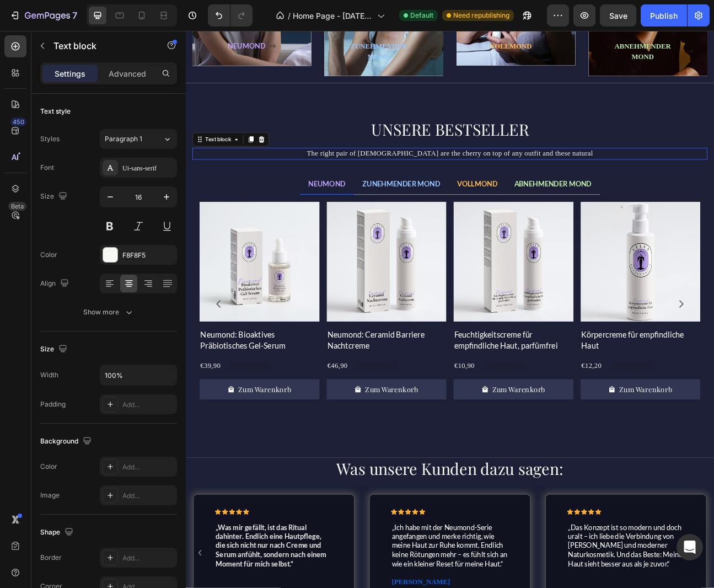
click at [555, 184] on p "The right pair of sunnies are the cherry on top of any outfit and these natural" at bounding box center [516, 185] width 643 height 12
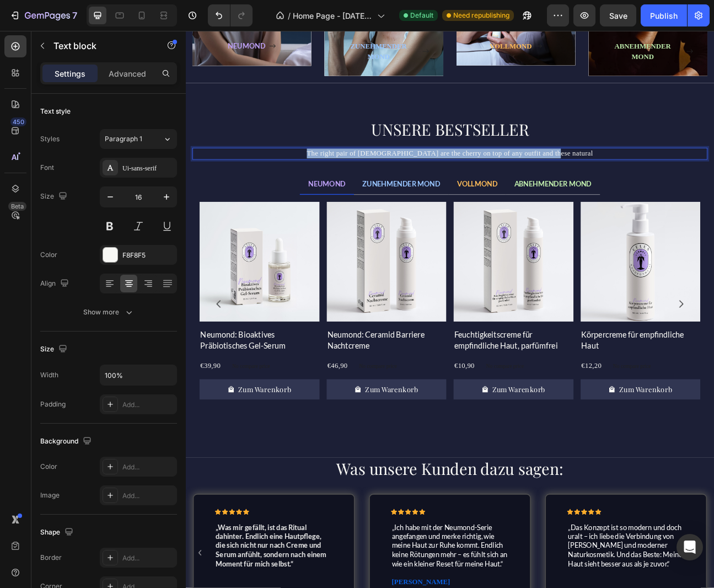
click at [555, 184] on p "The right pair of sunnies are the cherry on top of any outfit and these natural" at bounding box center [516, 185] width 643 height 12
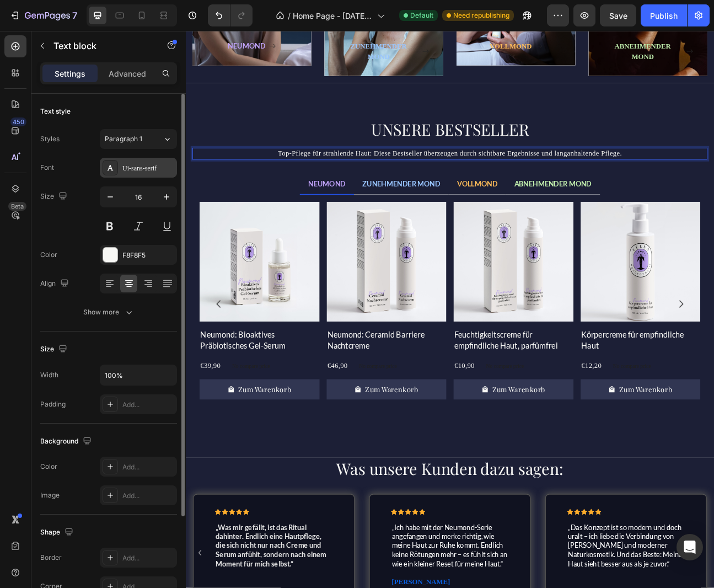
click at [138, 168] on div "Ui-sans-serif" at bounding box center [148, 168] width 52 height 10
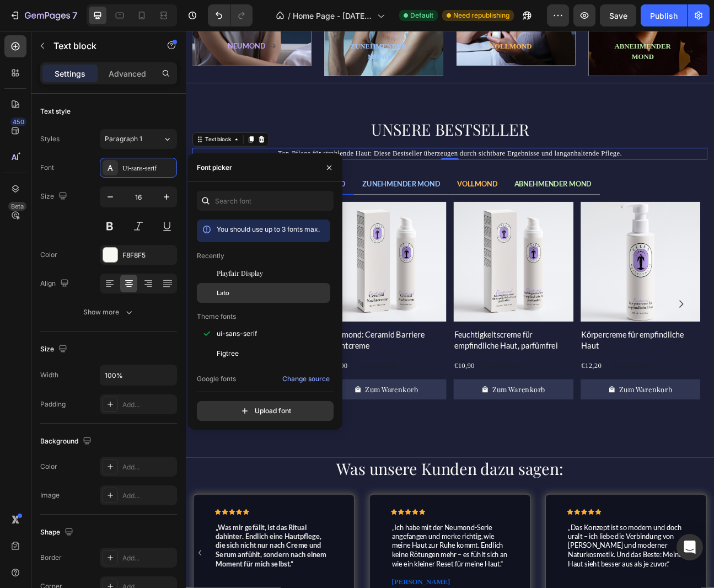
click at [246, 294] on div "Lato" at bounding box center [272, 293] width 111 height 10
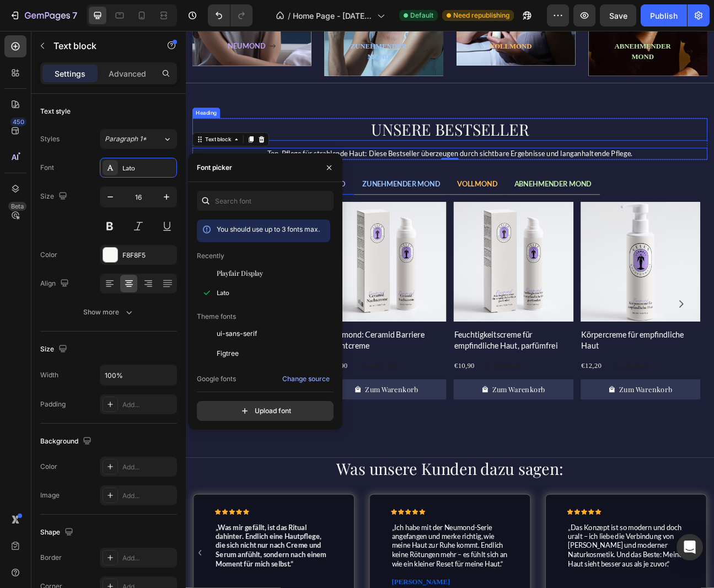
click at [350, 159] on h2 "UNSERE BESTSELLER" at bounding box center [516, 155] width 645 height 28
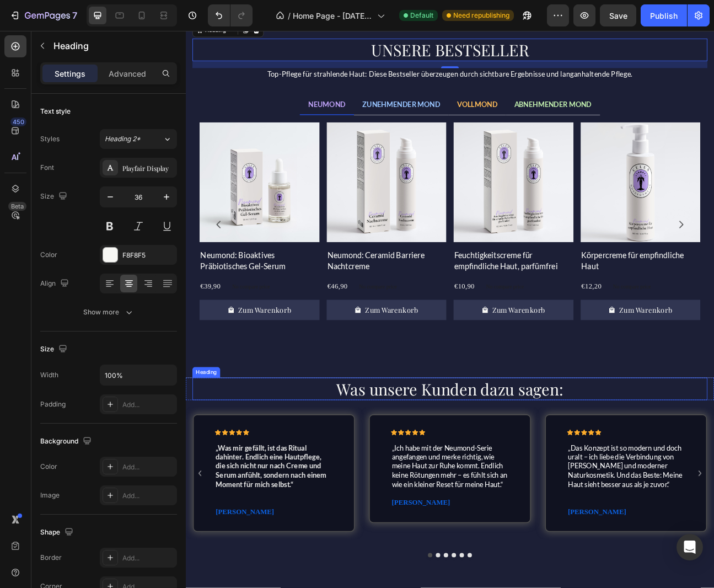
scroll to position [778, 0]
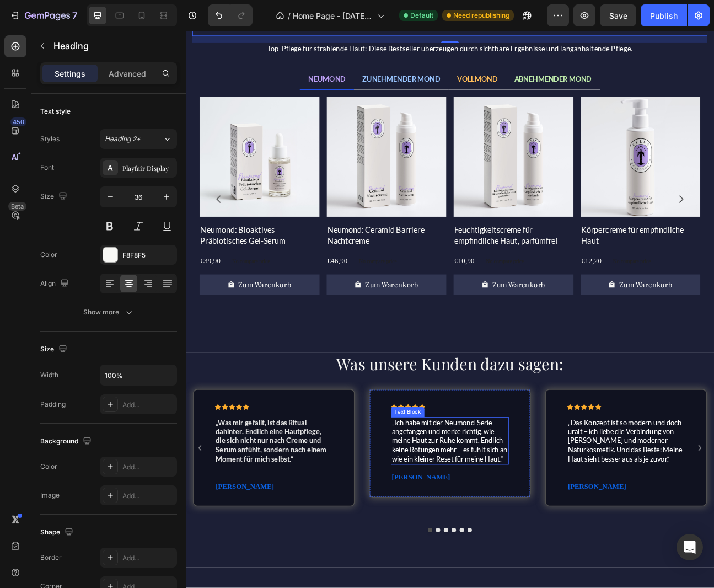
click at [504, 542] on p "„Ich habe mit der Neumond-Serie angefangen und merke richtig, wie meine Haut zu…" at bounding box center [517, 544] width 146 height 57
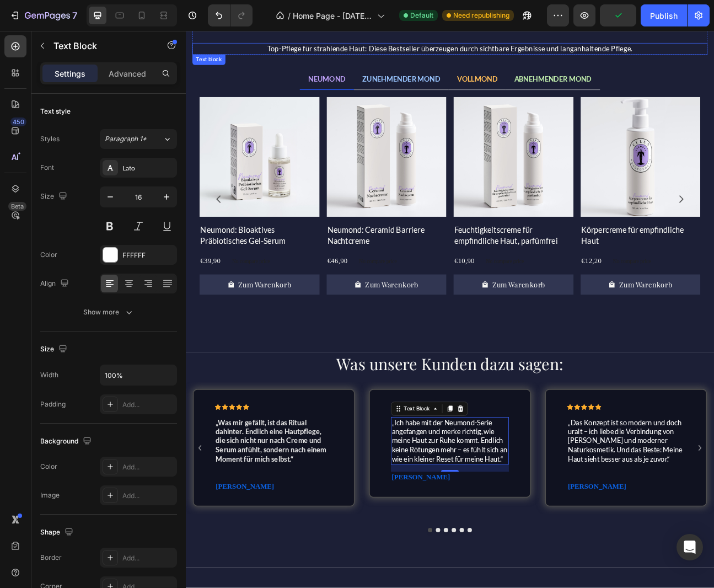
click at [555, 52] on p "Top-Pflege für strahlende Haut: Diese Bestseller überzeugen durch sichtbare Erg…" at bounding box center [516, 53] width 643 height 12
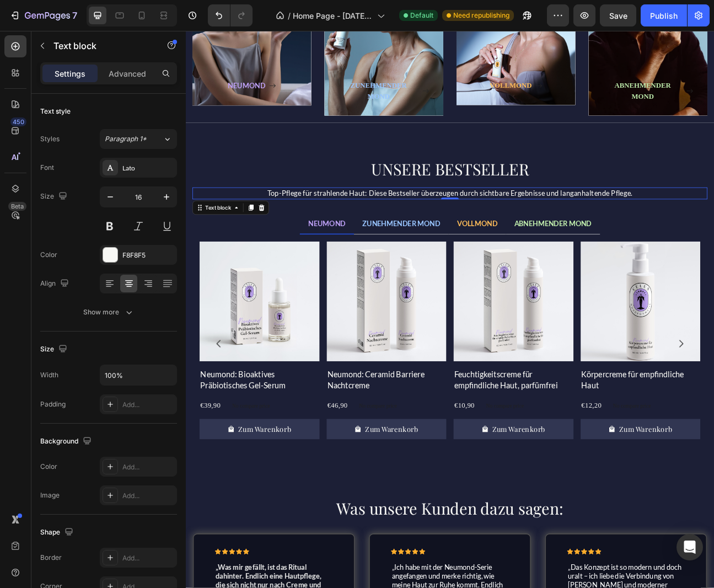
scroll to position [593, 0]
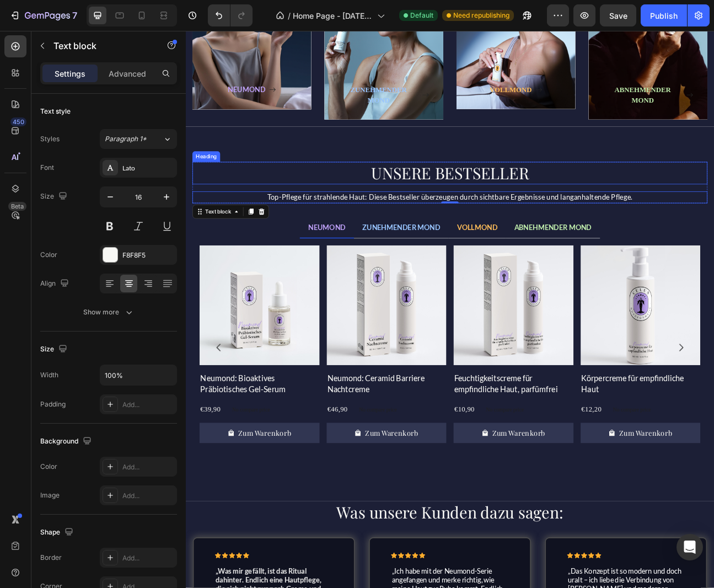
click at [342, 197] on h2 "UNSERE BESTSELLER" at bounding box center [516, 209] width 645 height 28
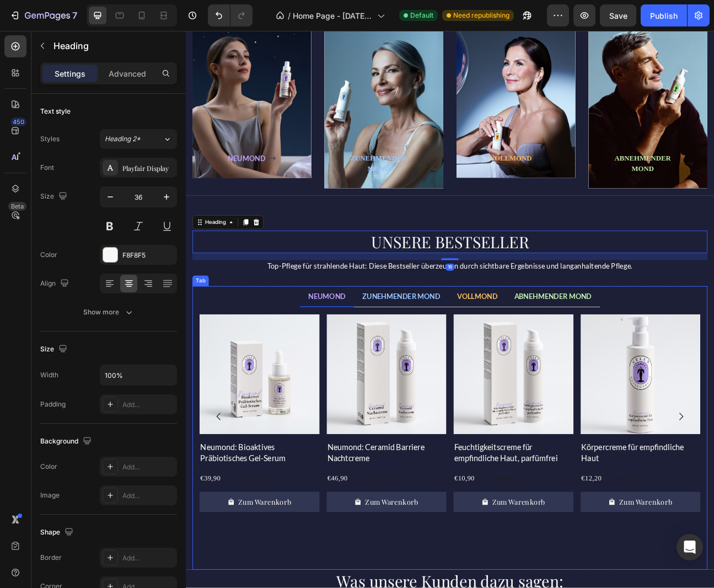
scroll to position [496, 0]
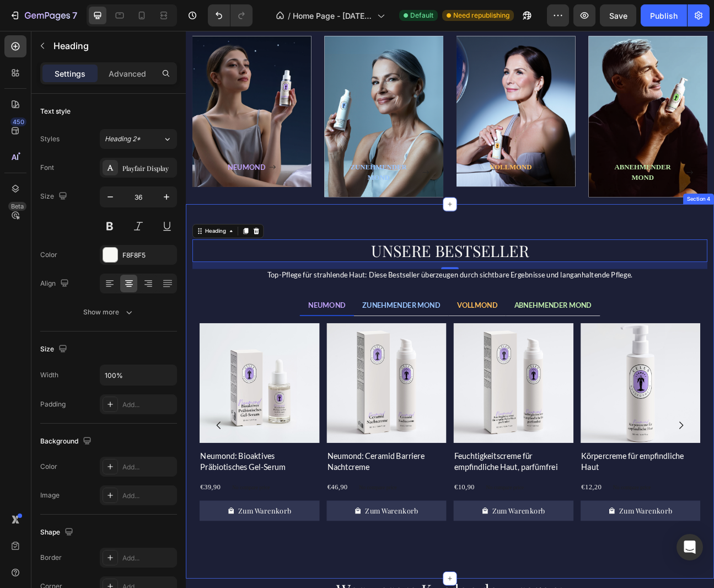
click at [667, 278] on div "UNSERE BESTSELLER Heading 16 Top-Pflege für strahlende Haut: Diese Bestseller ü…" at bounding box center [516, 482] width 661 height 469
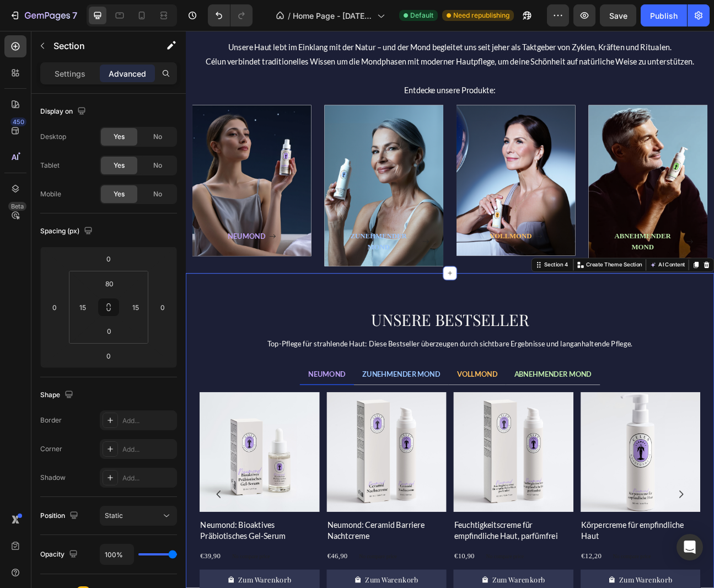
scroll to position [407, 0]
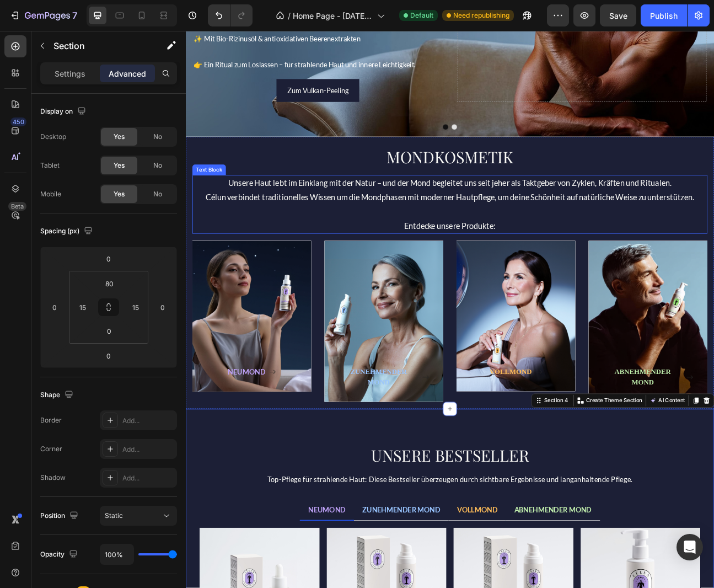
click at [626, 218] on p "Unsere Haut lebt im Einklang mit der Natur – und der Mond begleitet uns seit je…" at bounding box center [516, 249] width 643 height 72
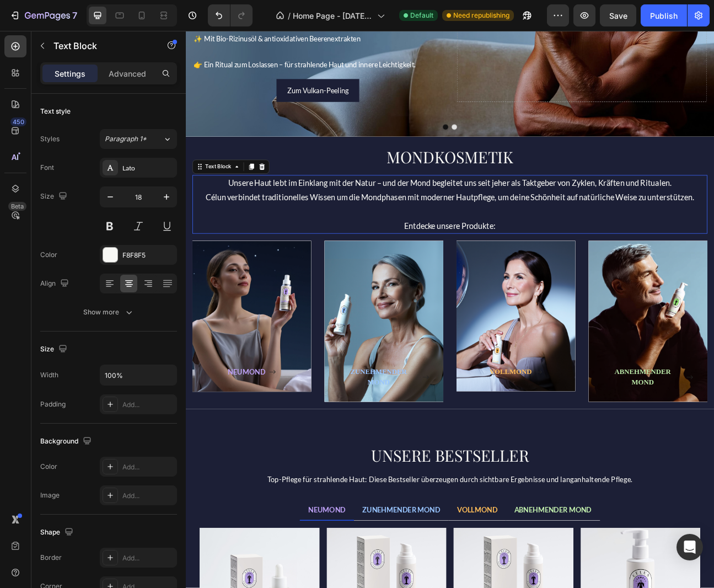
scroll to position [239, 0]
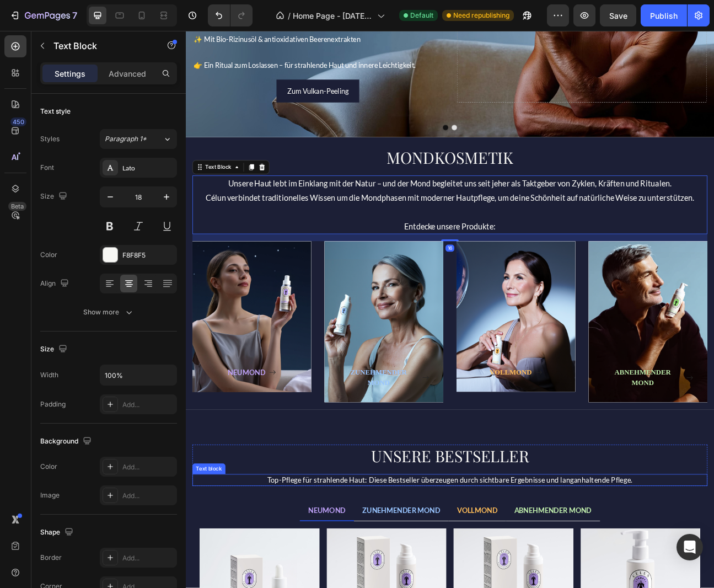
click at [535, 587] on p "Top-Pflege für strahlende Haut: Diese Bestseller überzeugen durch sichtbare Erg…" at bounding box center [516, 593] width 643 height 12
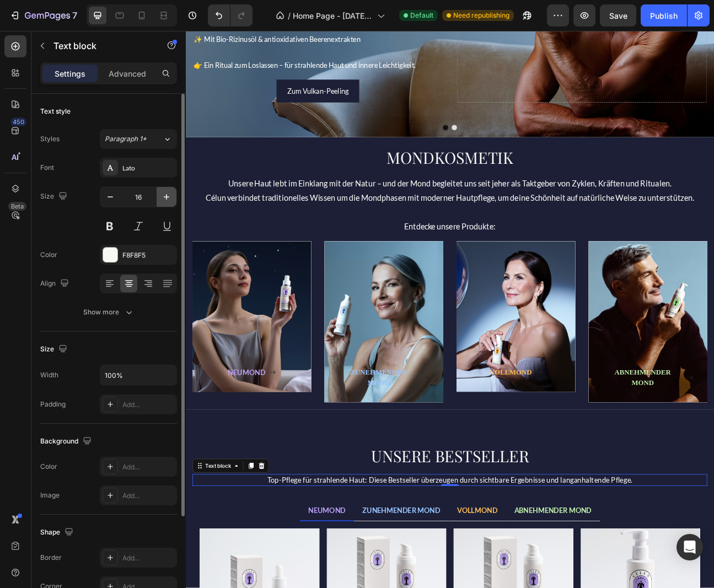
click at [164, 196] on icon "button" at bounding box center [166, 196] width 11 height 11
type input "18"
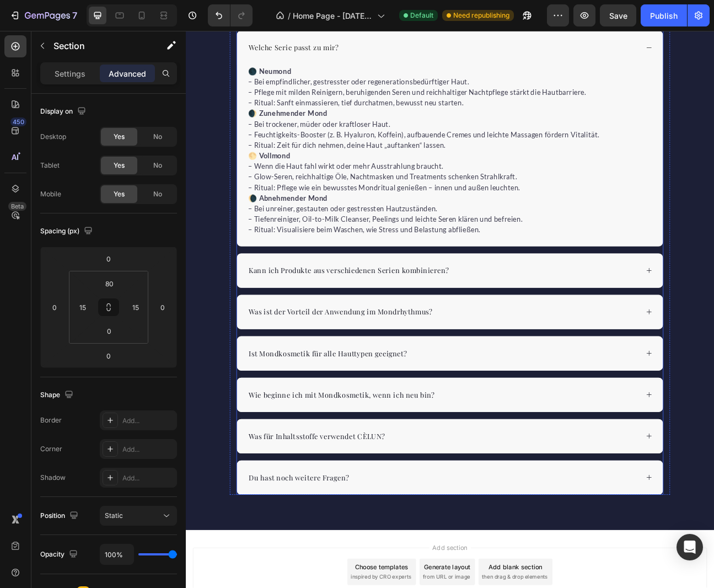
scroll to position [1741, 0]
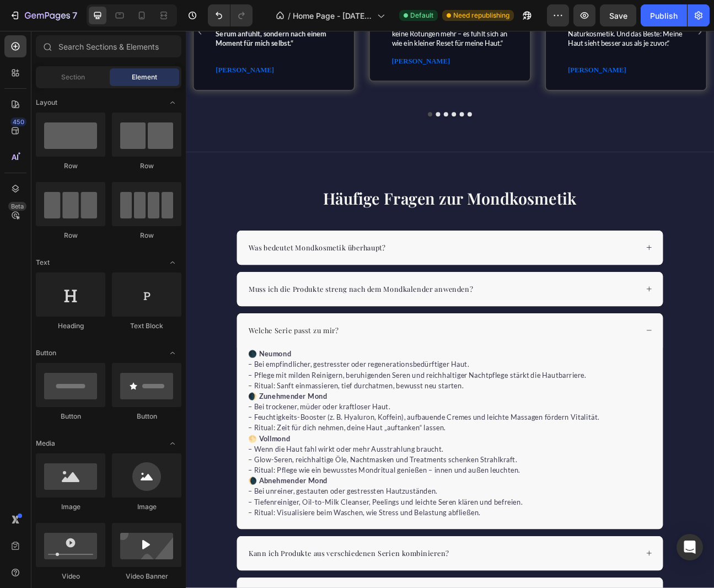
scroll to position [1297, 0]
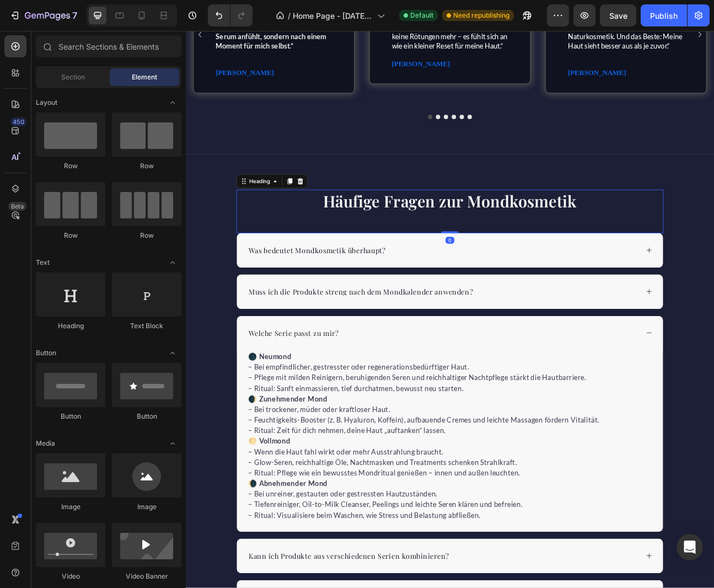
click at [701, 250] on h2 "Häufige Fragen zur Mondkosmetik" at bounding box center [516, 244] width 535 height 28
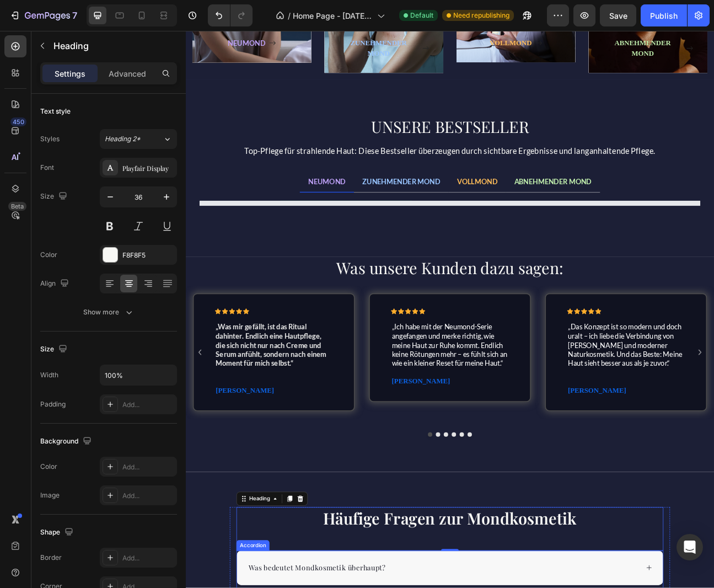
scroll to position [644, 0]
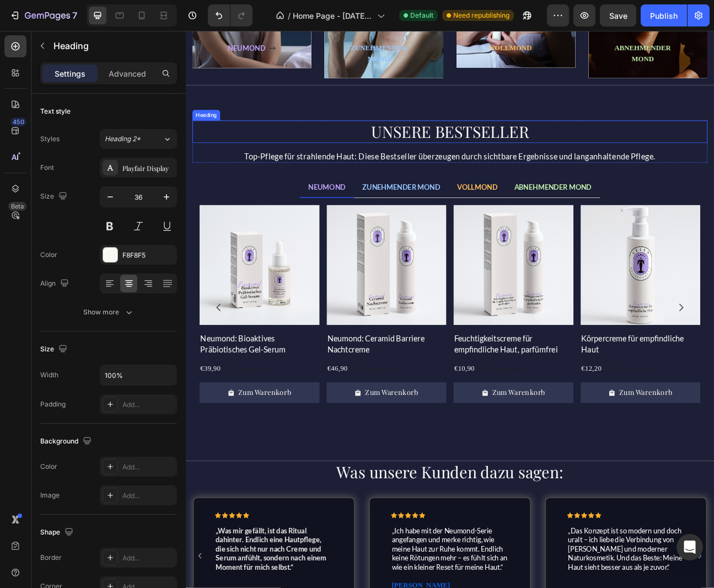
click at [365, 162] on h2 "UNSERE BESTSELLER" at bounding box center [516, 157] width 645 height 28
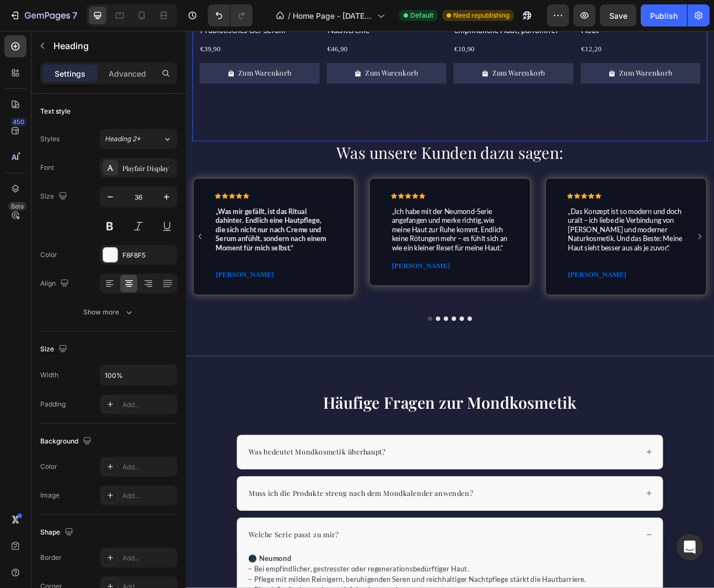
scroll to position [1069, 0]
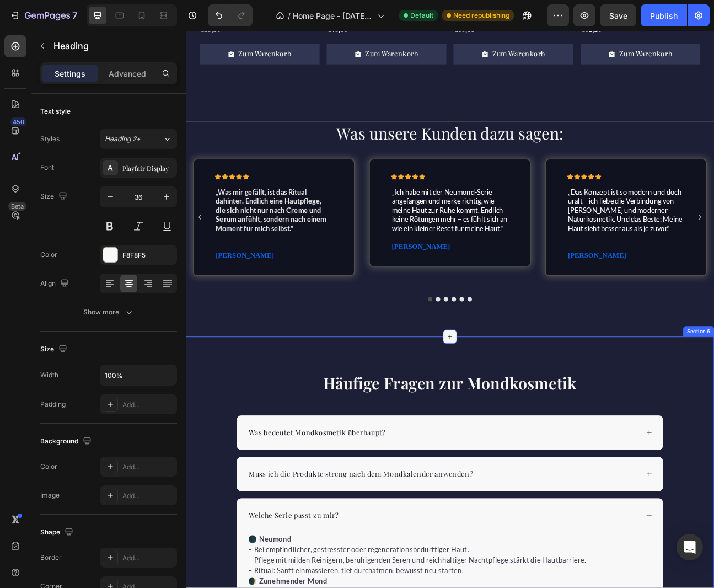
click at [517, 413] on icon at bounding box center [516, 414] width 5 height 5
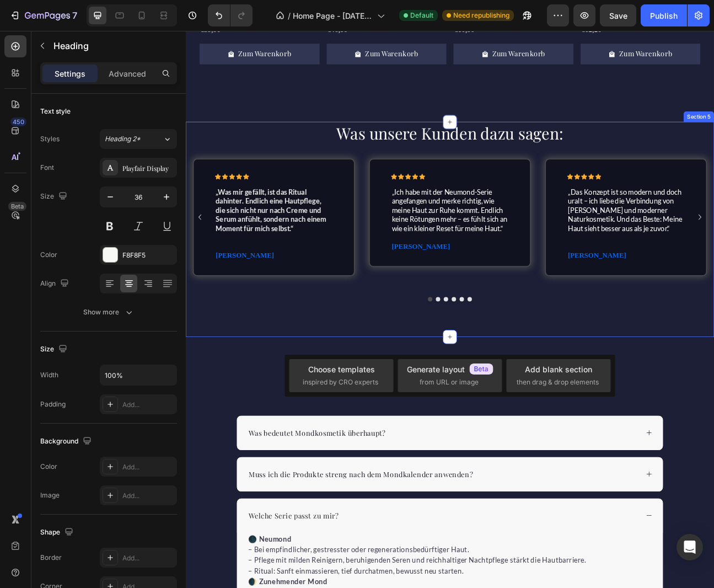
click at [418, 402] on div "Was unsere Kunden dazu sagen: Heading Row Icon Icon Icon Icon Icon Icon List „W…" at bounding box center [516, 279] width 661 height 269
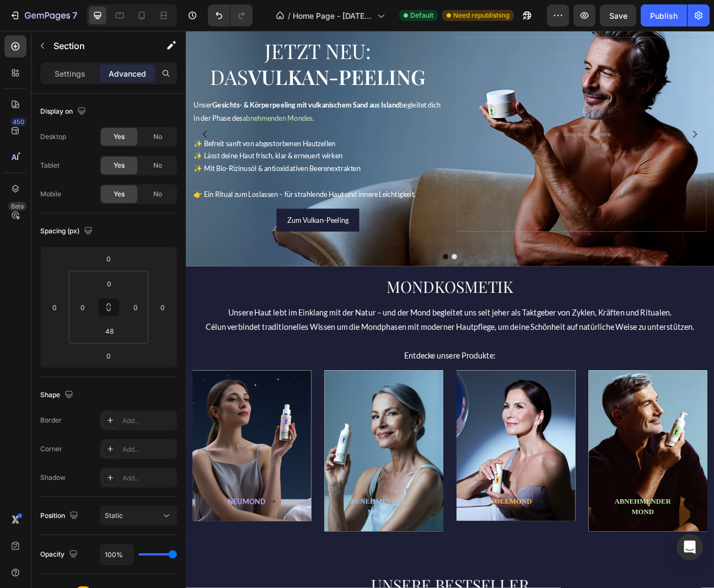
scroll to position [0, 0]
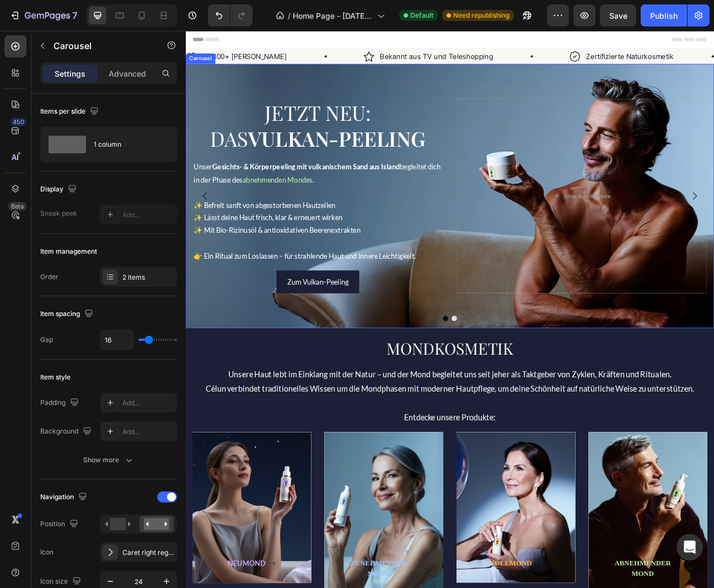
click at [511, 392] on button "Dot" at bounding box center [511, 391] width 7 height 7
click at [513, 391] on button "Dot" at bounding box center [511, 391] width 7 height 7
click at [137, 10] on icon at bounding box center [141, 15] width 11 height 11
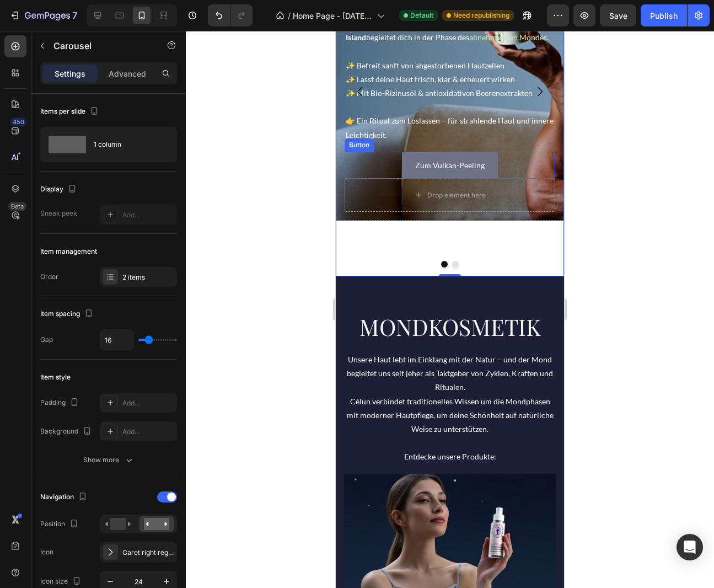
scroll to position [174, 0]
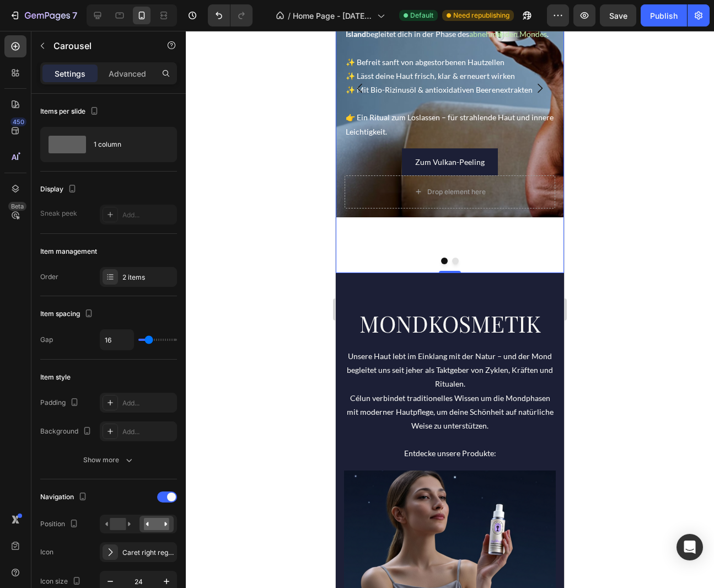
click at [456, 257] on button "Dot" at bounding box center [455, 260] width 7 height 7
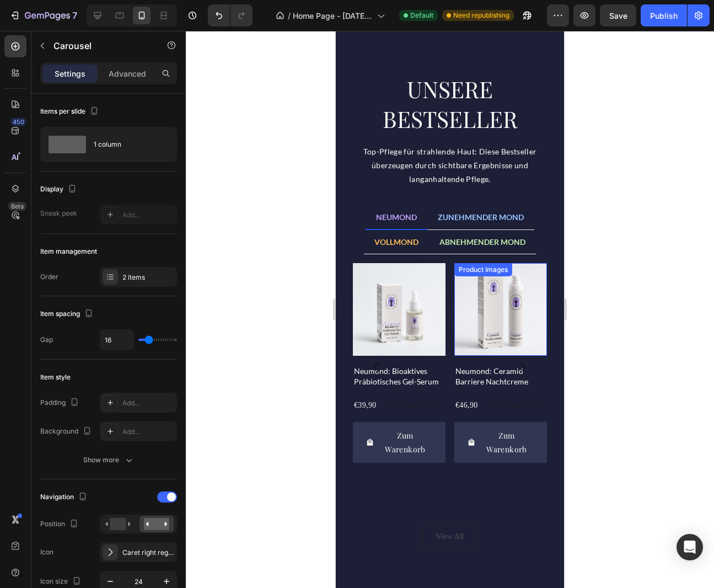
scroll to position [1515, 0]
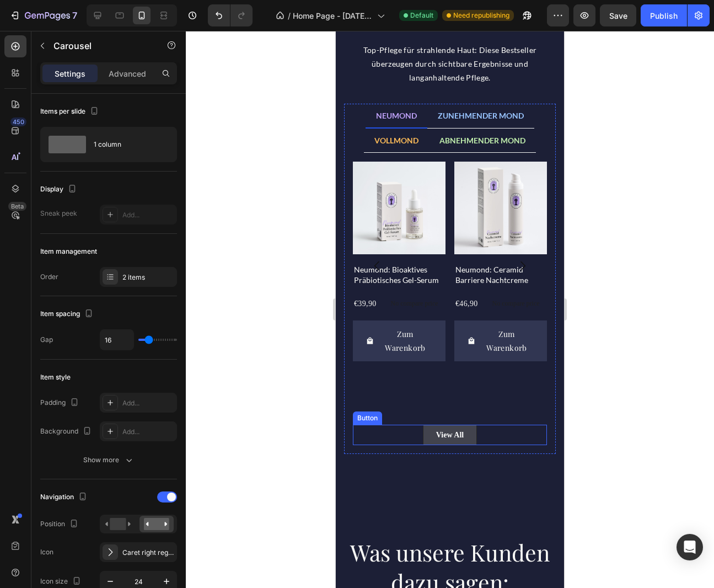
click at [474, 440] on button "View All" at bounding box center [450, 434] width 54 height 20
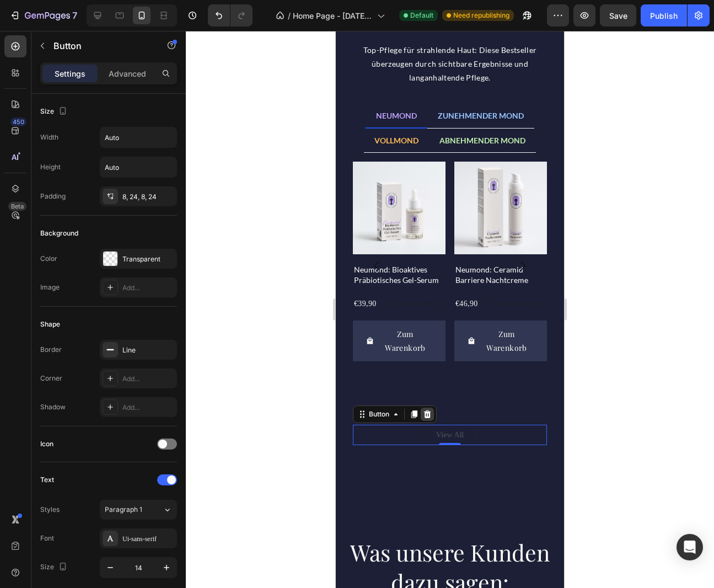
click at [429, 418] on icon at bounding box center [427, 414] width 7 height 8
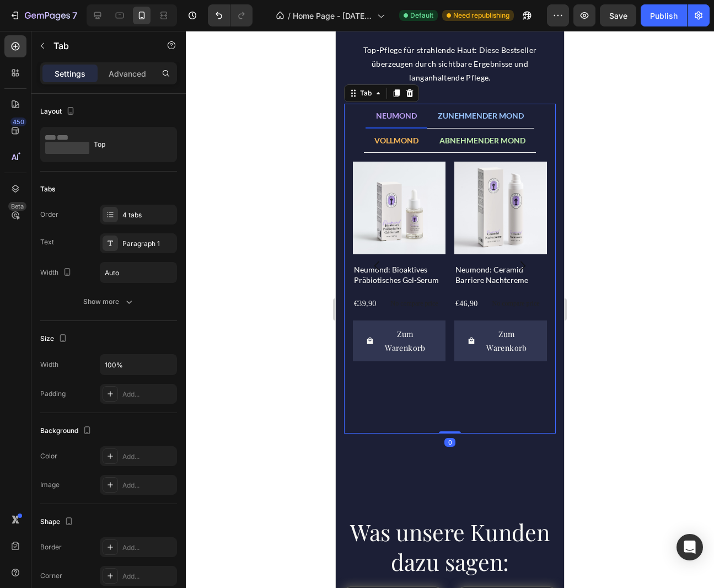
click at [450, 418] on div "Product Images Neumond: Bioaktives Präbiotisches Gel-Serum Product Title €39,90…" at bounding box center [450, 293] width 194 height 263
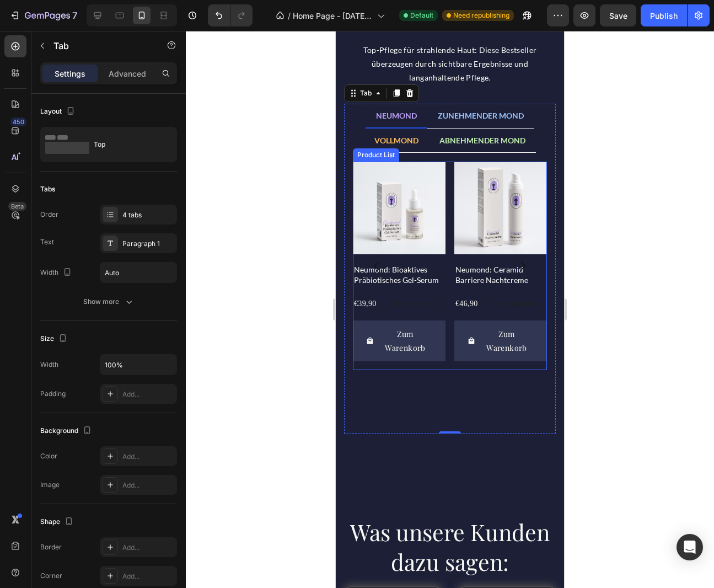
click at [450, 283] on div "Product Images Neumond: Bioaktives Präbiotisches Gel-Serum Product Title €39,90…" at bounding box center [450, 266] width 194 height 209
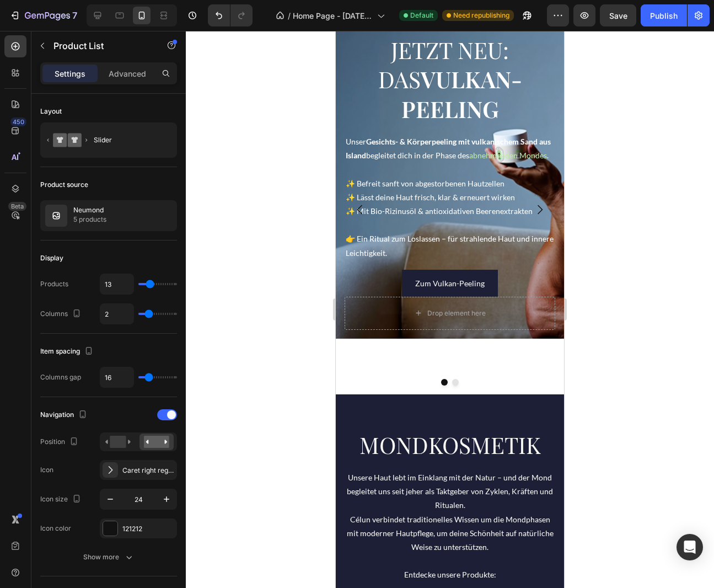
scroll to position [0, 0]
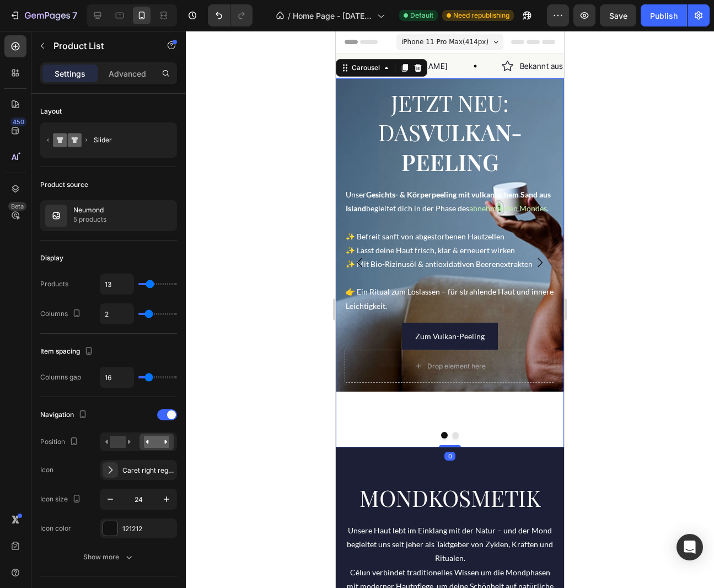
click at [456, 432] on button "Dot" at bounding box center [455, 435] width 7 height 7
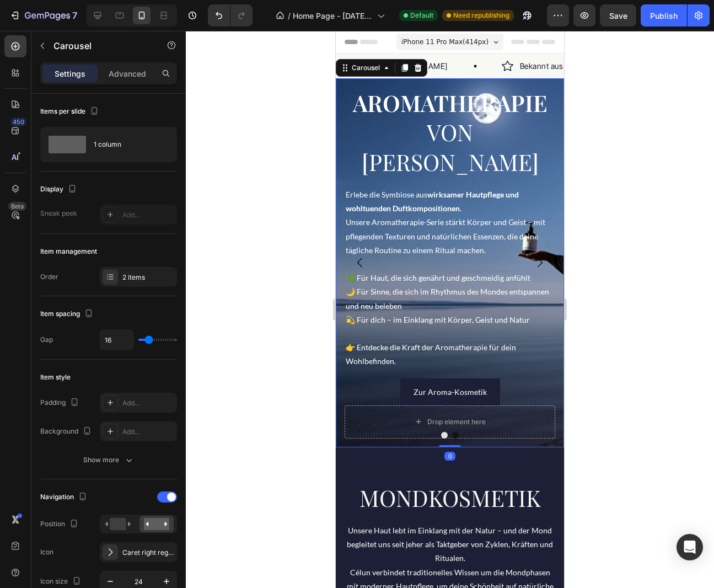
click at [444, 432] on button "Dot" at bounding box center [444, 435] width 7 height 7
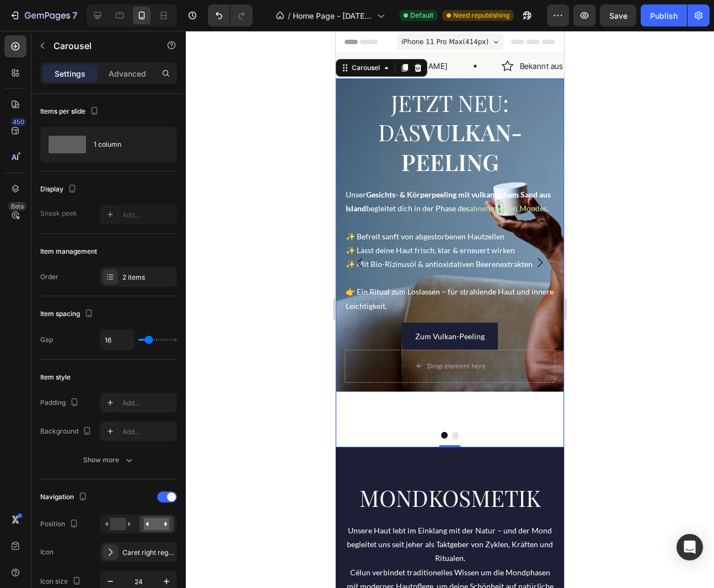
click at [455, 409] on div "JETZT NEU: DAS VULKAN-PEELING Heading Unser Gesichts- & Körperpeeling mit vulka…" at bounding box center [450, 262] width 228 height 369
click at [119, 13] on icon at bounding box center [119, 15] width 11 height 11
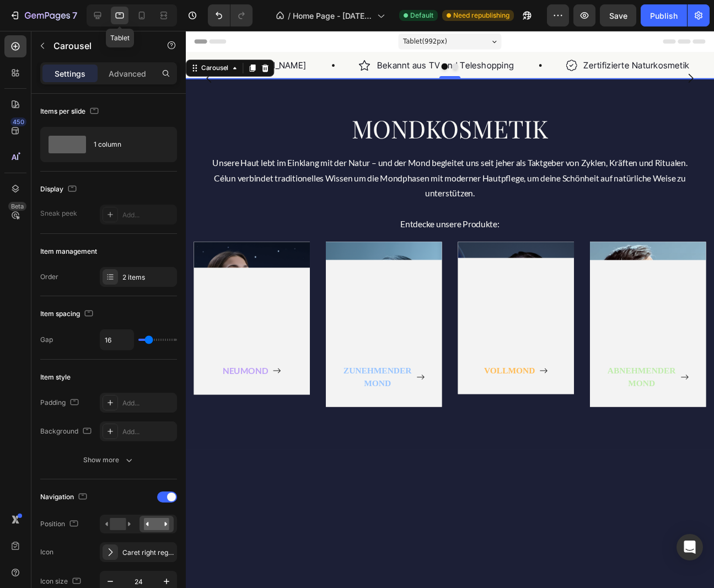
scroll to position [10, 0]
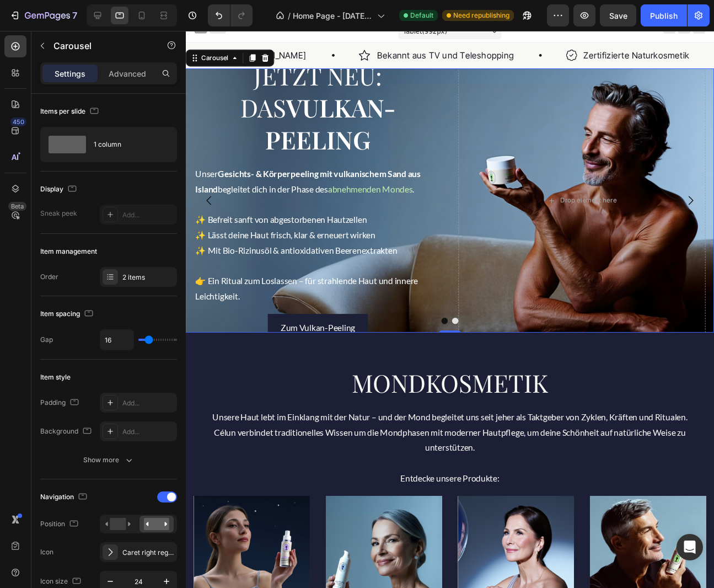
click at [464, 333] on button "Dot" at bounding box center [464, 330] width 7 height 7
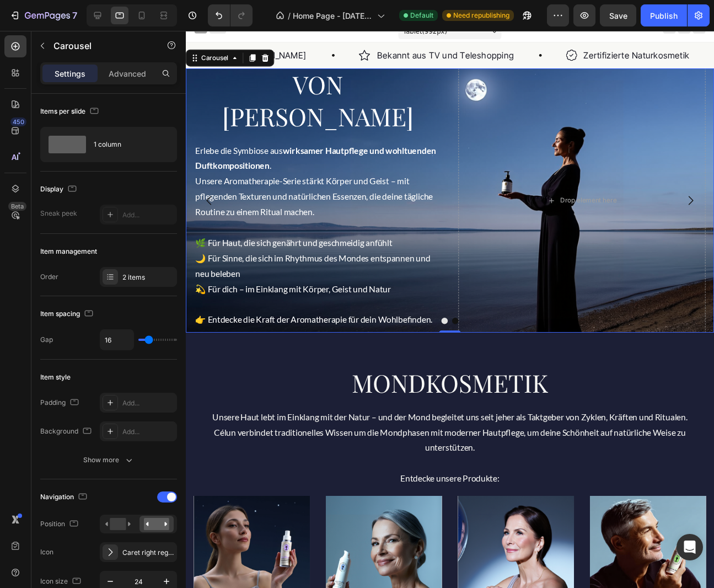
click at [455, 331] on button "Dot" at bounding box center [453, 330] width 7 height 7
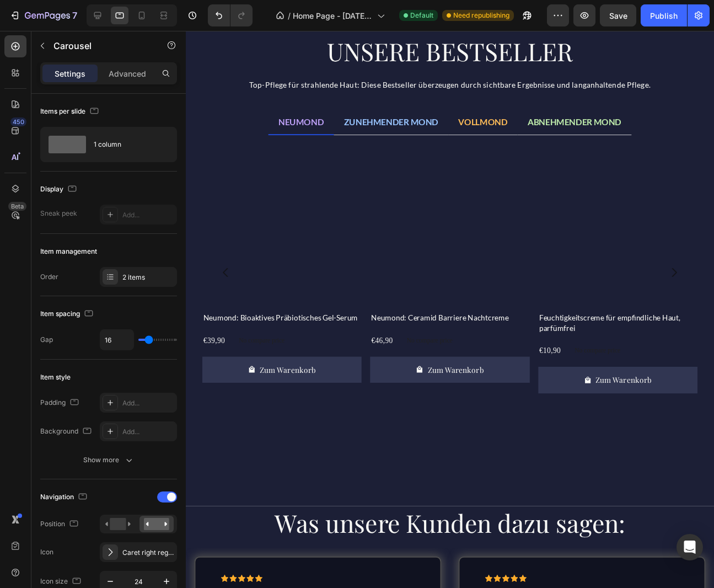
scroll to position [715, 0]
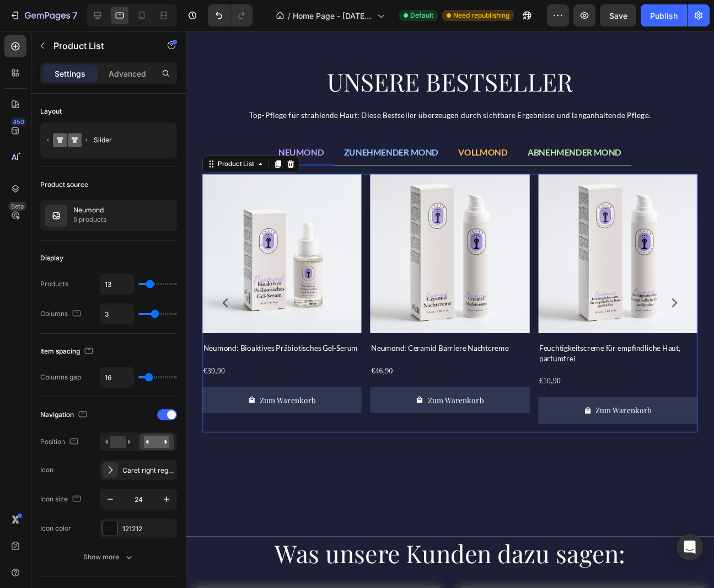
click at [692, 306] on icon "Carousel Next Arrow" at bounding box center [691, 312] width 13 height 13
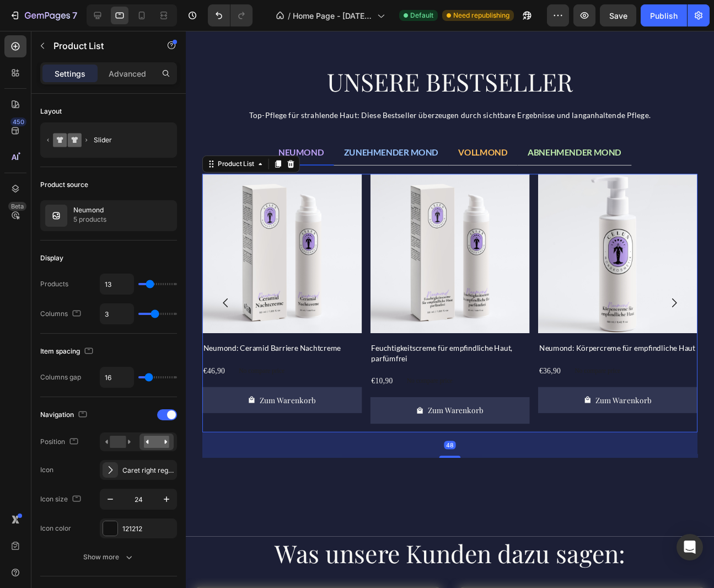
click at [691, 308] on icon "Carousel Next Arrow" at bounding box center [691, 312] width 13 height 13
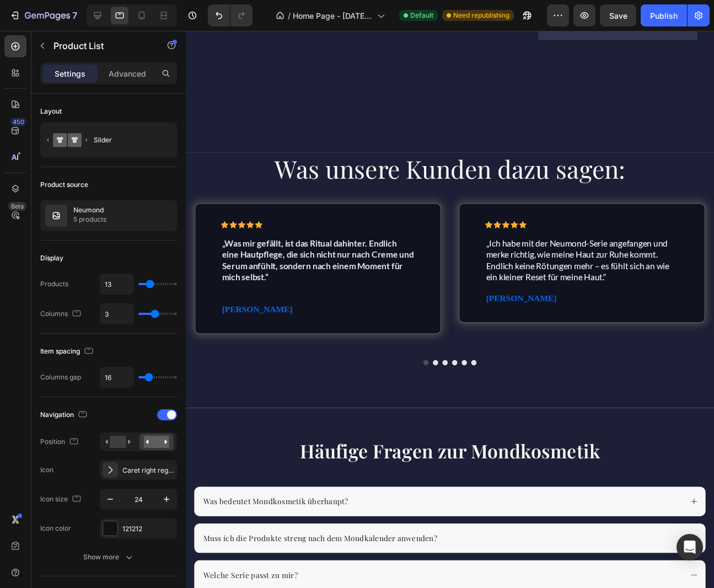
scroll to position [1113, 0]
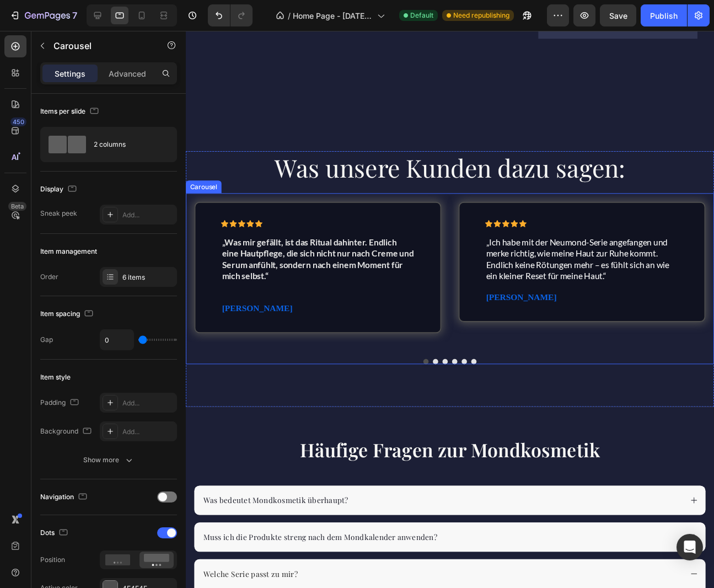
click at [535, 359] on div "Icon Icon Icon Icon Icon Icon List „Was mir gefällt, ist das Ritual dahinter. E…" at bounding box center [459, 287] width 547 height 177
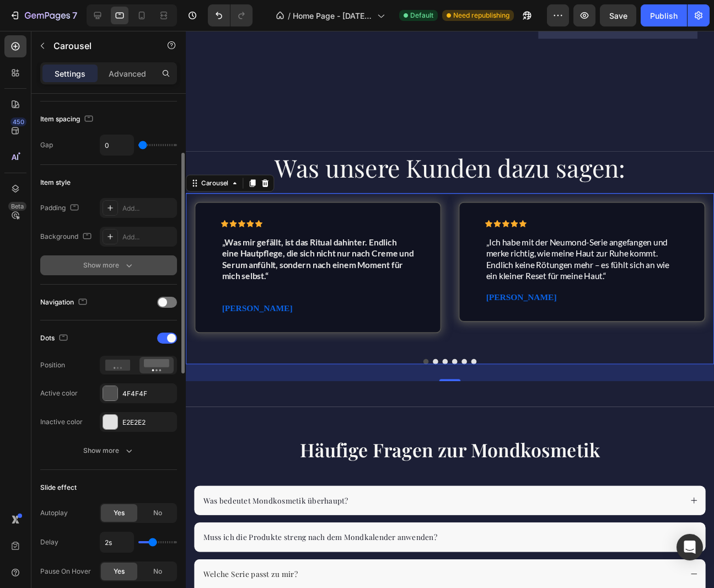
scroll to position [196, 0]
click at [162, 297] on span at bounding box center [162, 301] width 9 height 9
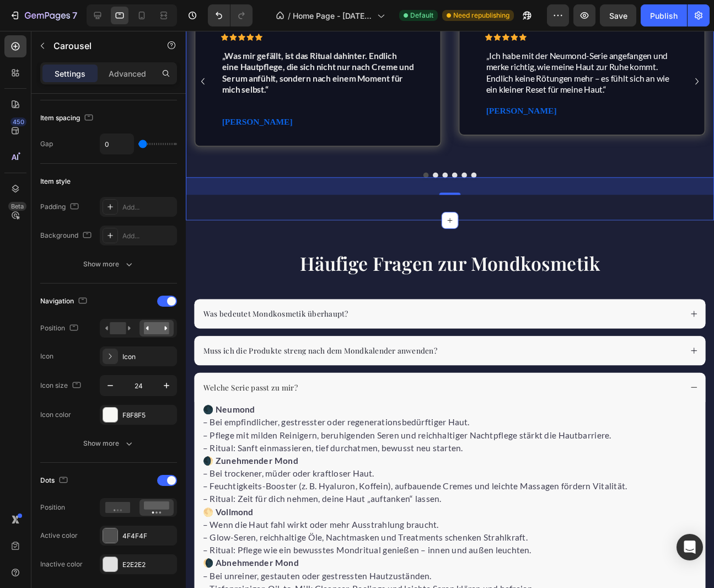
scroll to position [1315, 0]
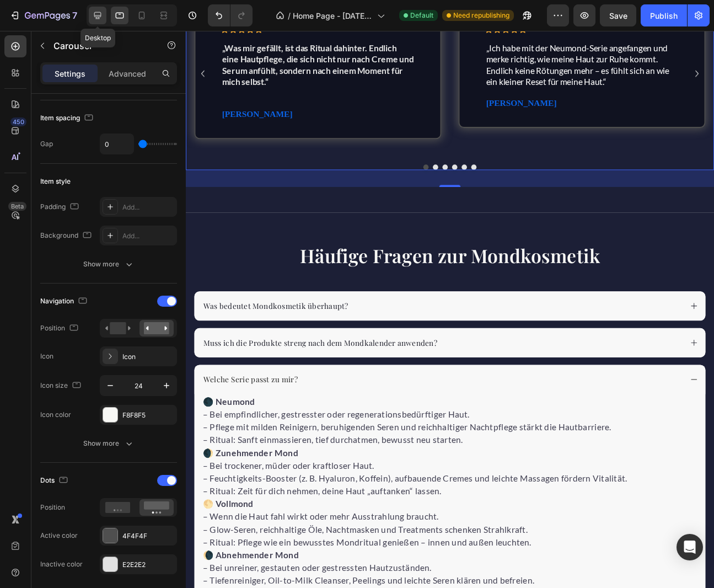
click at [98, 17] on icon at bounding box center [97, 15] width 7 height 7
type input "1200"
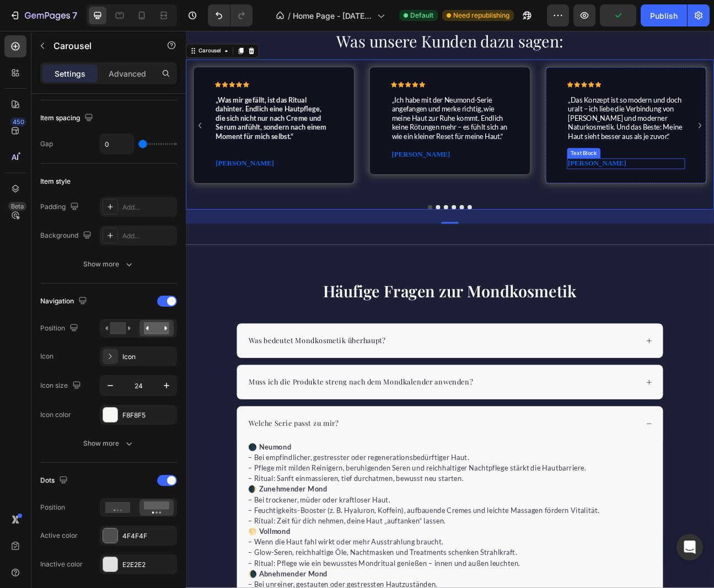
scroll to position [1131, 0]
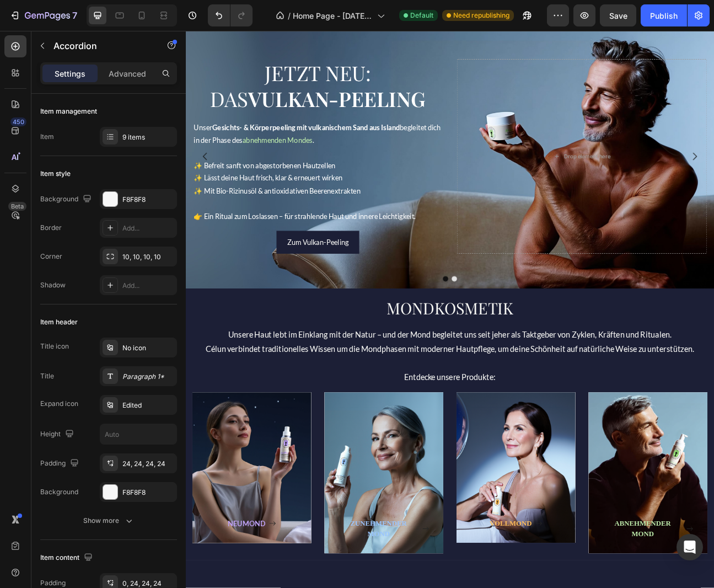
scroll to position [0, 0]
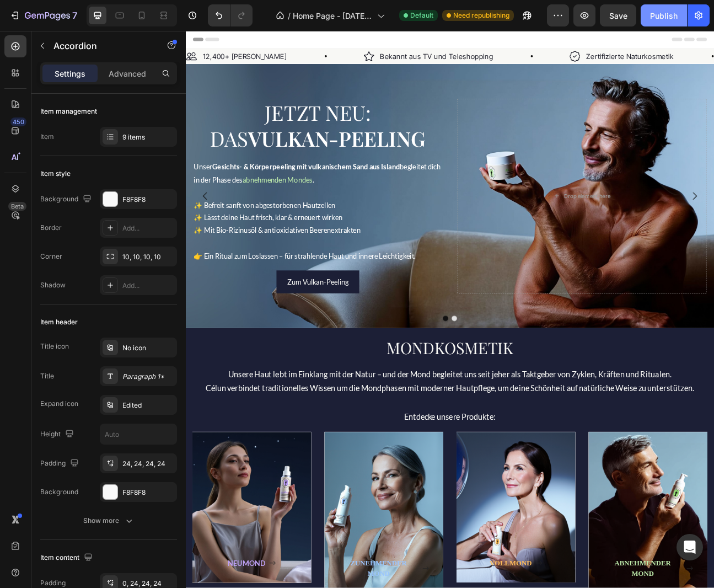
click at [666, 14] on div "Publish" at bounding box center [664, 16] width 28 height 12
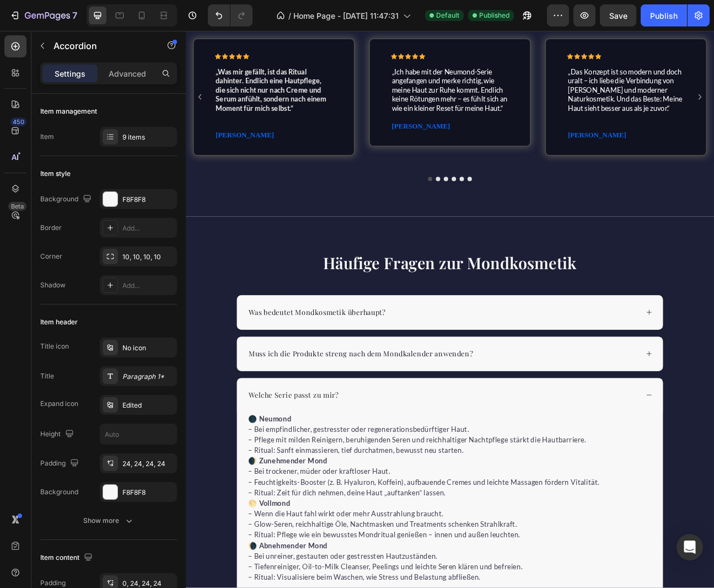
scroll to position [1218, 0]
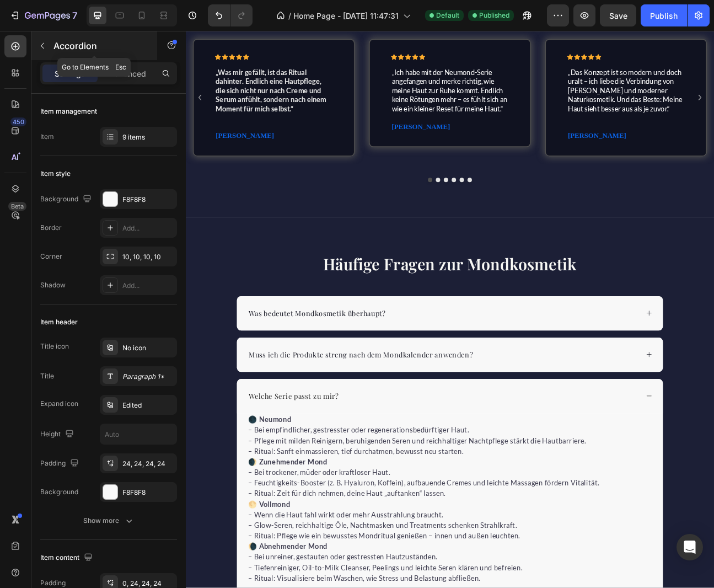
click at [44, 45] on icon "button" at bounding box center [42, 45] width 9 height 9
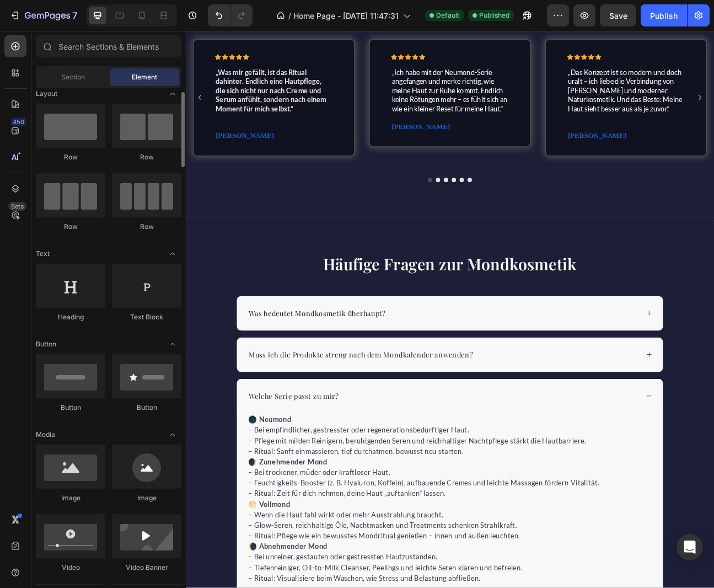
scroll to position [0, 0]
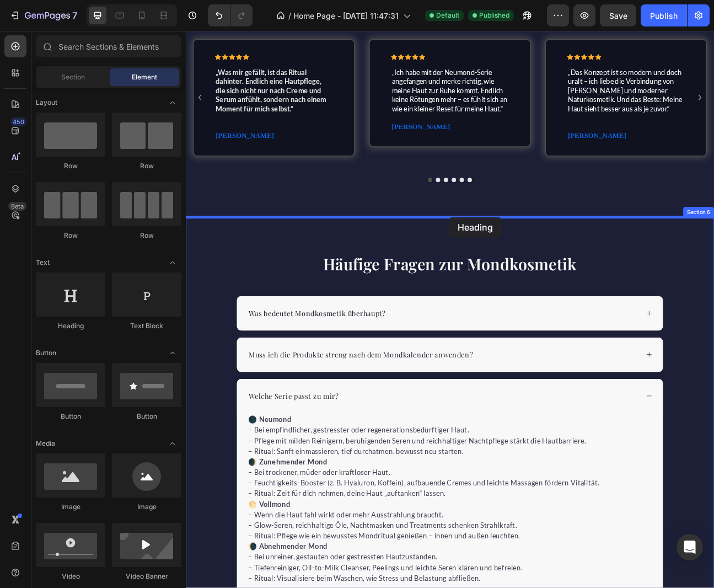
drag, startPoint x: 258, startPoint y: 328, endPoint x: 515, endPoint y: 263, distance: 265.4
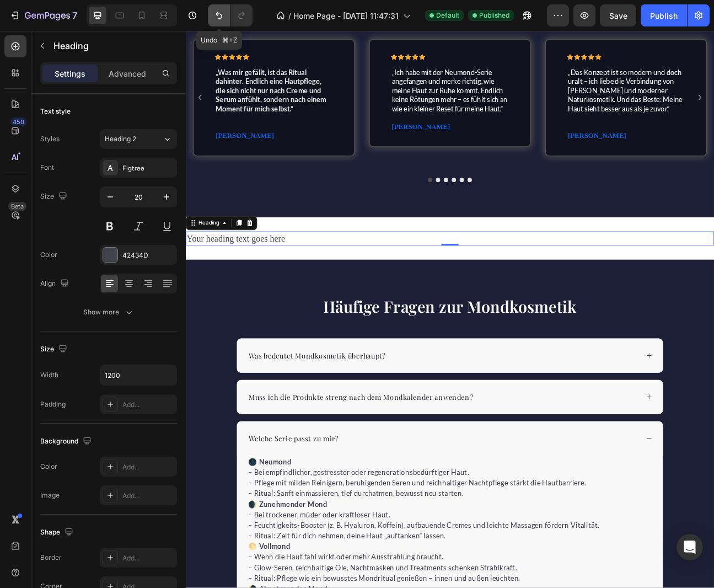
click at [218, 17] on icon "Undo/Redo" at bounding box center [218, 15] width 11 height 11
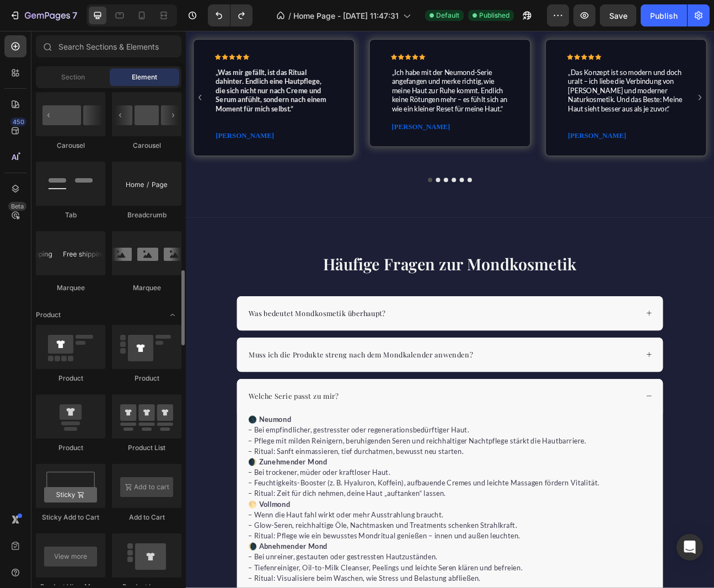
scroll to position [1192, 0]
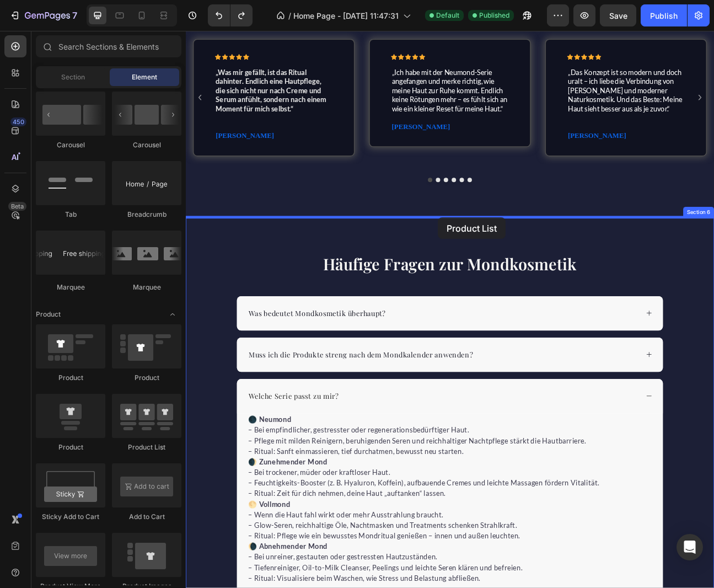
drag, startPoint x: 331, startPoint y: 446, endPoint x: 502, endPoint y: 265, distance: 249.2
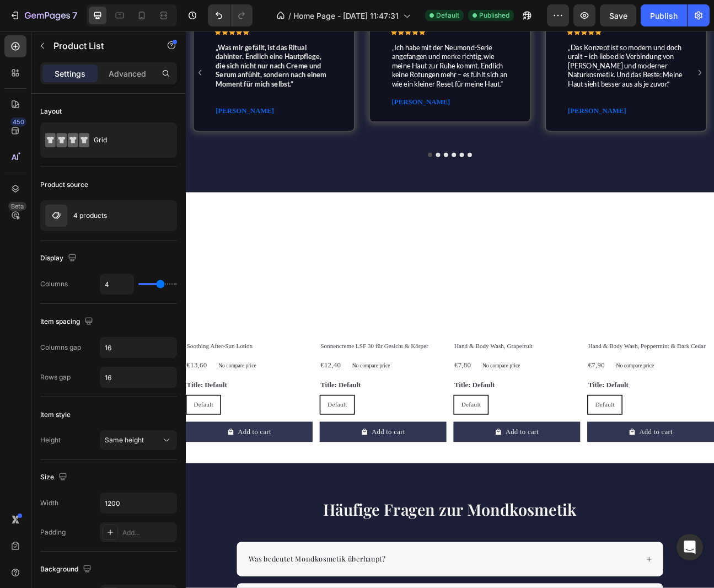
scroll to position [1249, 0]
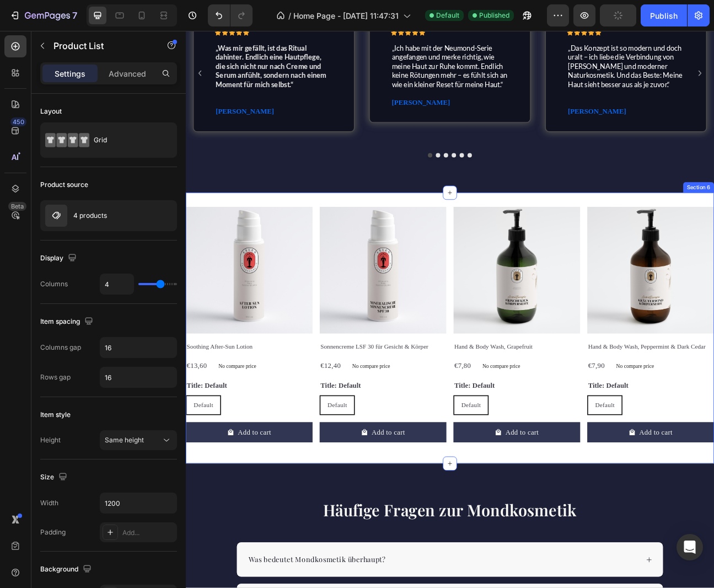
click at [380, 241] on div "Product Images Soothing After-Sun Lotion Product Title €13,60 Product Price Pro…" at bounding box center [516, 403] width 661 height 339
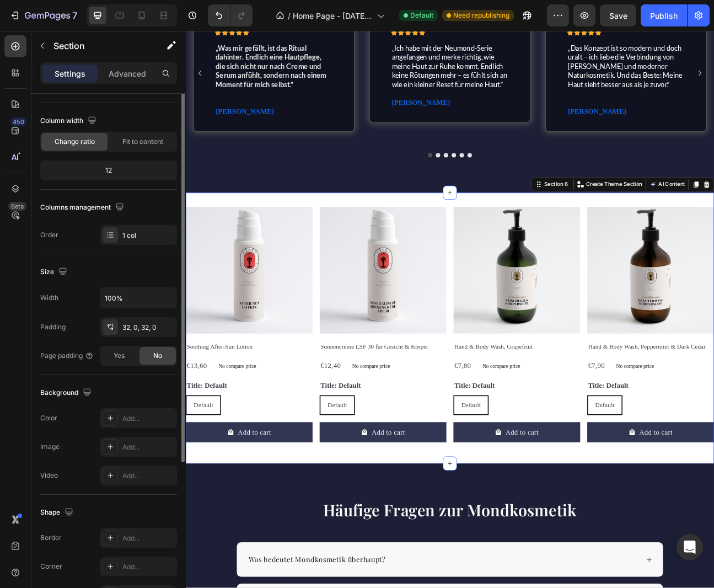
scroll to position [0, 0]
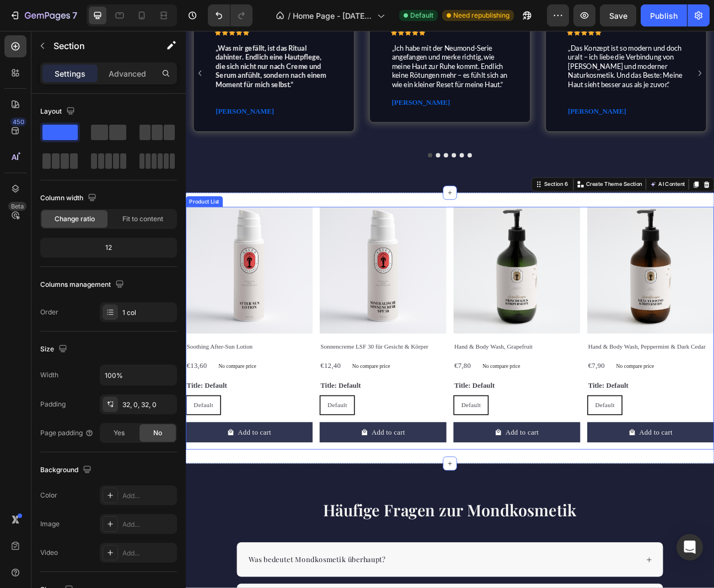
click at [348, 287] on div "Product Images Soothing After-Sun Lotion Product Title €13,60 Product Price Pro…" at bounding box center [516, 403] width 661 height 304
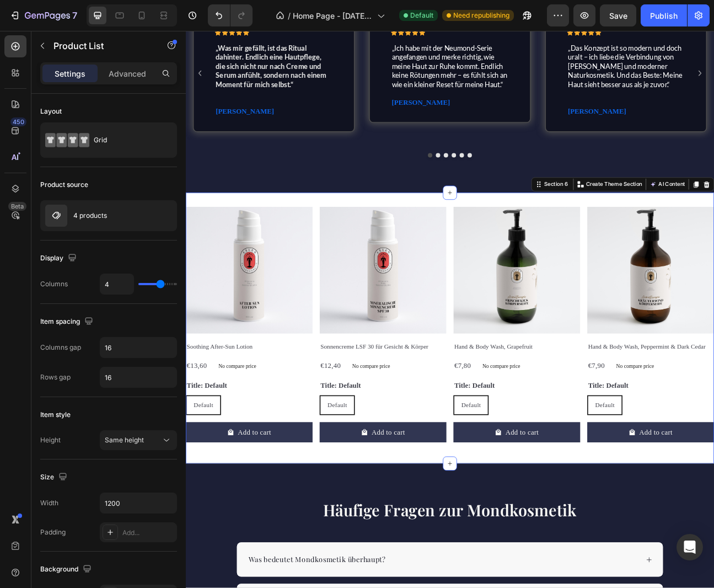
click at [346, 238] on div "Product Images Soothing After-Sun Lotion Product Title €13,60 Product Price Pro…" at bounding box center [516, 403] width 661 height 339
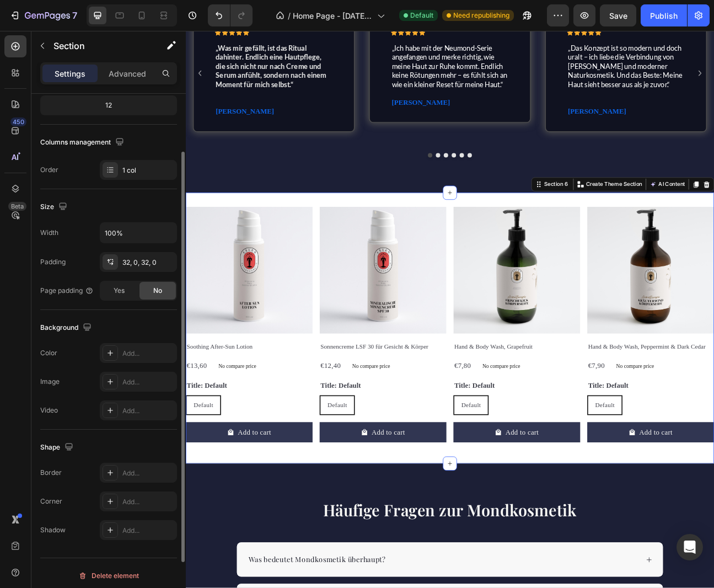
scroll to position [147, 0]
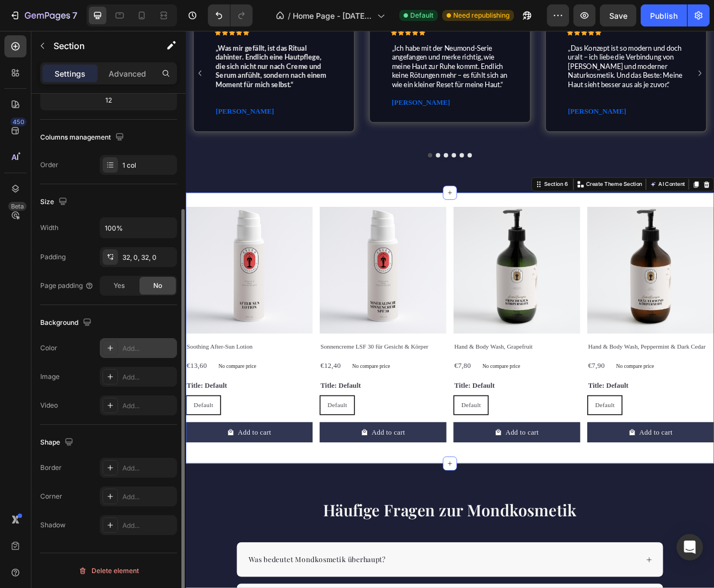
click at [111, 346] on icon at bounding box center [110, 347] width 9 height 9
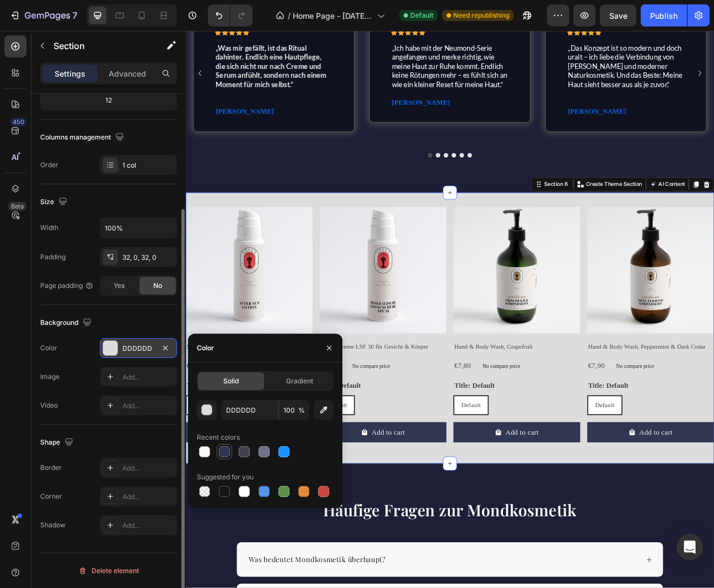
click at [226, 451] on div at bounding box center [224, 451] width 11 height 11
type input "313652"
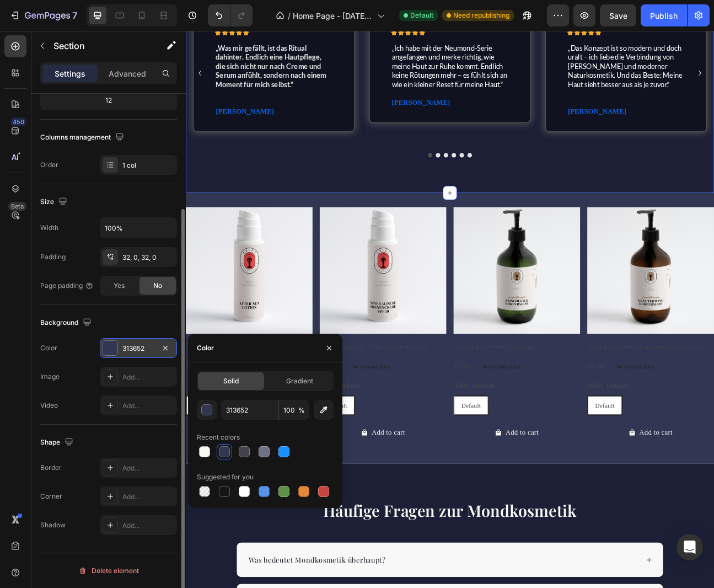
click at [383, 216] on div "Was unsere Kunden dazu sagen: Heading Row Icon Icon Icon Icon Icon Icon List „W…" at bounding box center [516, 99] width 661 height 269
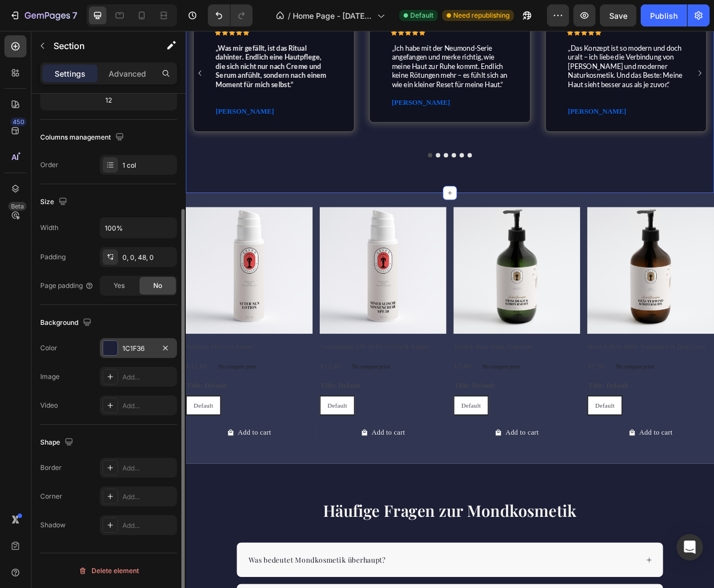
click at [112, 347] on div at bounding box center [110, 348] width 14 height 14
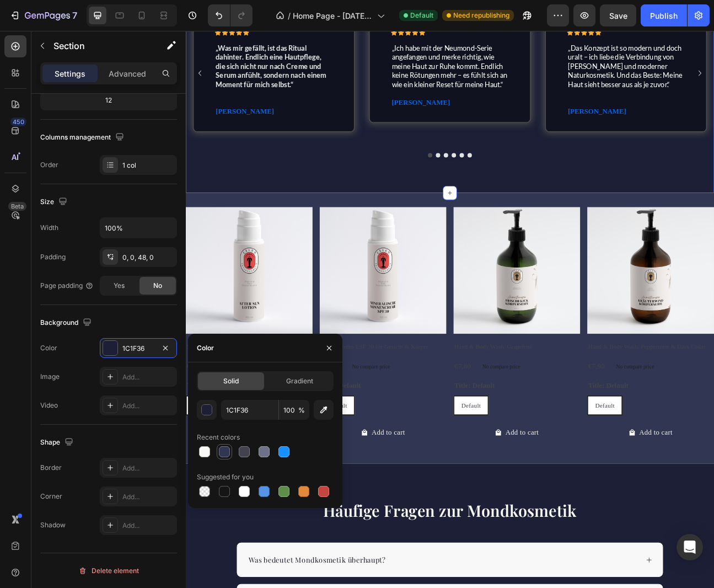
click at [223, 450] on div at bounding box center [224, 451] width 11 height 11
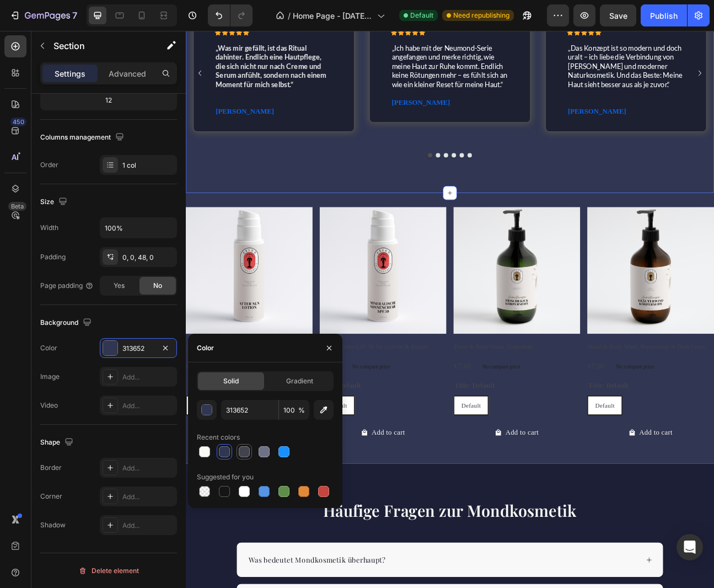
click at [245, 451] on div at bounding box center [244, 451] width 11 height 11
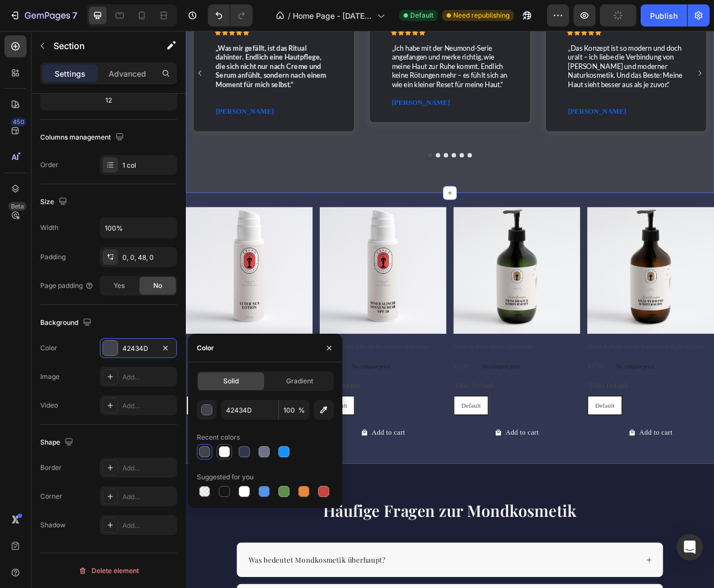
click at [224, 450] on div at bounding box center [224, 451] width 11 height 11
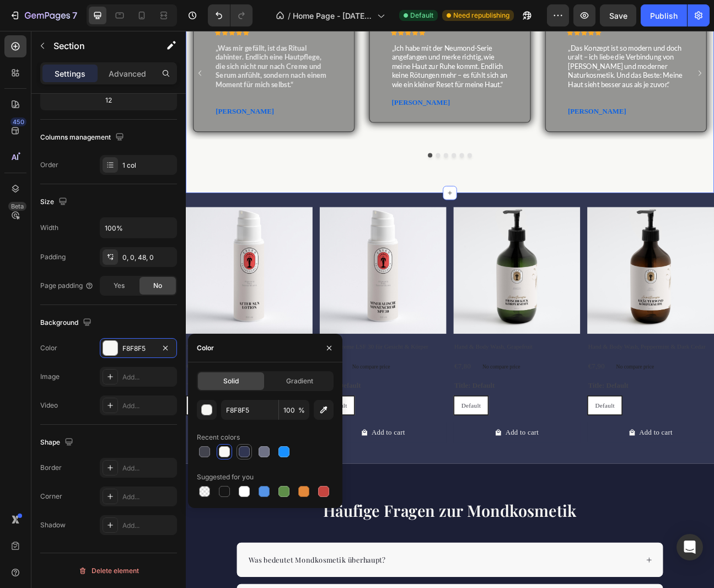
click at [244, 453] on div at bounding box center [244, 451] width 11 height 11
type input "313652"
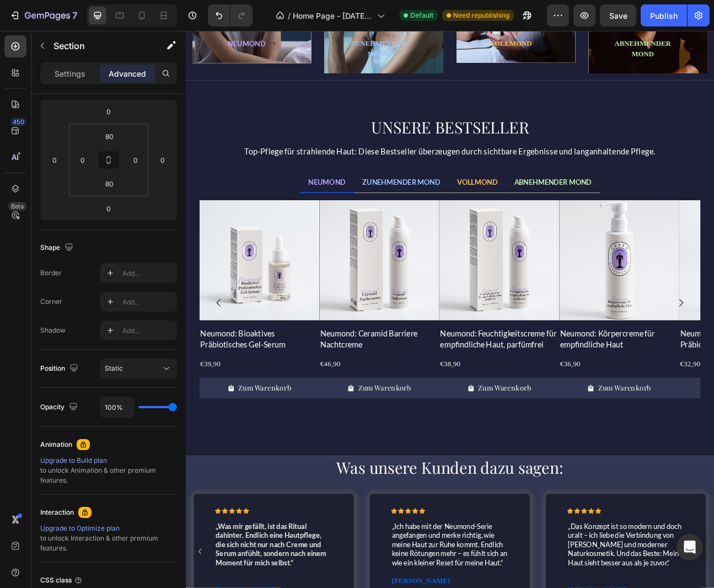
scroll to position [651, 0]
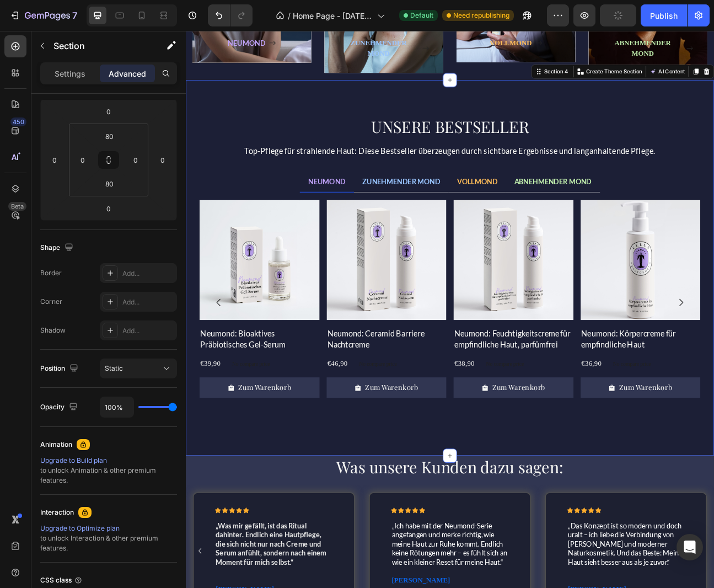
click at [191, 542] on div "UNSERE BESTSELLER Heading Top-Pflege für strahlende Haut: Diese Bestseller über…" at bounding box center [516, 328] width 661 height 470
click at [69, 83] on div "Settings Advanced" at bounding box center [108, 73] width 137 height 22
click at [66, 71] on p "Settings" at bounding box center [70, 74] width 31 height 12
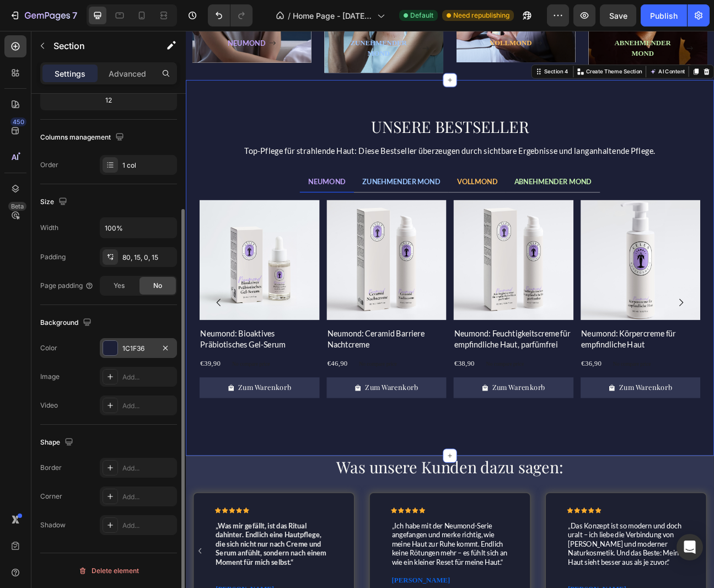
click at [133, 345] on div "1C1F36" at bounding box center [138, 348] width 32 height 10
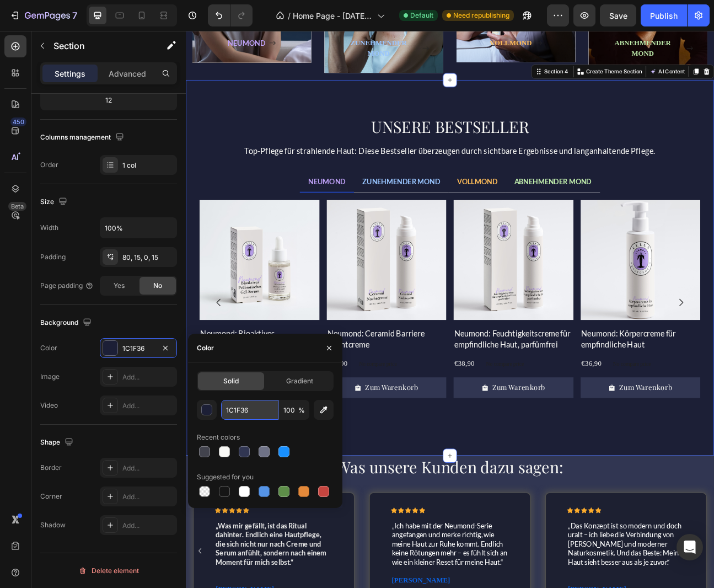
click at [246, 410] on input "1C1F36" at bounding box center [249, 410] width 57 height 20
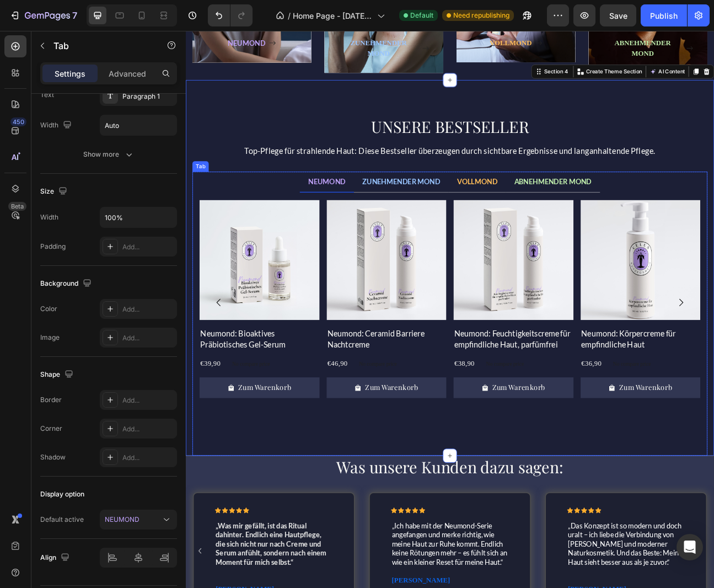
click at [414, 530] on div "Product Images Neumond: Bioaktives Präbiotisches Gel-Serum Product Title €39,90…" at bounding box center [516, 398] width 627 height 311
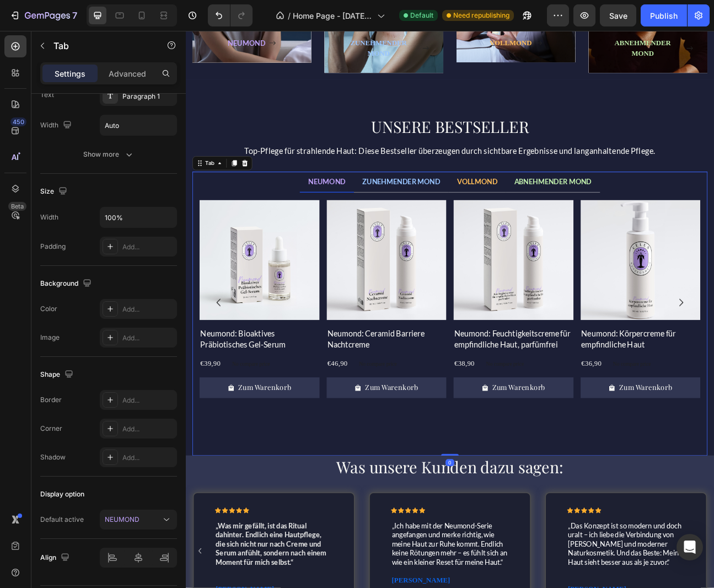
scroll to position [0, 0]
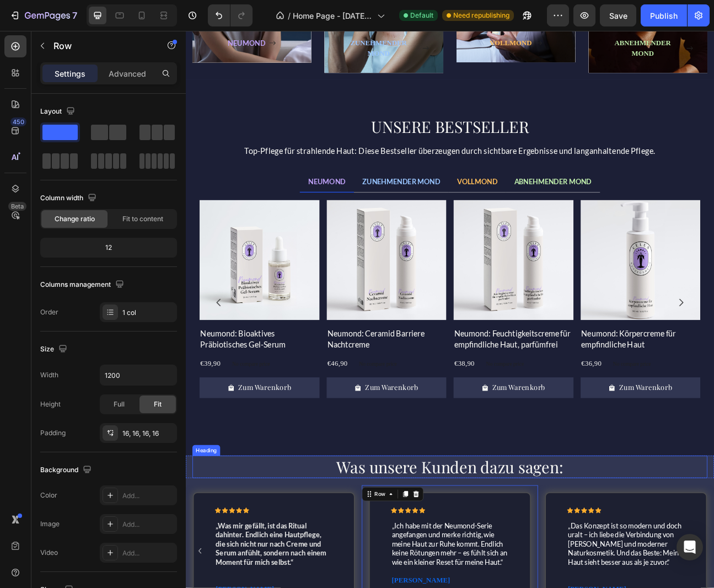
click at [327, 580] on h2 "Was unsere Kunden dazu sagen:" at bounding box center [516, 577] width 645 height 28
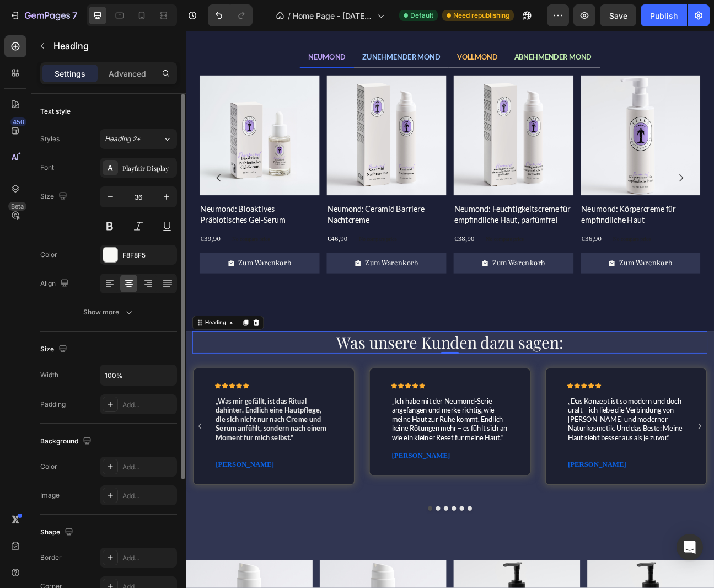
scroll to position [1, 0]
click at [405, 587] on div "Was unsere Kunden dazu sagen: Heading 0 Row Icon Icon Icon Icon Icon Icon List …" at bounding box center [516, 541] width 661 height 269
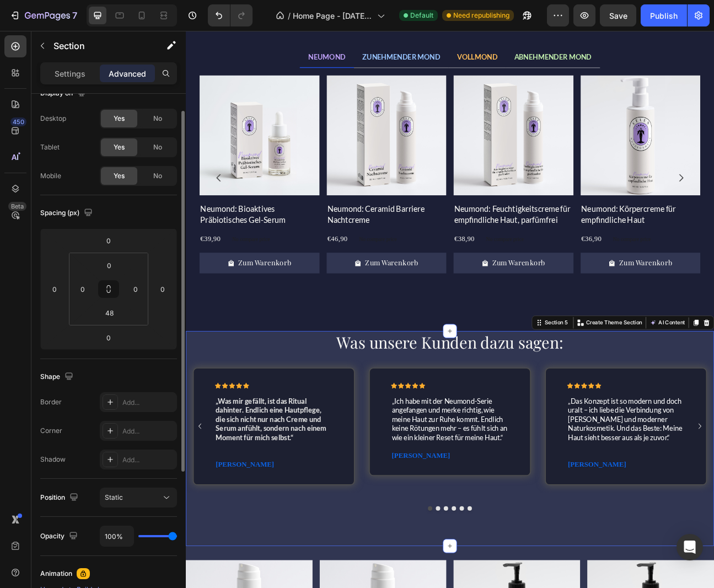
scroll to position [21, 0]
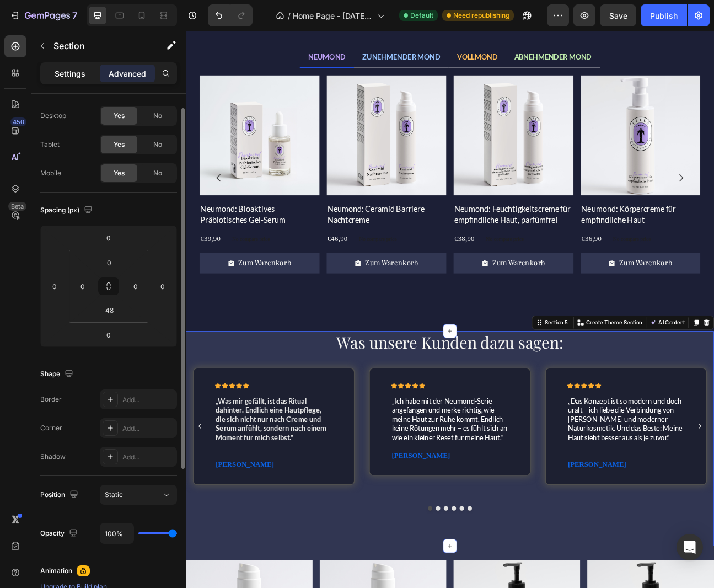
click at [72, 68] on p "Settings" at bounding box center [70, 74] width 31 height 12
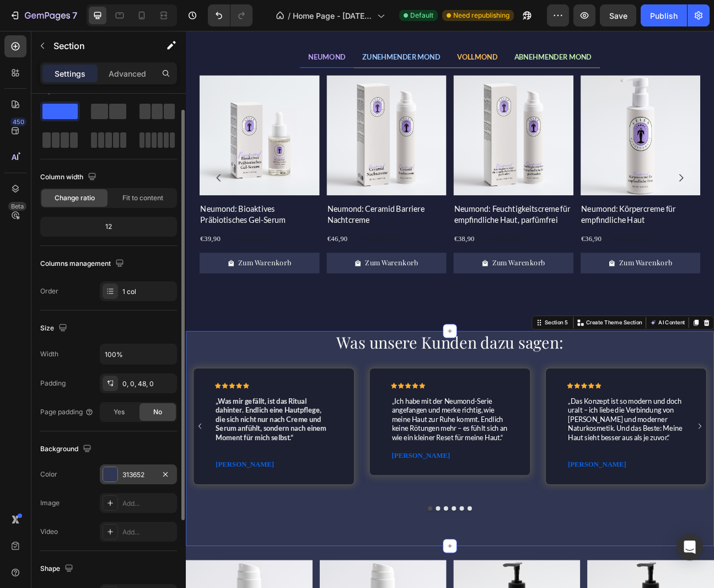
click at [112, 470] on div at bounding box center [110, 474] width 14 height 14
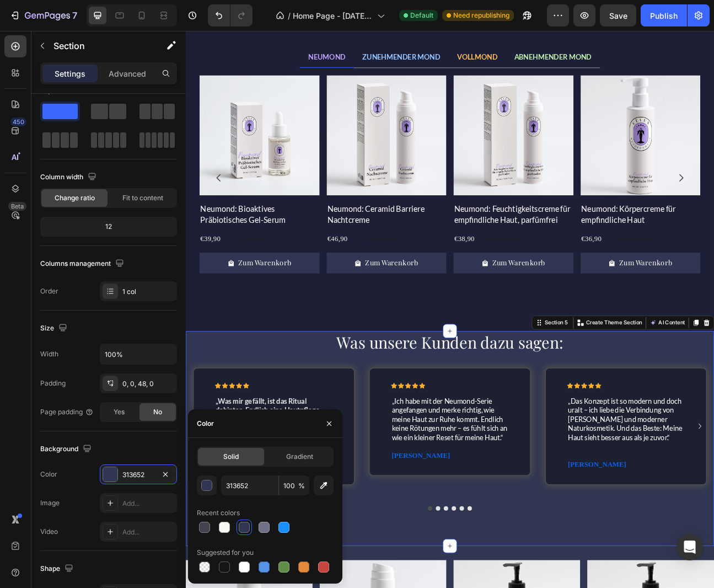
click at [239, 455] on div "Solid" at bounding box center [231, 457] width 66 height 18
click at [241, 486] on input "313652" at bounding box center [249, 485] width 57 height 20
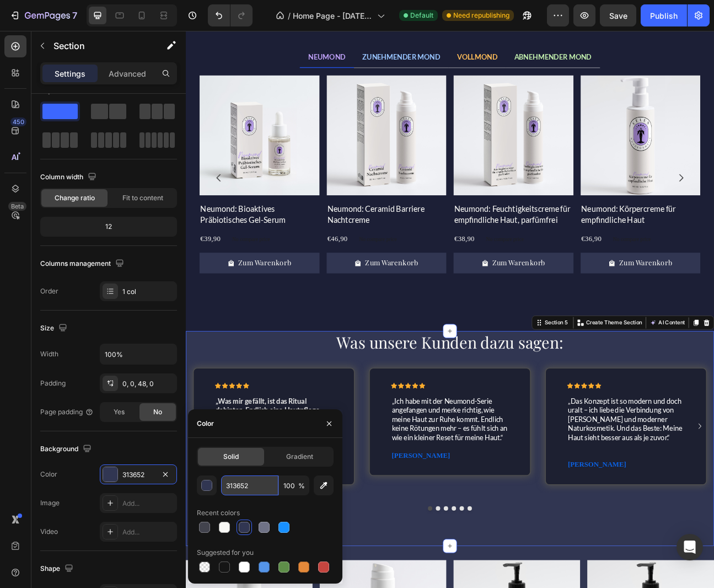
click at [241, 486] on input "313652" at bounding box center [249, 485] width 57 height 20
paste input "1C1F36"
type input "1C1F36"
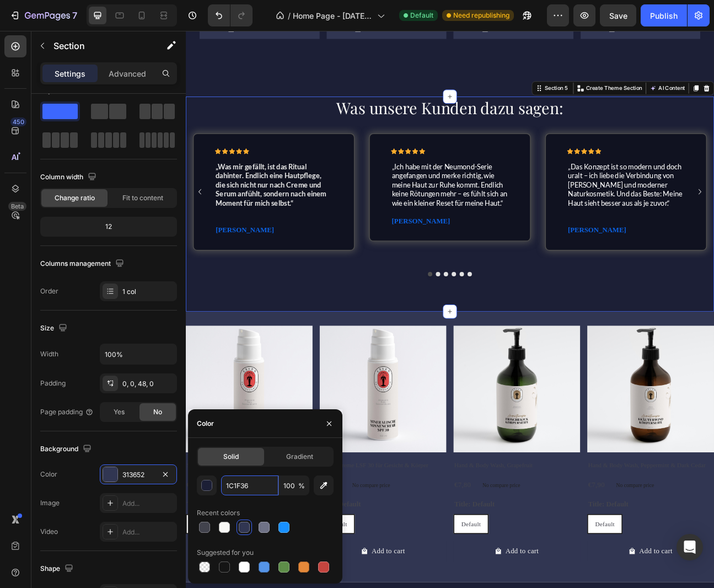
scroll to position [1143, 0]
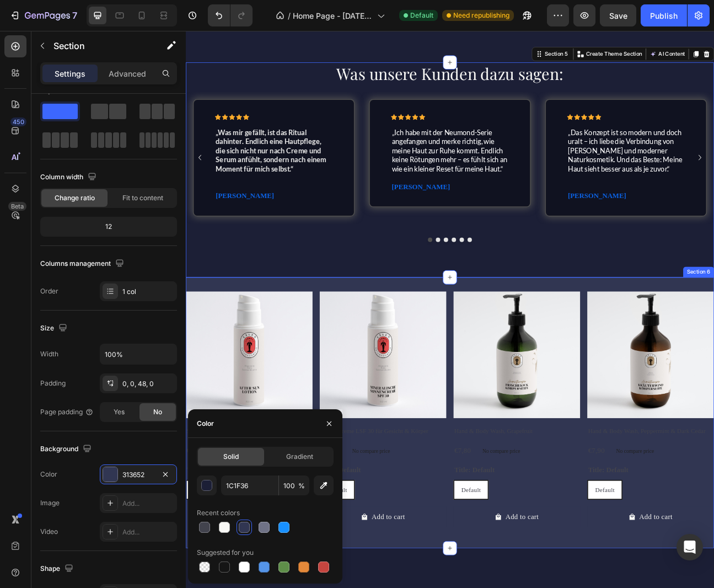
click at [502, 587] on div "Product Images Soothing After-Sun Lotion Product Title €13,60 Product Price Pro…" at bounding box center [516, 509] width 661 height 339
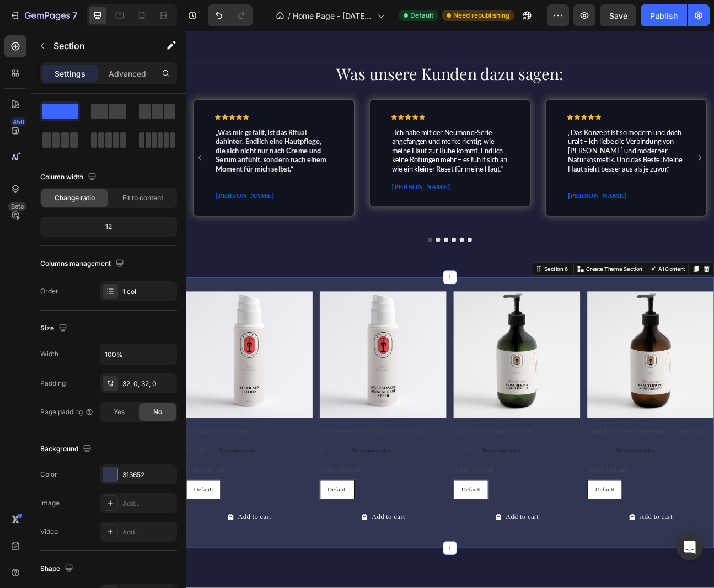
click at [477, 587] on div "Product Images Soothing After-Sun Lotion Product Title €13,60 Product Price Pro…" at bounding box center [516, 509] width 661 height 339
click at [113, 476] on div at bounding box center [110, 474] width 14 height 14
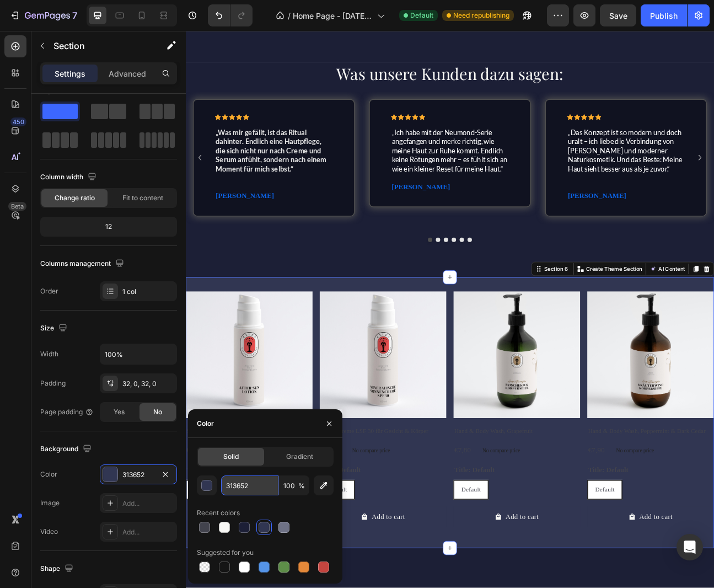
click at [244, 485] on input "313652" at bounding box center [249, 485] width 57 height 20
paste input "1C1F36"
type input "1C1F36"
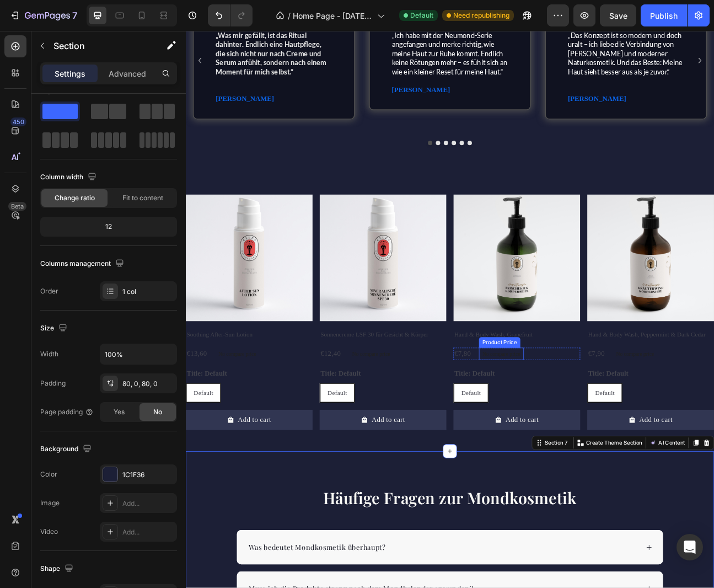
scroll to position [1227, 0]
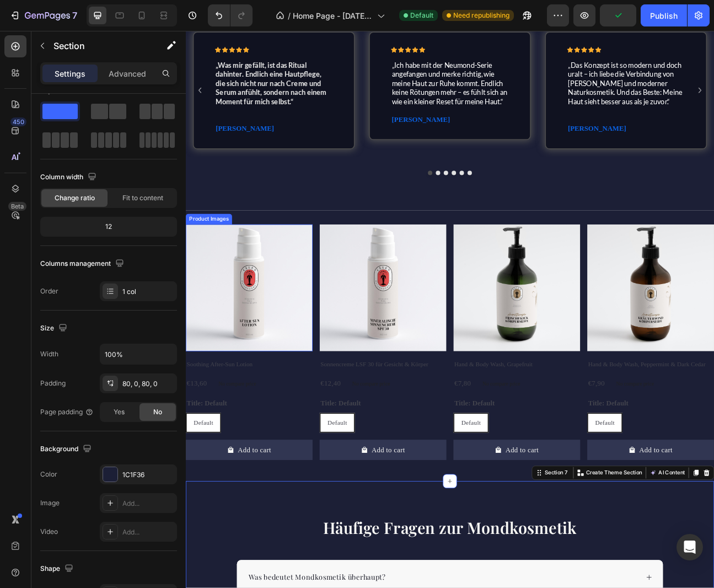
click at [276, 351] on img at bounding box center [265, 352] width 159 height 159
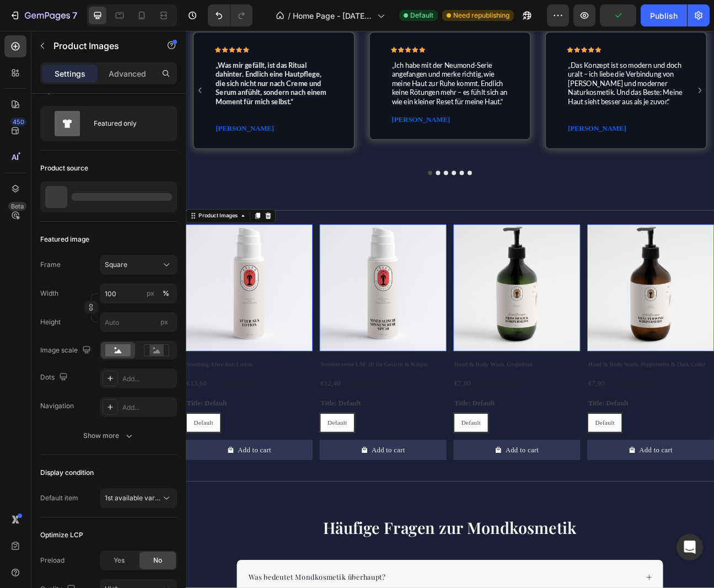
scroll to position [0, 0]
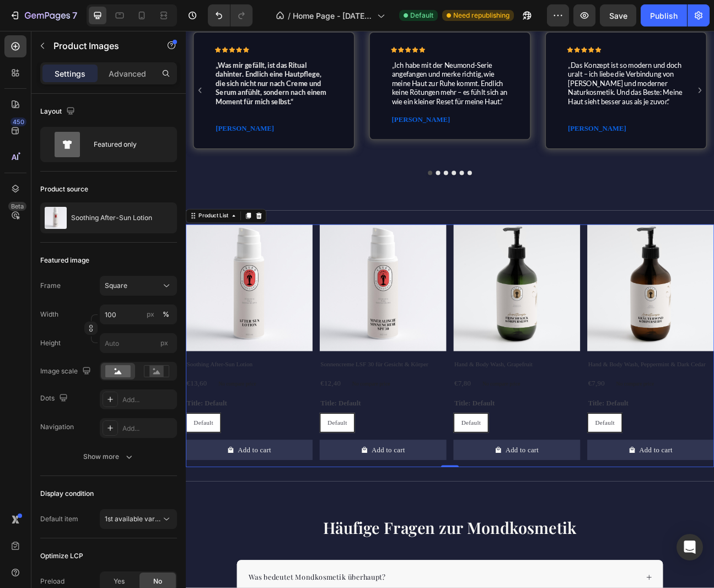
click at [349, 298] on div "Product Images Soothing After-Sun Lotion Product Title €13,60 Product Price Pro…" at bounding box center [516, 425] width 661 height 304
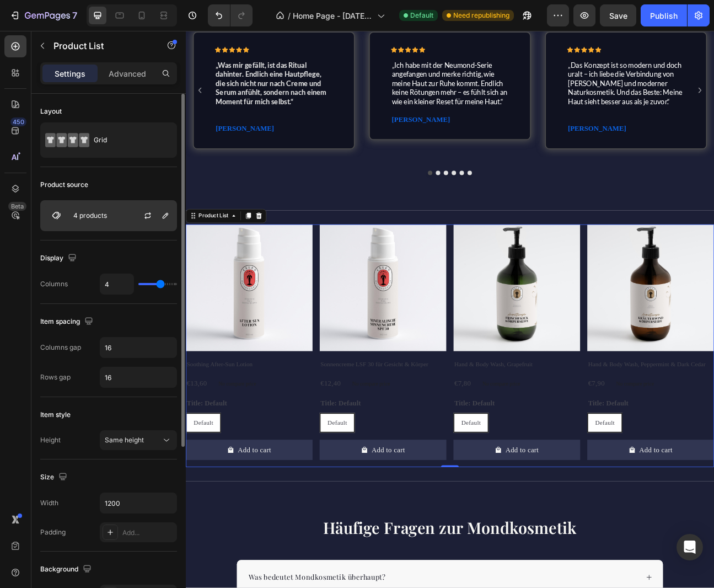
click at [112, 215] on div "4 products" at bounding box center [108, 215] width 137 height 31
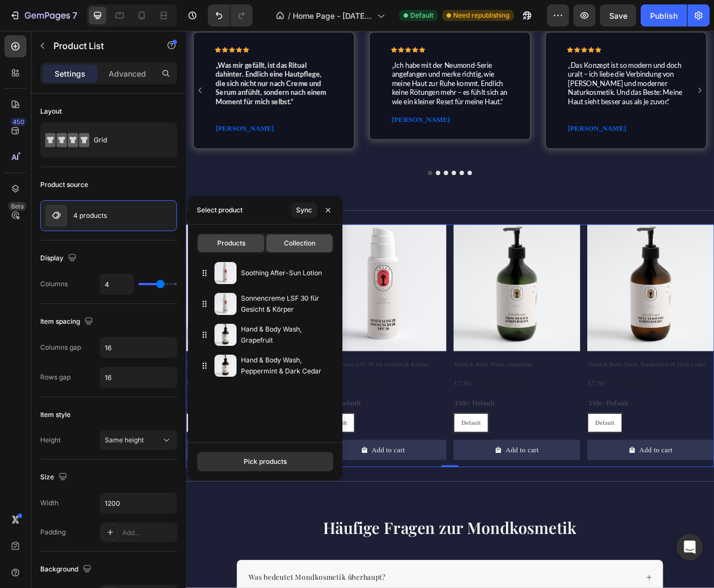
click at [294, 246] on span "Collection" at bounding box center [299, 243] width 31 height 10
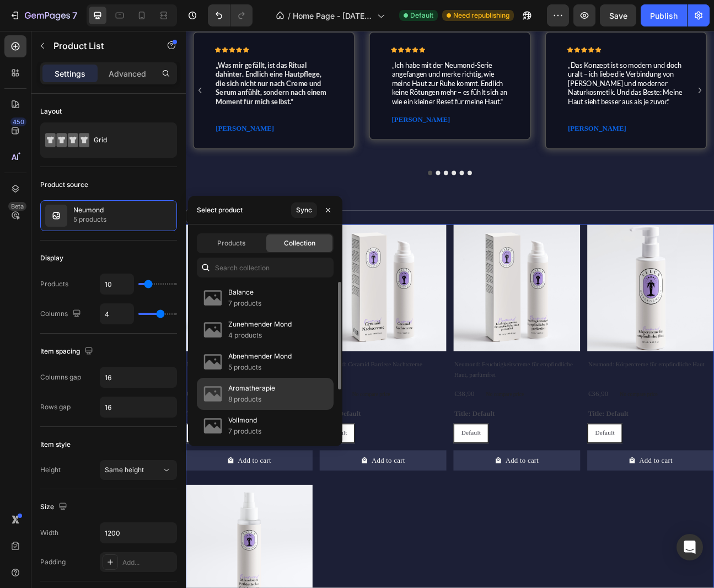
click at [247, 391] on p "Aromatherapie" at bounding box center [251, 388] width 47 height 11
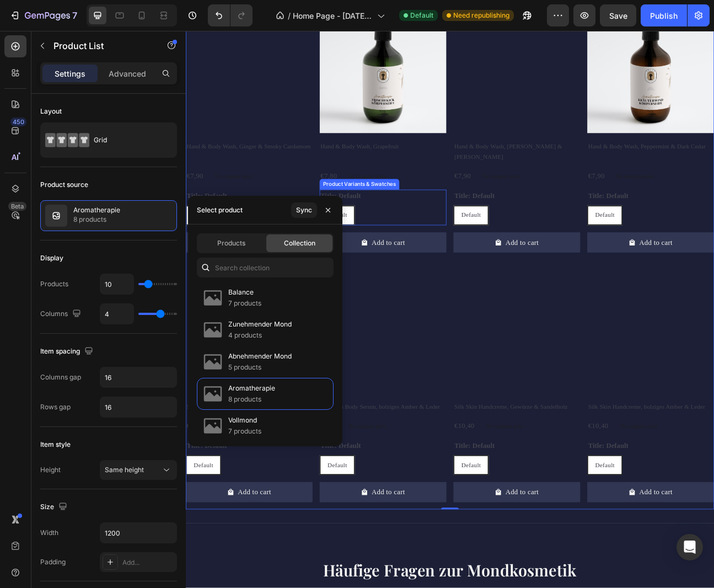
scroll to position [1470, 0]
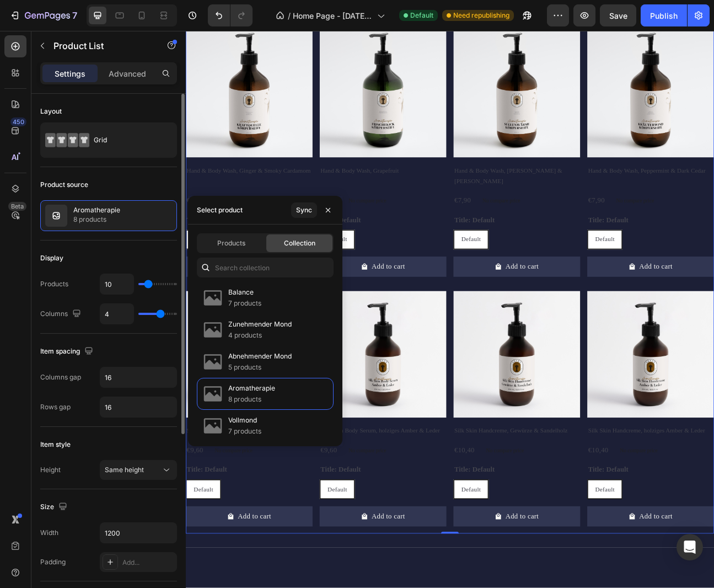
type input "12"
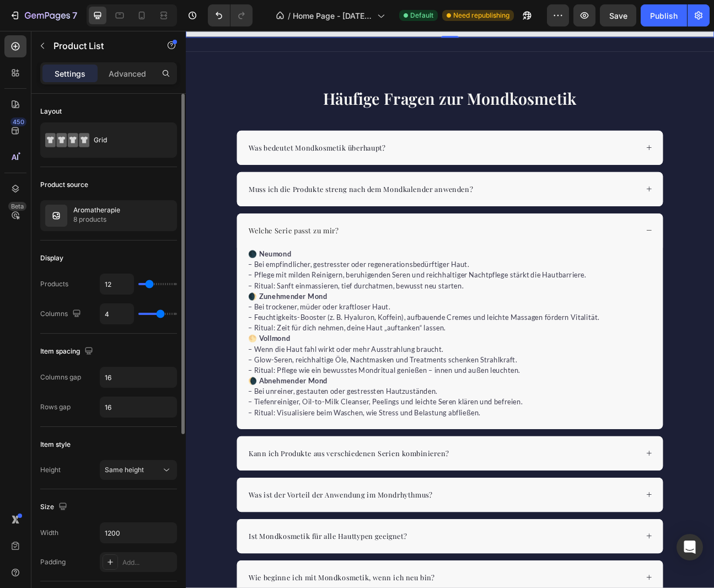
type input "11"
type input "7"
type input "1"
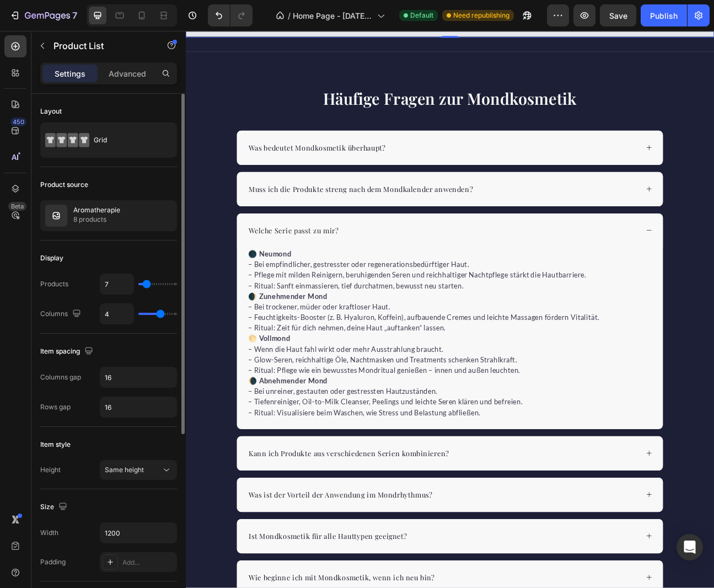
type input "1"
type input "2"
type input "3"
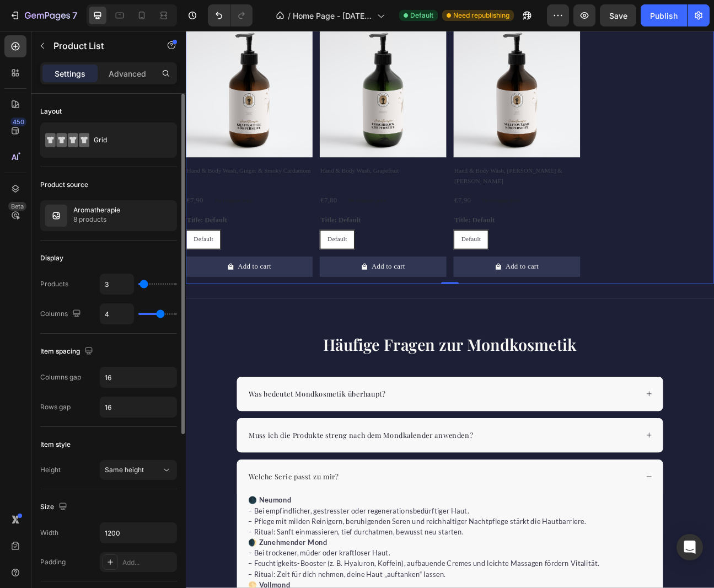
type input "4"
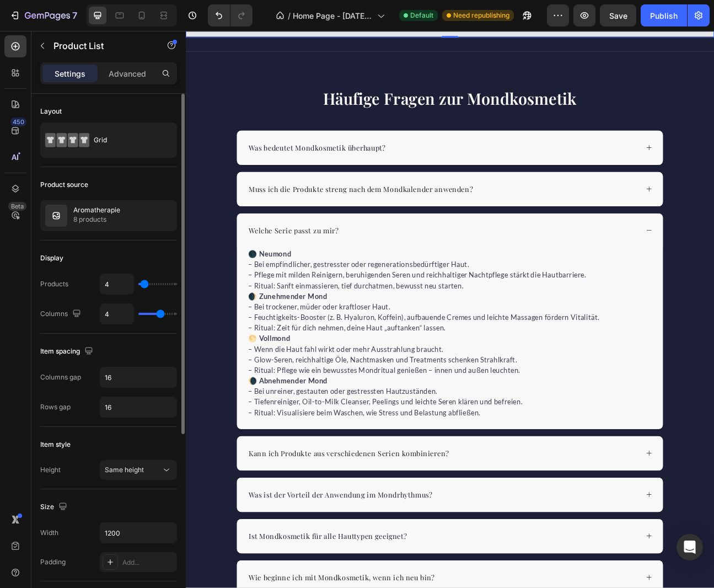
type input "4"
click at [144, 284] on input "range" at bounding box center [157, 284] width 39 height 2
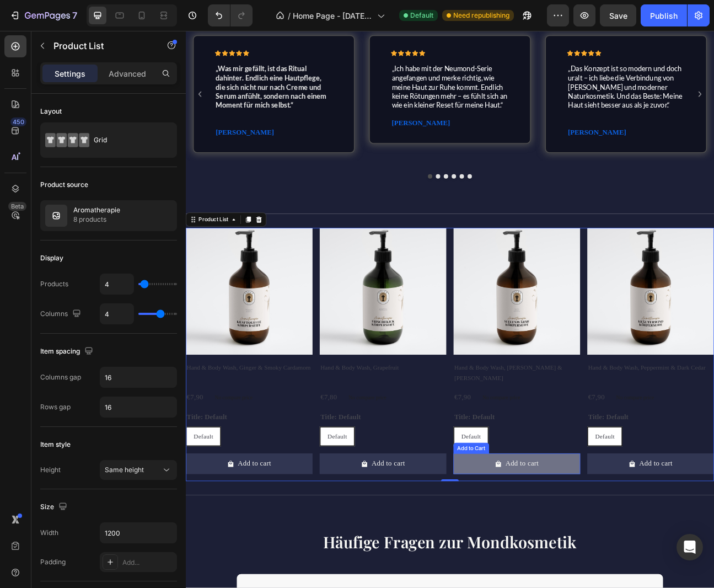
scroll to position [966, 0]
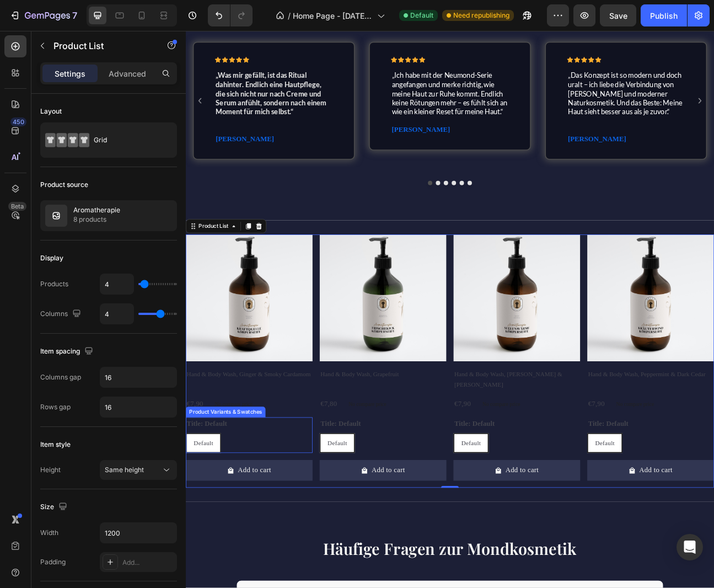
click at [268, 535] on div "Default Default Default" at bounding box center [265, 547] width 159 height 25
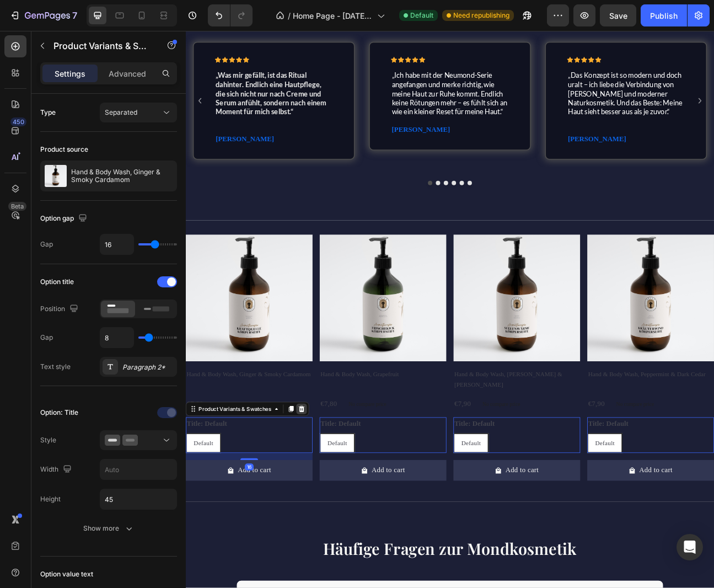
click at [332, 501] on icon at bounding box center [330, 505] width 7 height 8
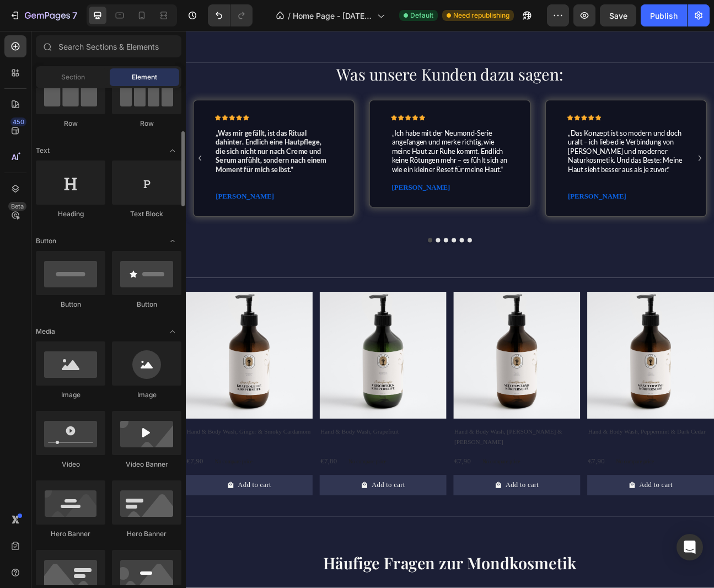
scroll to position [0, 0]
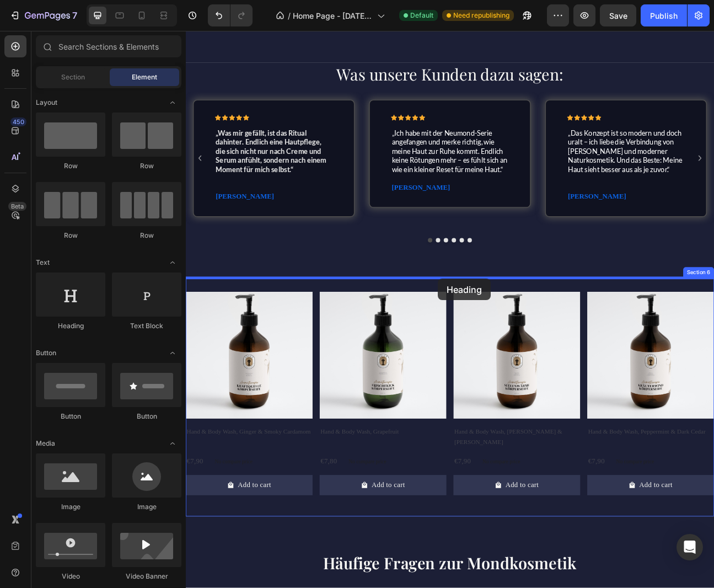
drag, startPoint x: 263, startPoint y: 332, endPoint x: 502, endPoint y: 341, distance: 238.3
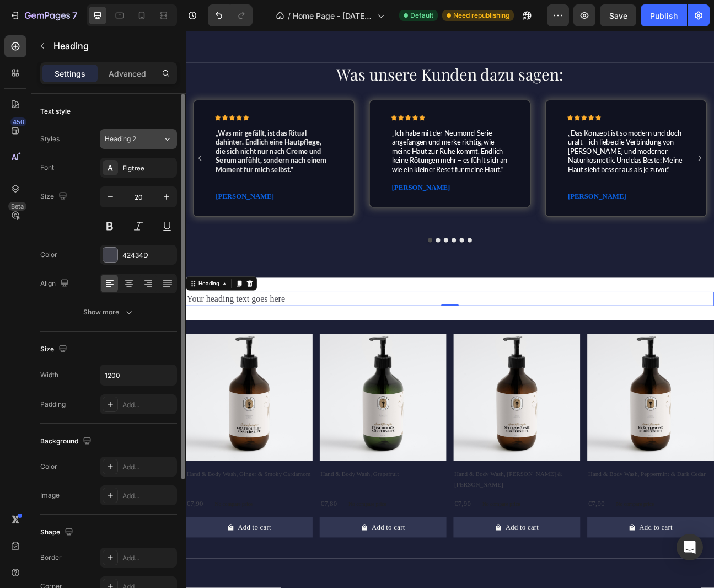
click at [125, 140] on span "Heading 2" at bounding box center [120, 139] width 31 height 10
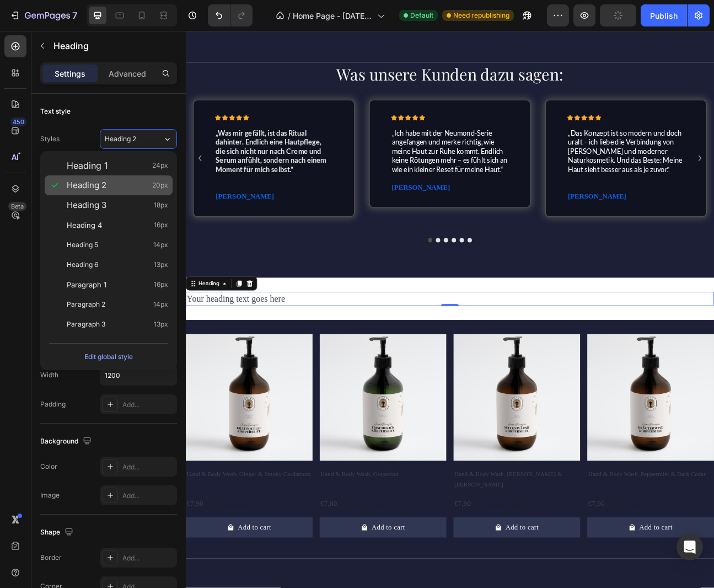
click at [122, 185] on div "Heading 2 20px" at bounding box center [117, 185] width 101 height 11
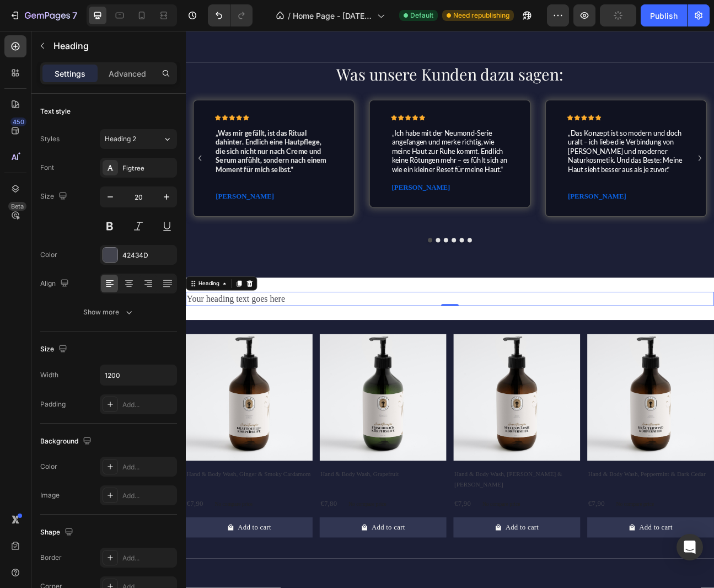
click at [366, 369] on h2 "Your heading text goes here" at bounding box center [516, 367] width 661 height 18
click at [366, 369] on p "Your heading text goes here" at bounding box center [516, 366] width 659 height 15
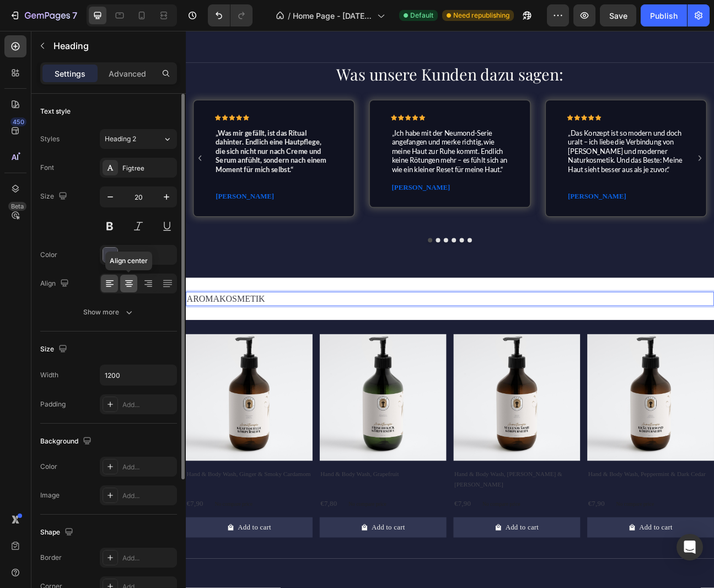
click at [130, 280] on icon at bounding box center [129, 280] width 8 height 1
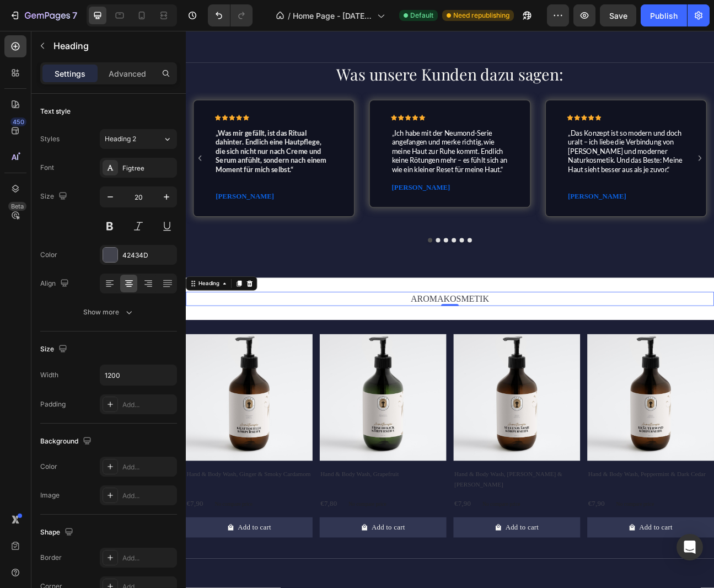
click at [461, 365] on p "AROMAKOSMETIK" at bounding box center [516, 366] width 659 height 15
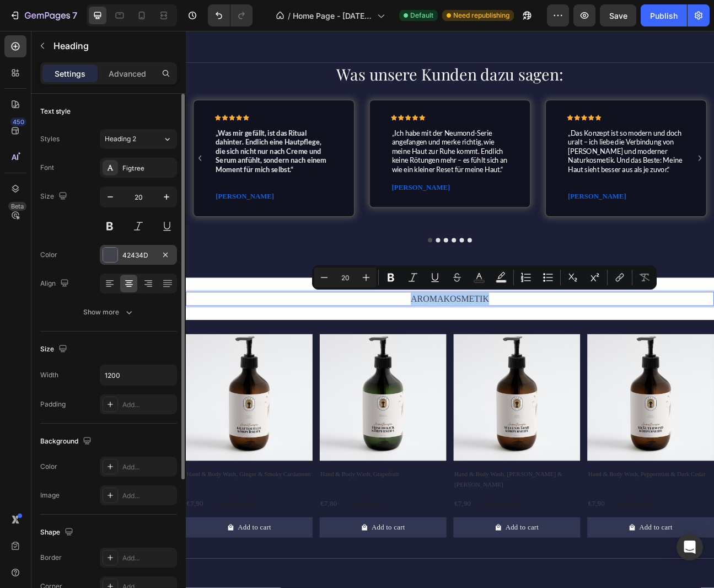
click at [134, 254] on div "42434D" at bounding box center [138, 255] width 32 height 10
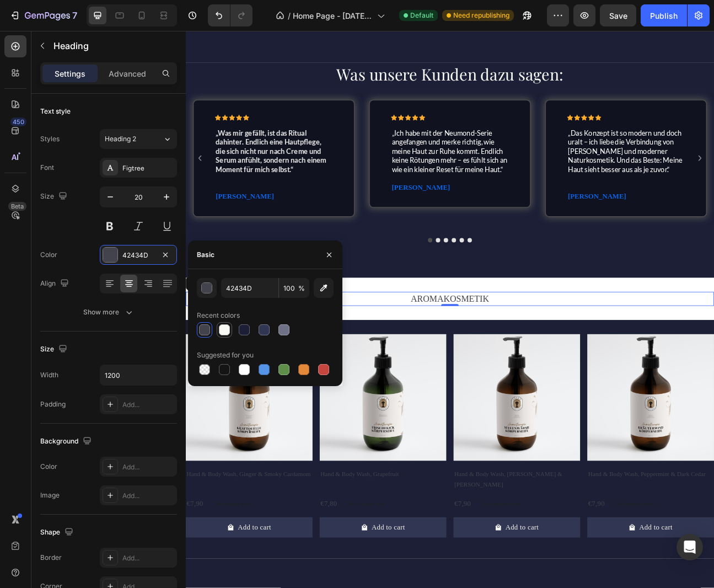
click at [228, 329] on div at bounding box center [224, 329] width 11 height 11
type input "F8F8F5"
click at [458, 348] on div "AROMAKOSMETIK Heading 0 Section 6" at bounding box center [516, 366] width 661 height 53
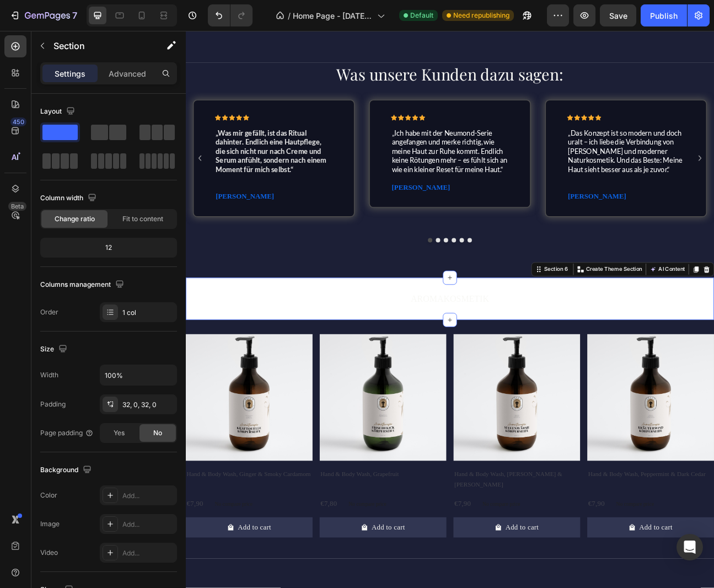
click at [237, 346] on div "AROMAKOSMETIK Heading Section 6 You can create reusable sections Create Theme S…" at bounding box center [516, 366] width 661 height 53
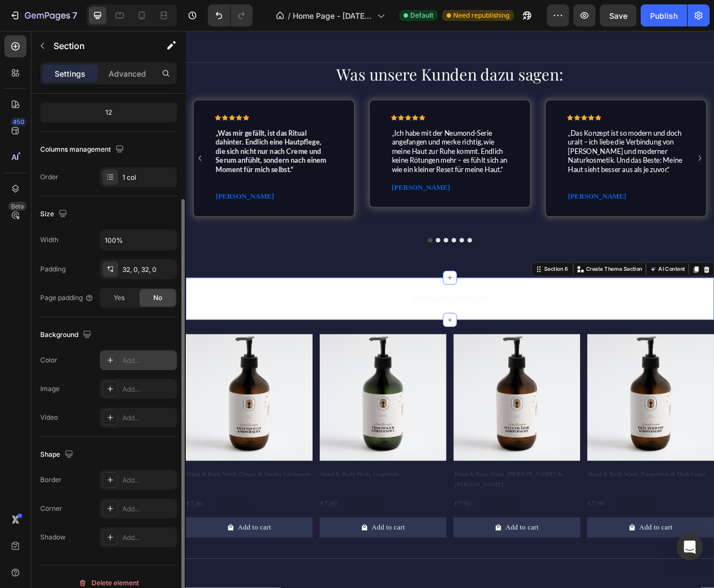
click at [130, 361] on div "Add..." at bounding box center [148, 361] width 52 height 10
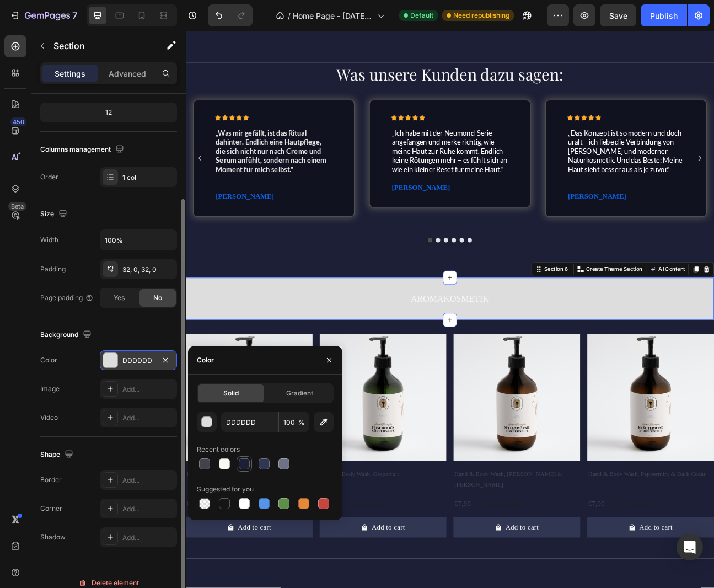
click at [248, 465] on div at bounding box center [244, 463] width 11 height 11
type input "1C1F36"
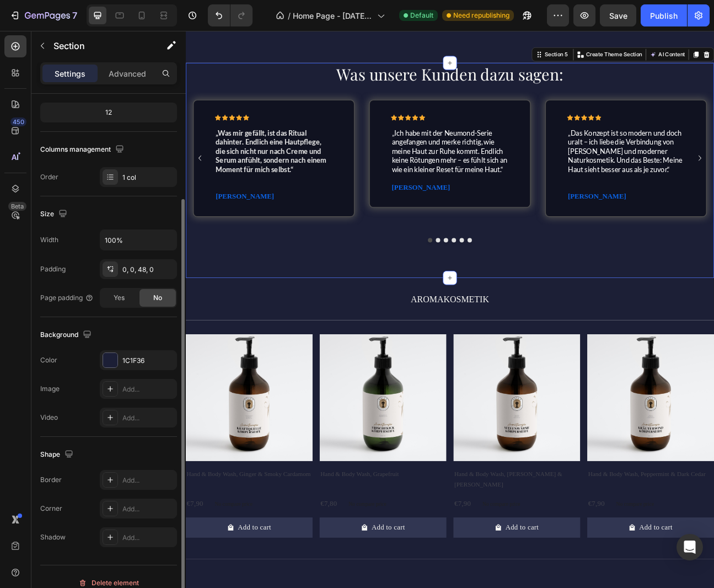
click at [391, 323] on div "Was unsere Kunden dazu sagen: Heading Row Icon Icon Icon Icon Icon Icon List „W…" at bounding box center [516, 205] width 661 height 269
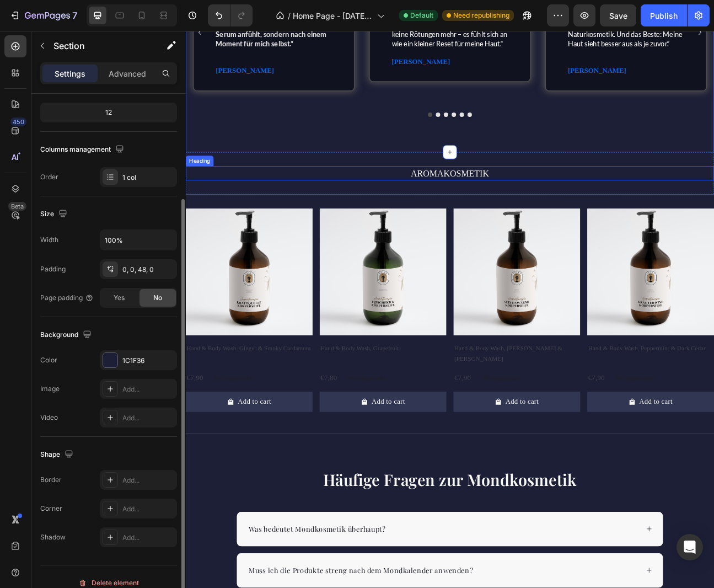
scroll to position [1461, 0]
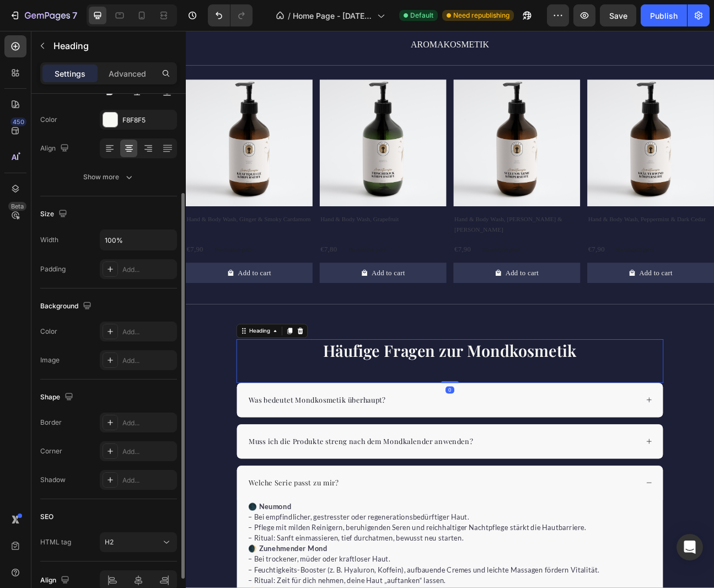
click at [497, 422] on h2 "Häufige Fragen zur Mondkosmetik" at bounding box center [516, 431] width 535 height 28
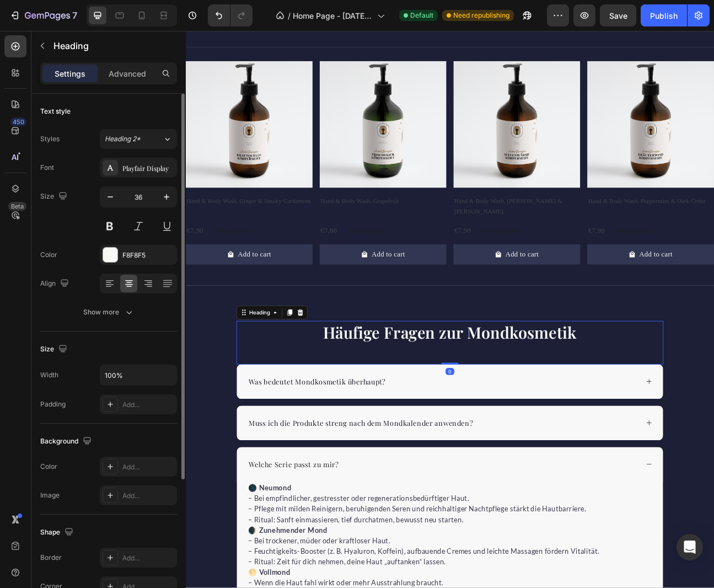
scroll to position [1273, 0]
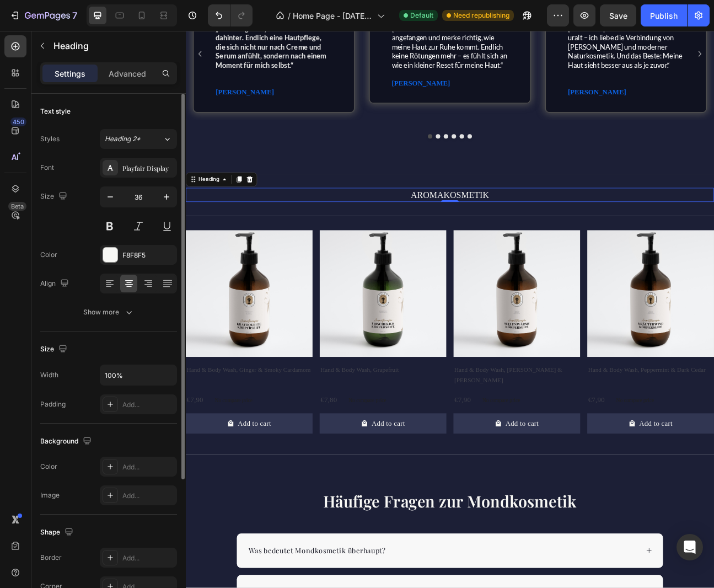
click at [534, 241] on p "AROMAKOSMETIK" at bounding box center [516, 236] width 659 height 15
click at [345, 264] on div "Product Images Hand & Body Wash, Ginger & Smoky Cardamom Product Title €7,90 Pr…" at bounding box center [516, 412] width 661 height 299
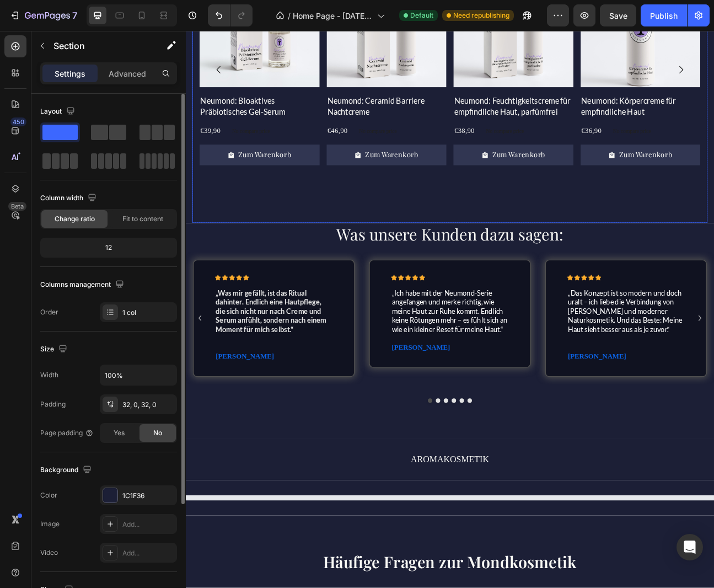
scroll to position [952, 0]
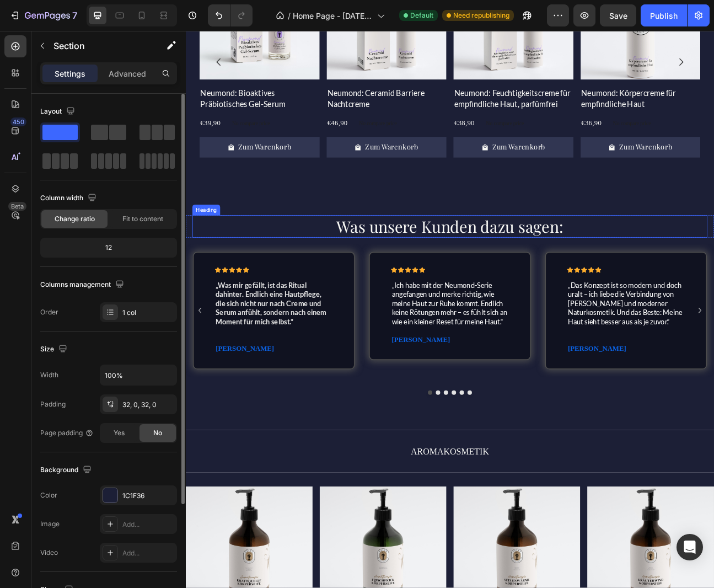
click at [515, 281] on h2 "Was unsere Kunden dazu sagen:" at bounding box center [516, 276] width 645 height 28
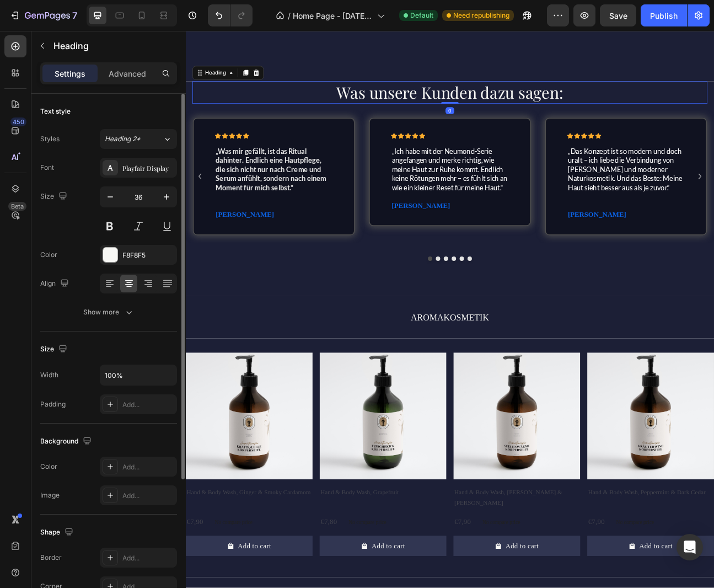
scroll to position [1146, 0]
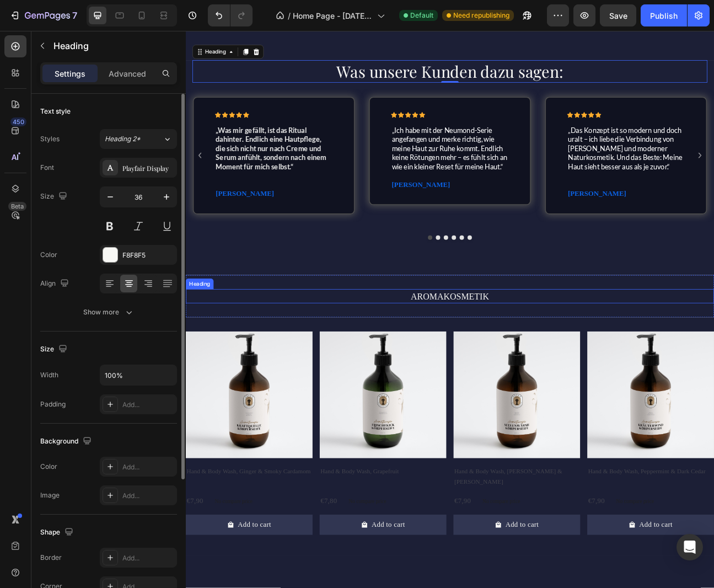
click at [520, 365] on h2 "AROMAKOSMETIK" at bounding box center [516, 363] width 661 height 18
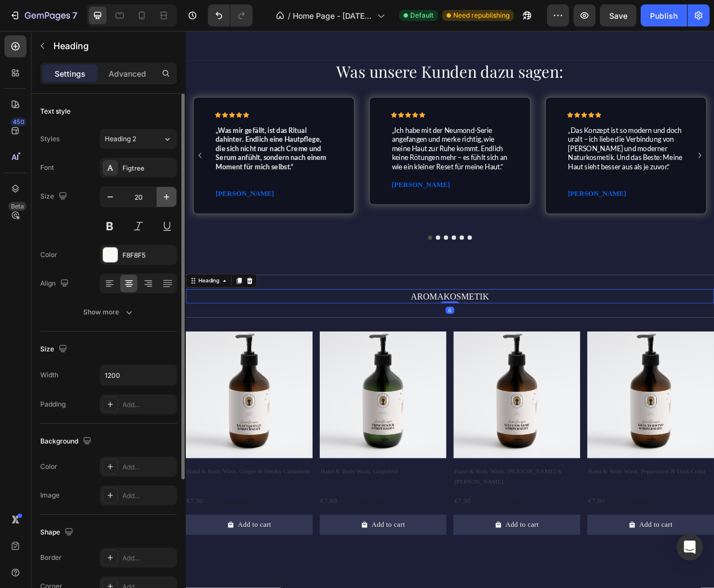
click at [167, 197] on icon "button" at bounding box center [167, 197] width 6 height 6
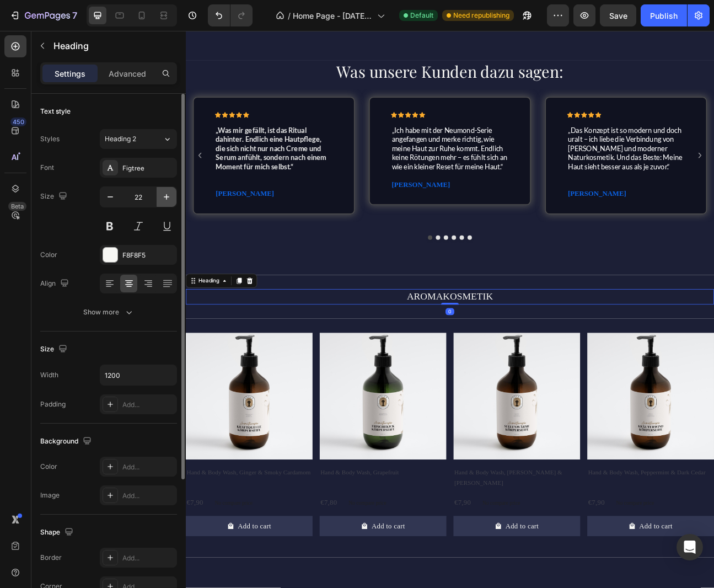
click at [167, 197] on icon "button" at bounding box center [167, 197] width 6 height 6
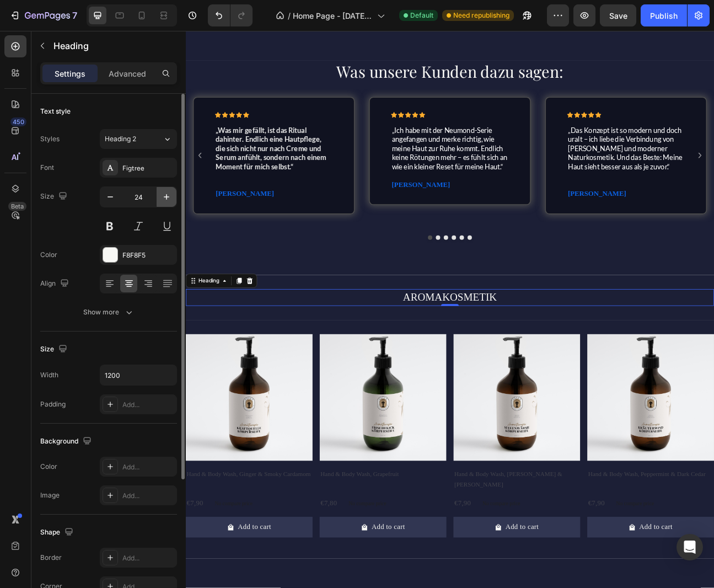
click at [167, 197] on icon "button" at bounding box center [167, 197] width 6 height 6
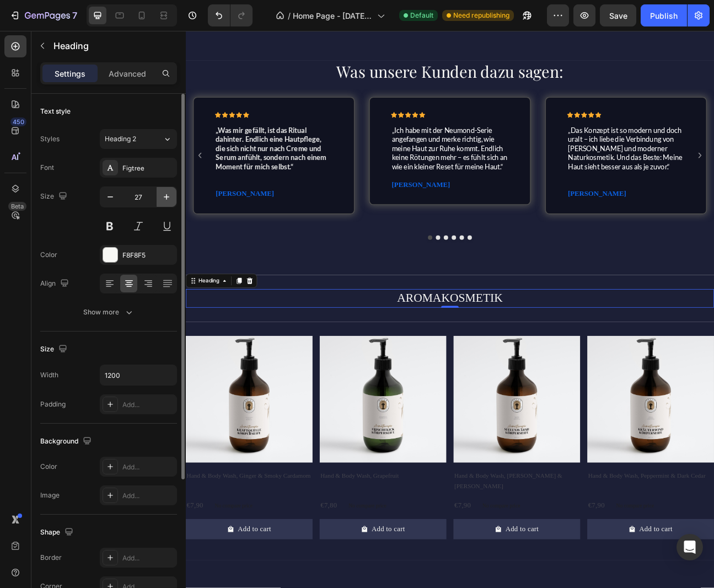
click at [167, 197] on icon "button" at bounding box center [167, 197] width 6 height 6
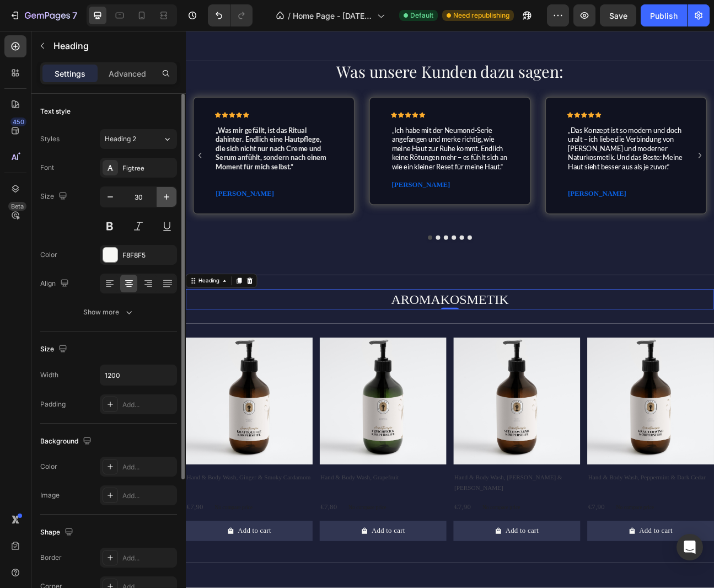
click at [167, 197] on icon "button" at bounding box center [167, 197] width 6 height 6
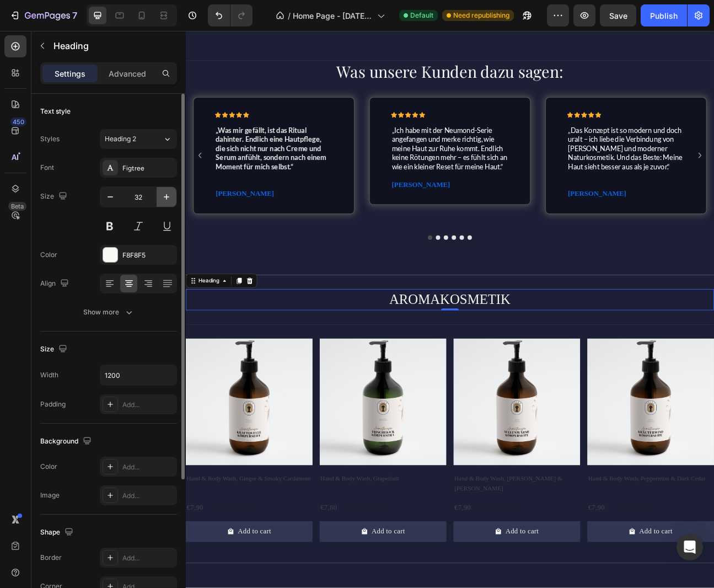
click at [167, 197] on icon "button" at bounding box center [167, 197] width 6 height 6
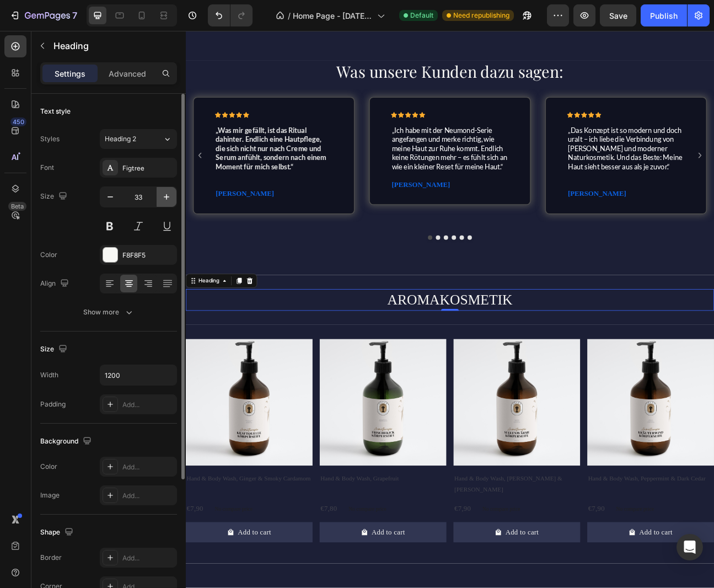
click at [167, 197] on icon "button" at bounding box center [167, 197] width 6 height 6
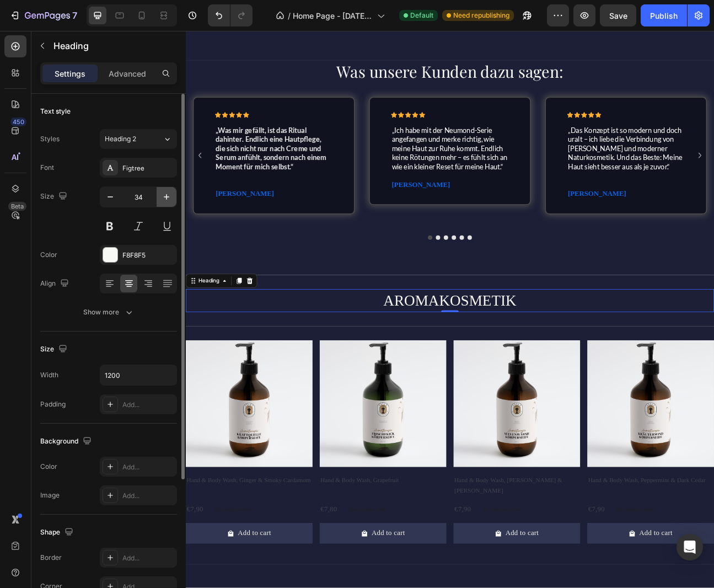
click at [167, 197] on icon "button" at bounding box center [167, 197] width 6 height 6
type input "36"
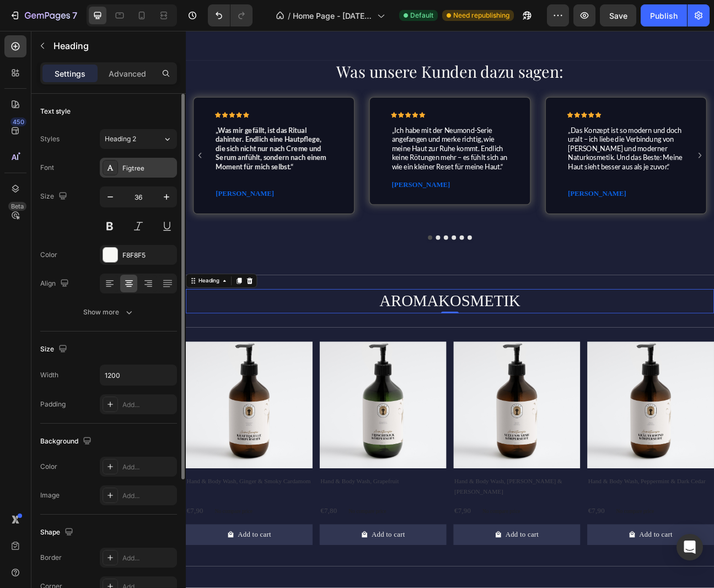
click at [139, 164] on div "Figtree" at bounding box center [148, 168] width 52 height 10
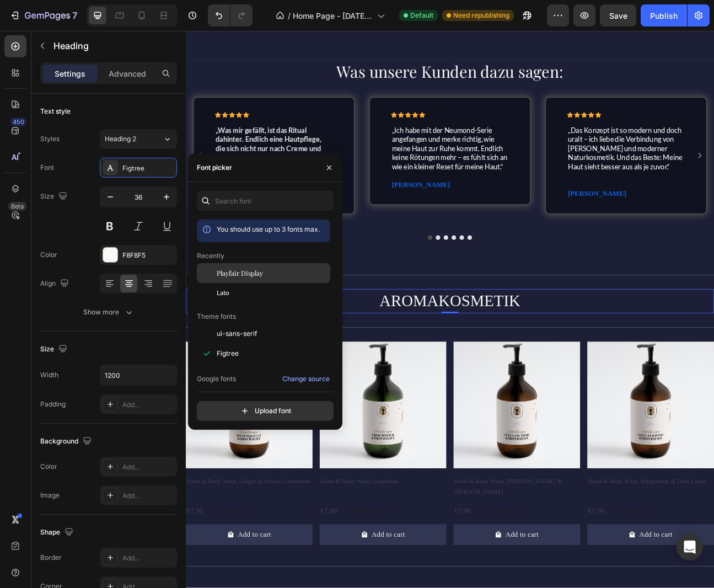
click at [243, 273] on span "Playfair Display" at bounding box center [240, 273] width 46 height 10
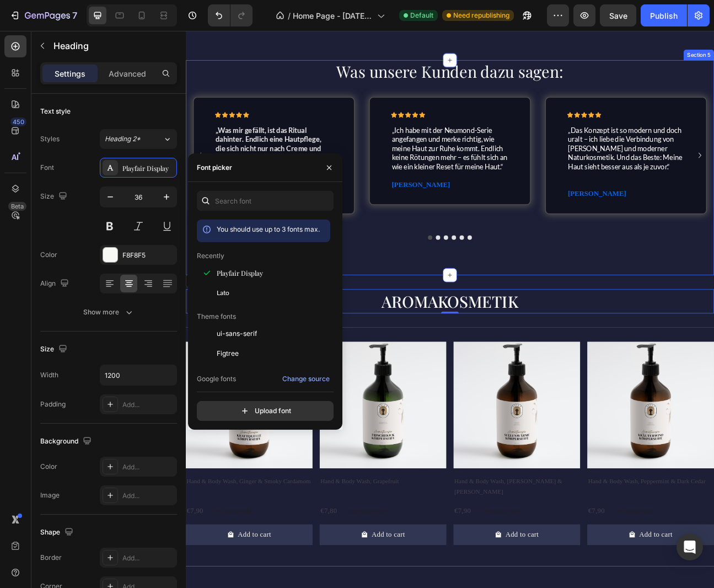
click at [433, 324] on div "Was unsere Kunden dazu sagen: Heading Row Icon Icon Icon Icon Icon Icon List „W…" at bounding box center [516, 202] width 661 height 269
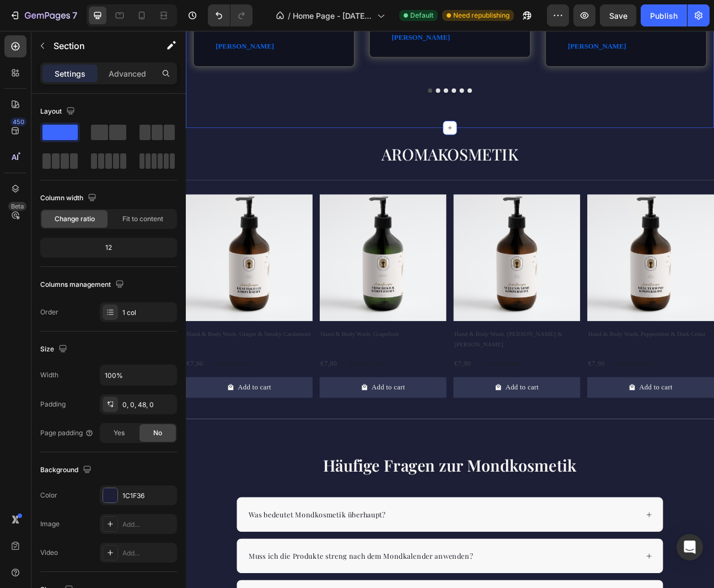
scroll to position [1341, 0]
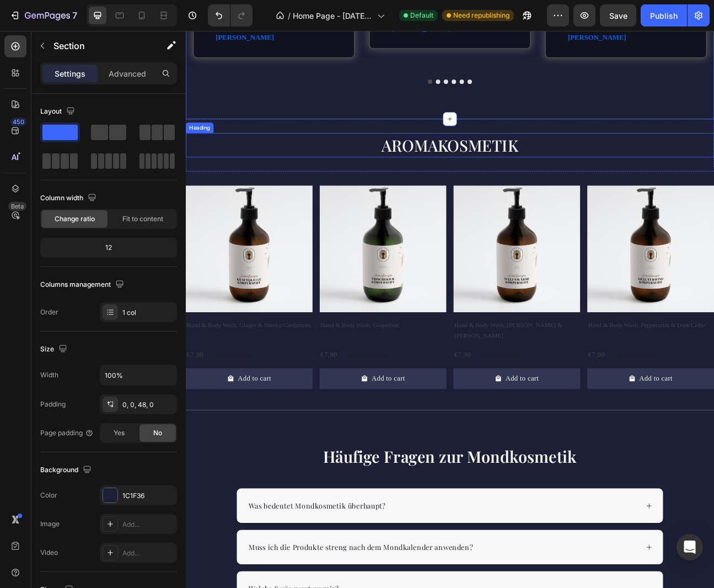
click at [521, 179] on h2 "AROMAKOSMETIK" at bounding box center [516, 174] width 661 height 30
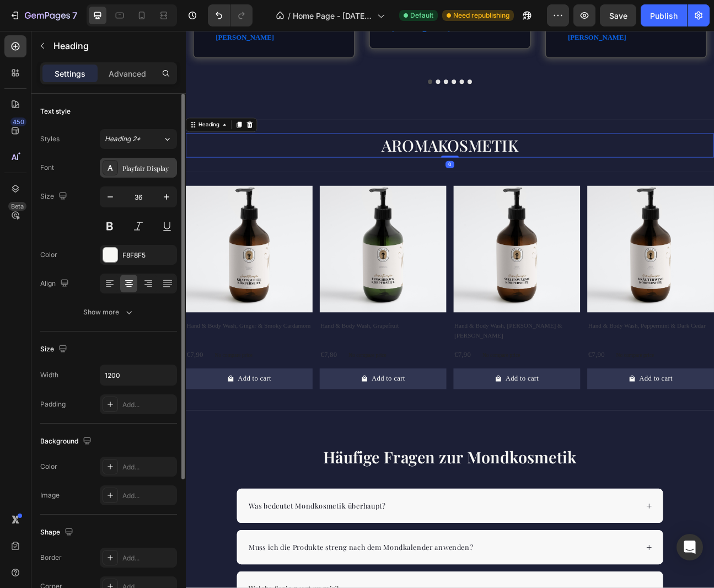
click at [146, 168] on div "Playfair Display" at bounding box center [148, 168] width 52 height 10
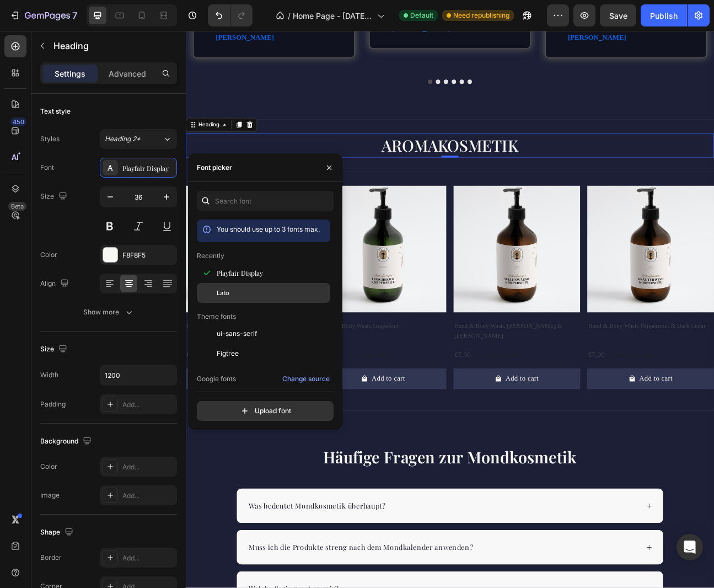
click at [238, 295] on div "Lato" at bounding box center [272, 293] width 111 height 10
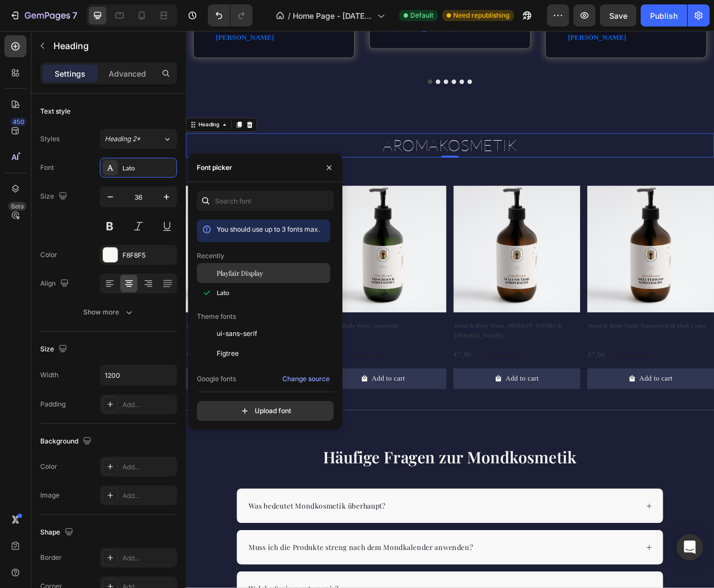
click at [248, 271] on span "Playfair Display" at bounding box center [240, 273] width 46 height 10
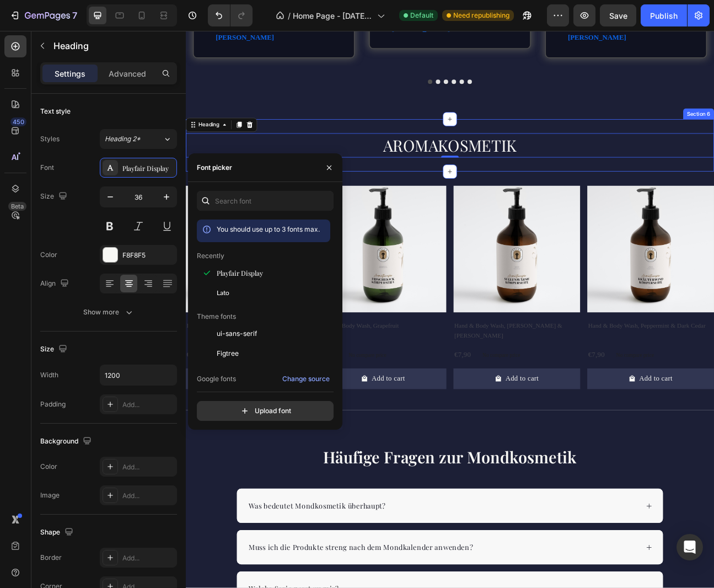
click at [334, 121] on div "Was unsere Kunden dazu sagen: Heading Row Icon Icon Icon Icon Icon Icon List „W…" at bounding box center [516, 7] width 661 height 269
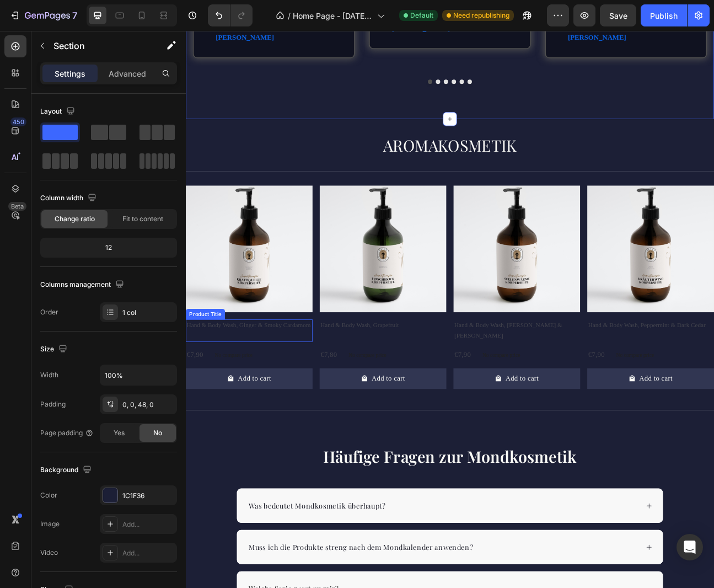
click at [235, 403] on h2 "Hand & Body Wash, Ginger & Smoky Cardamom" at bounding box center [265, 399] width 159 height 15
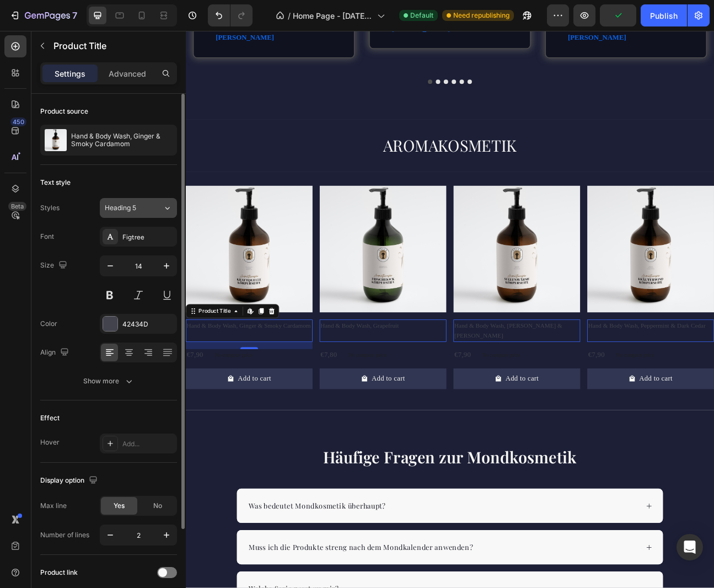
click at [165, 205] on icon at bounding box center [167, 207] width 9 height 11
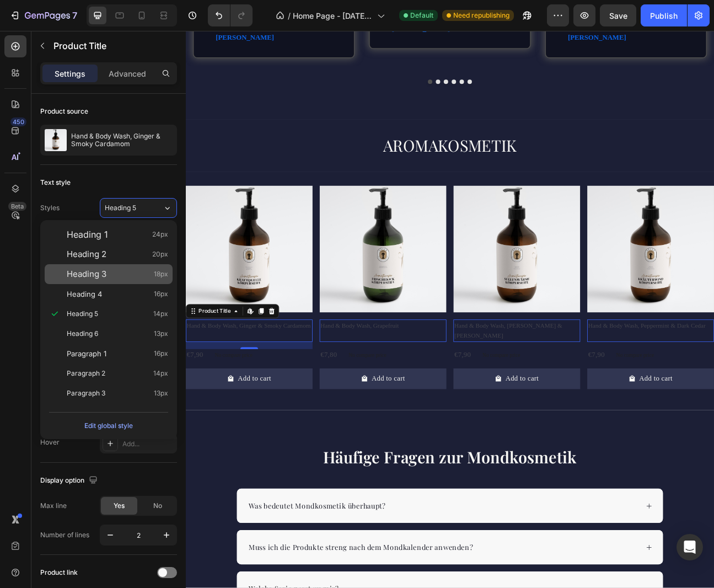
click at [135, 275] on div "Heading 3 18px" at bounding box center [117, 273] width 101 height 11
type input "18"
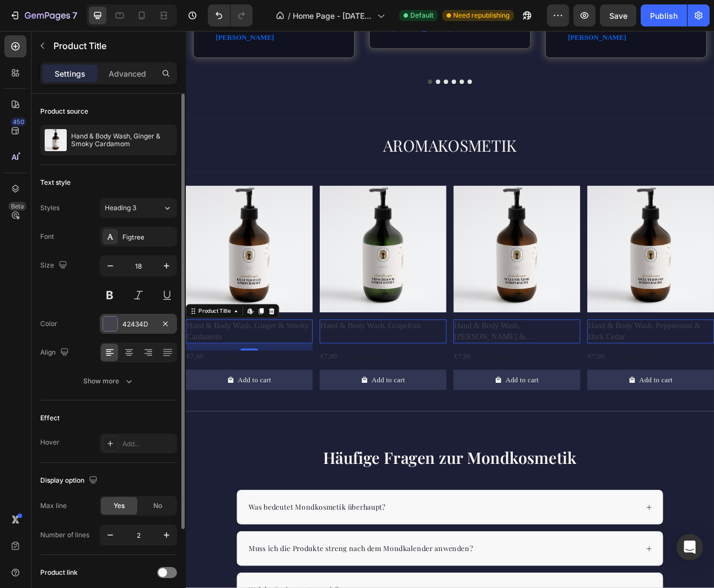
click at [133, 324] on div "42434D" at bounding box center [138, 324] width 32 height 10
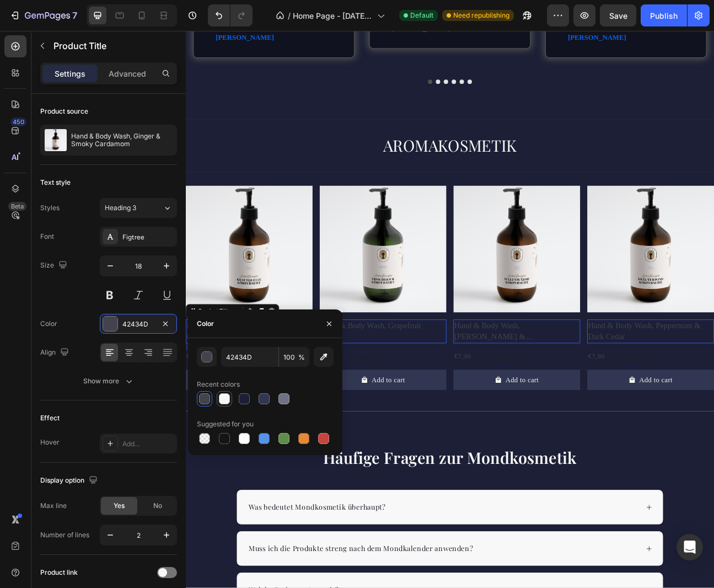
click at [225, 401] on div at bounding box center [224, 398] width 11 height 11
type input "F8F8F5"
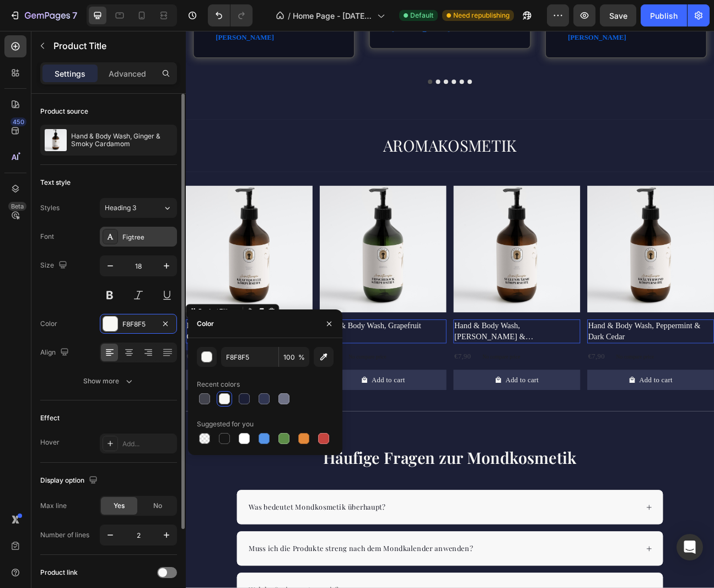
click at [133, 234] on div "Figtree" at bounding box center [148, 237] width 52 height 10
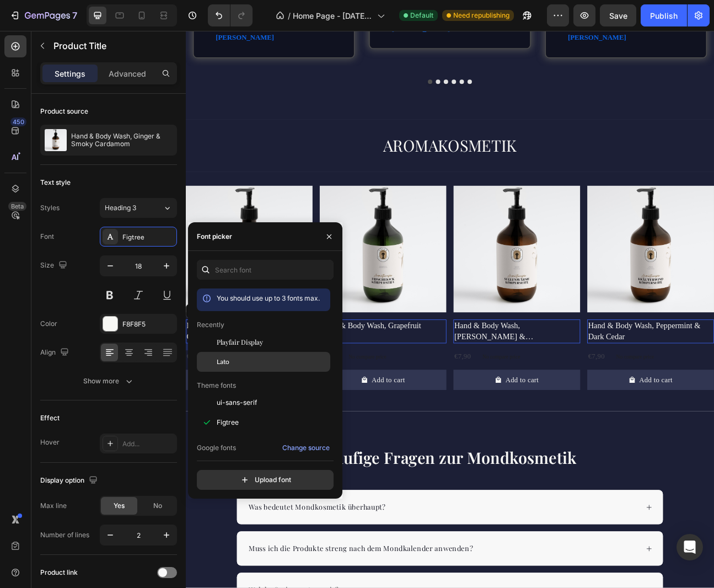
click at [256, 363] on div "Lato" at bounding box center [272, 362] width 111 height 10
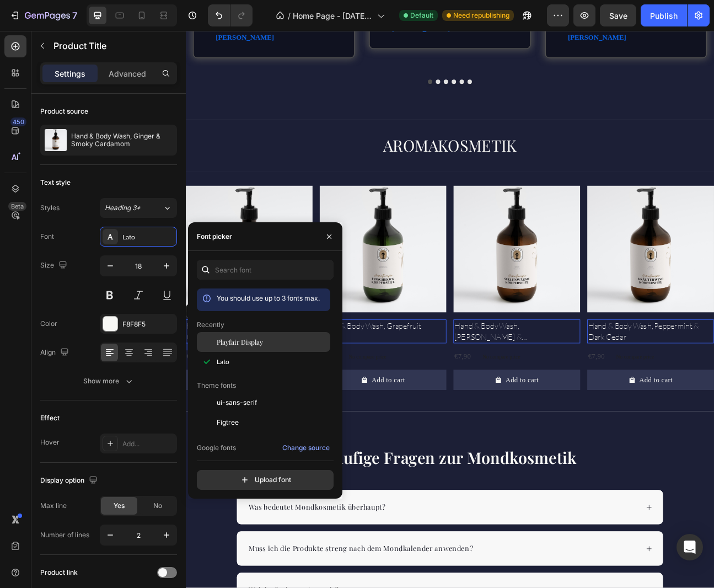
click at [250, 342] on span "Playfair Display" at bounding box center [240, 342] width 46 height 10
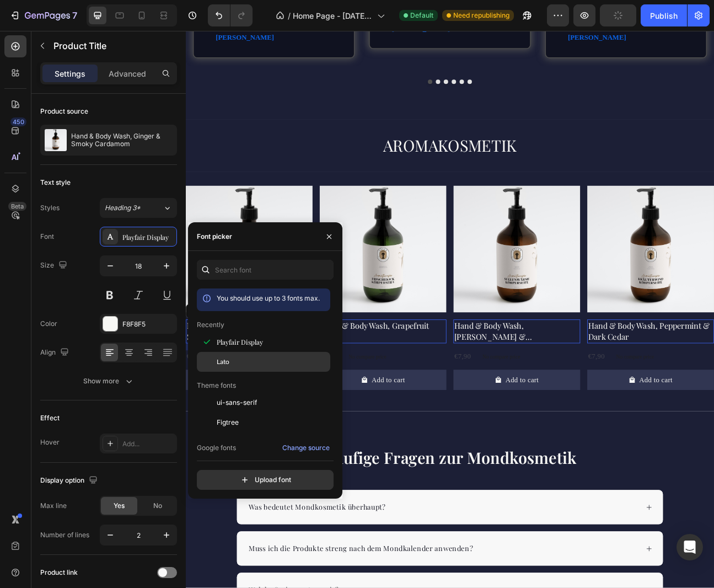
click at [246, 359] on div "Lato" at bounding box center [272, 362] width 111 height 10
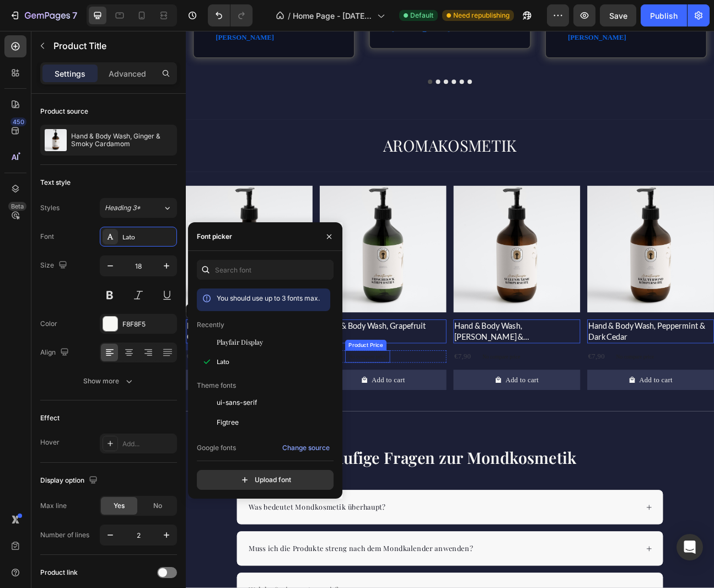
click at [270, 440] on p "No compare price" at bounding box center [245, 438] width 47 height 7
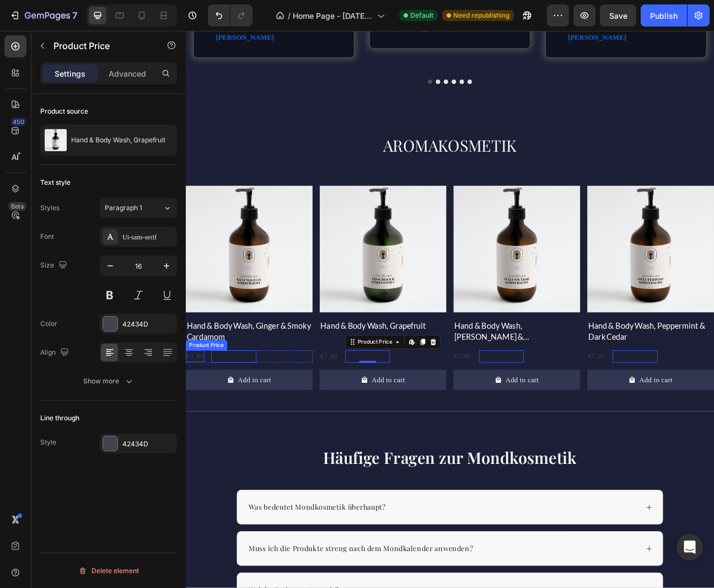
click at [206, 441] on div "€7,90" at bounding box center [197, 438] width 23 height 14
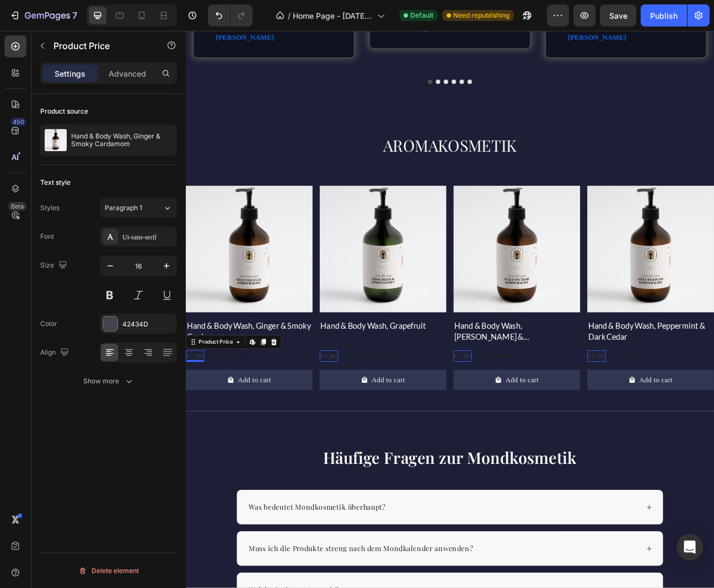
click at [198, 437] on div "€7,90" at bounding box center [197, 438] width 23 height 14
click at [134, 319] on div "42434D" at bounding box center [138, 324] width 32 height 10
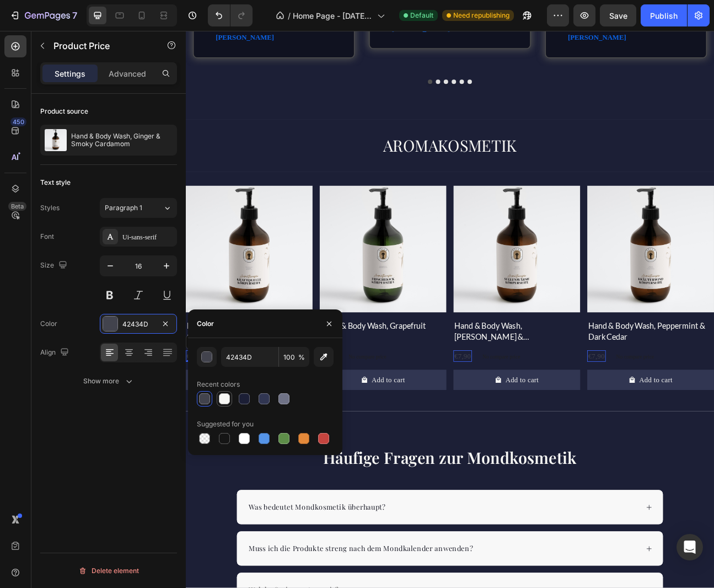
click at [222, 402] on div at bounding box center [224, 398] width 11 height 11
type input "F8F8F5"
click at [345, 470] on button "Add to cart" at bounding box center [265, 467] width 159 height 25
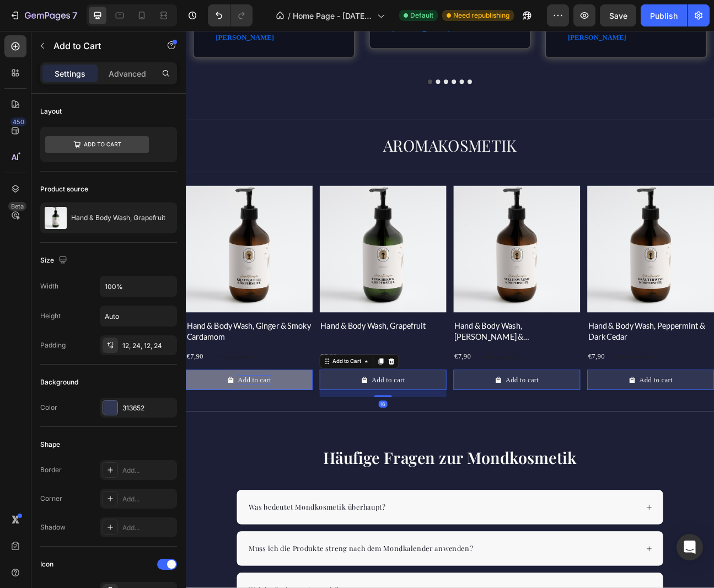
click at [268, 464] on div "Add to cart" at bounding box center [272, 468] width 42 height 12
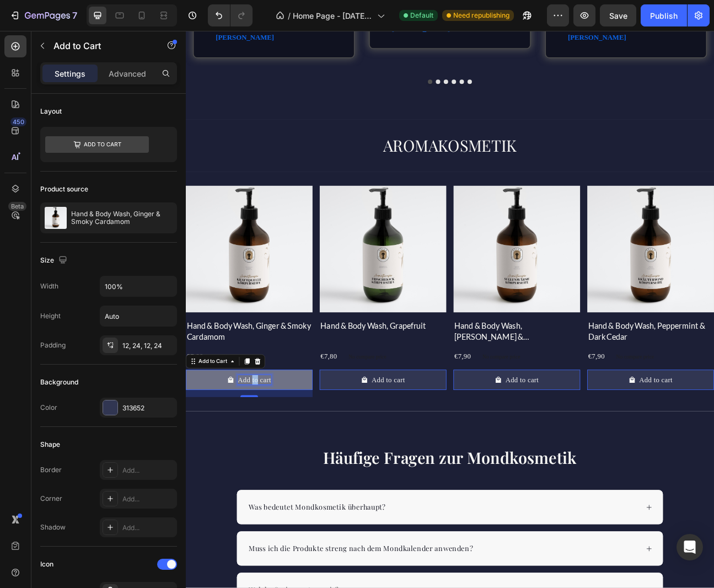
click at [268, 464] on p "Add to cart" at bounding box center [272, 468] width 42 height 12
click at [186, 455] on button "Zum" at bounding box center [265, 467] width 159 height 25
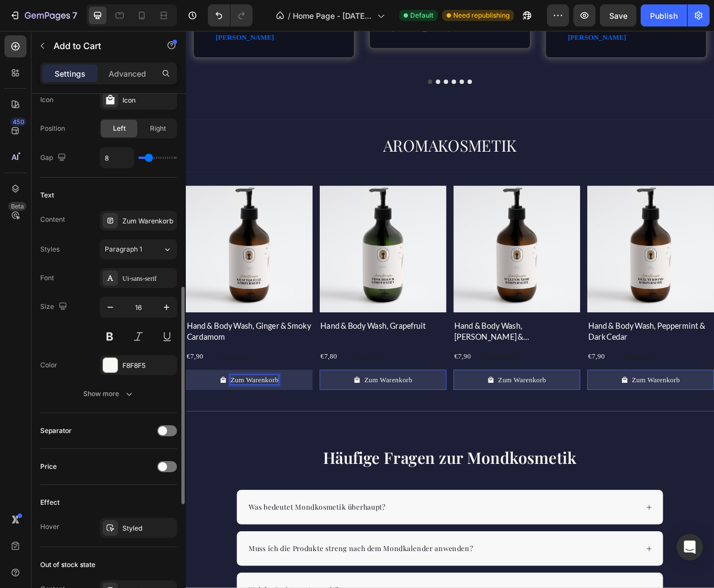
scroll to position [480, 0]
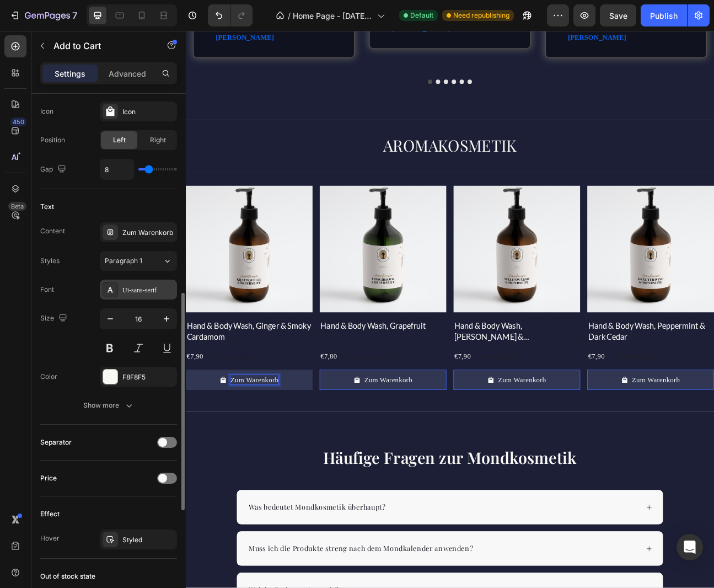
click at [133, 285] on div "Ui-sans-serif" at bounding box center [148, 290] width 52 height 10
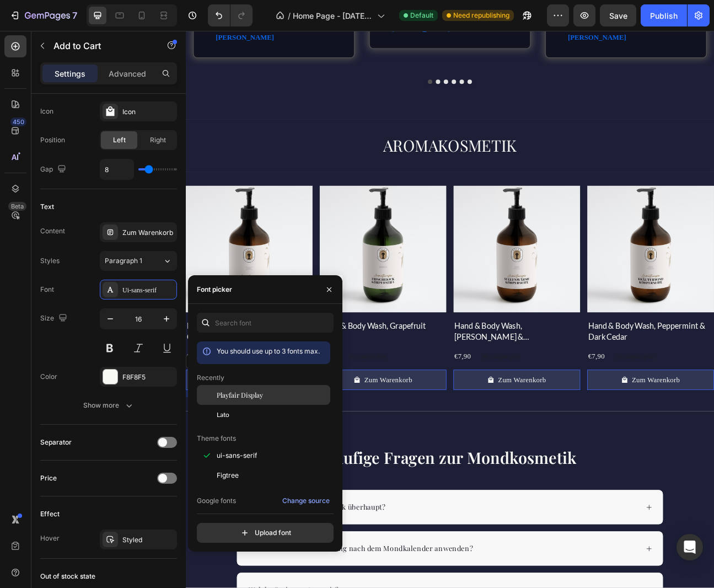
click at [236, 391] on span "Playfair Display" at bounding box center [240, 395] width 46 height 10
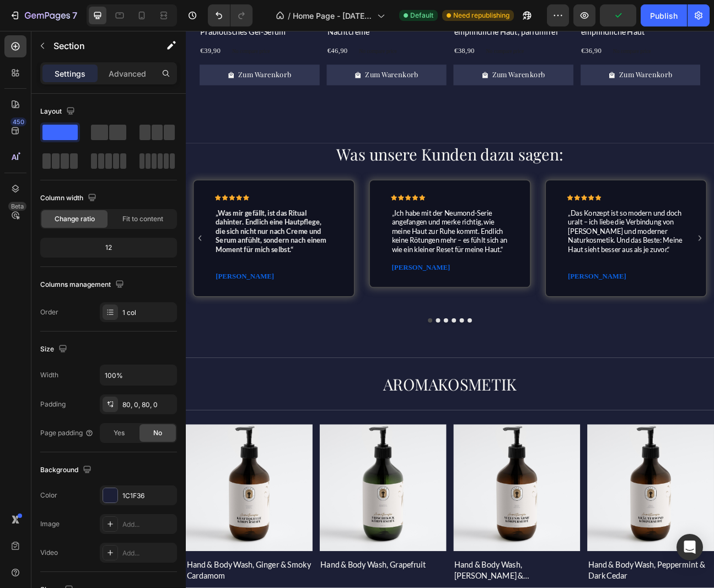
scroll to position [1047, 0]
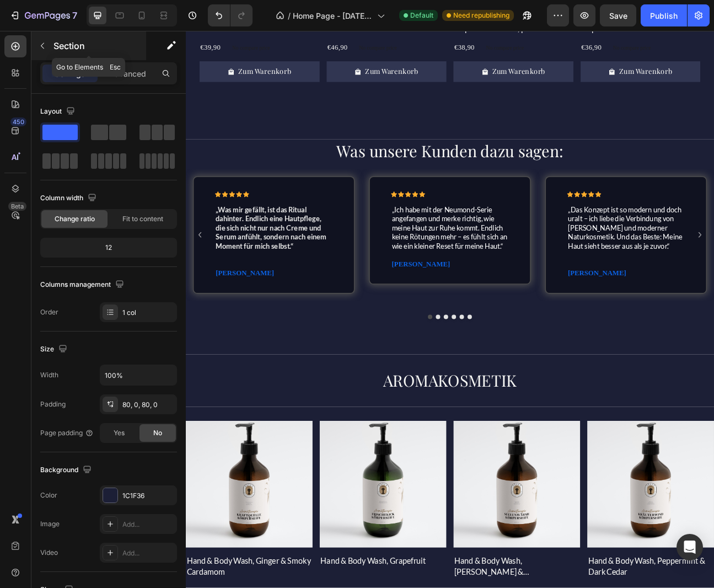
click at [47, 46] on button "button" at bounding box center [43, 46] width 18 height 18
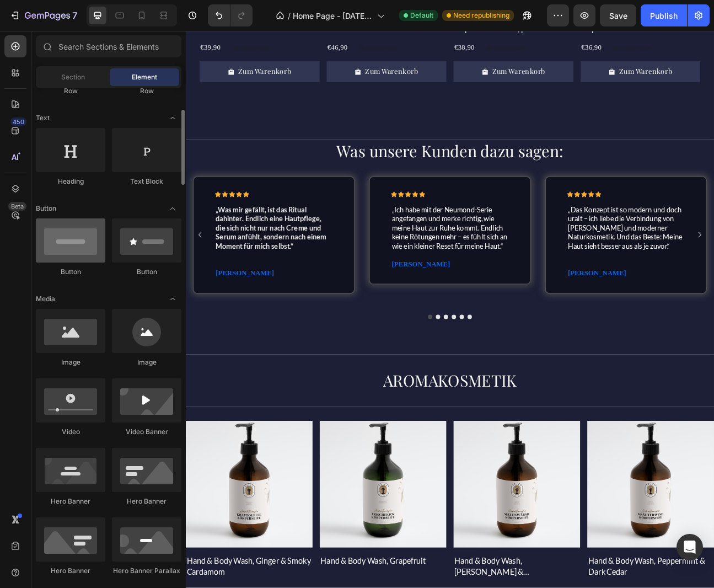
scroll to position [144, 0]
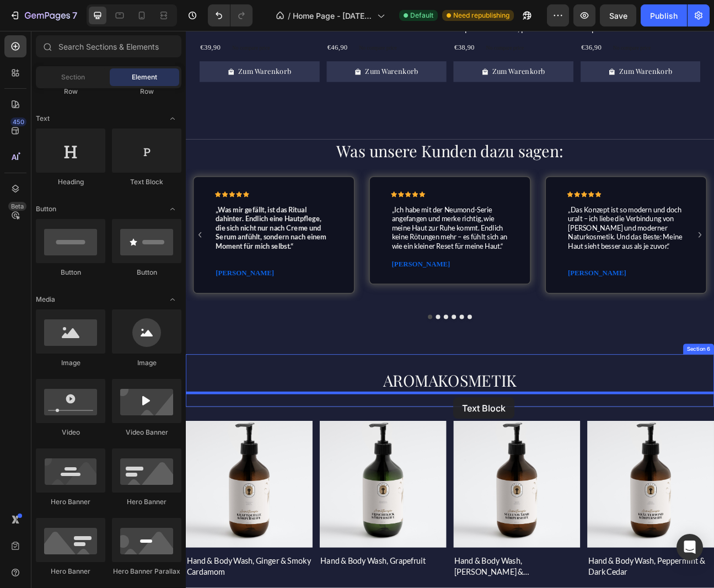
drag, startPoint x: 332, startPoint y: 185, endPoint x: 521, endPoint y: 489, distance: 358.7
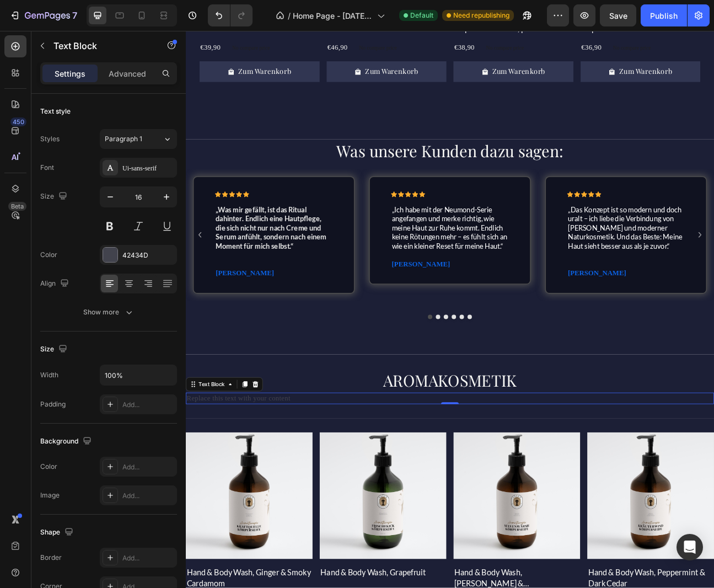
click at [407, 491] on div "Replace this text with your content" at bounding box center [516, 491] width 661 height 14
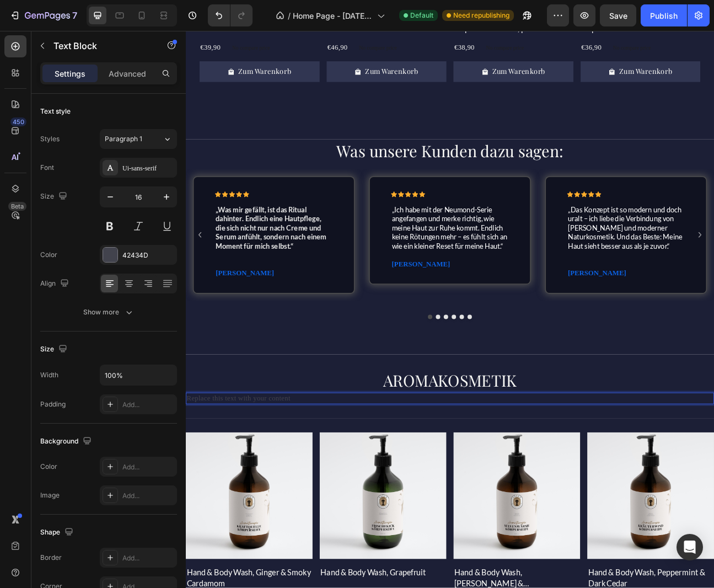
click at [306, 491] on p "Replace this text with your content" at bounding box center [516, 491] width 659 height 12
click at [168, 196] on icon "button" at bounding box center [166, 196] width 11 height 11
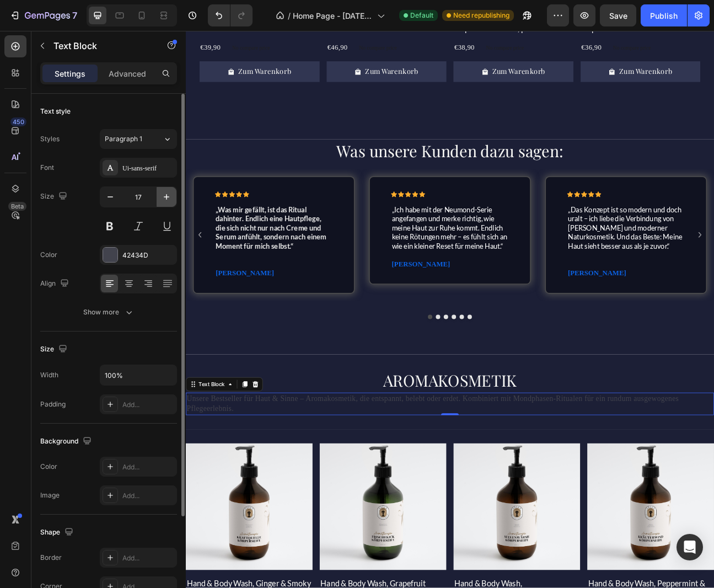
click at [166, 196] on icon "button" at bounding box center [167, 197] width 6 height 6
type input "18"
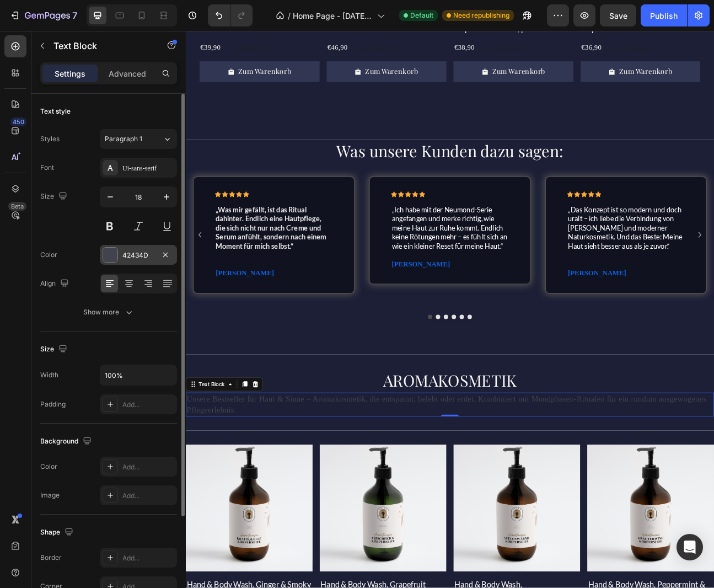
click at [129, 255] on div "42434D" at bounding box center [138, 255] width 32 height 10
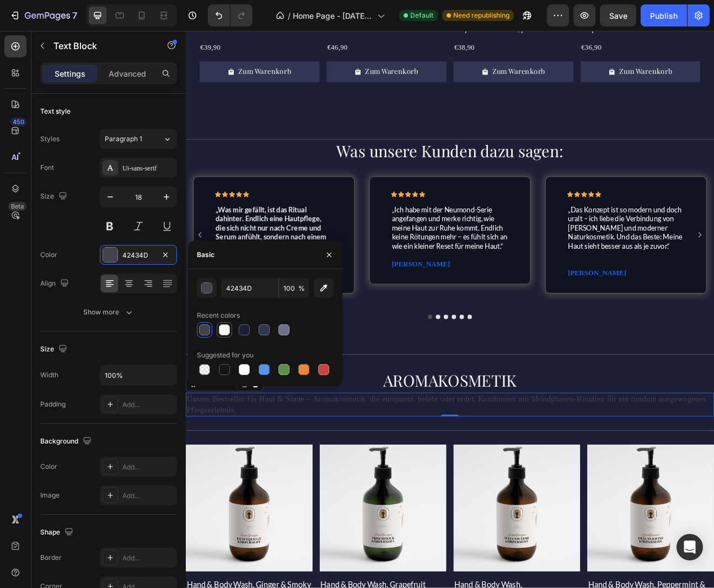
click at [223, 329] on div at bounding box center [224, 329] width 11 height 11
type input "F8F8F5"
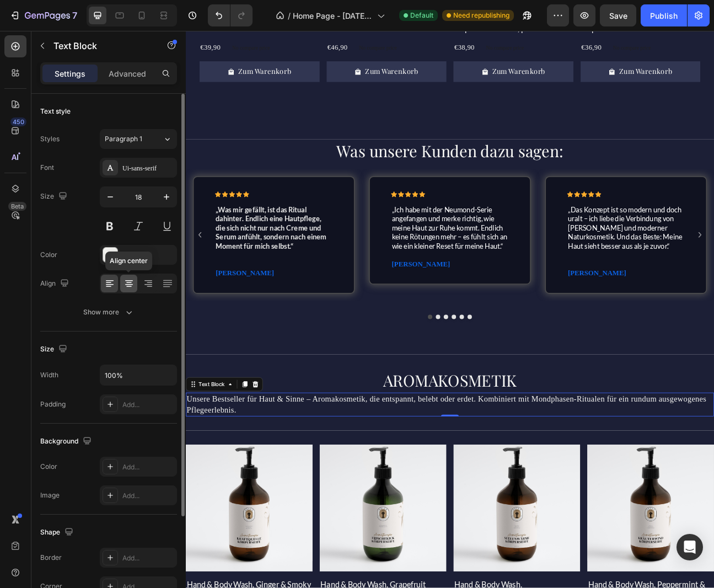
click at [127, 287] on icon at bounding box center [128, 283] width 11 height 11
click at [143, 169] on div "Ui-sans-serif" at bounding box center [148, 168] width 52 height 10
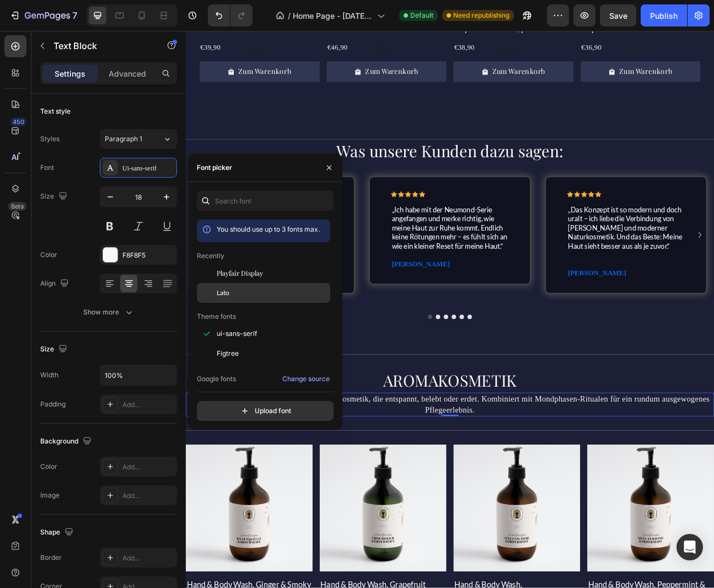
click at [236, 293] on div "Lato" at bounding box center [272, 293] width 111 height 10
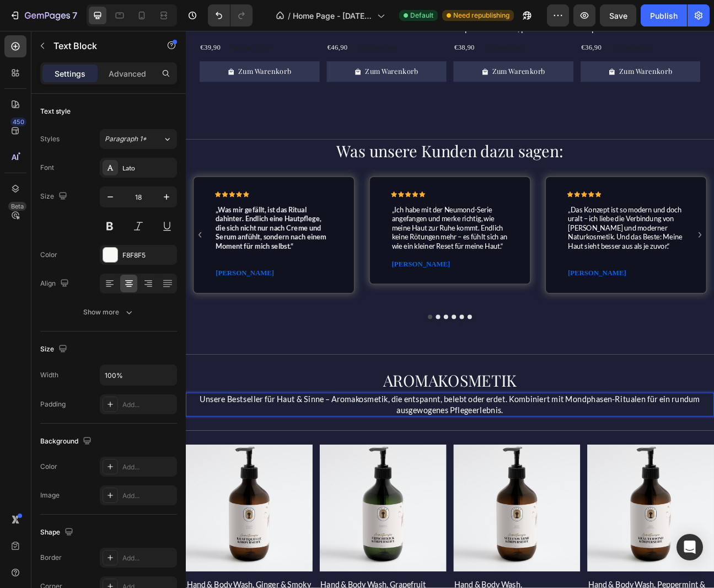
click at [593, 493] on p "Unsere Bestseller für Haut & Sinne – Aromakosmetik, die entspannt, belebt oder …" at bounding box center [516, 499] width 659 height 28
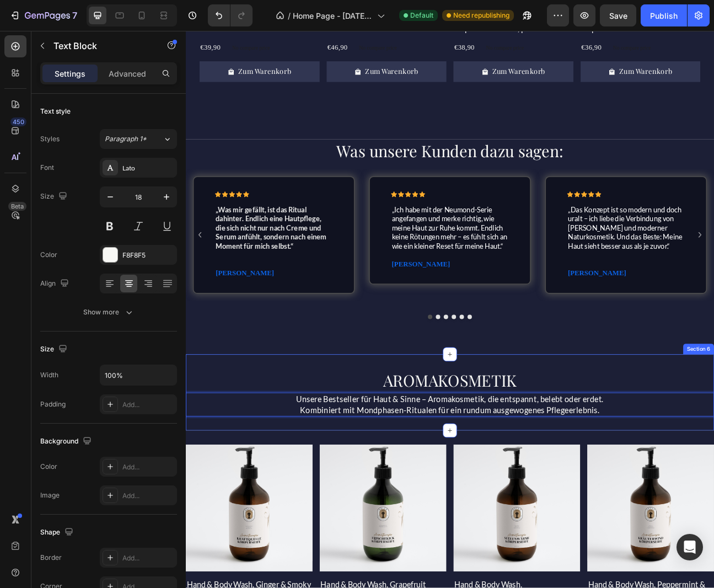
click at [647, 445] on div "AROMAKOSMETIK Heading Unsere Bestseller für Haut & Sinne – Aromakosmetik, die e…" at bounding box center [516, 483] width 661 height 95
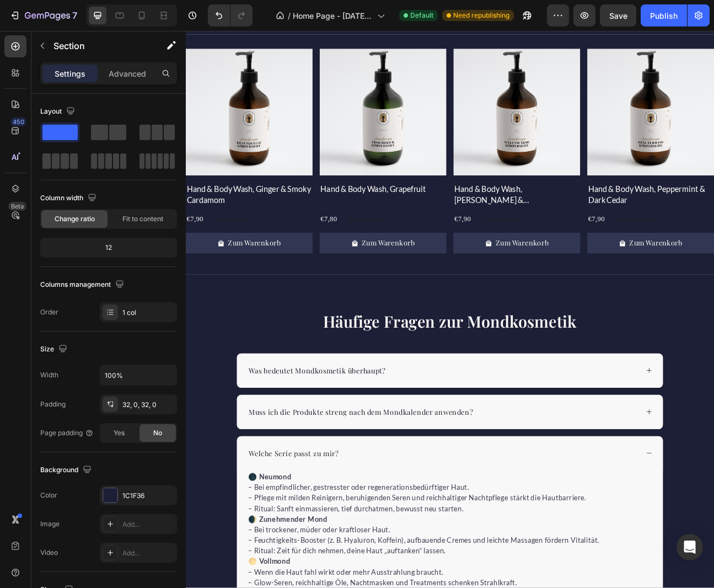
scroll to position [1543, 0]
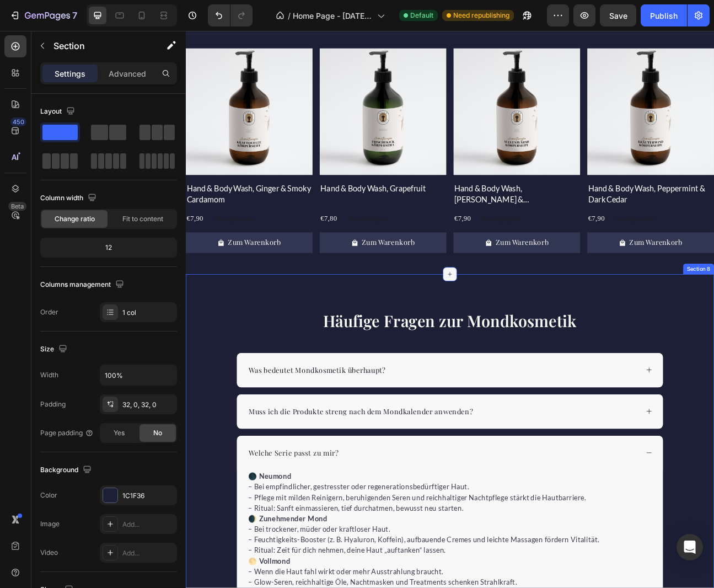
click at [518, 337] on icon at bounding box center [516, 335] width 9 height 9
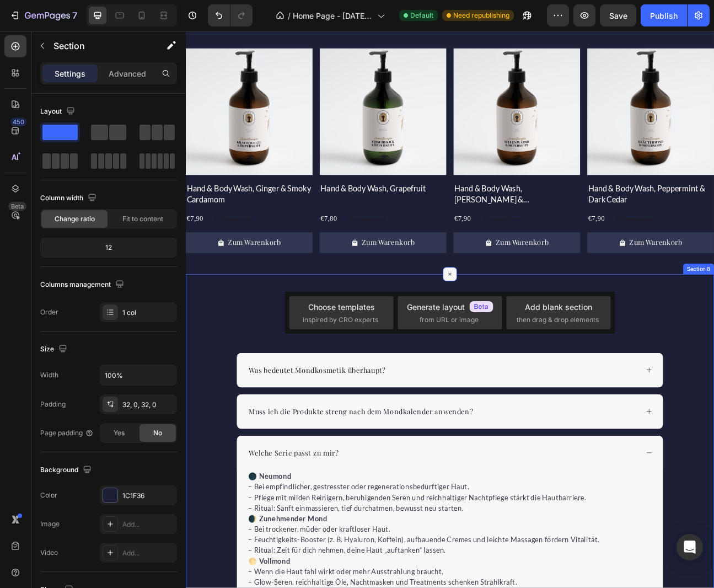
click at [518, 337] on icon at bounding box center [516, 335] width 13 height 13
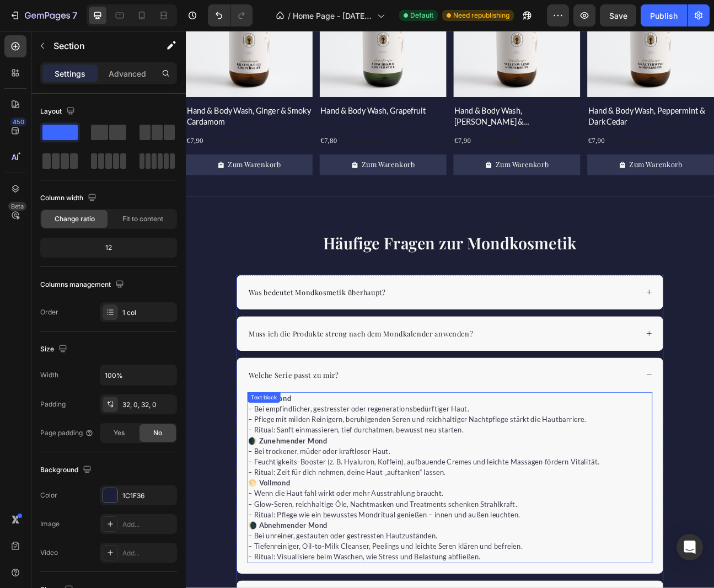
scroll to position [1666, 0]
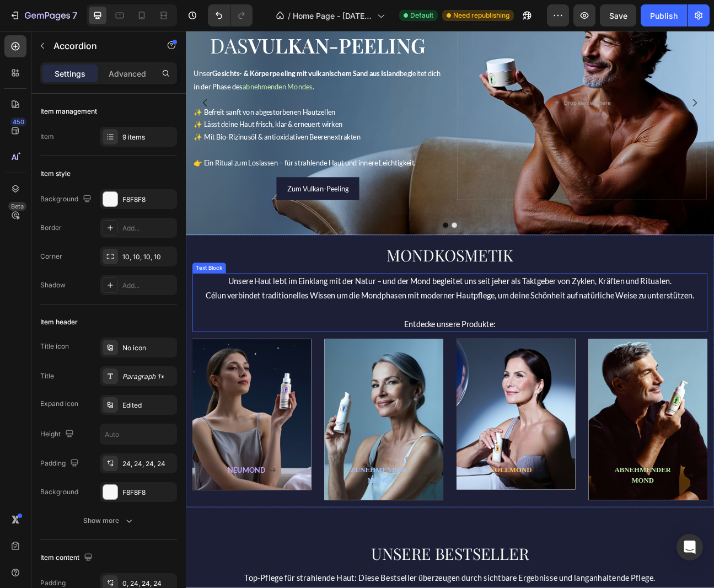
scroll to position [176, 0]
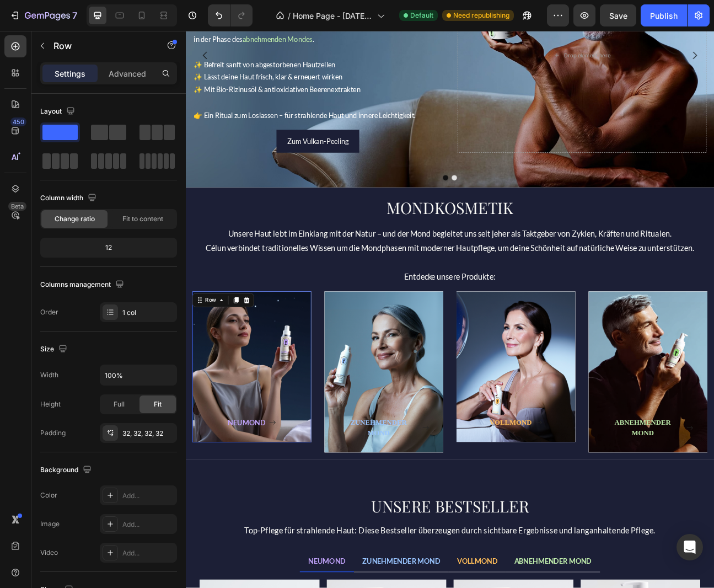
click at [272, 460] on div "Text block NEUMOND Button" at bounding box center [269, 452] width 114 height 154
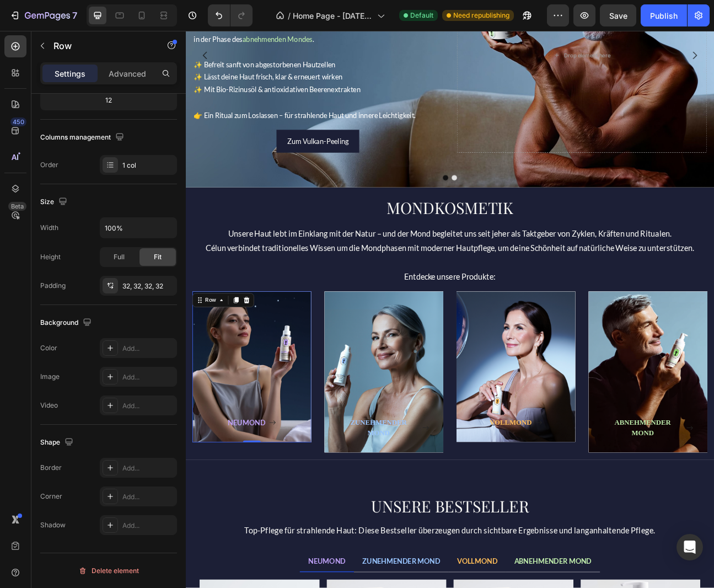
click at [296, 448] on div "Text block NEUMOND Button" at bounding box center [269, 452] width 114 height 154
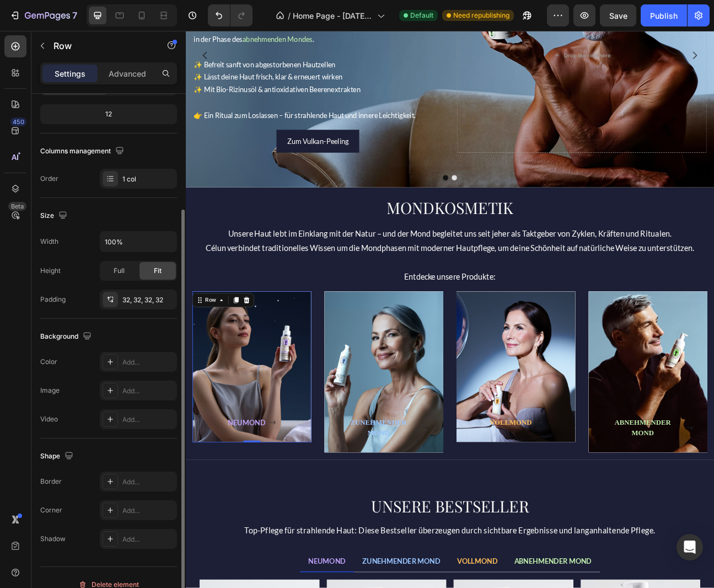
scroll to position [130, 0]
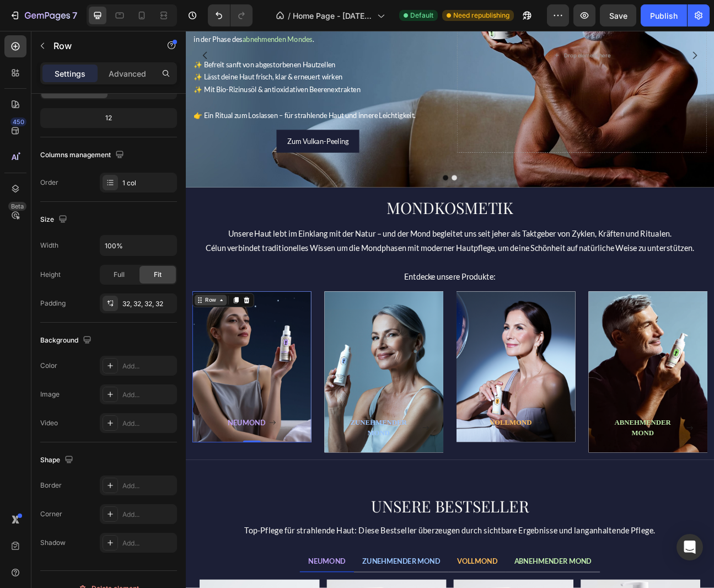
click at [227, 372] on icon at bounding box center [230, 368] width 9 height 9
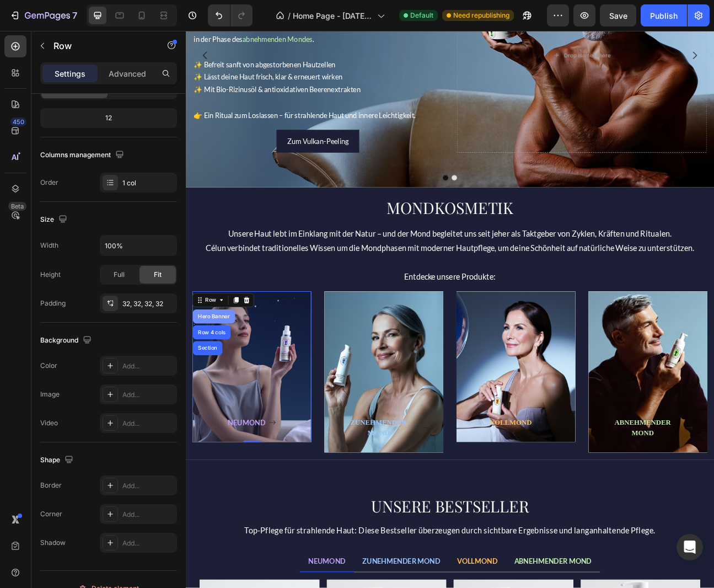
click at [220, 388] on div "Hero Banner" at bounding box center [221, 388] width 44 height 7
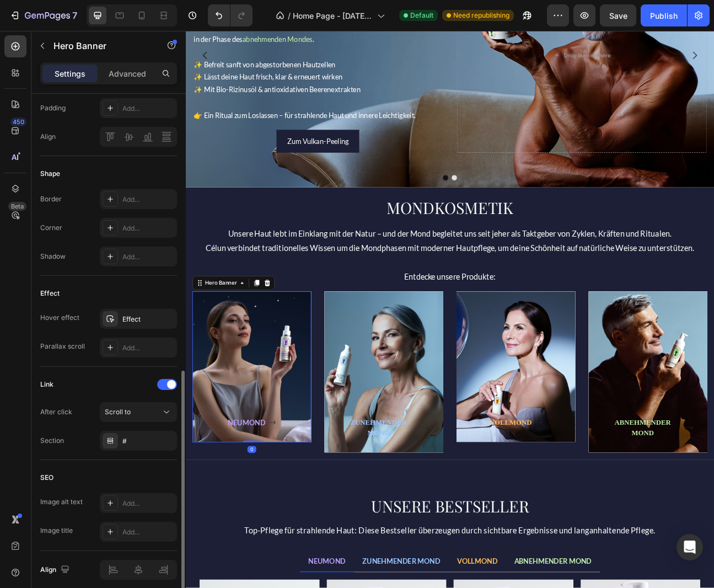
scroll to position [449, 0]
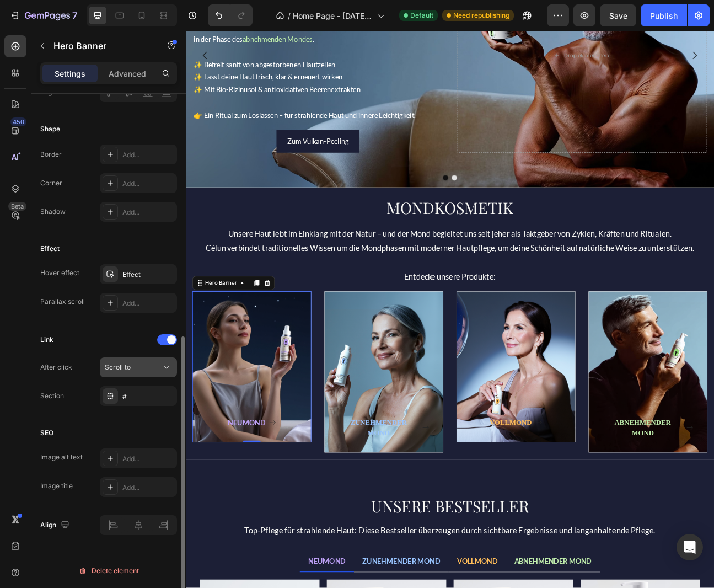
click at [165, 367] on icon at bounding box center [166, 367] width 11 height 11
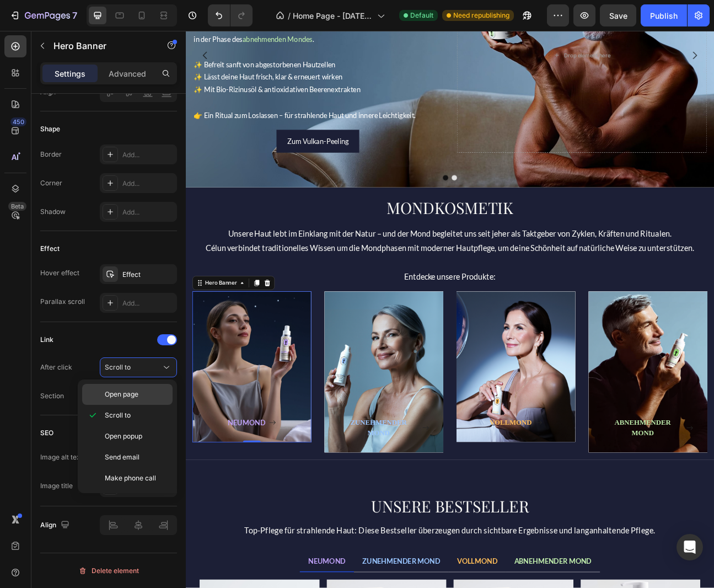
click at [135, 394] on span "Open page" at bounding box center [122, 394] width 34 height 10
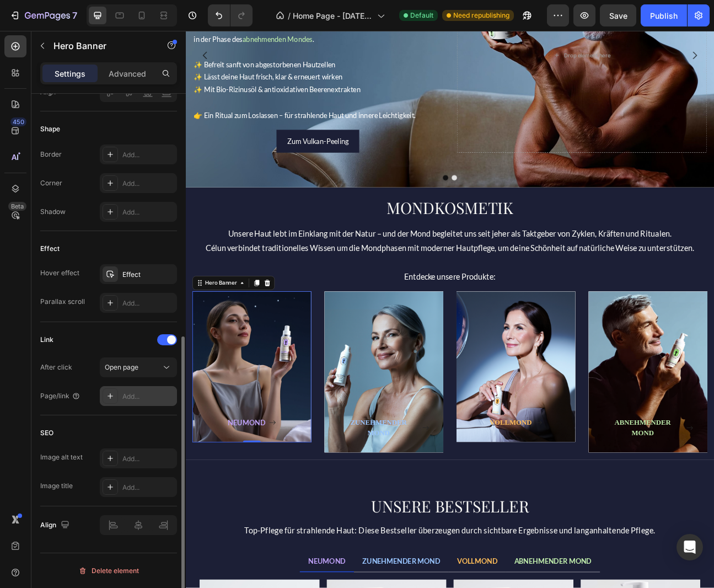
click at [112, 396] on icon at bounding box center [110, 395] width 9 height 9
click at [143, 366] on div "Open page" at bounding box center [133, 367] width 56 height 10
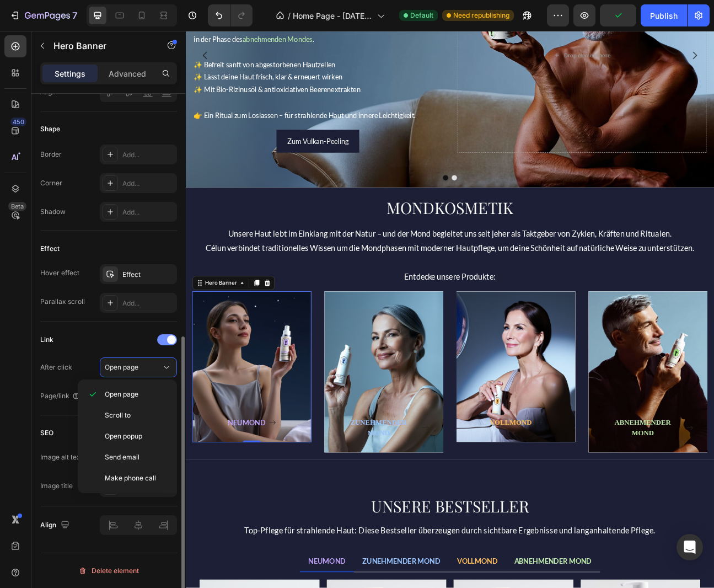
click at [166, 341] on div at bounding box center [167, 339] width 20 height 9
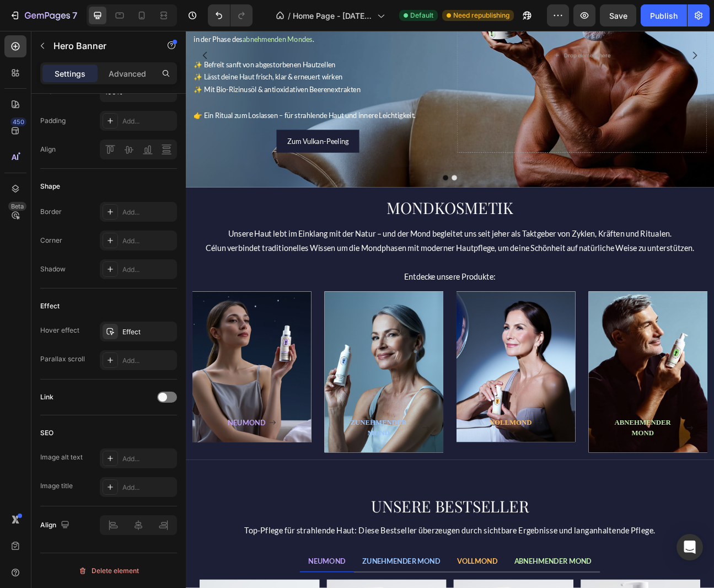
scroll to position [0, 0]
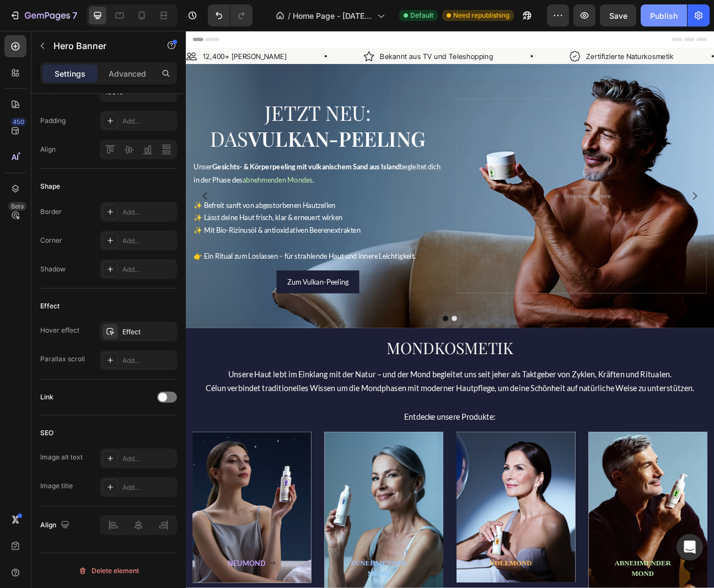
click at [659, 17] on div "Publish" at bounding box center [664, 16] width 28 height 12
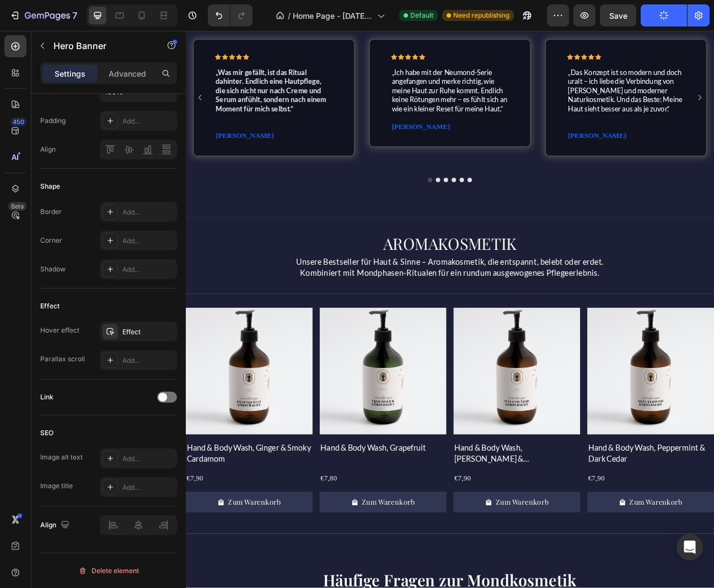
scroll to position [1219, 0]
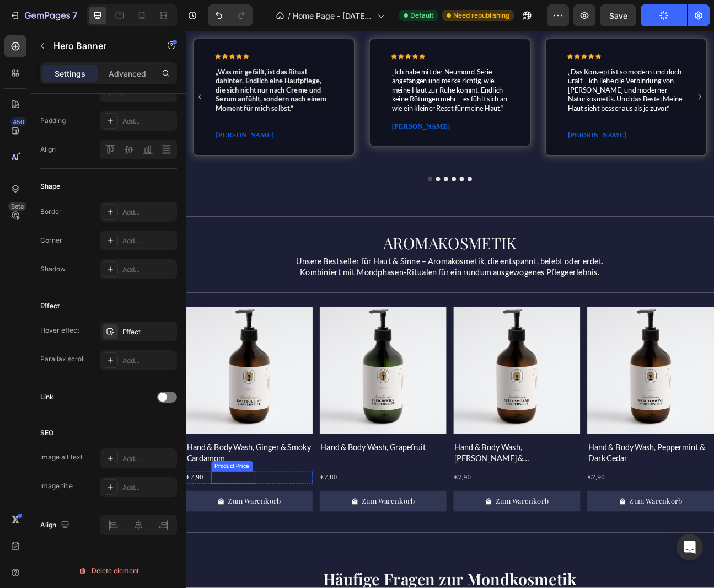
click at [254, 587] on div "No compare price" at bounding box center [246, 590] width 56 height 15
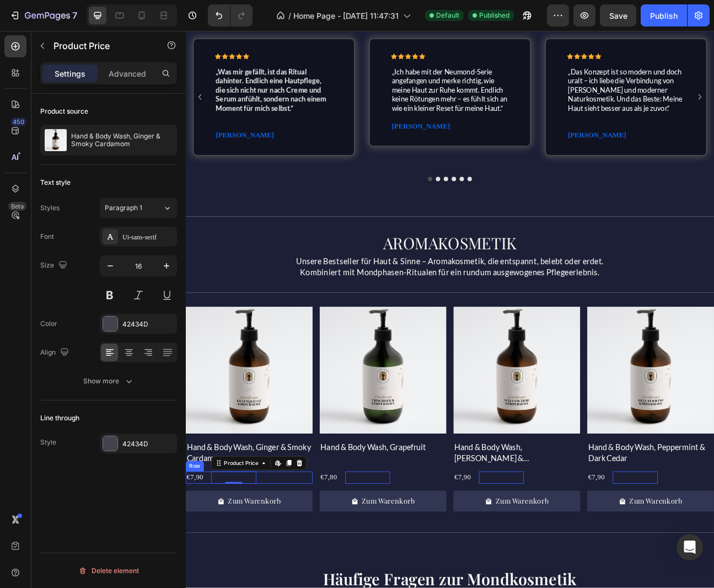
click at [304, 587] on div "€7,90 Product Price Product Price No compare price Product Price Edit content i…" at bounding box center [265, 590] width 159 height 15
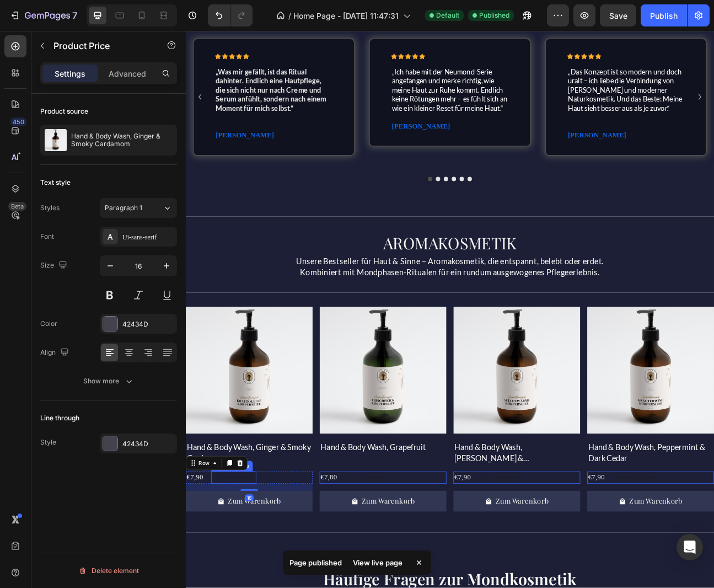
click at [249, 587] on div "No compare price Product Price" at bounding box center [246, 590] width 56 height 15
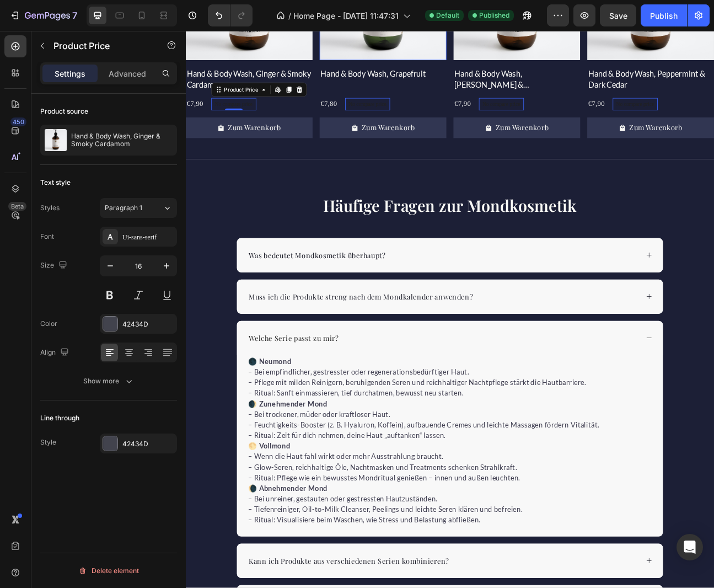
scroll to position [1691, 0]
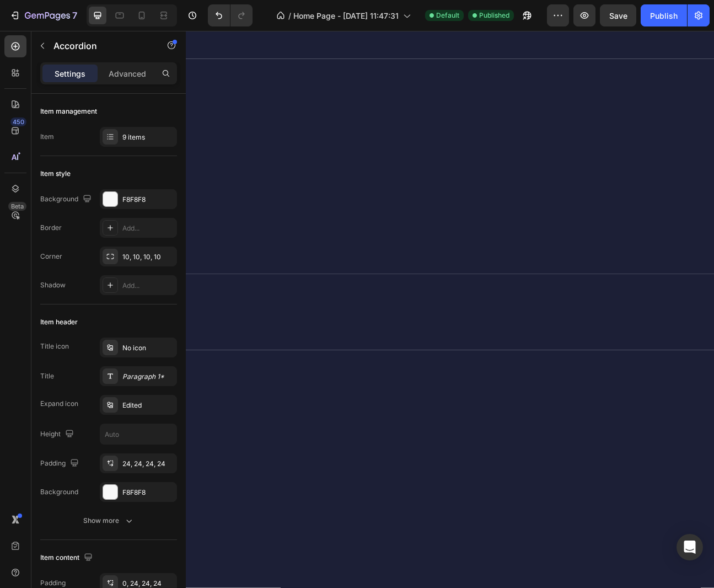
scroll to position [0, 0]
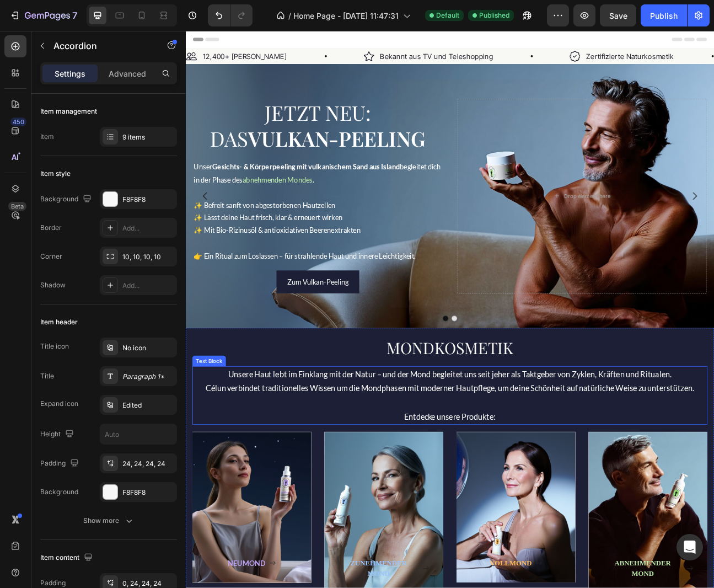
click at [535, 514] on p "Unsere Haut lebt im Einklang mit der Natur – und der Mond begleitet uns seit je…" at bounding box center [516, 488] width 643 height 72
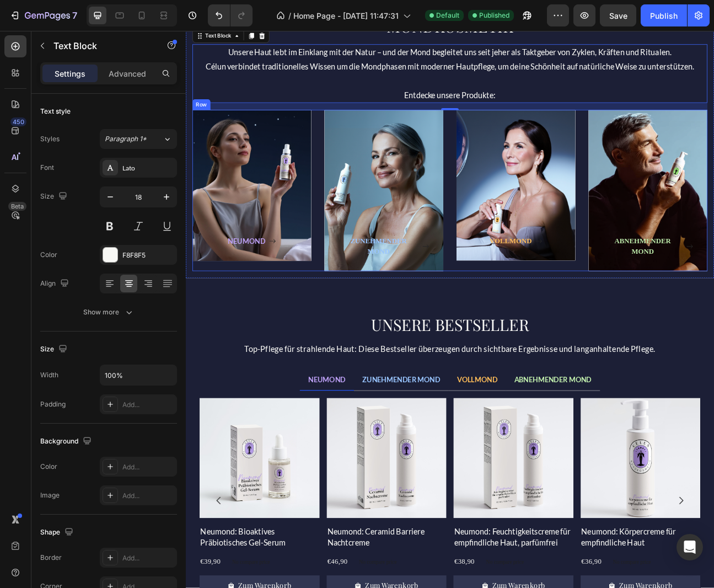
scroll to position [571, 0]
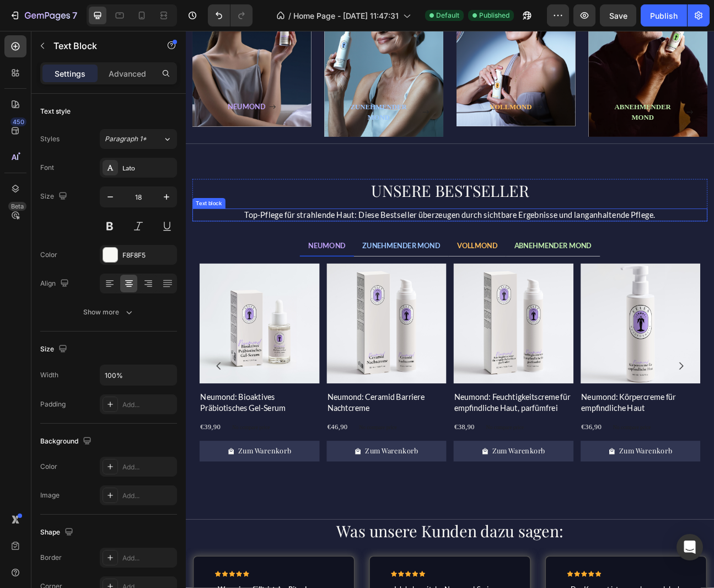
click at [534, 263] on p "Top-Pflege für strahlende Haut: Diese Bestseller überzeugen durch sichtbare Erg…" at bounding box center [516, 262] width 643 height 14
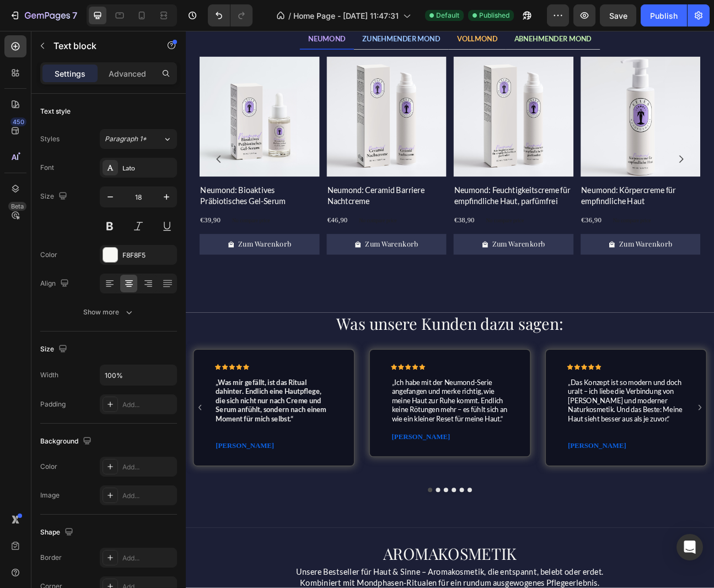
scroll to position [996, 0]
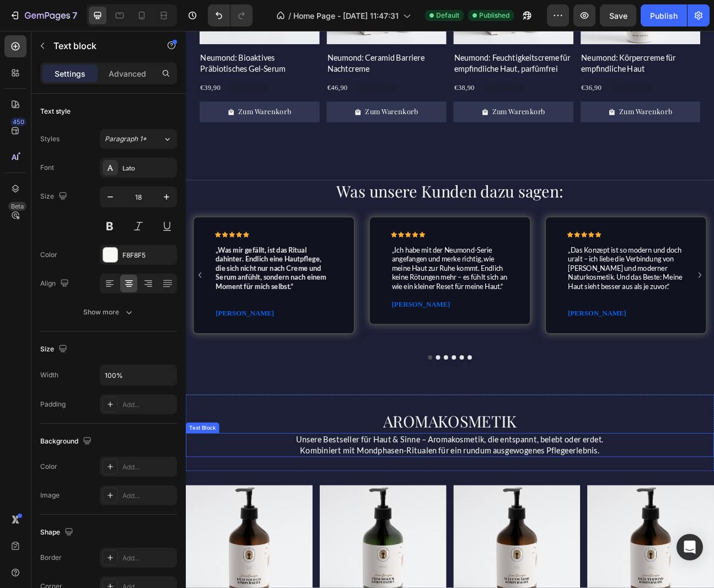
click at [510, 547] on p "Unsere Bestseller für Haut & Sinne – Aromakosmetik, die entspannt, belebt oder …" at bounding box center [516, 543] width 659 height 14
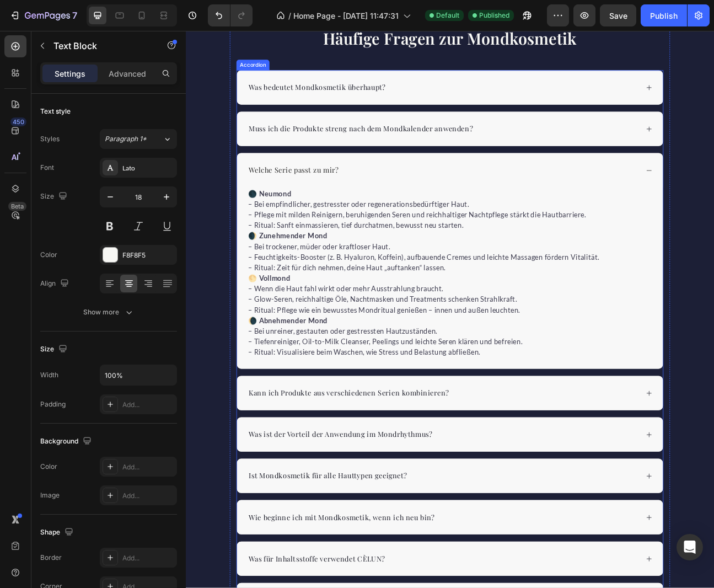
scroll to position [1897, 0]
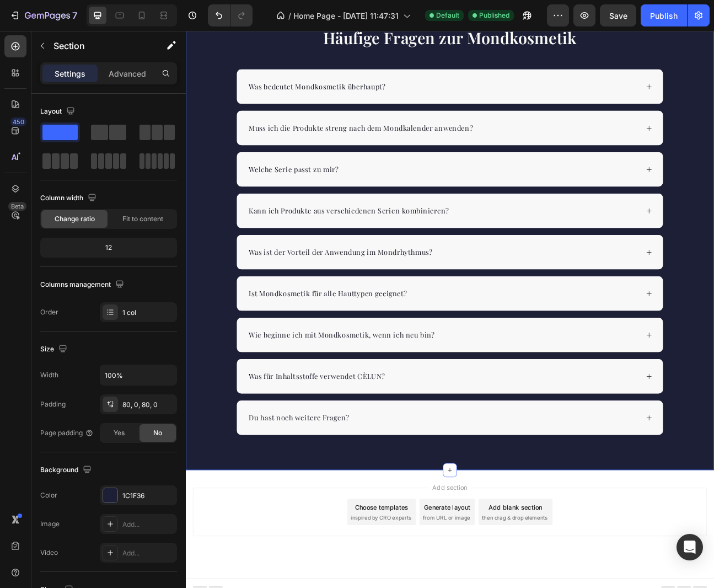
click at [575, 561] on div "Häufige Fragen zur Mondkosmetik Heading Was bedeutet Mondkosmetik überhaupt? Mu…" at bounding box center [516, 281] width 661 height 600
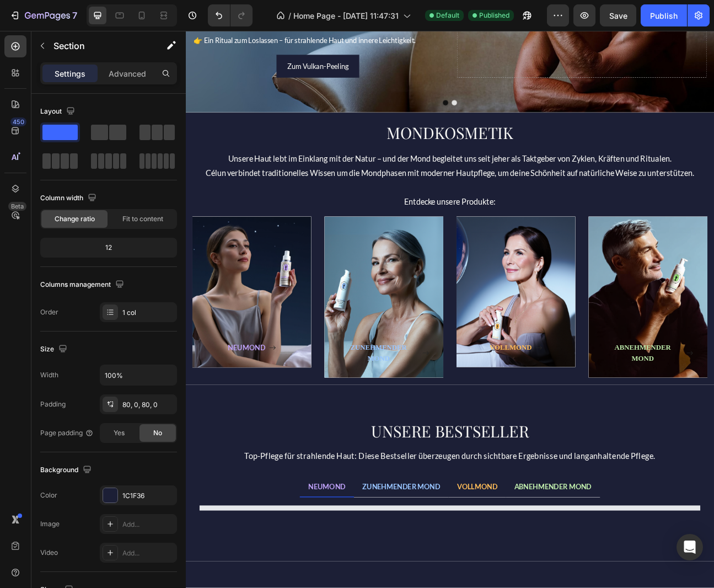
scroll to position [0, 0]
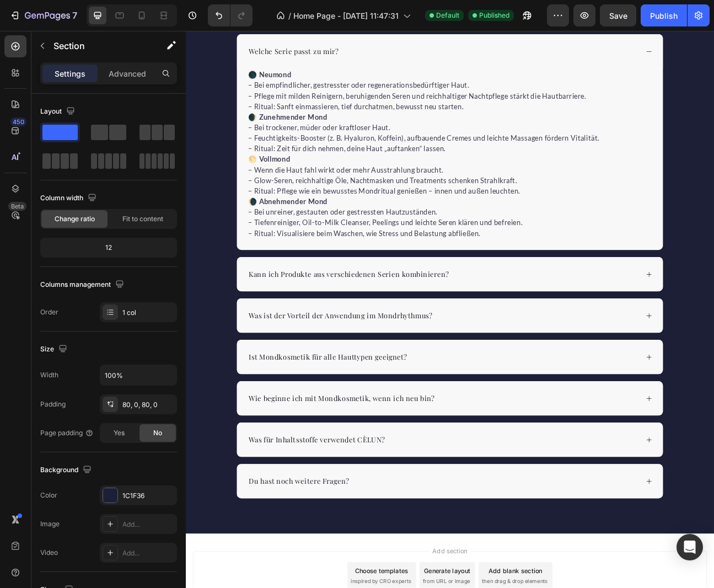
scroll to position [2032, 0]
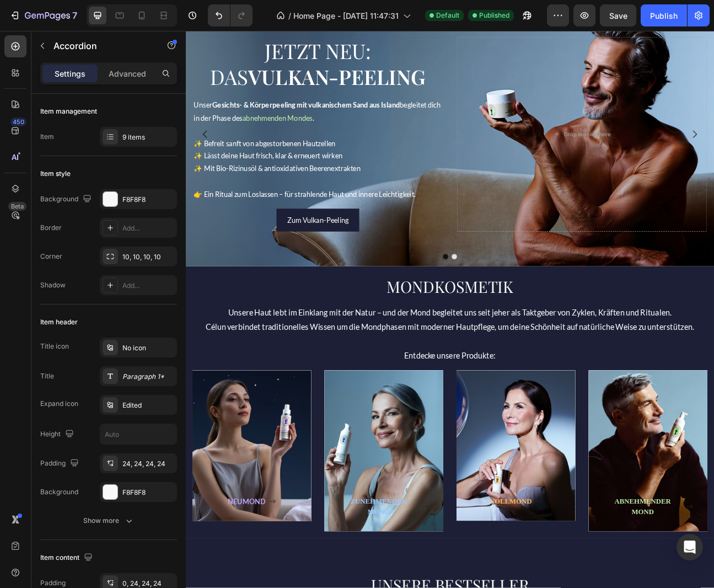
scroll to position [0, 0]
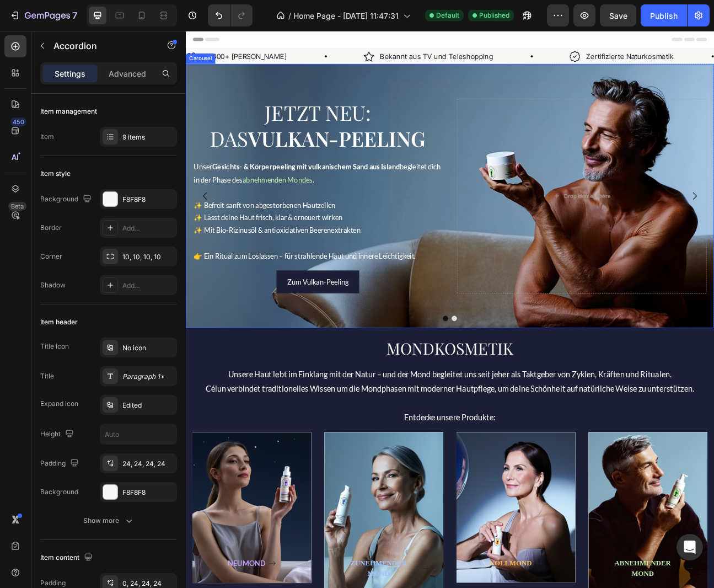
click at [509, 394] on button "Dot" at bounding box center [511, 391] width 7 height 7
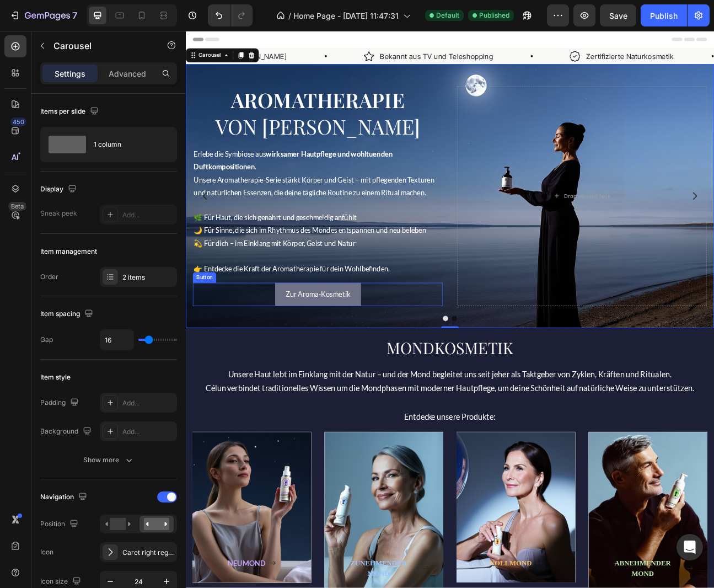
click at [390, 369] on button "Zur Aroma-Kosmetik" at bounding box center [351, 360] width 107 height 29
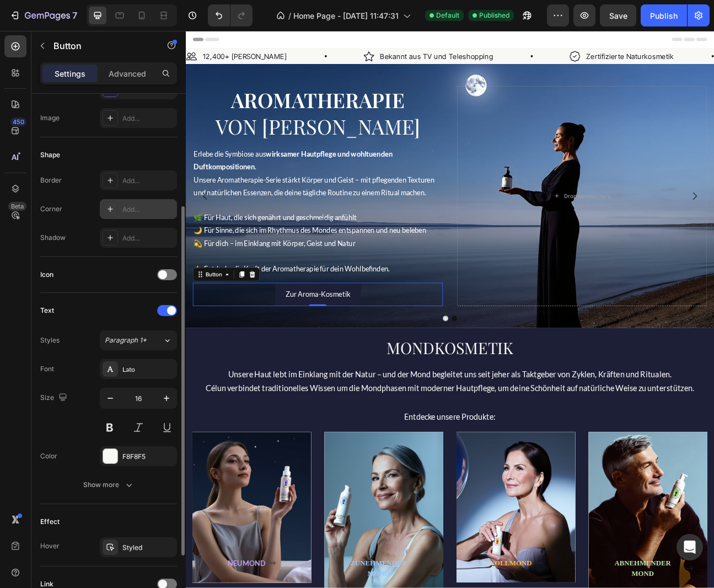
scroll to position [184, 0]
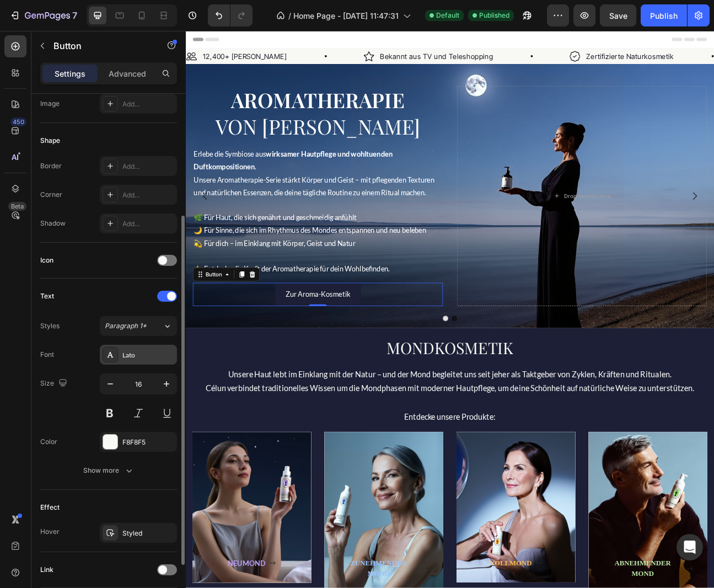
click at [135, 358] on div "Lato" at bounding box center [148, 355] width 52 height 10
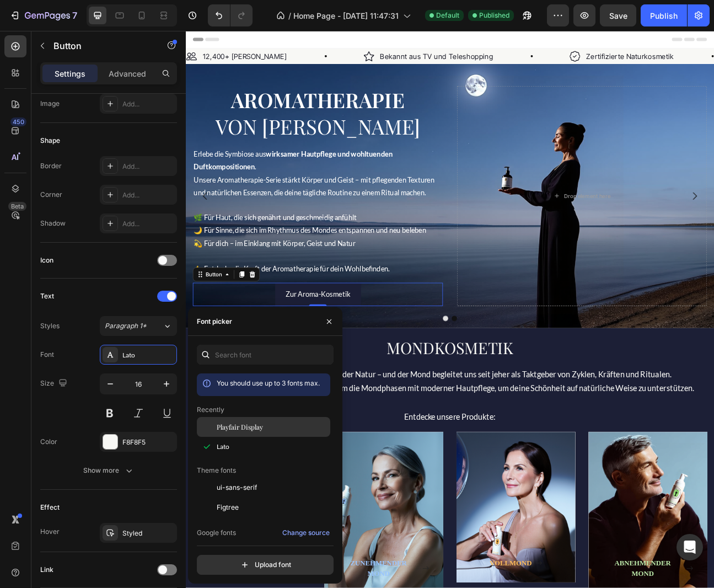
click at [253, 426] on span "Playfair Display" at bounding box center [240, 427] width 46 height 10
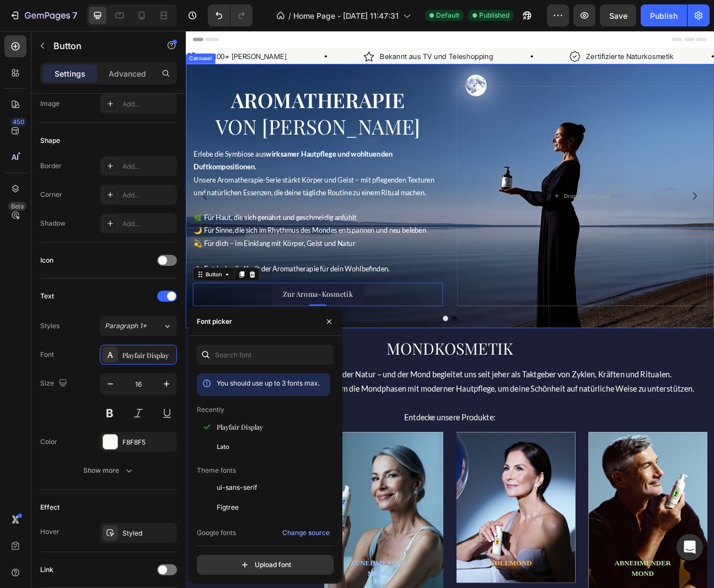
click at [522, 390] on button "Dot" at bounding box center [522, 391] width 7 height 7
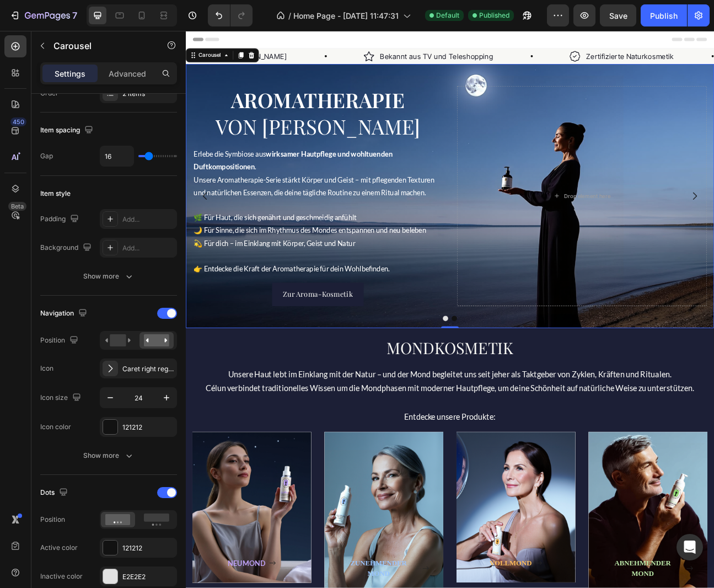
scroll to position [0, 0]
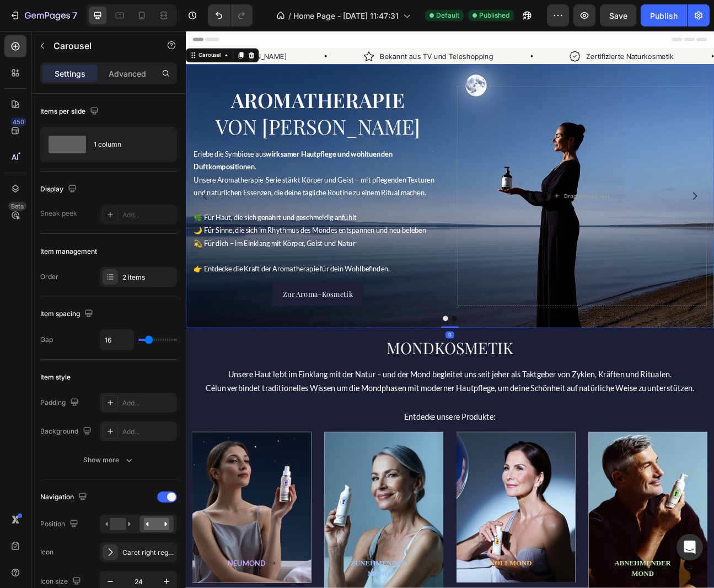
click at [521, 390] on button "Dot" at bounding box center [522, 391] width 7 height 7
click at [369, 225] on p "Erlebe die Symbiose aus wirksamer Hautpflege und wohltuenden Duftkompositionen …" at bounding box center [351, 208] width 311 height 63
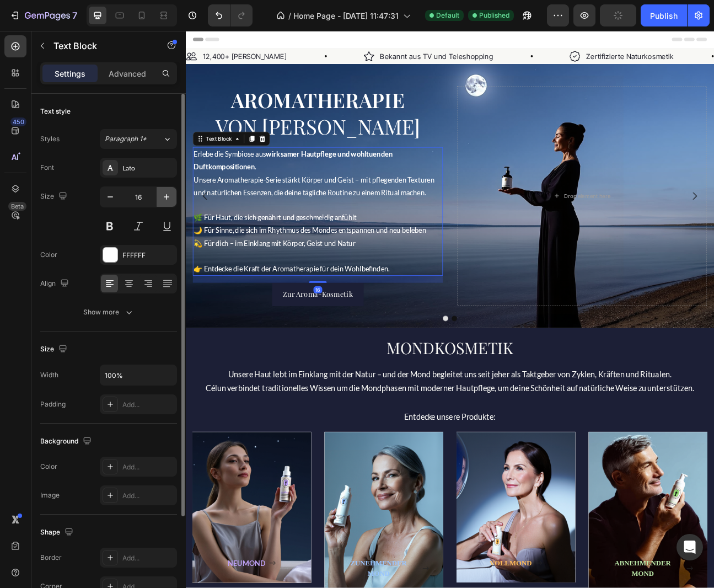
click at [163, 194] on icon "button" at bounding box center [166, 196] width 11 height 11
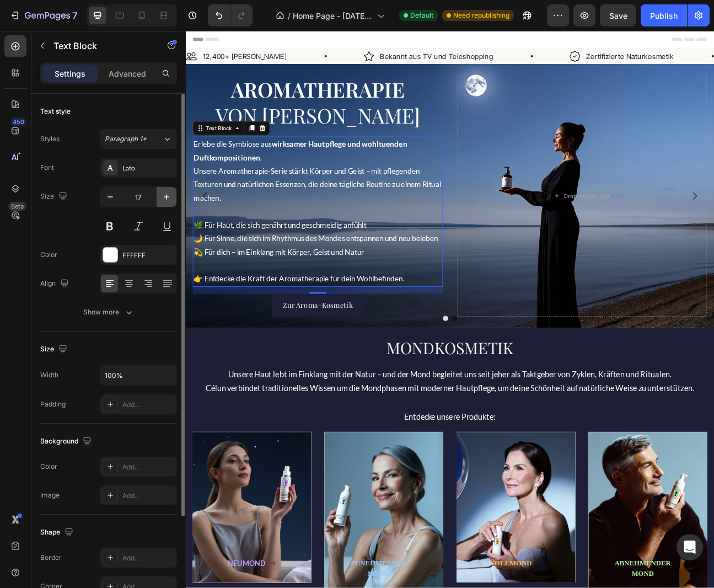
click at [165, 196] on icon "button" at bounding box center [166, 196] width 11 height 11
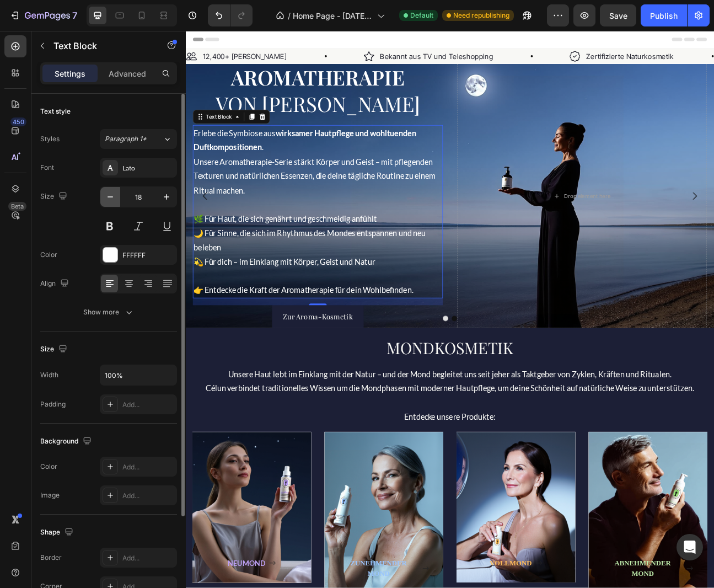
click at [108, 199] on icon "button" at bounding box center [110, 196] width 11 height 11
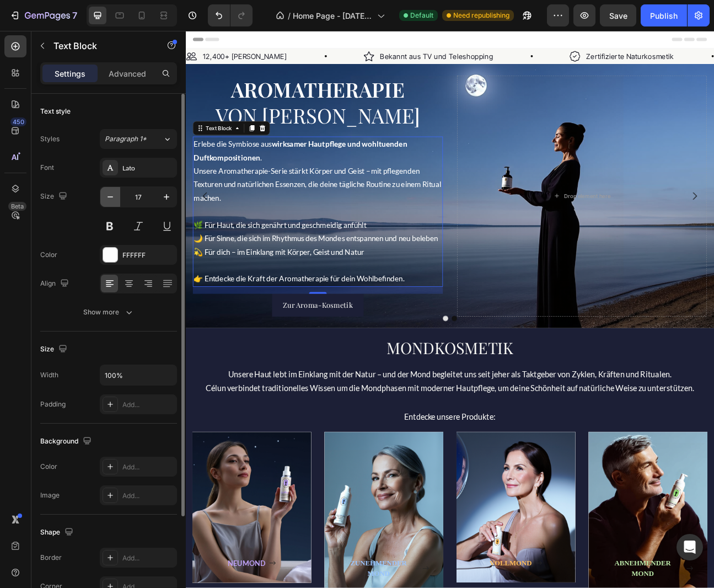
click at [108, 199] on icon "button" at bounding box center [110, 196] width 11 height 11
type input "16"
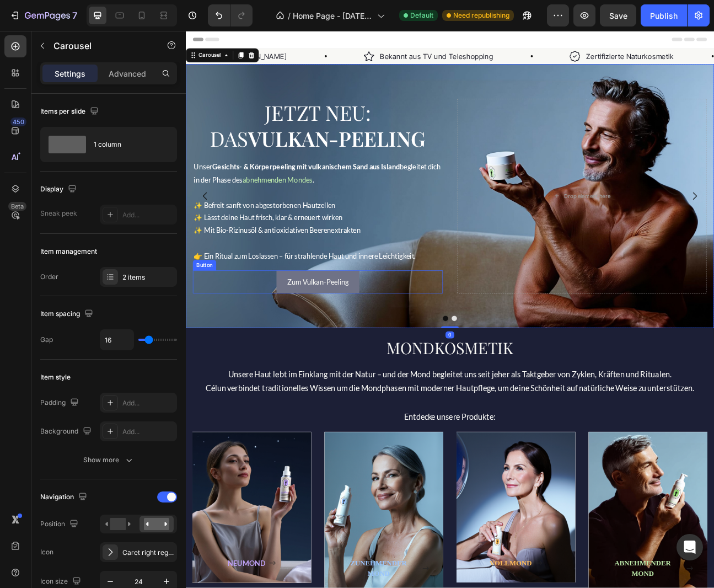
click at [392, 343] on button "Zum Vulkan-Peeling" at bounding box center [351, 345] width 104 height 29
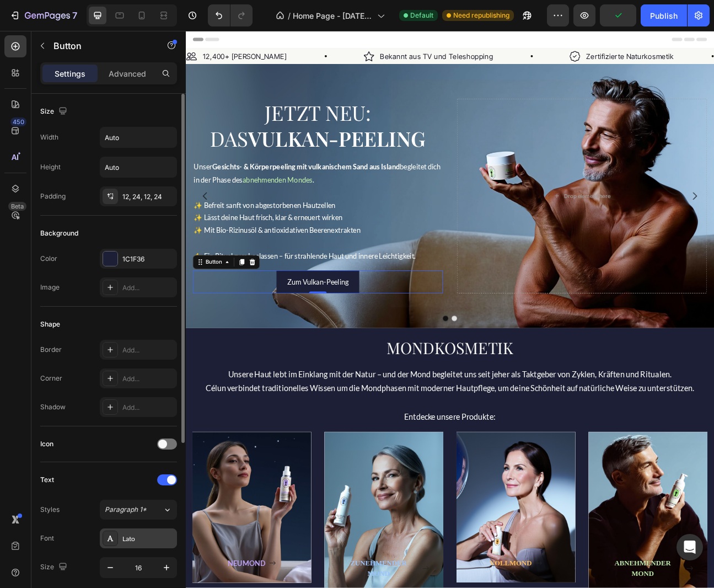
click at [134, 539] on div "Lato" at bounding box center [148, 539] width 52 height 10
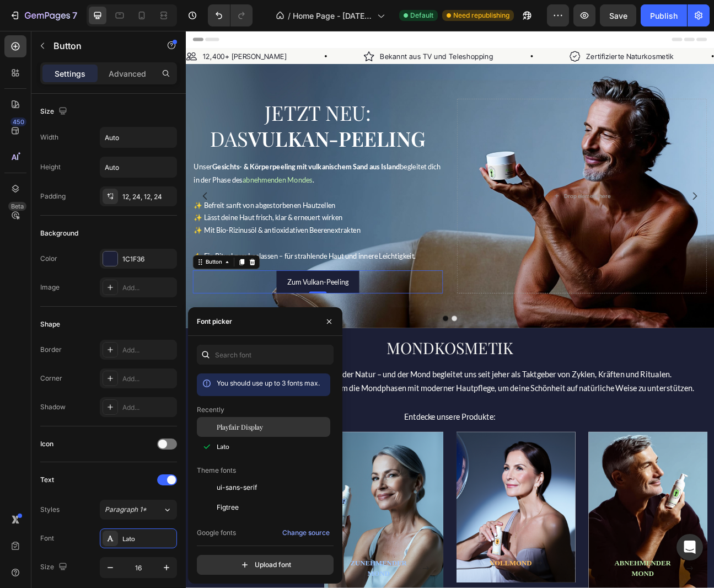
click at [253, 426] on span "Playfair Display" at bounding box center [240, 427] width 46 height 10
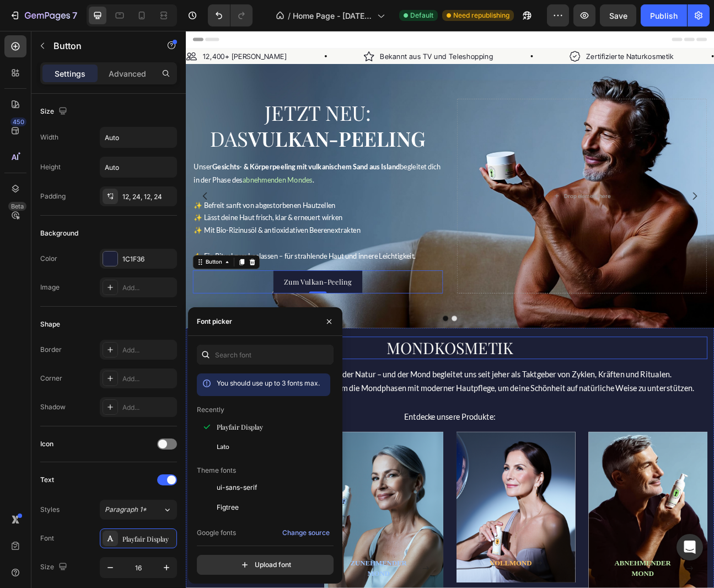
click at [708, 418] on h2 "MONDKOSMETIK" at bounding box center [516, 428] width 645 height 28
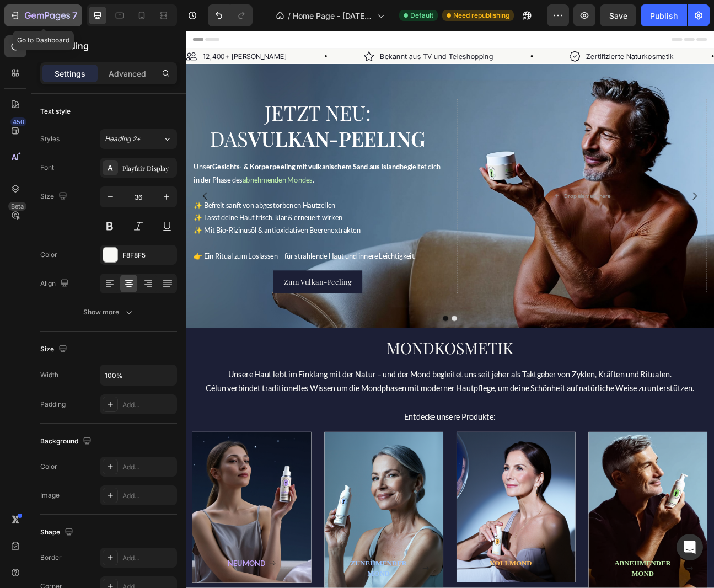
click at [13, 12] on icon "button" at bounding box center [14, 15] width 11 height 11
